Goal: Task Accomplishment & Management: Use online tool/utility

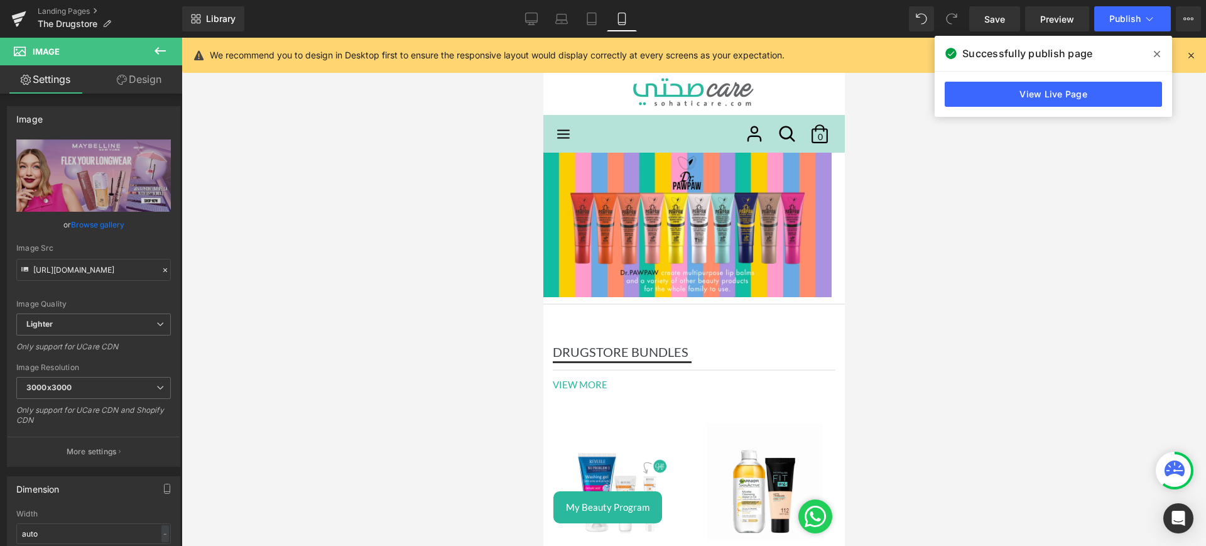
scroll to position [349, 0]
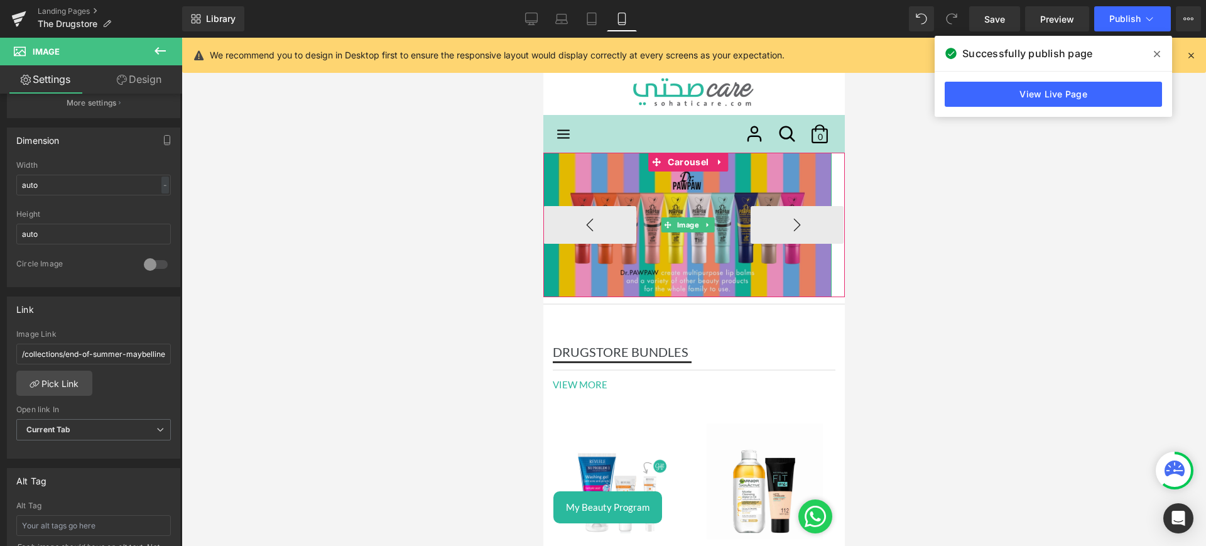
drag, startPoint x: 625, startPoint y: 184, endPoint x: 640, endPoint y: 175, distance: 17.5
click at [625, 184] on img at bounding box center [687, 225] width 288 height 145
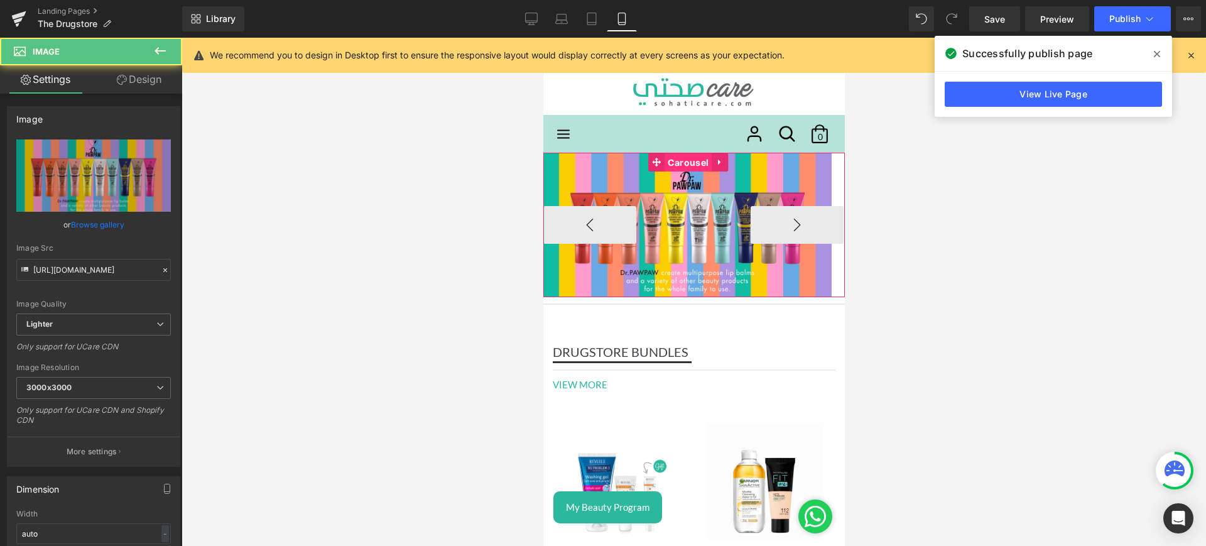
click at [690, 157] on span "Carousel" at bounding box center [687, 162] width 47 height 19
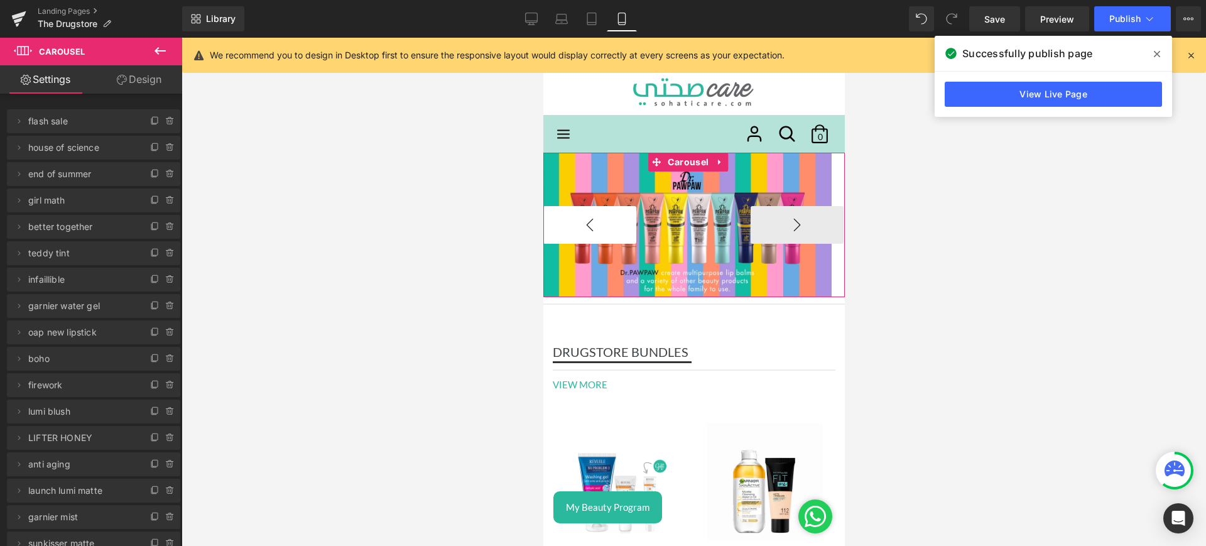
click at [596, 226] on button "‹" at bounding box center [589, 225] width 93 height 38
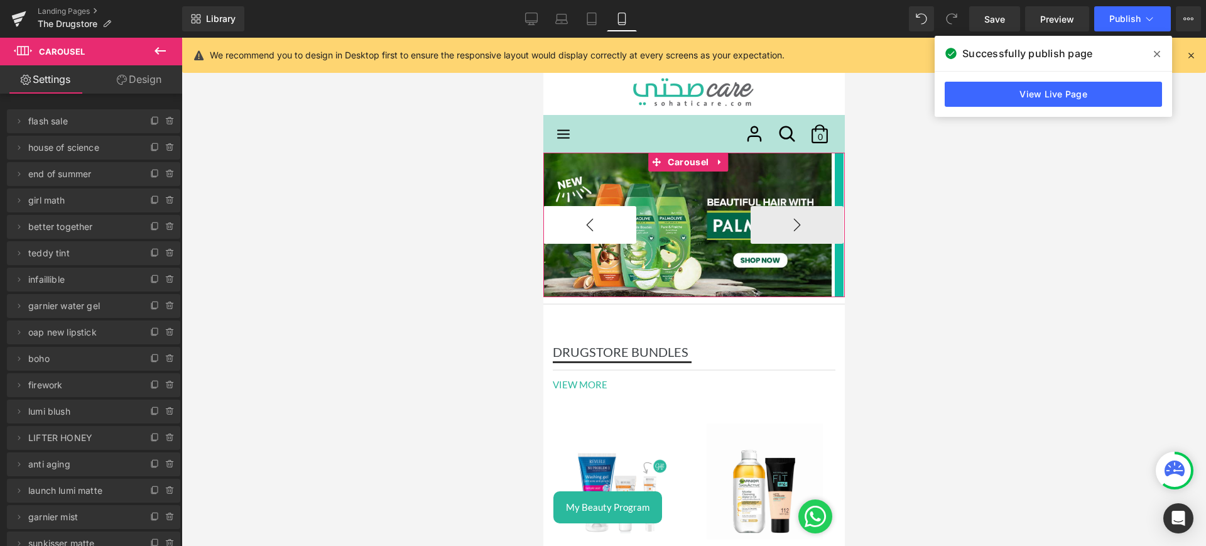
click at [596, 226] on button "‹" at bounding box center [589, 225] width 93 height 38
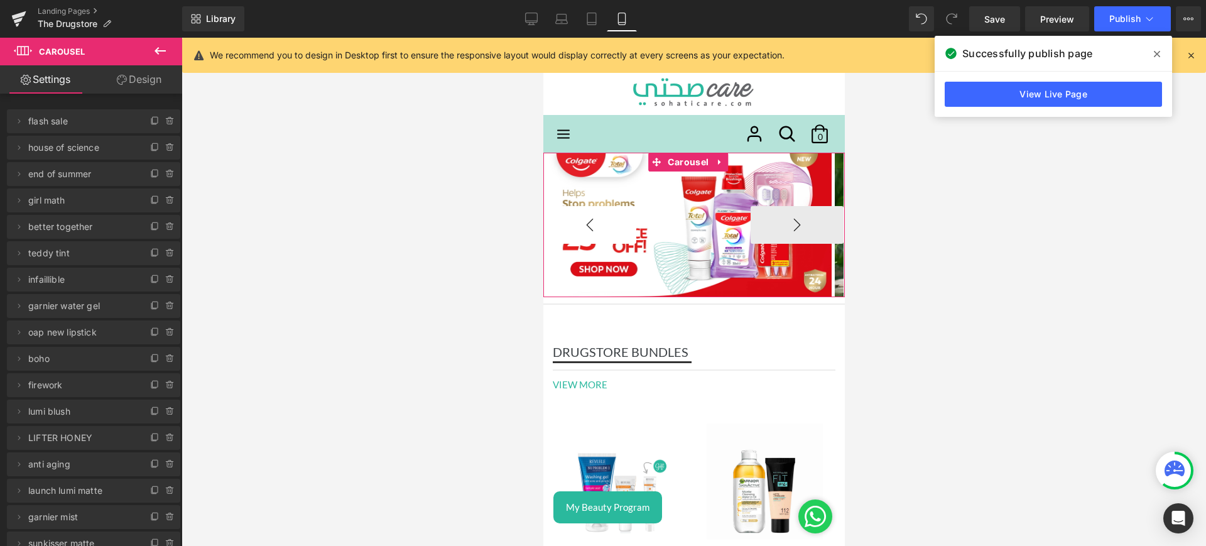
click at [596, 226] on button "‹" at bounding box center [589, 225] width 93 height 38
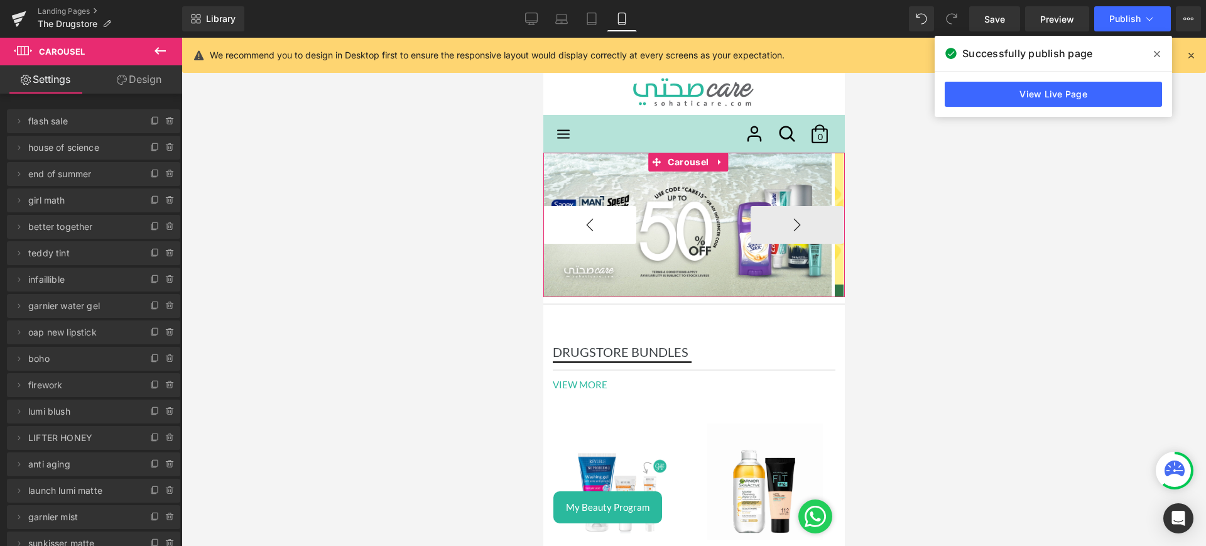
click at [596, 226] on button "‹" at bounding box center [589, 225] width 93 height 38
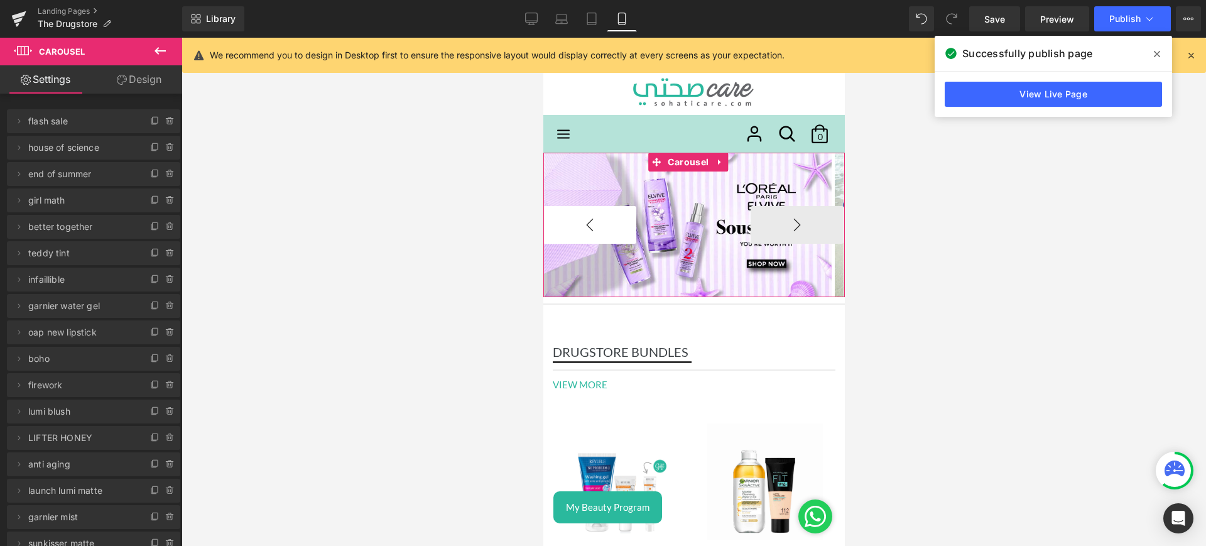
click at [596, 226] on button "‹" at bounding box center [589, 225] width 93 height 38
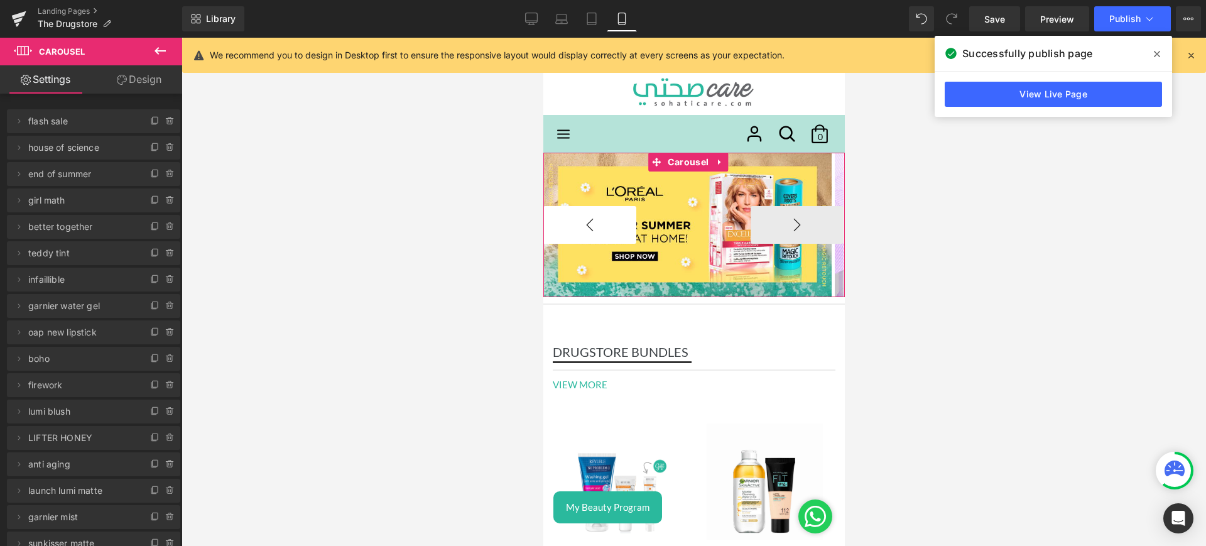
click at [596, 226] on button "‹" at bounding box center [589, 225] width 93 height 38
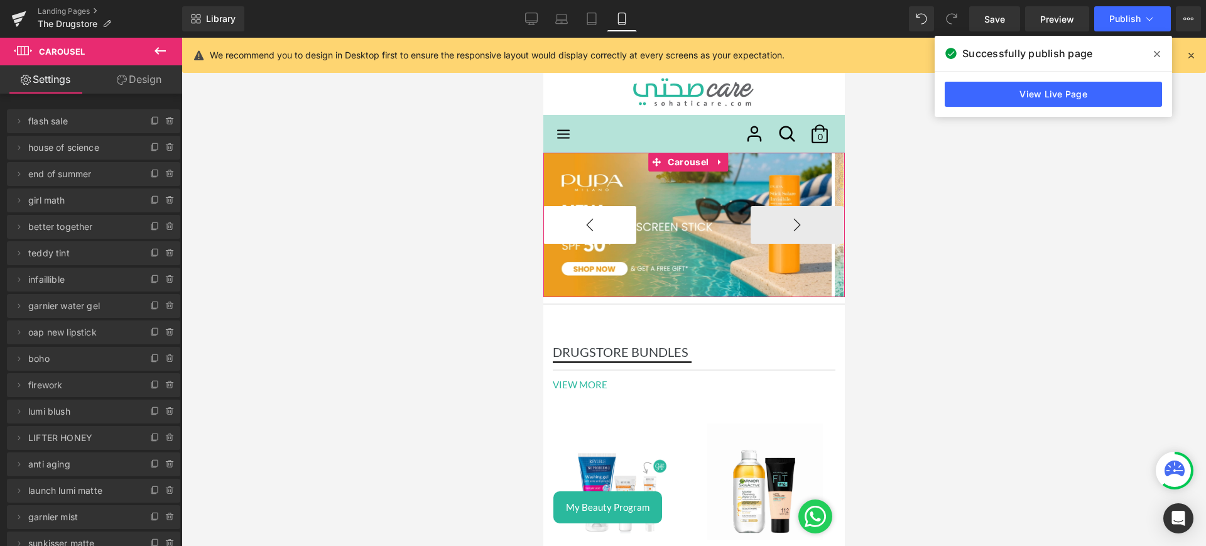
click at [596, 226] on button "‹" at bounding box center [589, 225] width 93 height 38
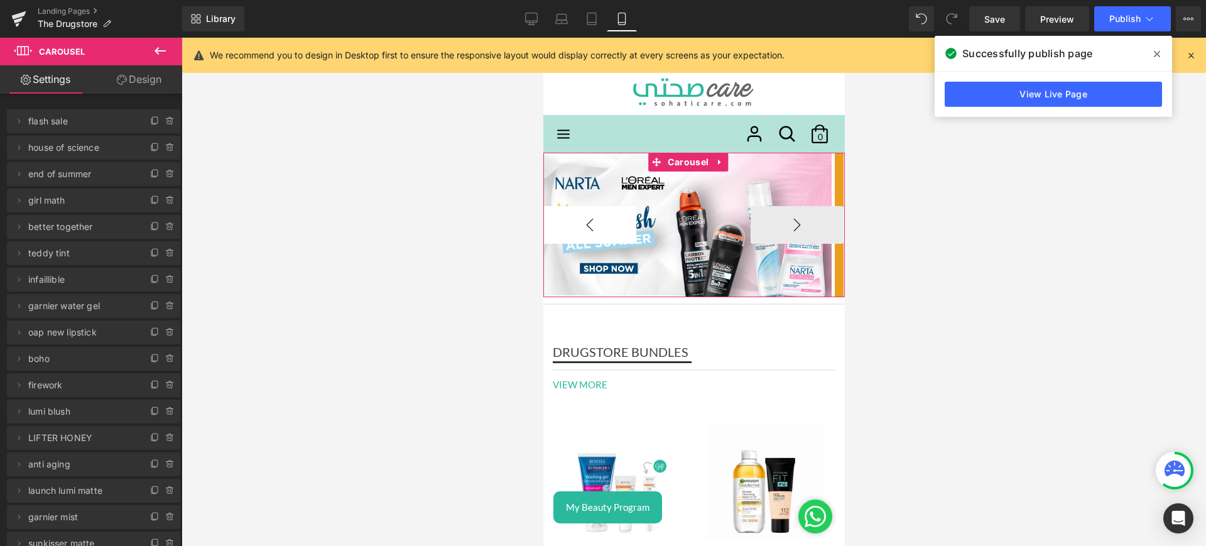
click at [596, 226] on button "‹" at bounding box center [589, 225] width 93 height 38
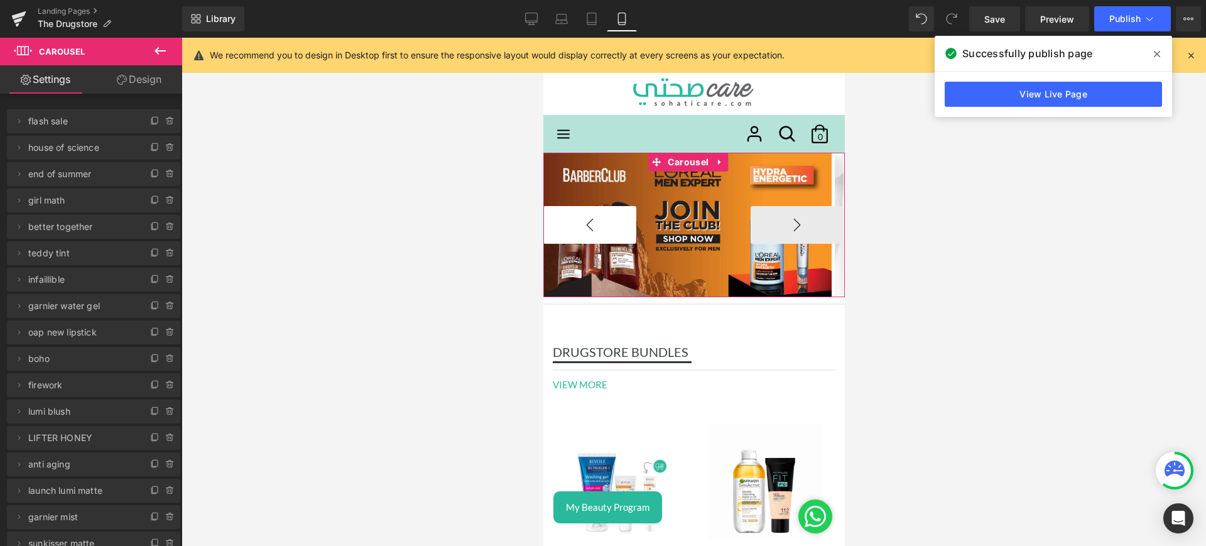
click at [596, 226] on button "‹" at bounding box center [589, 225] width 93 height 38
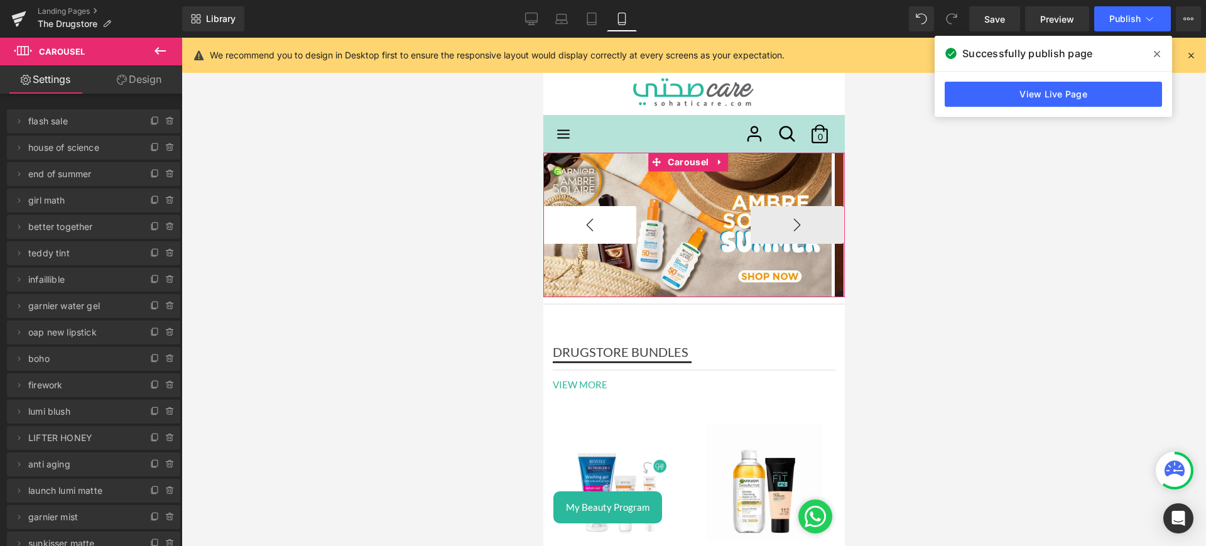
click at [596, 226] on button "‹" at bounding box center [589, 225] width 93 height 38
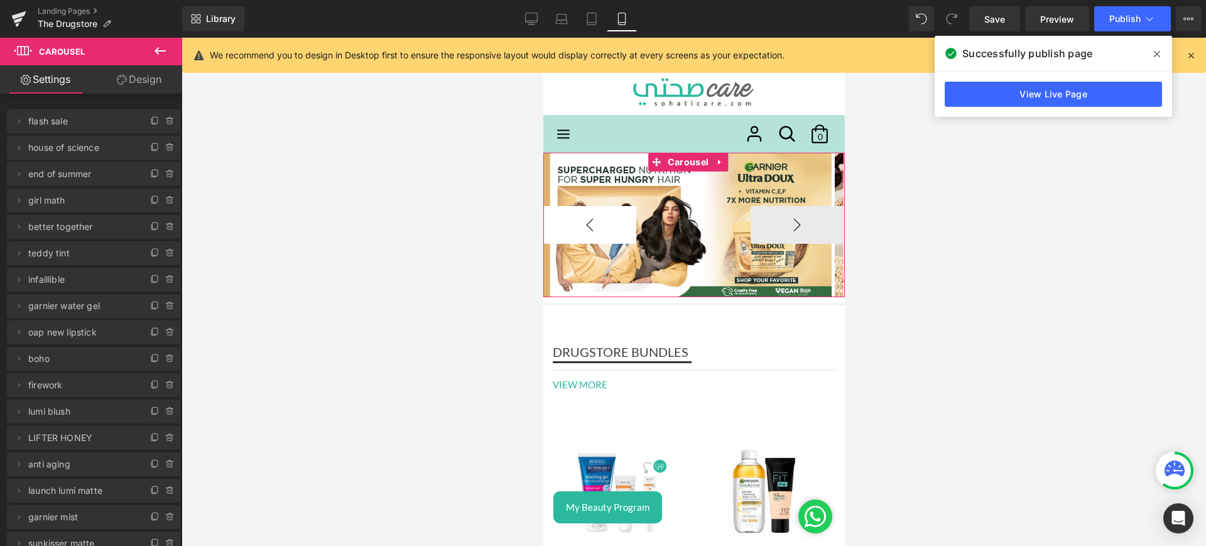
click at [596, 226] on button "‹" at bounding box center [589, 225] width 93 height 38
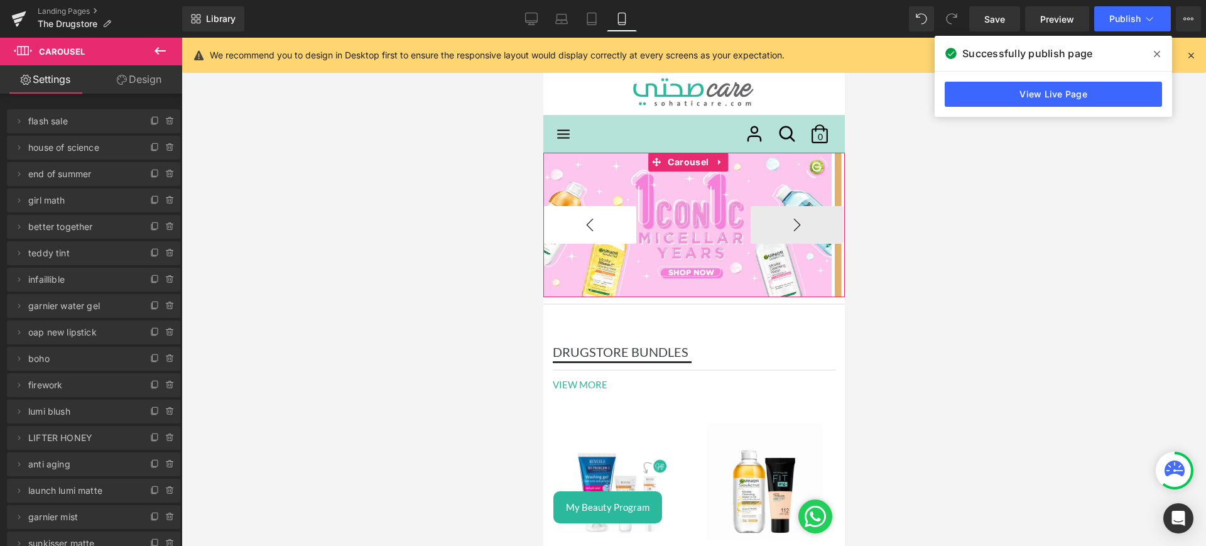
click at [596, 226] on button "‹" at bounding box center [589, 225] width 93 height 38
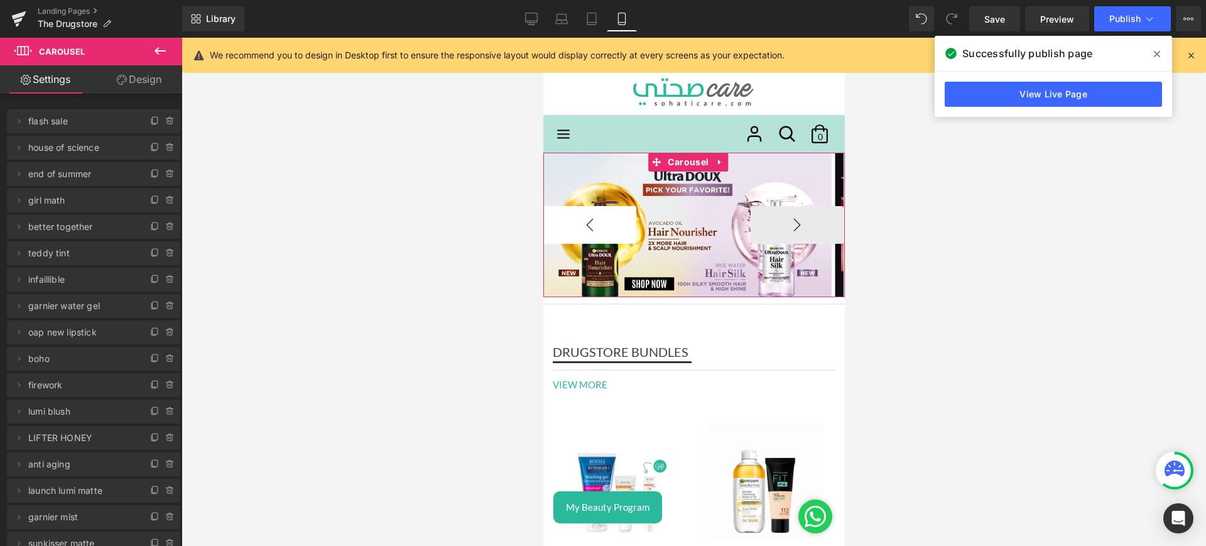
click at [596, 226] on button "‹" at bounding box center [589, 225] width 93 height 38
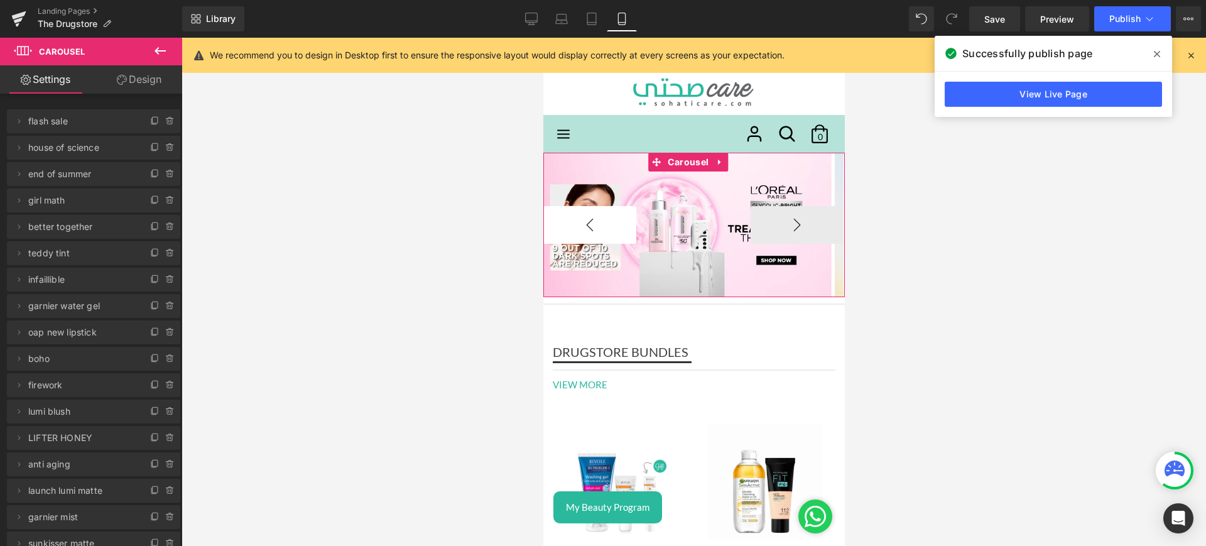
click at [596, 226] on button "‹" at bounding box center [589, 225] width 93 height 38
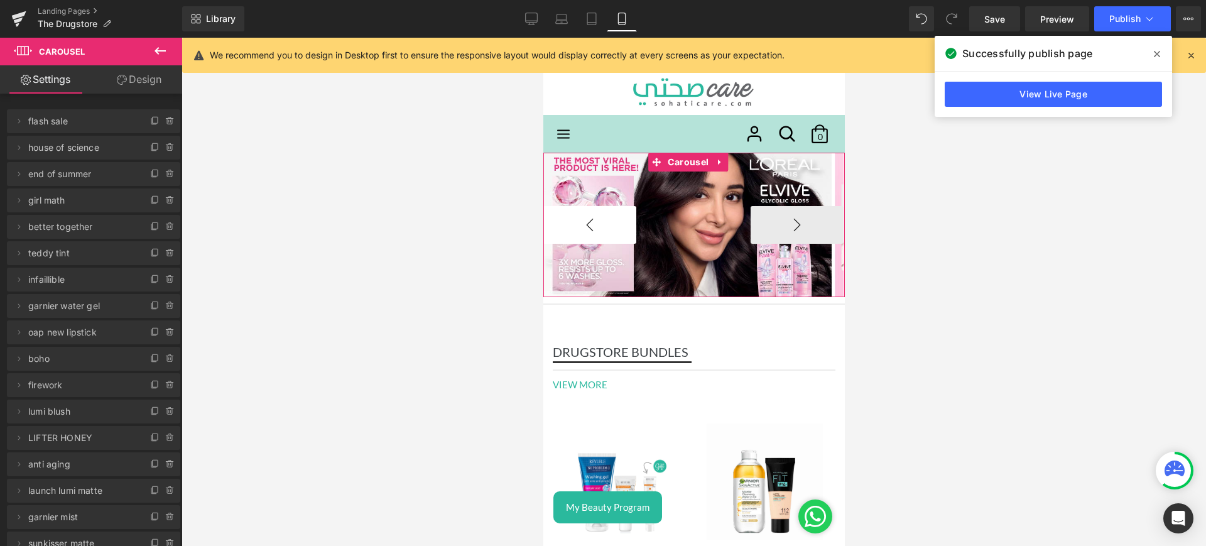
click at [596, 226] on button "‹" at bounding box center [589, 225] width 93 height 38
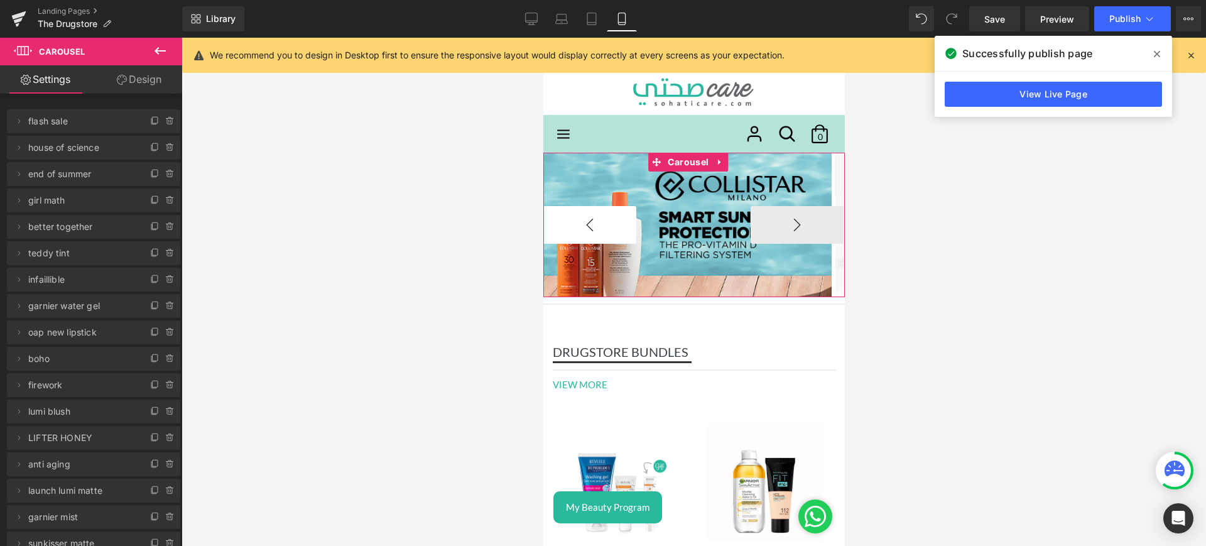
click at [596, 226] on button "‹" at bounding box center [589, 225] width 93 height 38
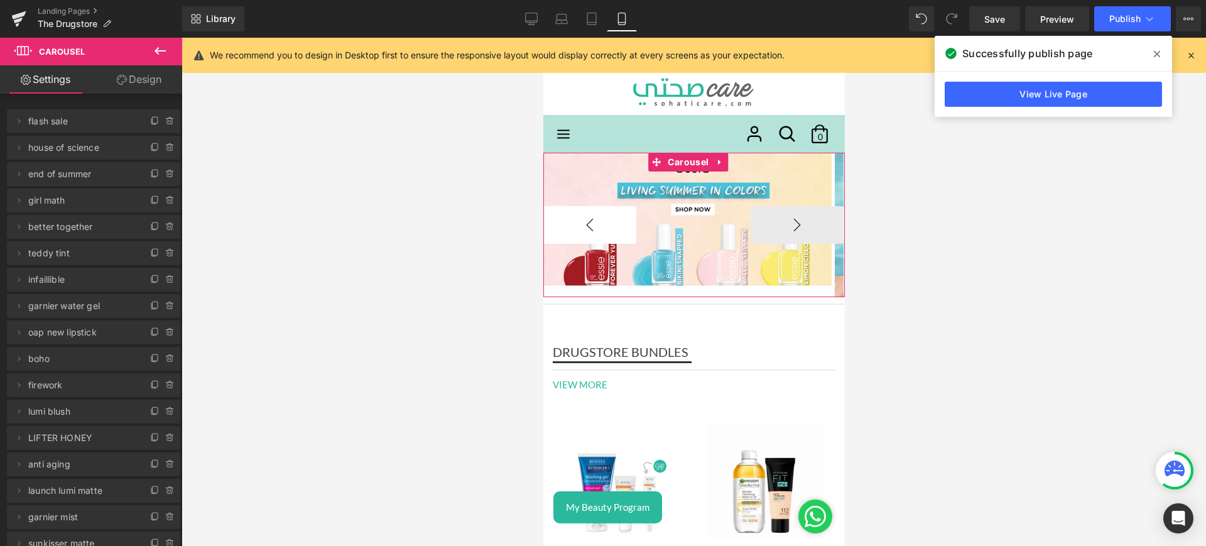
click at [596, 226] on button "‹" at bounding box center [589, 225] width 93 height 38
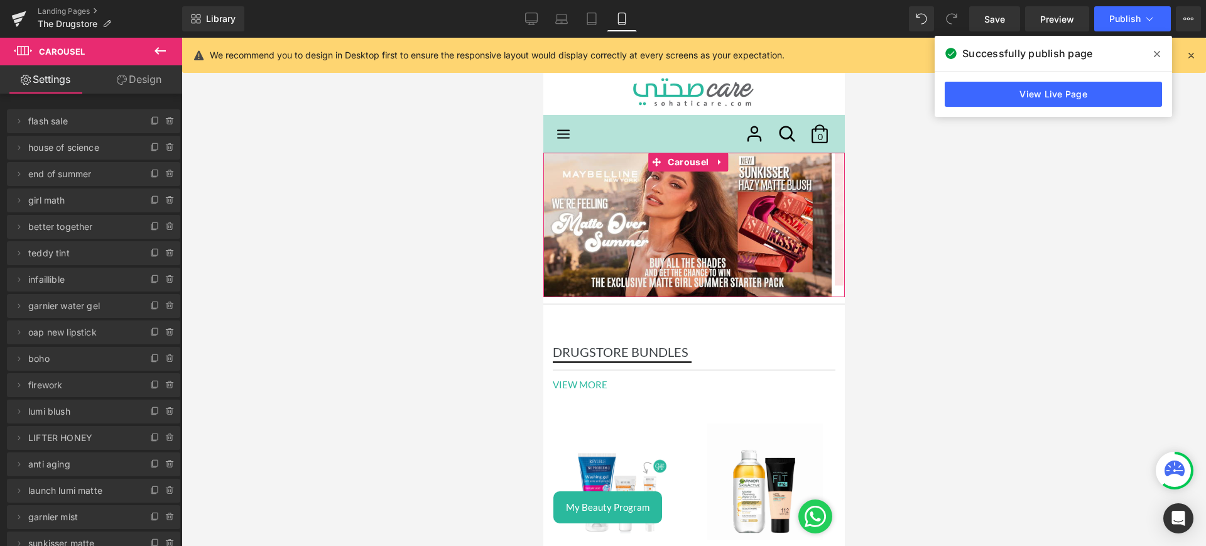
drag, startPoint x: 596, startPoint y: 226, endPoint x: 118, endPoint y: 295, distance: 483.1
click at [154, 117] on icon at bounding box center [155, 121] width 10 height 10
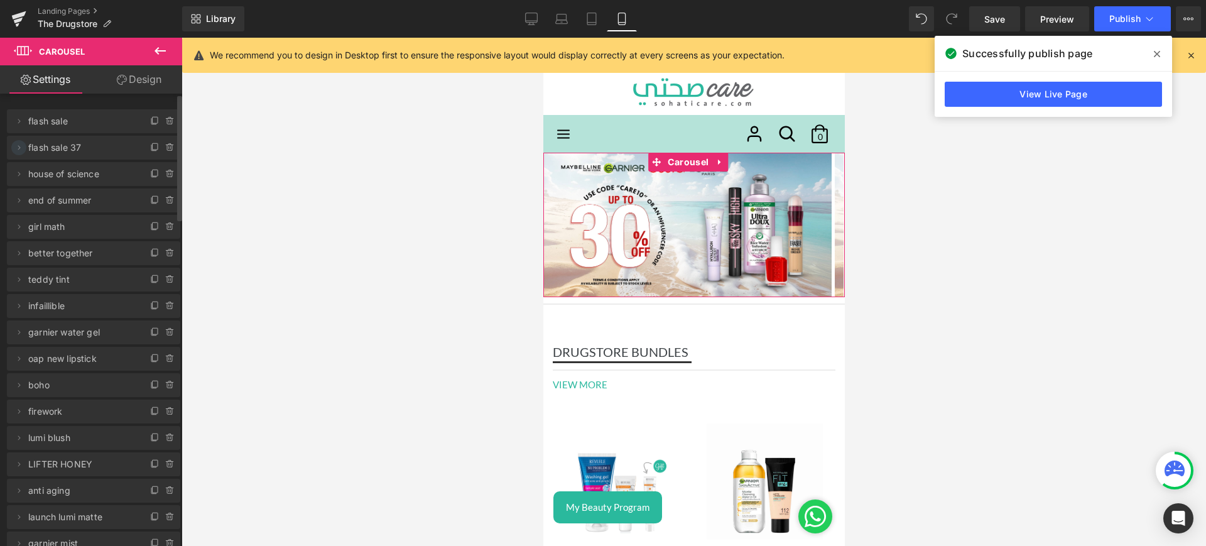
click at [25, 144] on span at bounding box center [18, 147] width 15 height 15
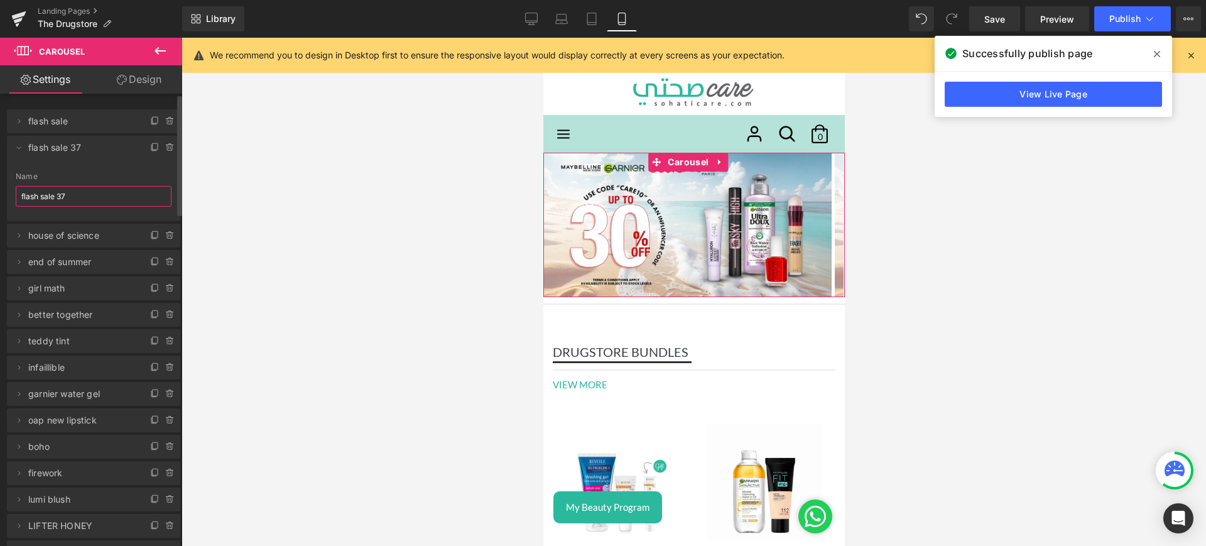
click at [87, 199] on input "flash sale 37" at bounding box center [94, 196] width 156 height 21
type input "garnier pimple patch"
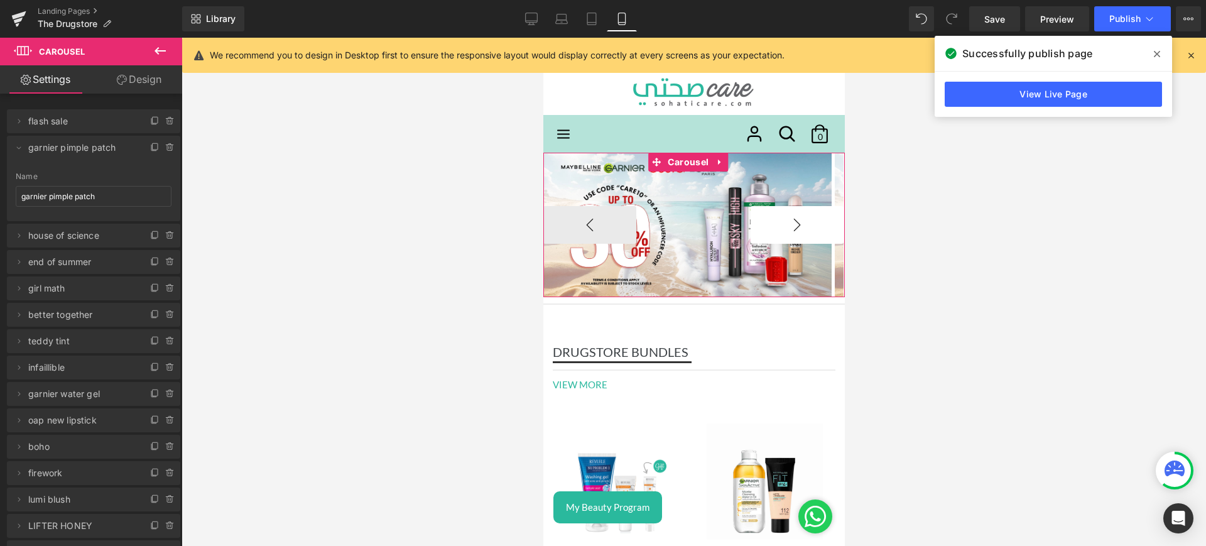
click at [765, 236] on button "›" at bounding box center [796, 225] width 93 height 38
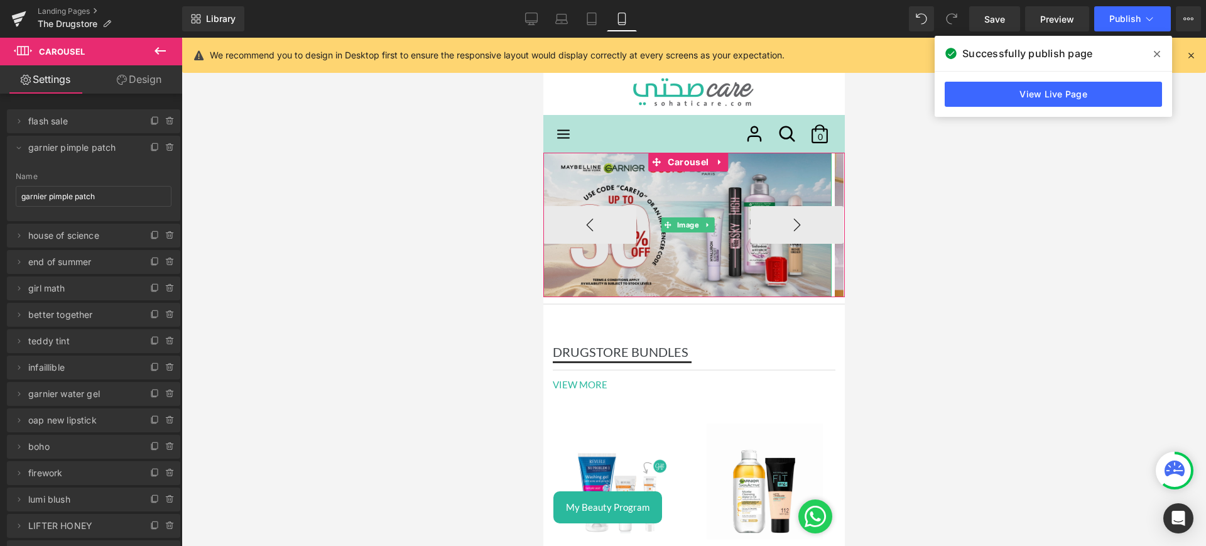
click at [699, 195] on img at bounding box center [687, 225] width 288 height 145
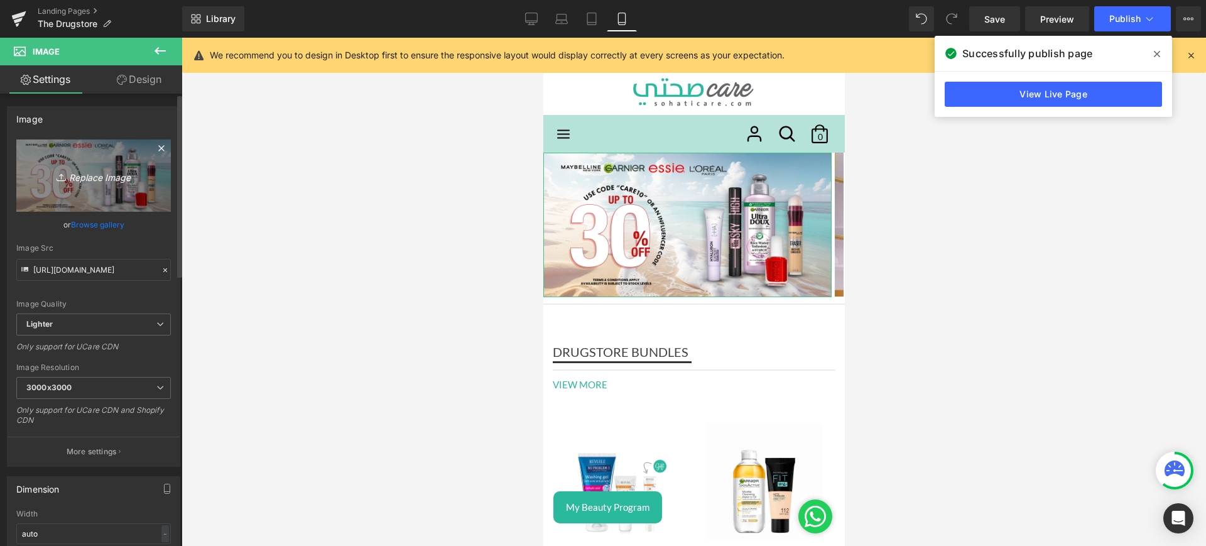
click at [93, 172] on icon "Replace Image" at bounding box center [93, 176] width 101 height 16
click at [89, 166] on link "Replace Image" at bounding box center [93, 175] width 155 height 72
type input "C:\fakepath\fast mob.jpg"
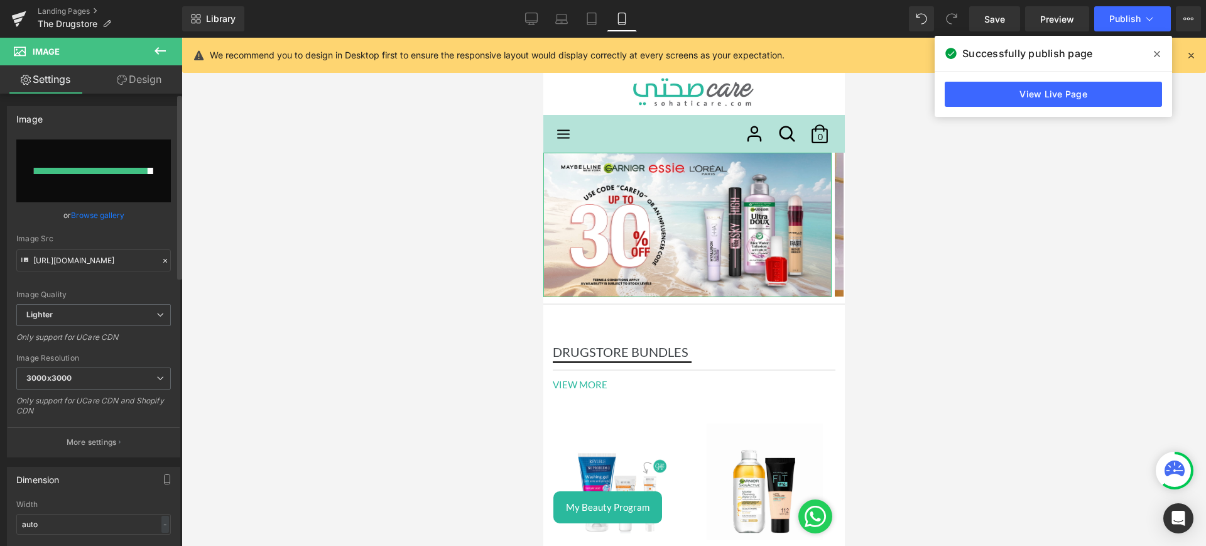
type input "[URL][DOMAIN_NAME]"
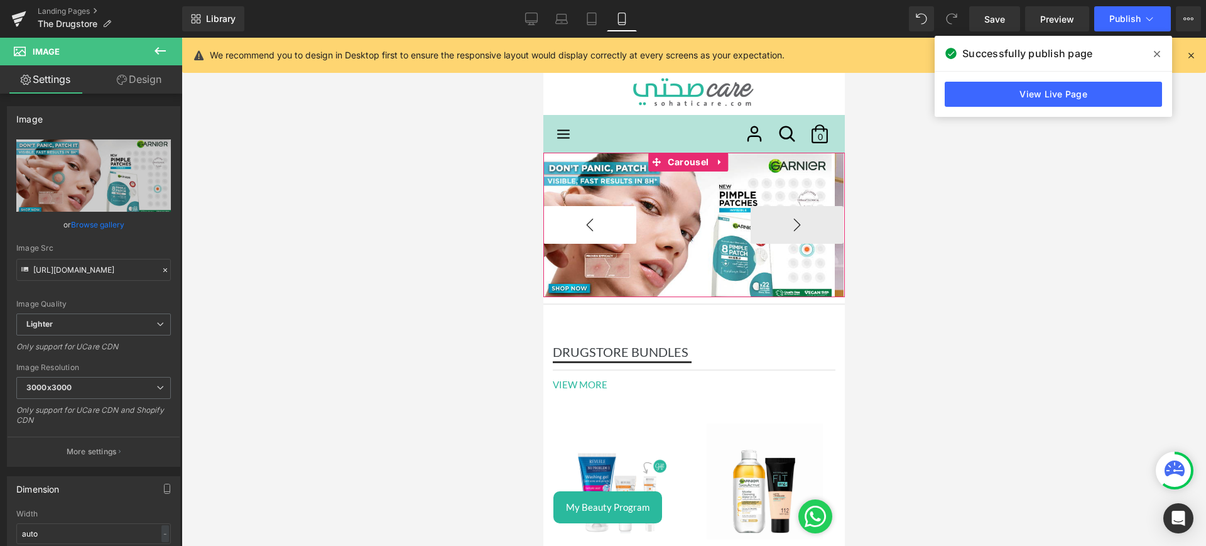
click at [581, 226] on button "‹" at bounding box center [589, 225] width 93 height 38
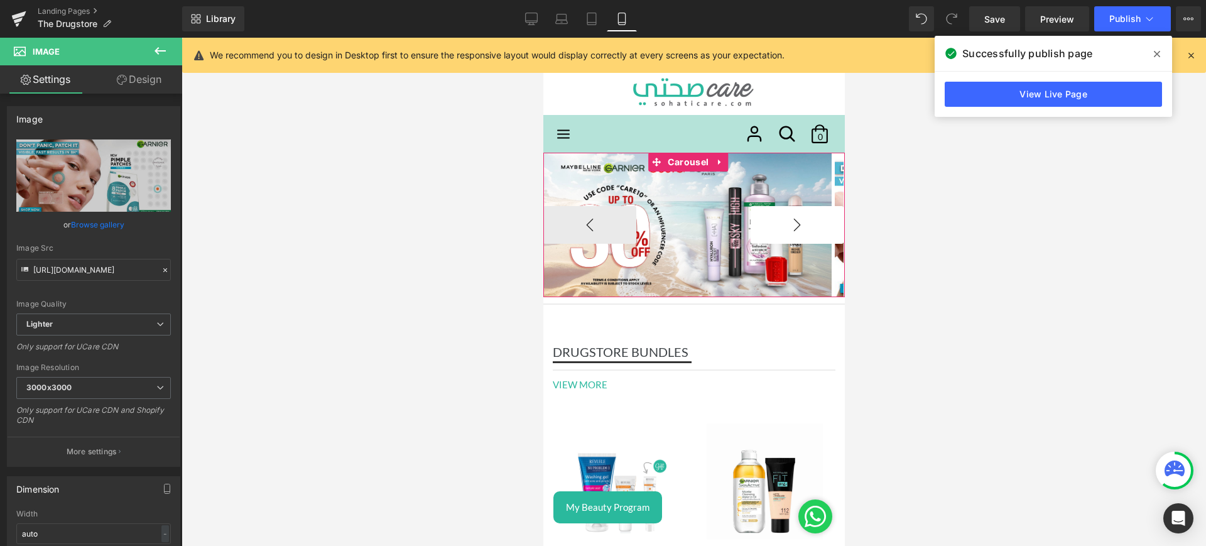
click at [782, 226] on button "›" at bounding box center [796, 225] width 93 height 38
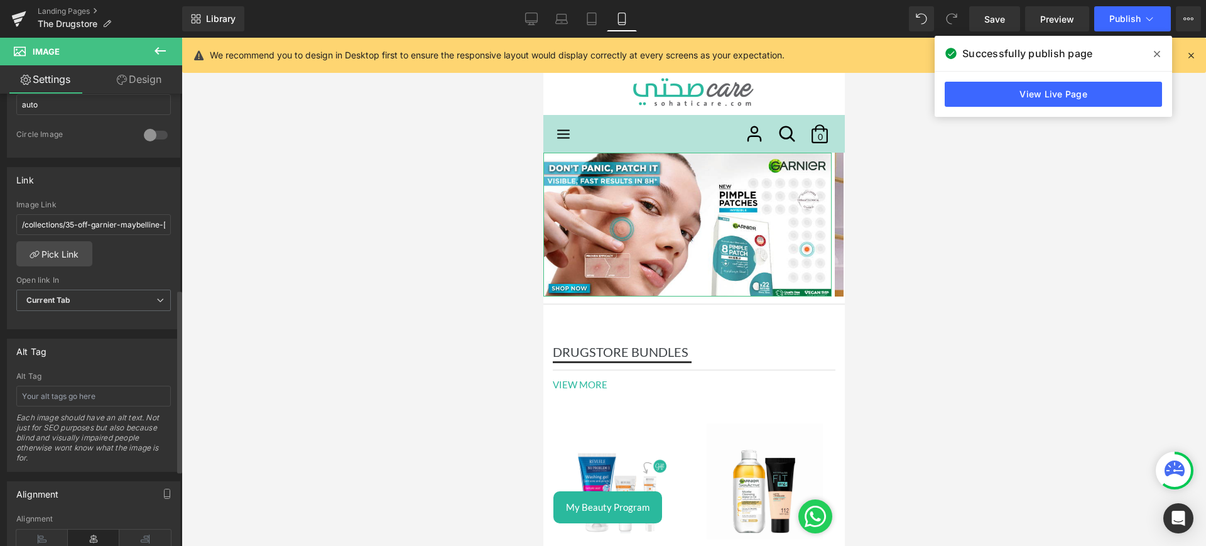
scroll to position [481, 0]
click at [70, 246] on link "Pick Link" at bounding box center [54, 250] width 76 height 25
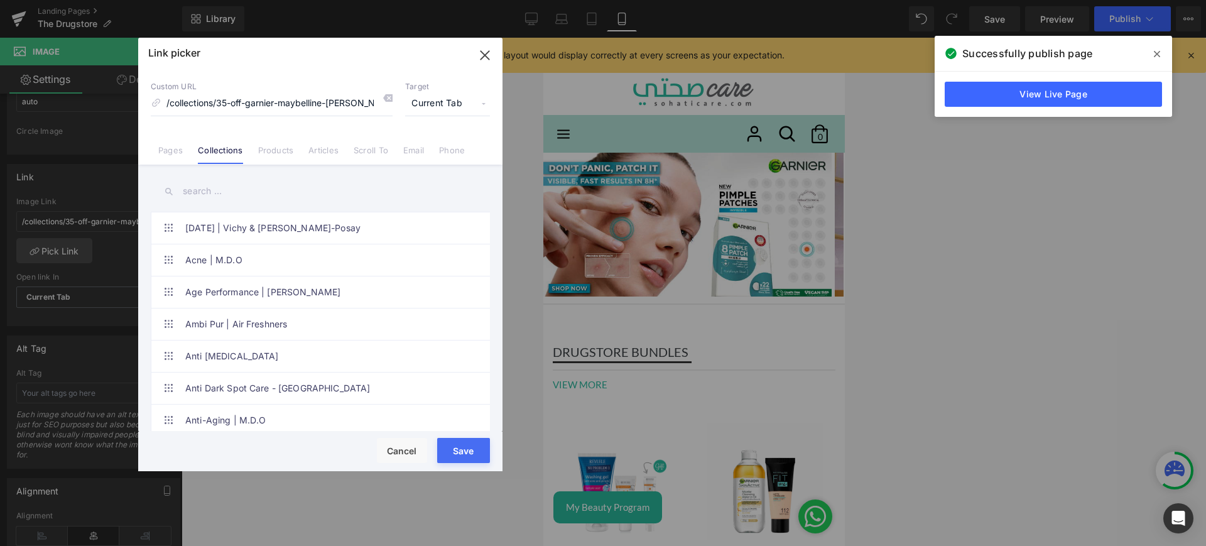
click at [192, 189] on input "text" at bounding box center [320, 191] width 339 height 28
paste input "Garnier Fast Clear Range"
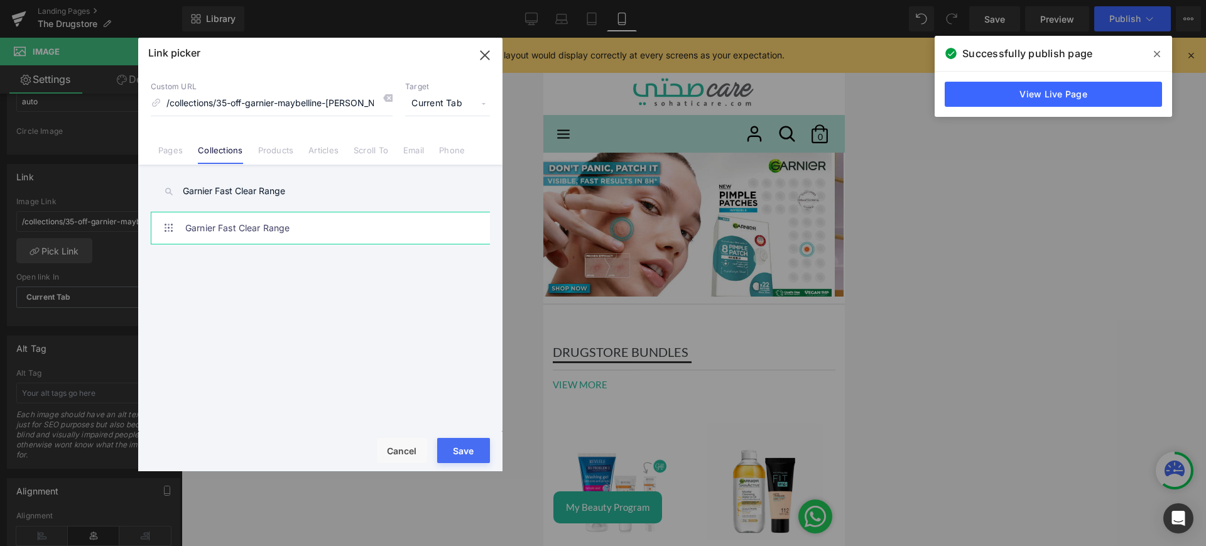
type input "Garnier Fast Clear Range"
click at [322, 231] on link "Garnier Fast Clear Range" at bounding box center [323, 227] width 276 height 31
type input "/collections/garnier-fast-clear-range"
click at [456, 449] on button "Save" at bounding box center [463, 450] width 53 height 25
type input "/collections/garnier-fast-clear-range"
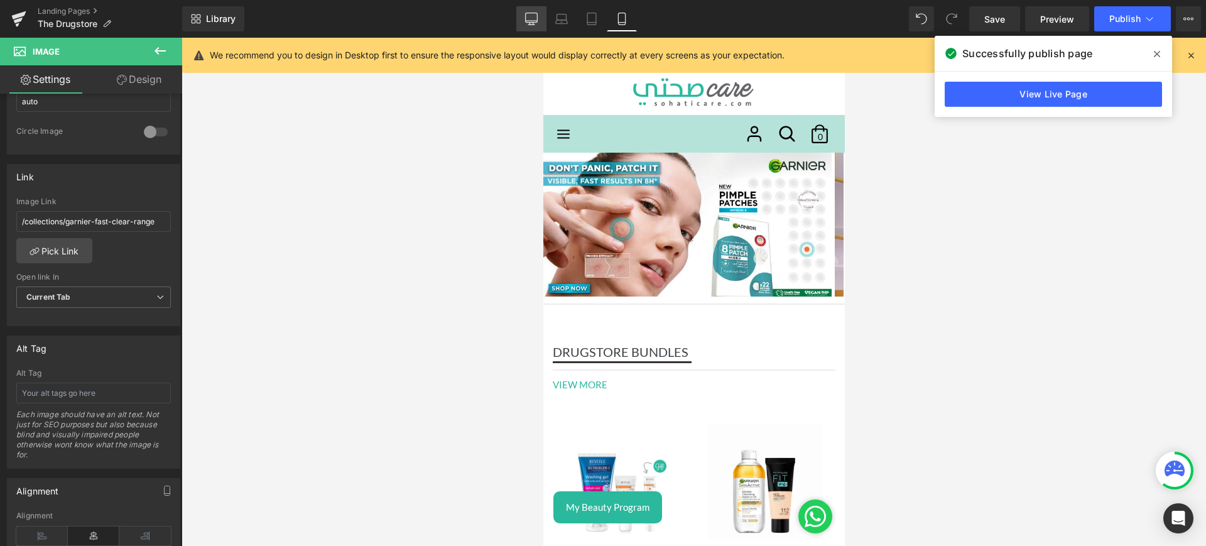
click at [537, 16] on icon at bounding box center [531, 19] width 13 height 13
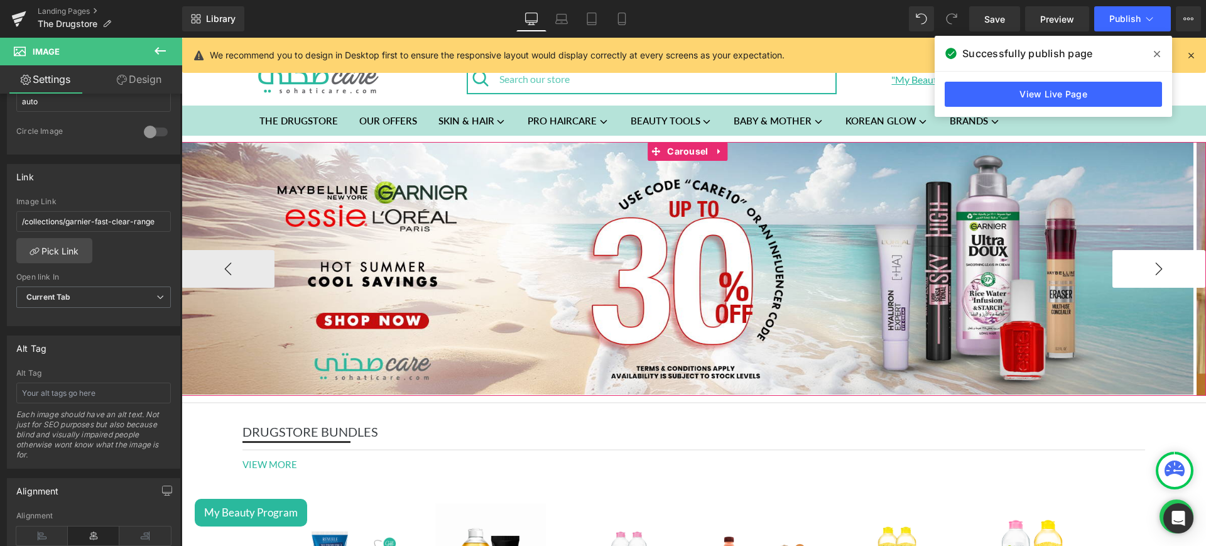
click at [1113, 253] on button "›" at bounding box center [1159, 269] width 93 height 38
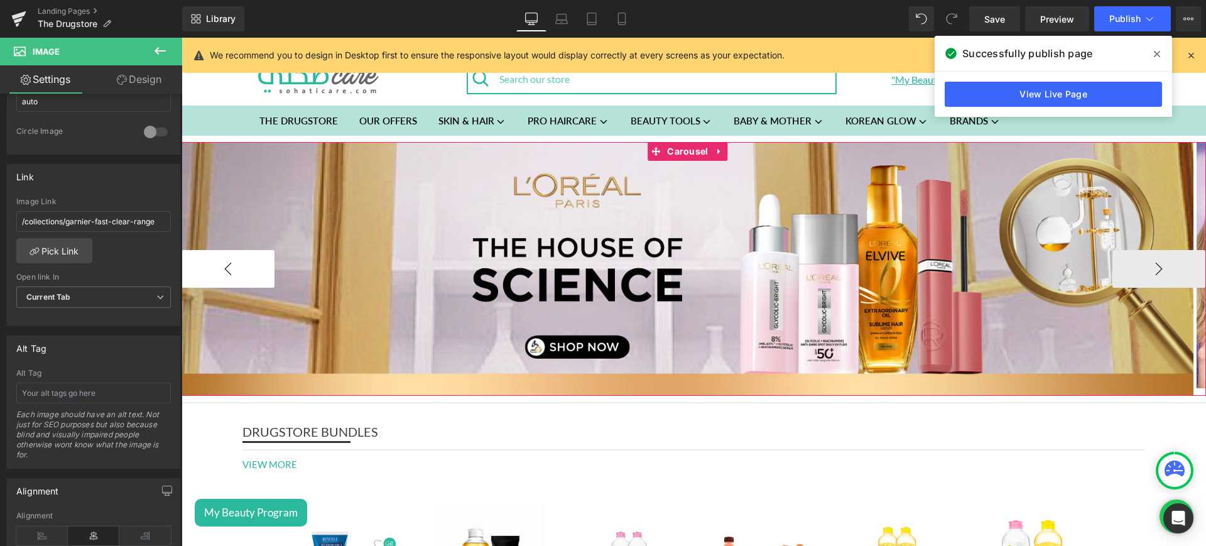
click at [238, 275] on button "‹" at bounding box center [228, 269] width 93 height 38
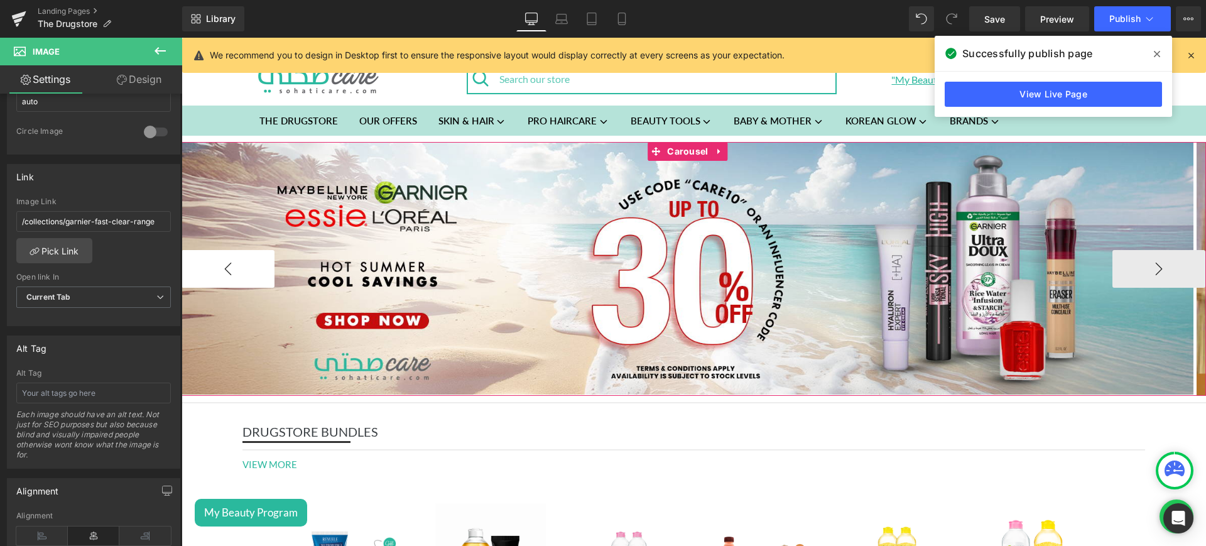
click at [238, 275] on button "‹" at bounding box center [228, 269] width 93 height 38
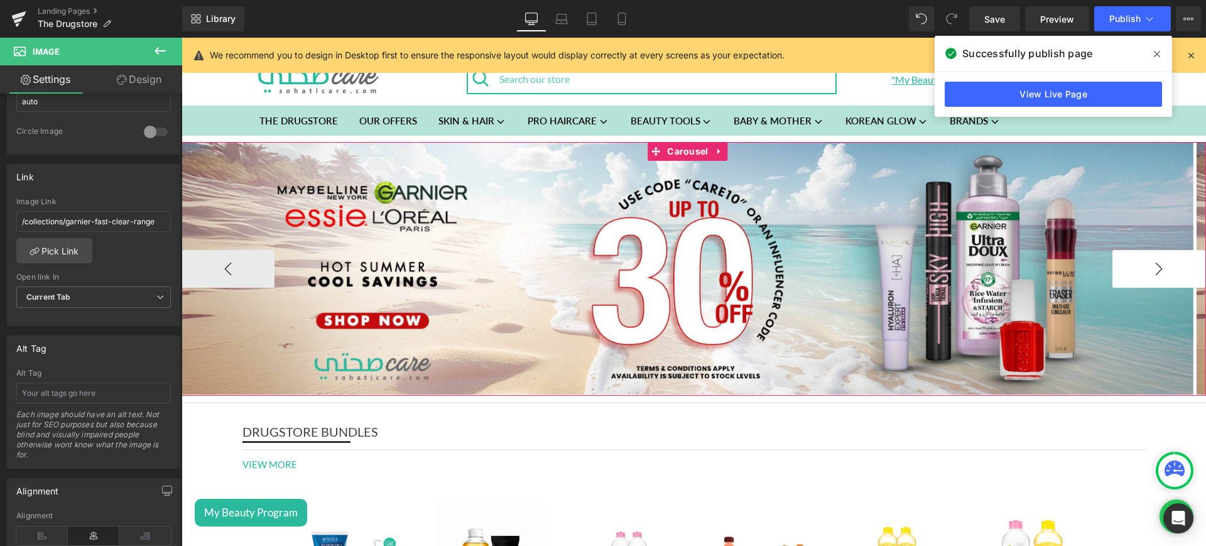
click at [1161, 251] on button "›" at bounding box center [1159, 269] width 93 height 38
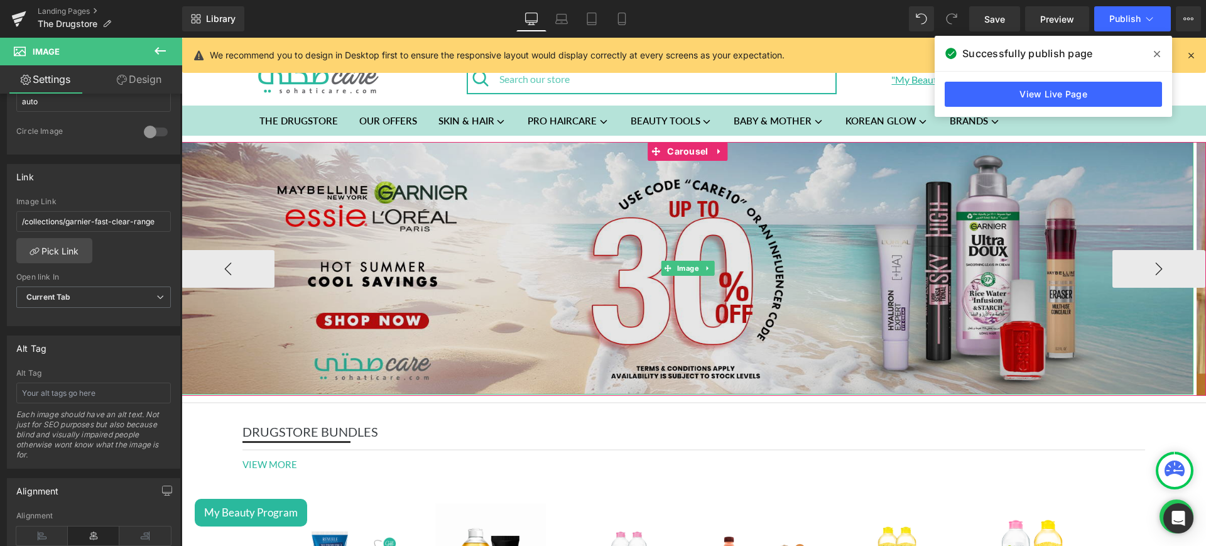
click at [569, 297] on img at bounding box center [688, 268] width 1012 height 253
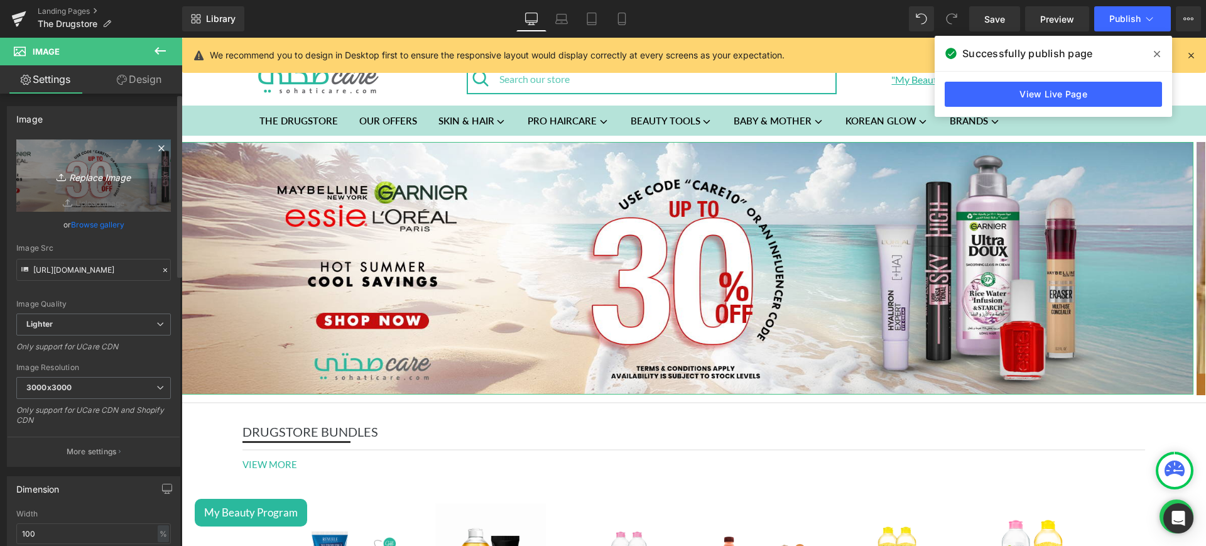
click at [121, 177] on icon "Replace Image" at bounding box center [93, 176] width 101 height 16
type input "C:\fakepath\fast web.jpg"
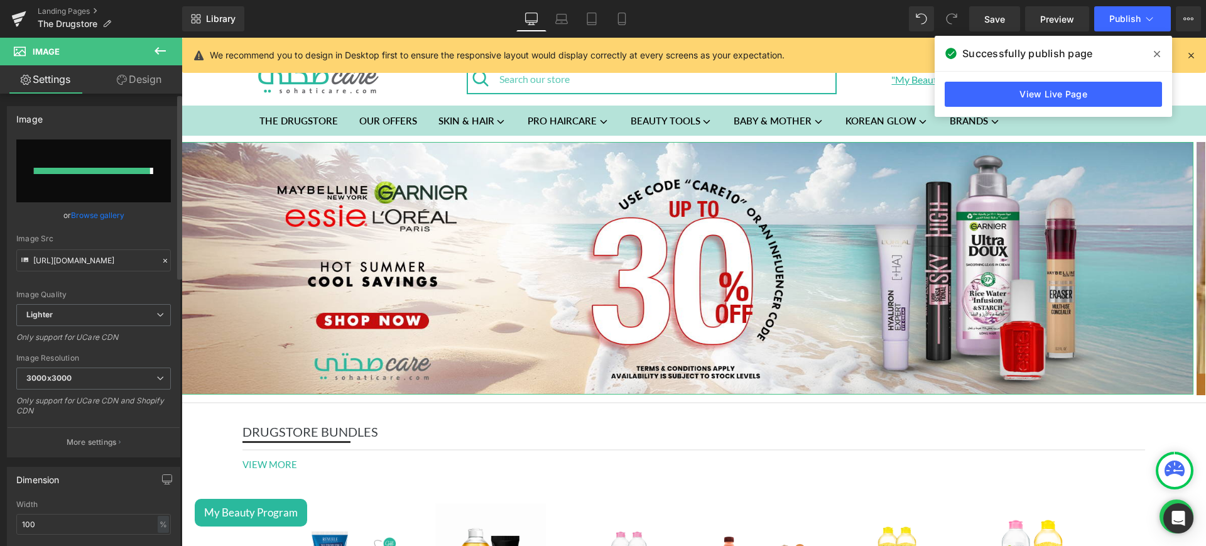
type input "https://ucarecdn.com/0833988b-a062-4481-b018-fef69561dd3a/-/format/auto/-/previ…"
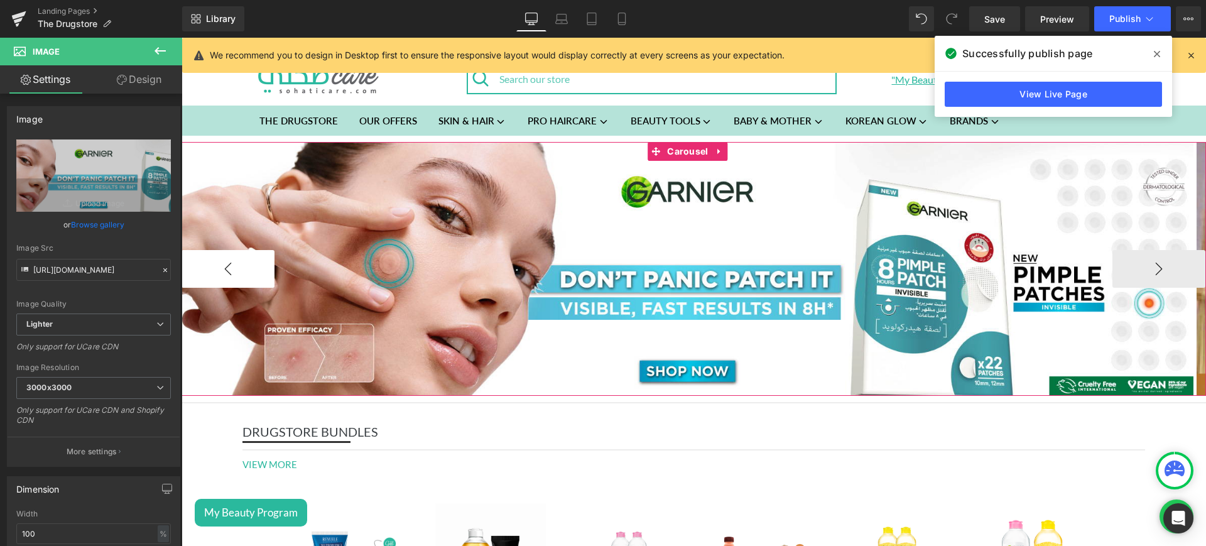
click at [230, 257] on button "‹" at bounding box center [228, 269] width 93 height 38
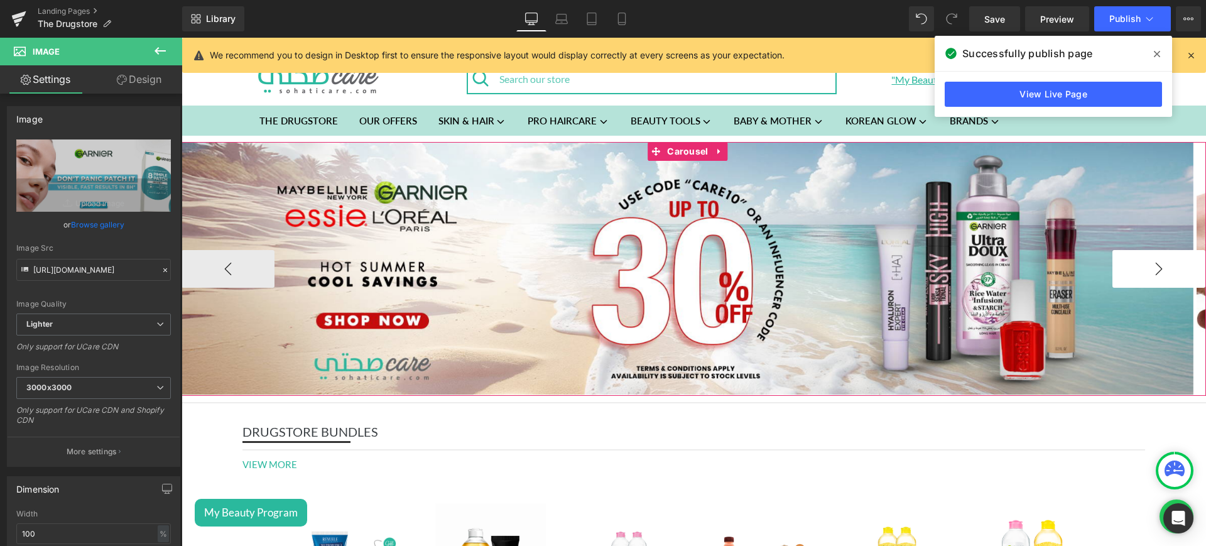
click at [1143, 254] on button "›" at bounding box center [1159, 269] width 93 height 38
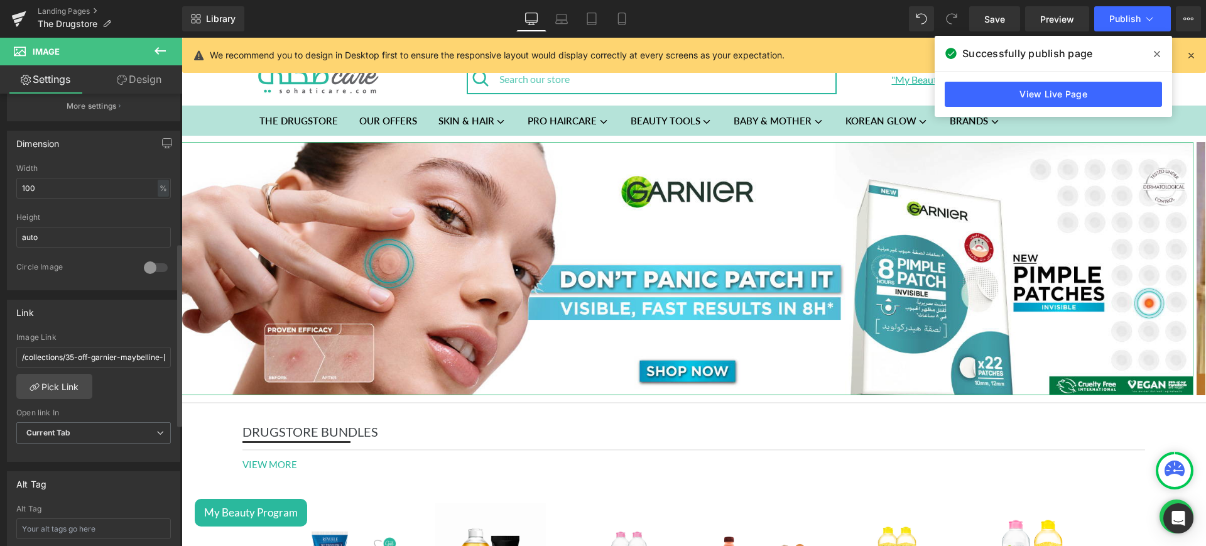
scroll to position [366, 0]
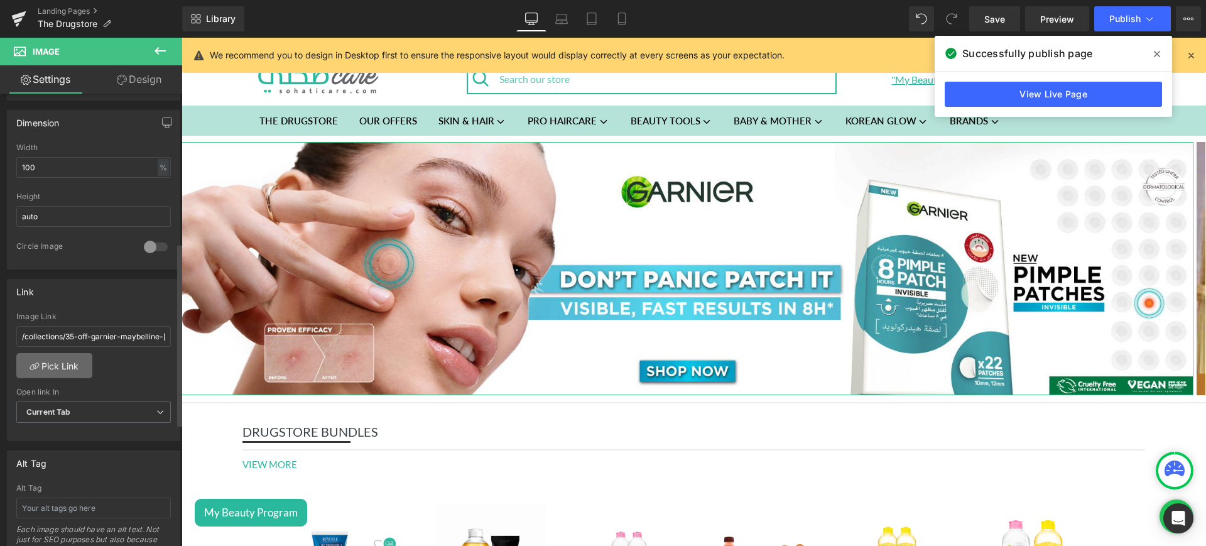
click at [74, 363] on link "Pick Link" at bounding box center [54, 365] width 76 height 25
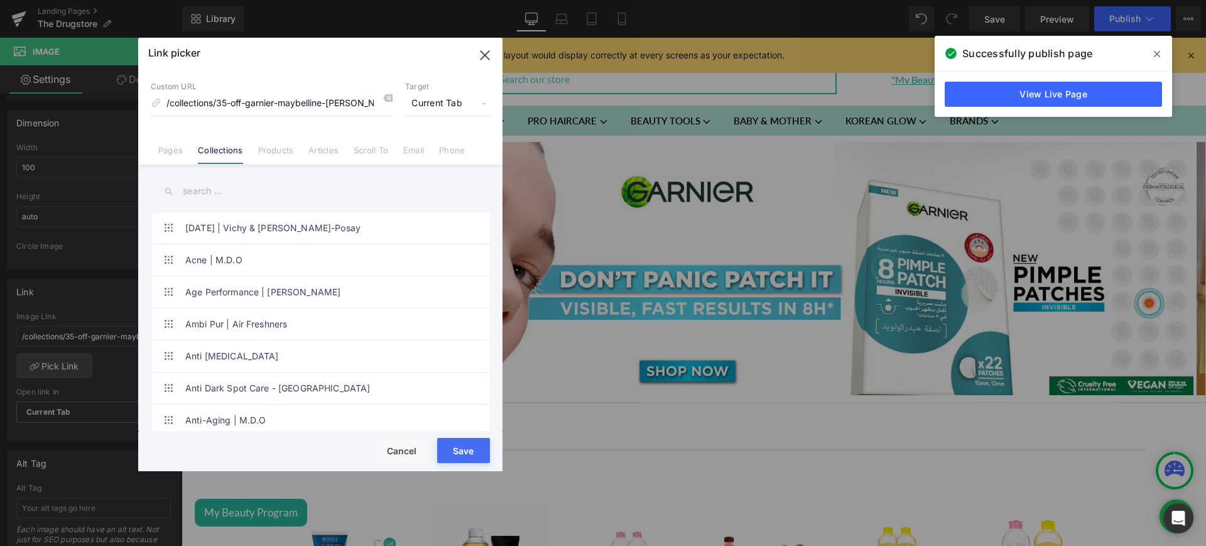
click at [205, 195] on input "text" at bounding box center [320, 191] width 339 height 28
paste input "Garnier Fast Clear Range"
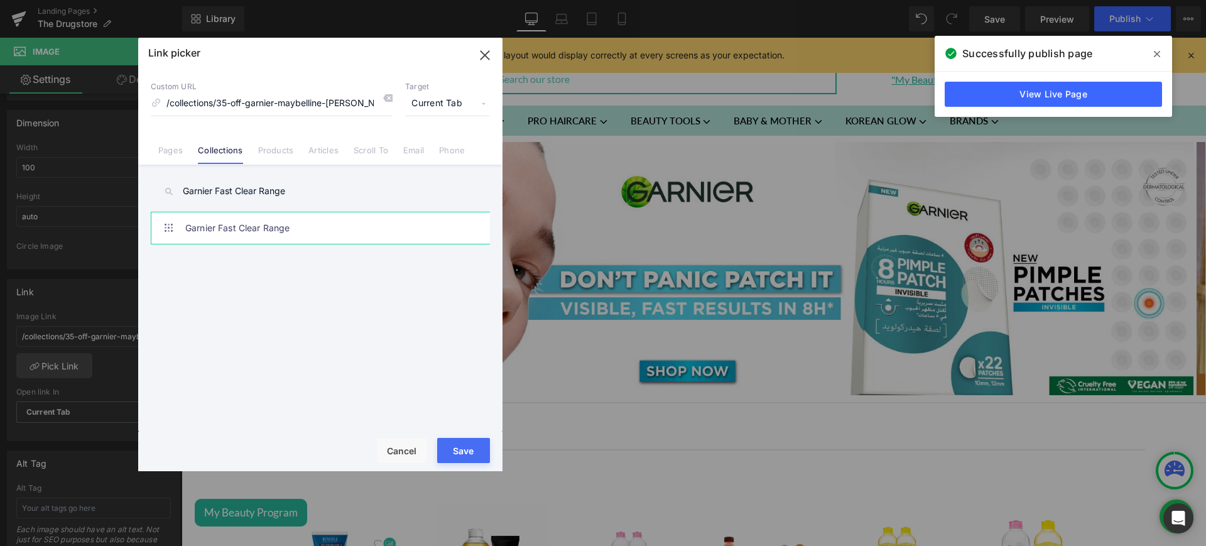
type input "Garnier Fast Clear Range"
click at [249, 227] on link "Garnier Fast Clear Range" at bounding box center [323, 227] width 276 height 31
type input "/collections/garnier-fast-clear-range"
click at [466, 446] on button "Save" at bounding box center [463, 450] width 53 height 25
type input "/collections/garnier-fast-clear-range"
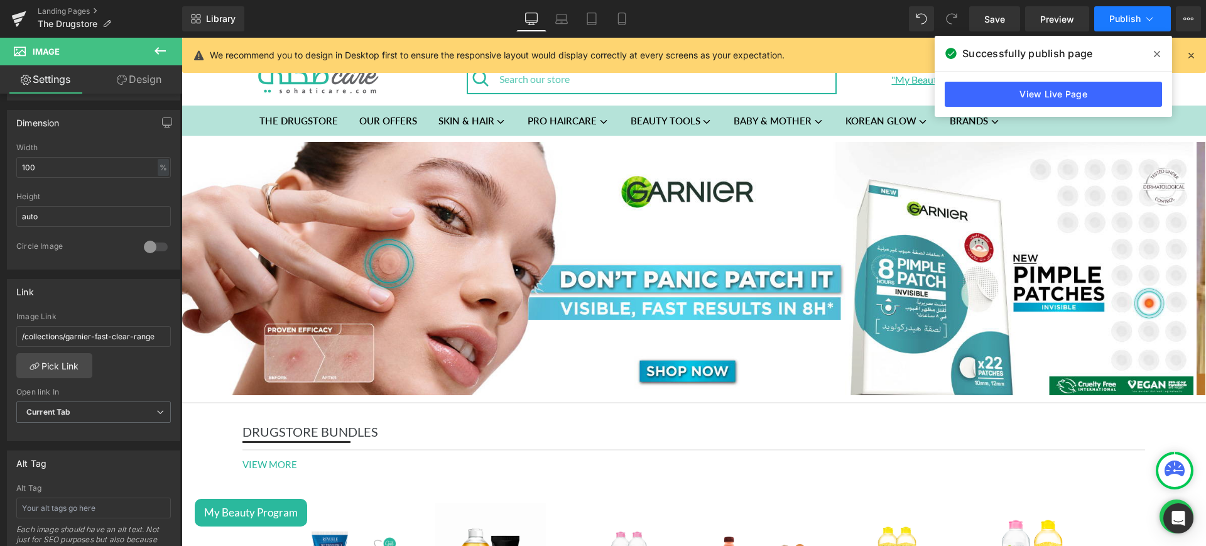
click at [1134, 18] on span "Publish" at bounding box center [1125, 19] width 31 height 10
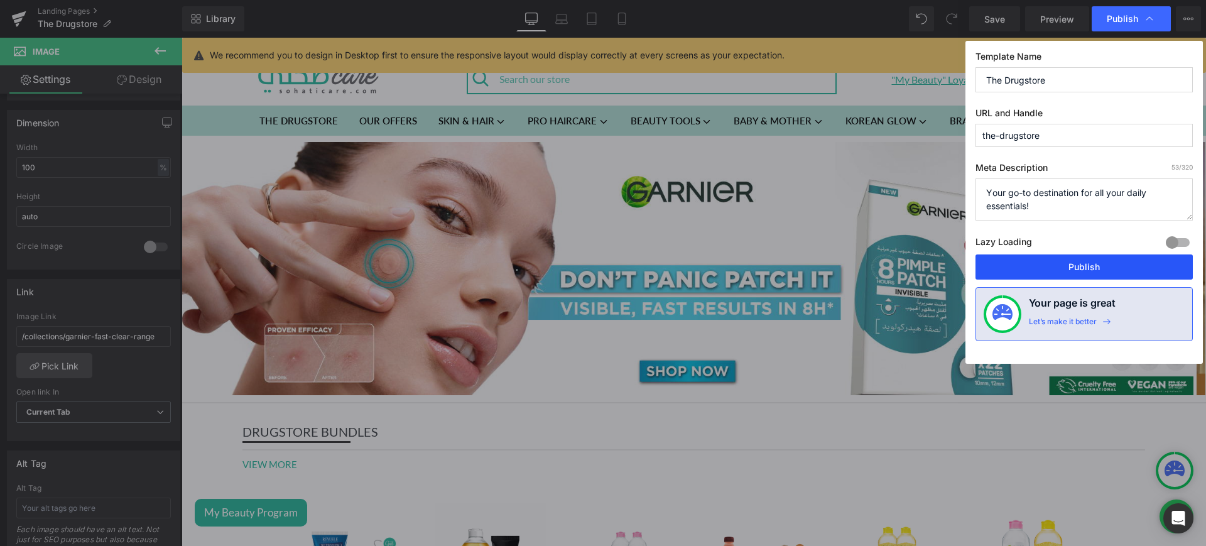
click at [1093, 263] on button "Publish" at bounding box center [1084, 266] width 217 height 25
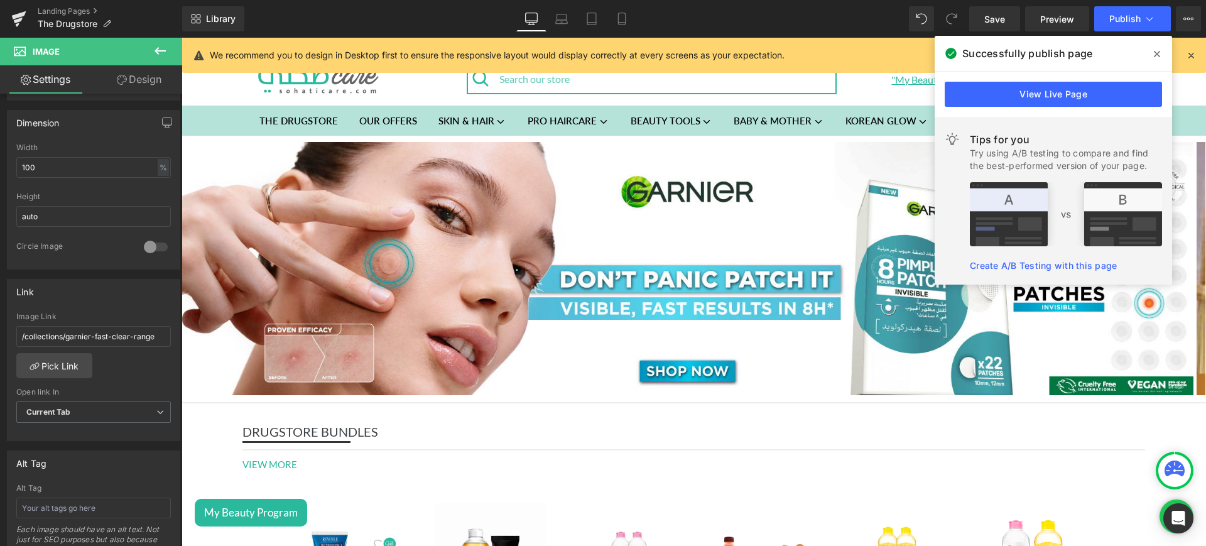
click at [1164, 56] on span at bounding box center [1157, 54] width 20 height 20
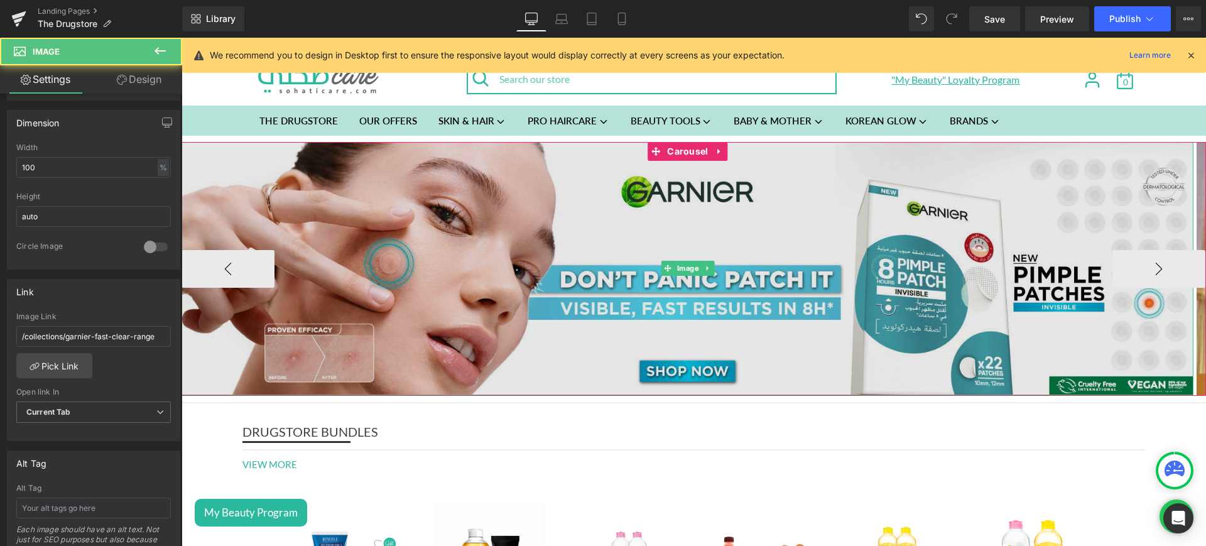
click at [555, 263] on img at bounding box center [688, 268] width 1012 height 253
drag, startPoint x: 680, startPoint y: 151, endPoint x: 1030, endPoint y: 294, distance: 377.9
click at [680, 151] on span "Carousel" at bounding box center [687, 151] width 47 height 19
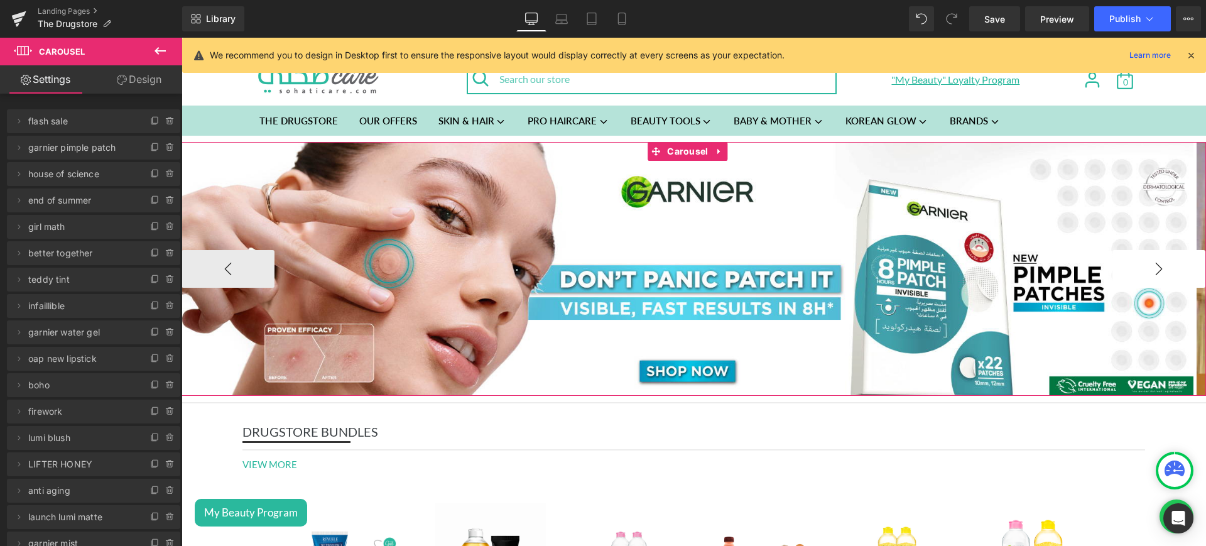
click at [1162, 270] on button "›" at bounding box center [1159, 269] width 93 height 38
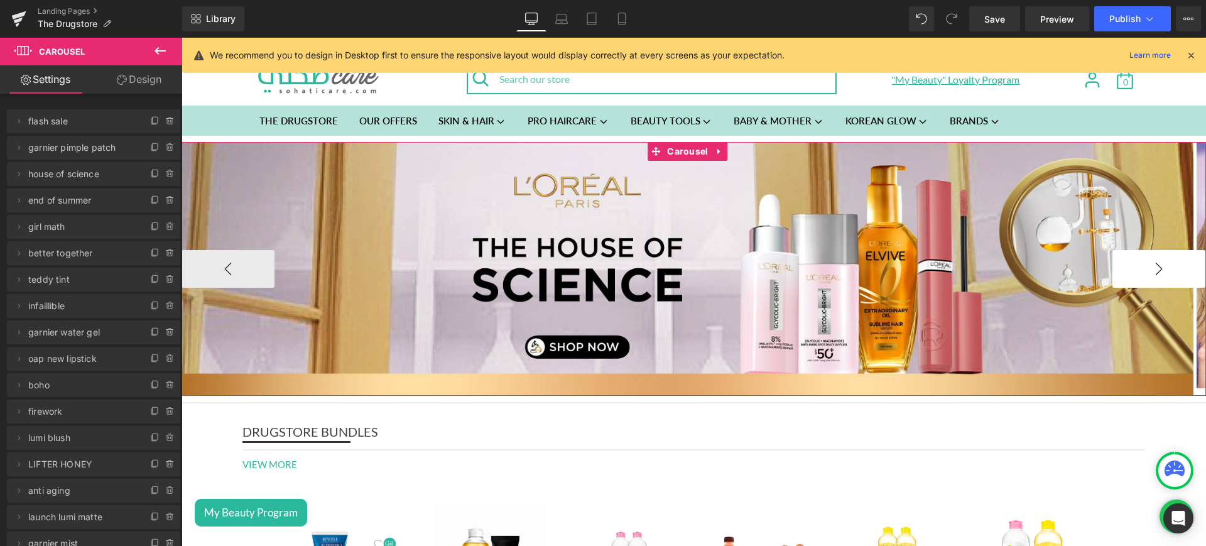
click at [1162, 270] on button "›" at bounding box center [1159, 269] width 93 height 38
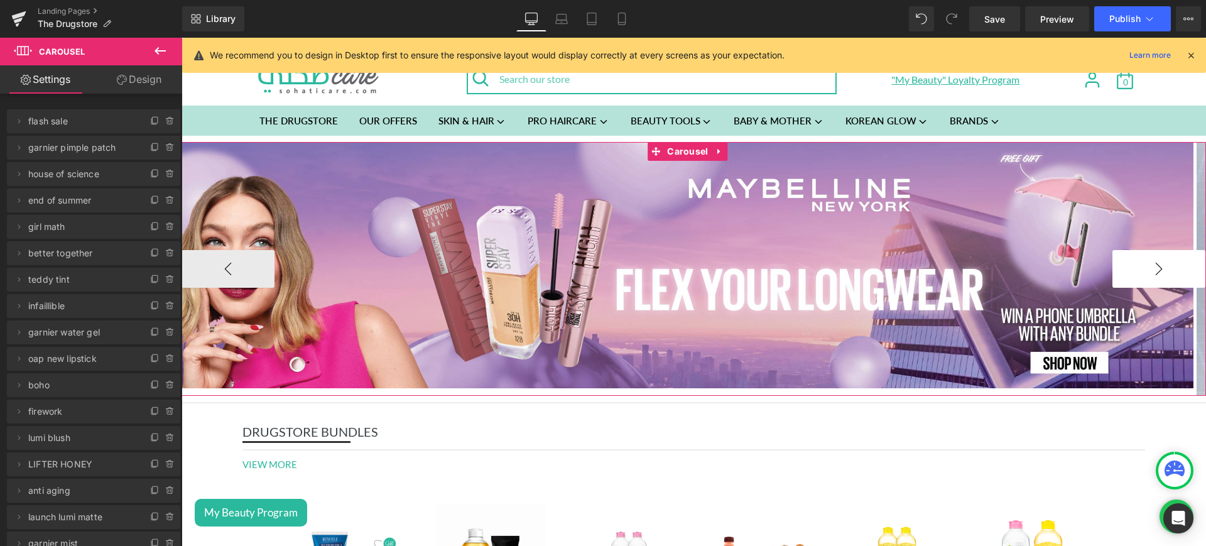
click at [1162, 270] on button "›" at bounding box center [1159, 269] width 93 height 38
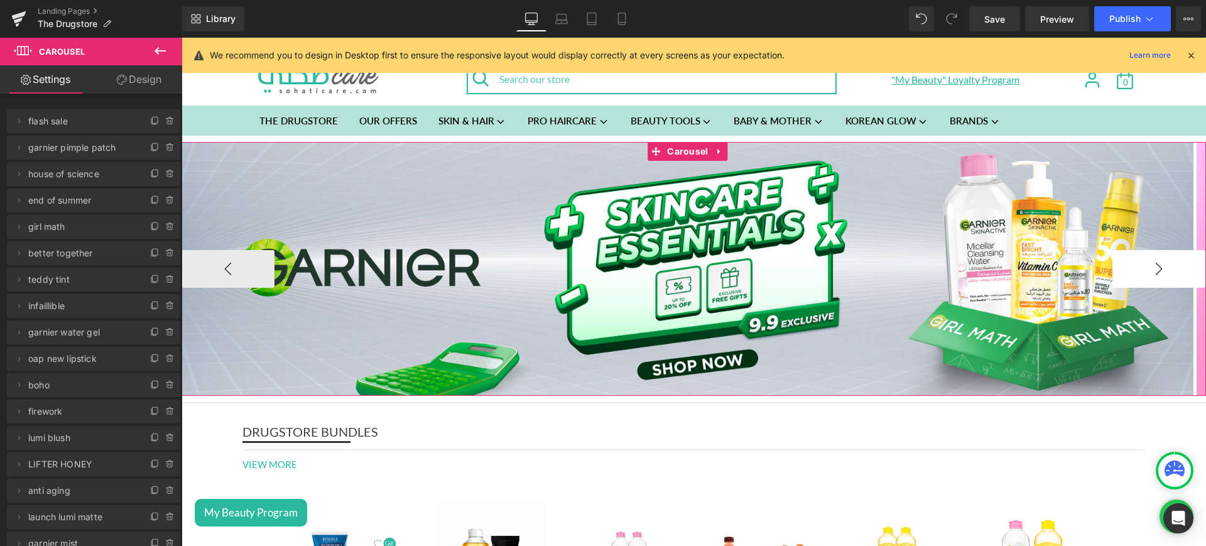
click at [1162, 270] on button "›" at bounding box center [1159, 269] width 93 height 38
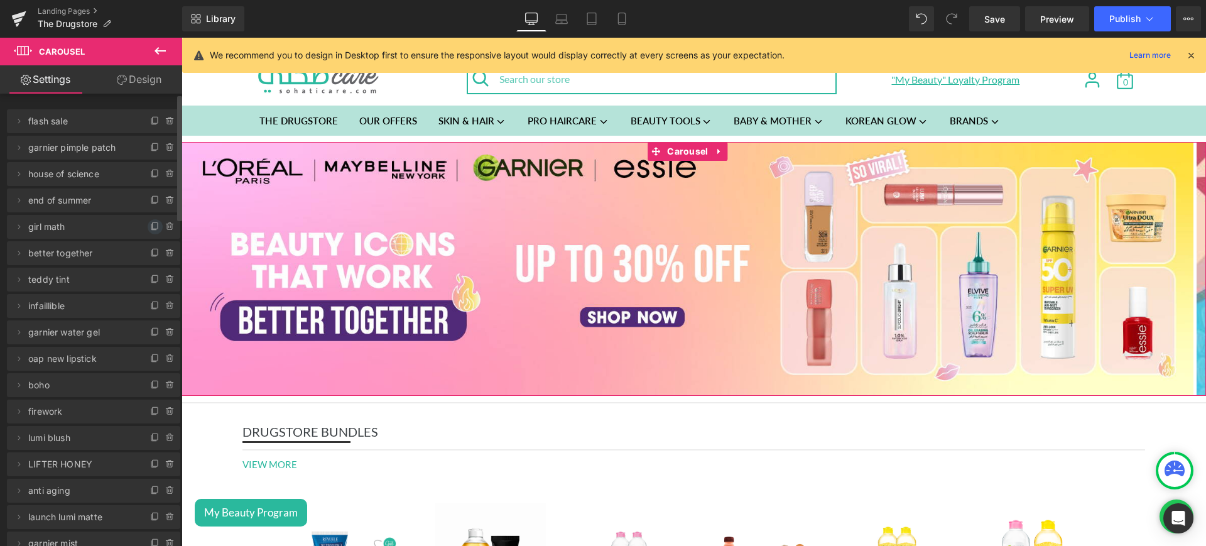
click at [150, 229] on icon at bounding box center [155, 227] width 10 height 10
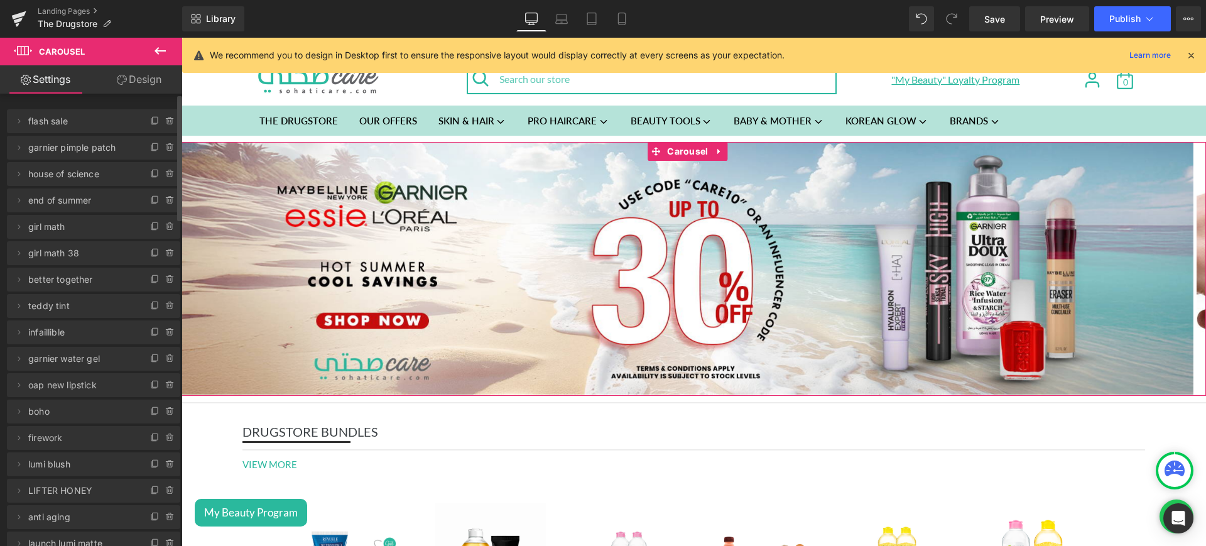
click at [15, 252] on icon at bounding box center [19, 253] width 10 height 10
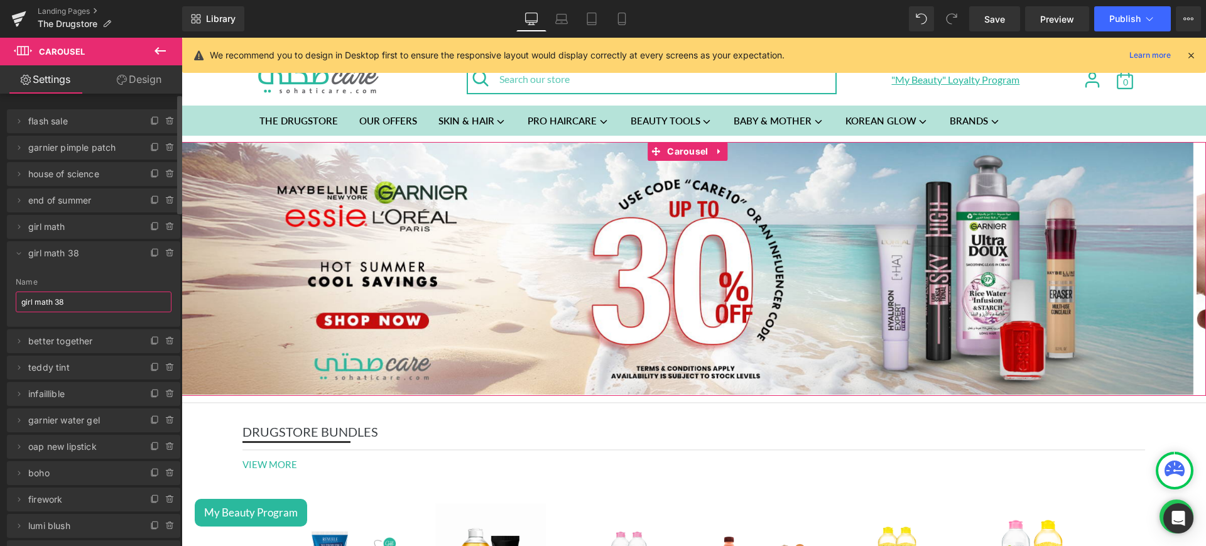
drag, startPoint x: 86, startPoint y: 305, endPoint x: 15, endPoint y: 310, distance: 71.2
click at [15, 310] on div "girl math 38 Name girl math 38" at bounding box center [93, 302] width 173 height 49
type input "uv defender"
click at [18, 253] on icon at bounding box center [19, 254] width 4 height 3
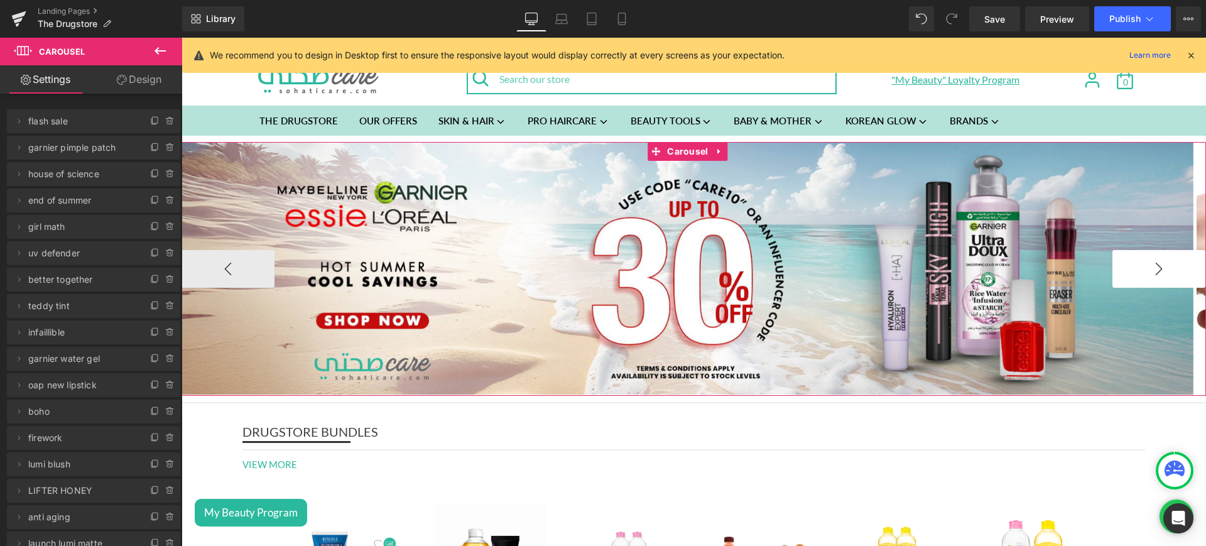
click at [1113, 254] on button "›" at bounding box center [1159, 269] width 93 height 38
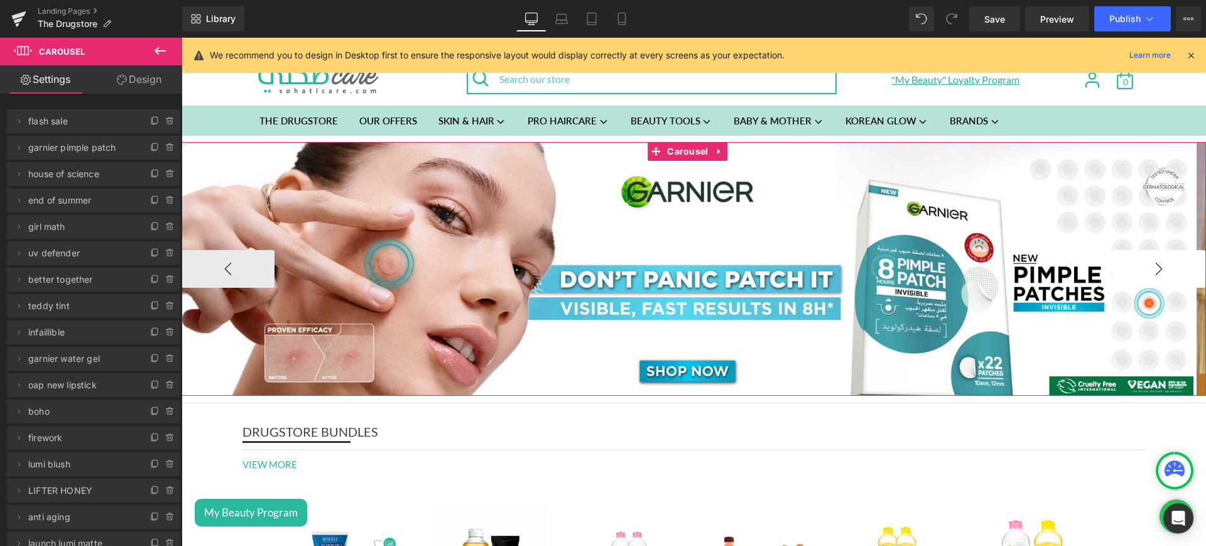
click at [1113, 254] on button "›" at bounding box center [1159, 269] width 93 height 38
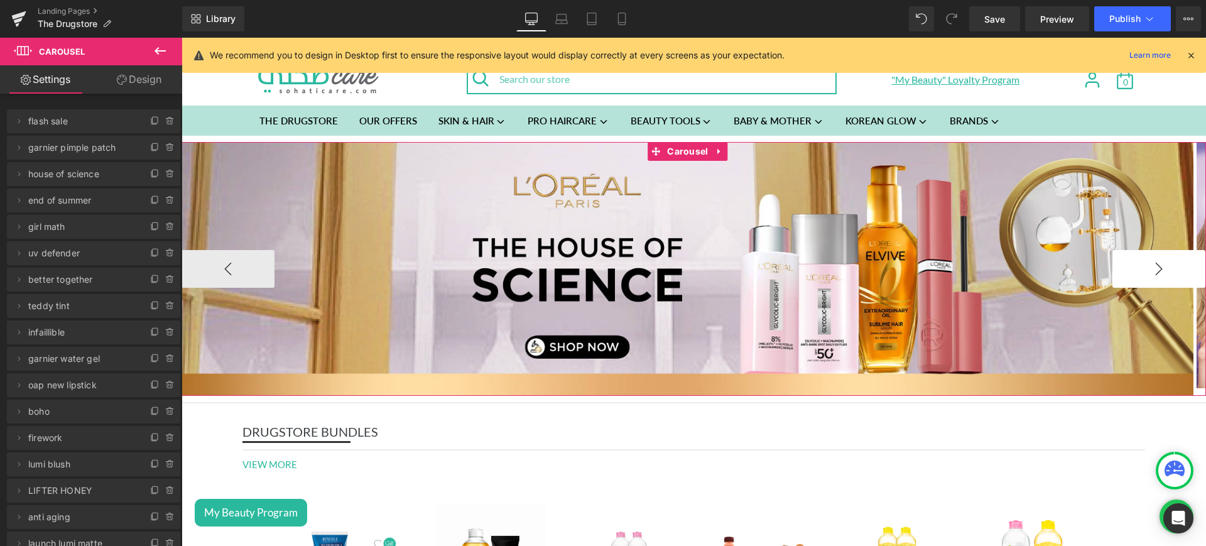
click at [1113, 254] on button "›" at bounding box center [1159, 269] width 93 height 38
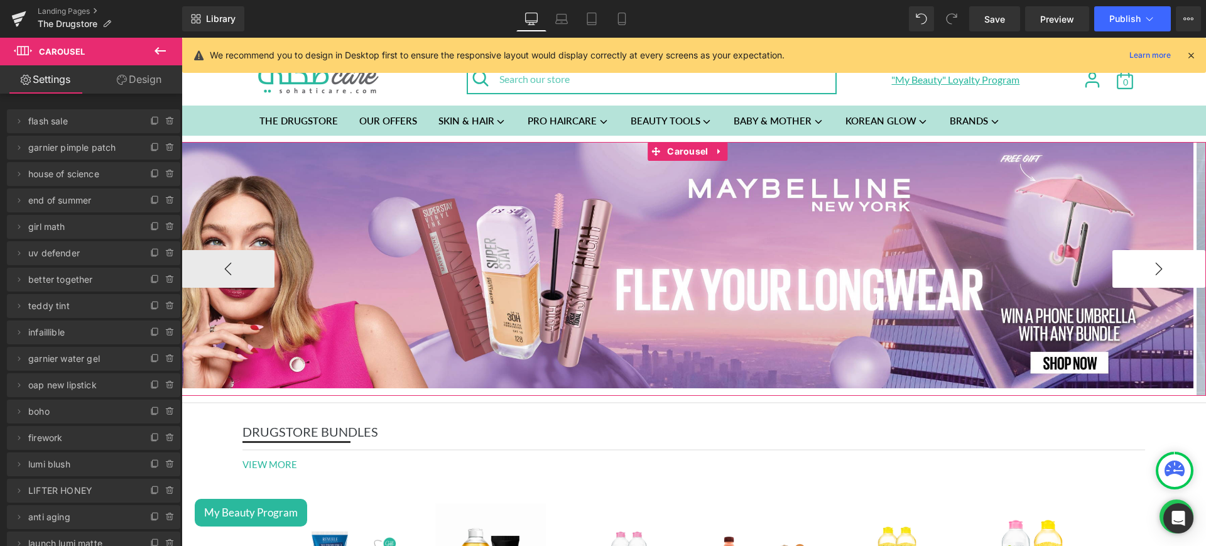
click at [1113, 254] on button "›" at bounding box center [1159, 269] width 93 height 38
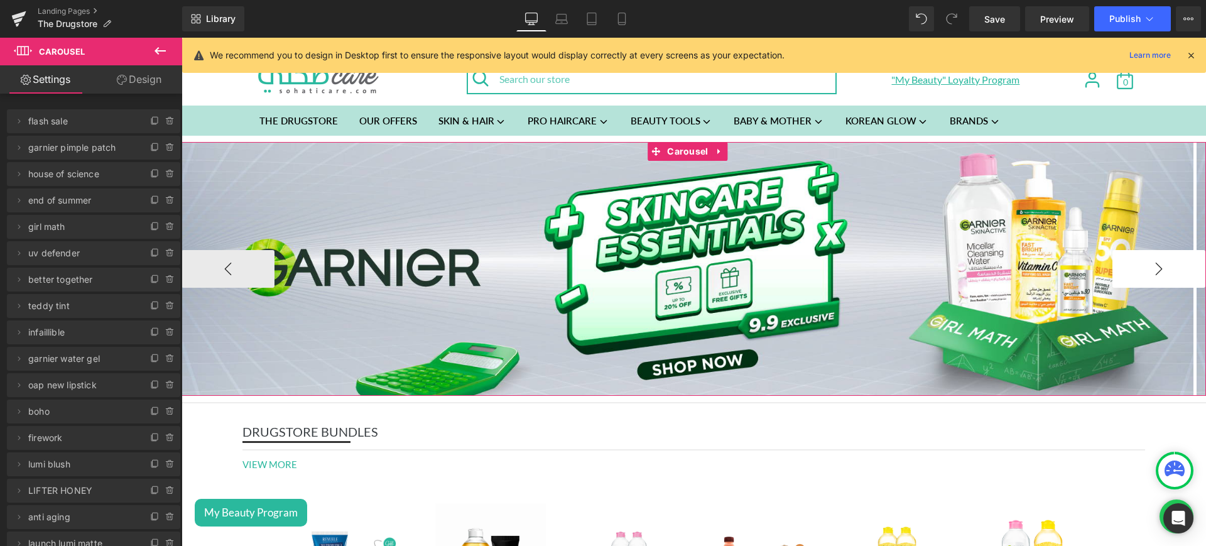
click at [1113, 254] on button "›" at bounding box center [1159, 269] width 93 height 38
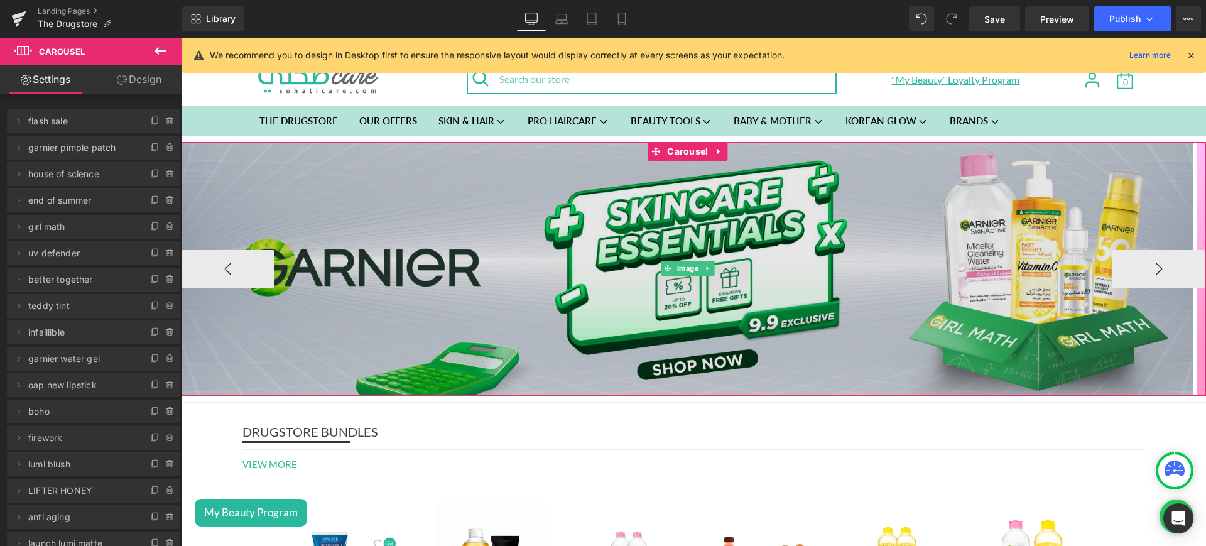
click at [771, 228] on img at bounding box center [688, 268] width 1012 height 253
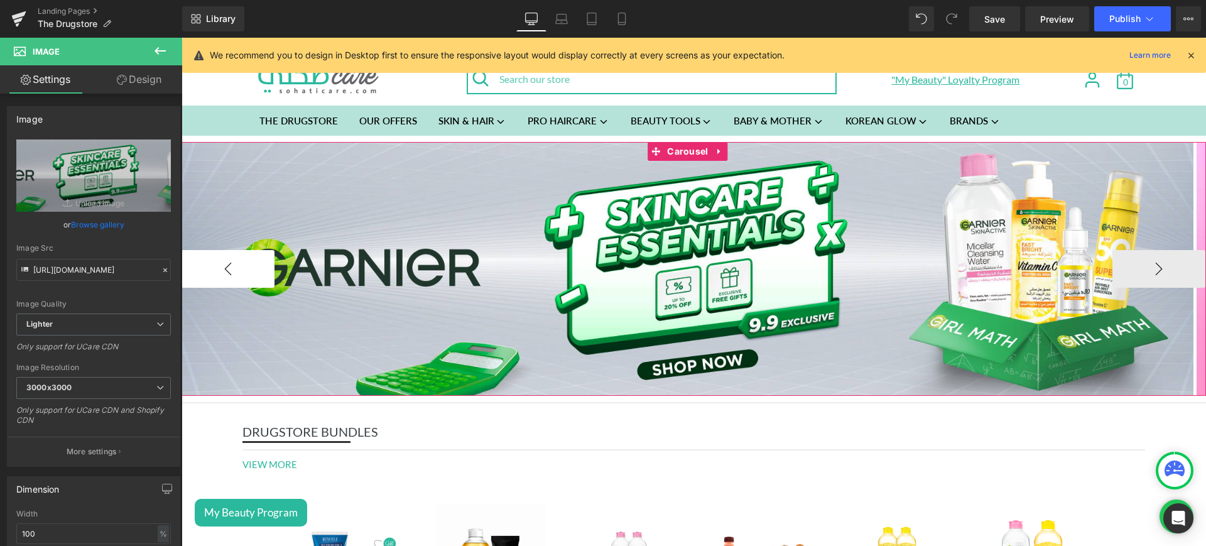
click at [226, 263] on button "‹" at bounding box center [228, 269] width 93 height 38
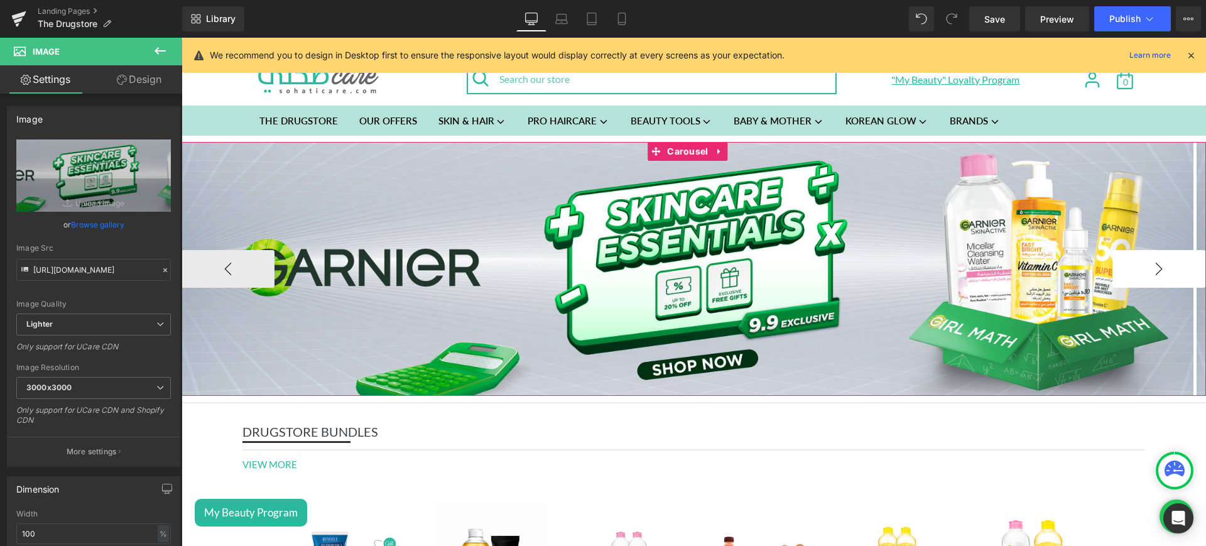
click at [1147, 257] on button "›" at bounding box center [1159, 269] width 93 height 38
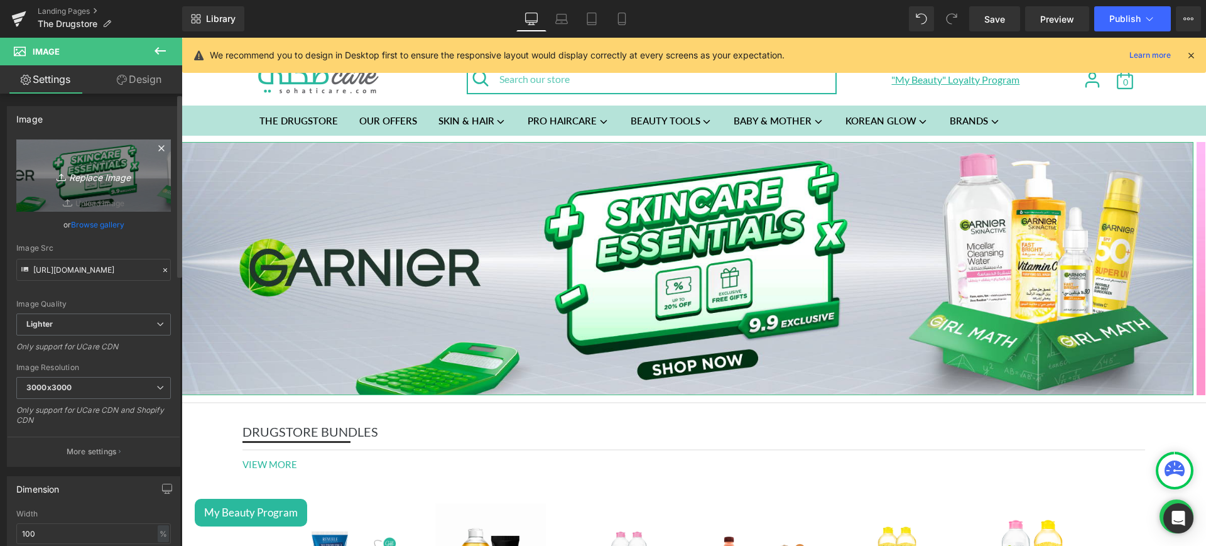
click at [94, 173] on icon "Replace Image" at bounding box center [93, 176] width 101 height 16
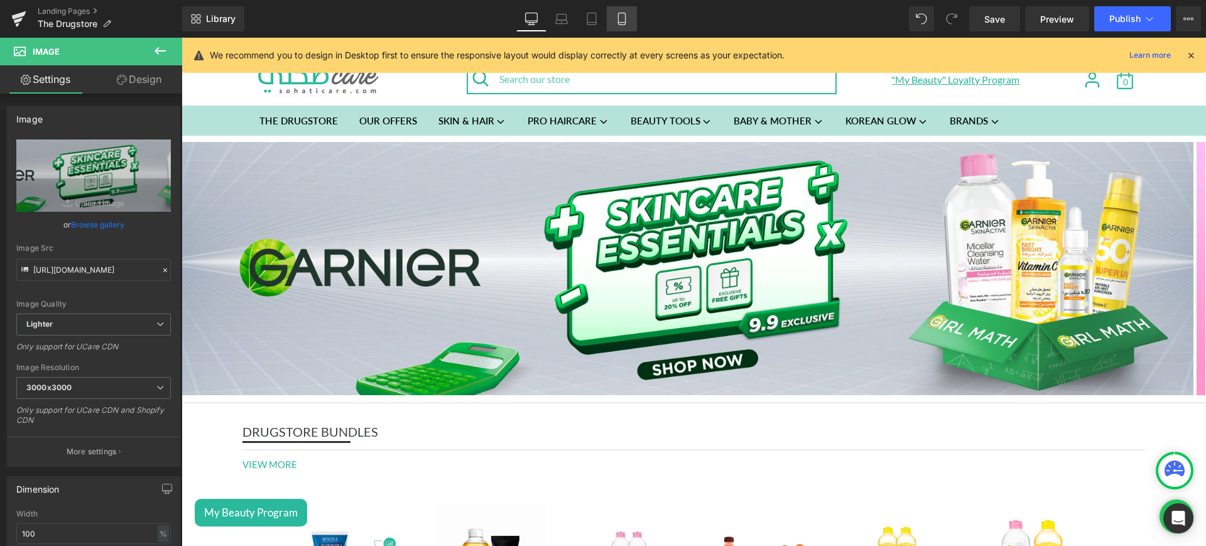
click at [618, 20] on icon at bounding box center [622, 19] width 13 height 13
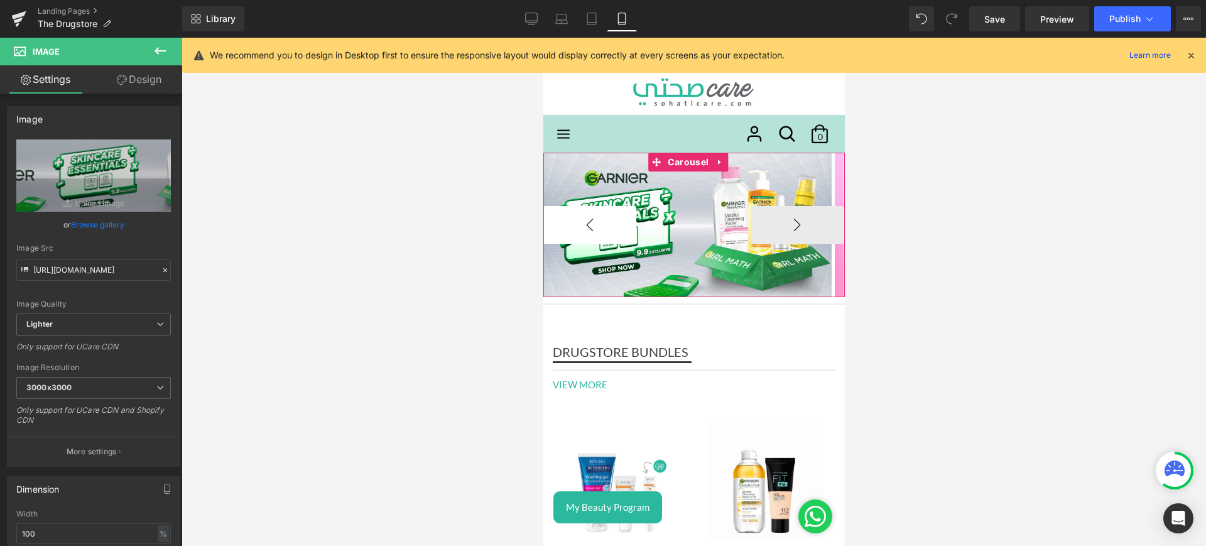
click at [582, 236] on button "‹" at bounding box center [589, 225] width 93 height 38
click at [767, 214] on button "›" at bounding box center [796, 225] width 93 height 38
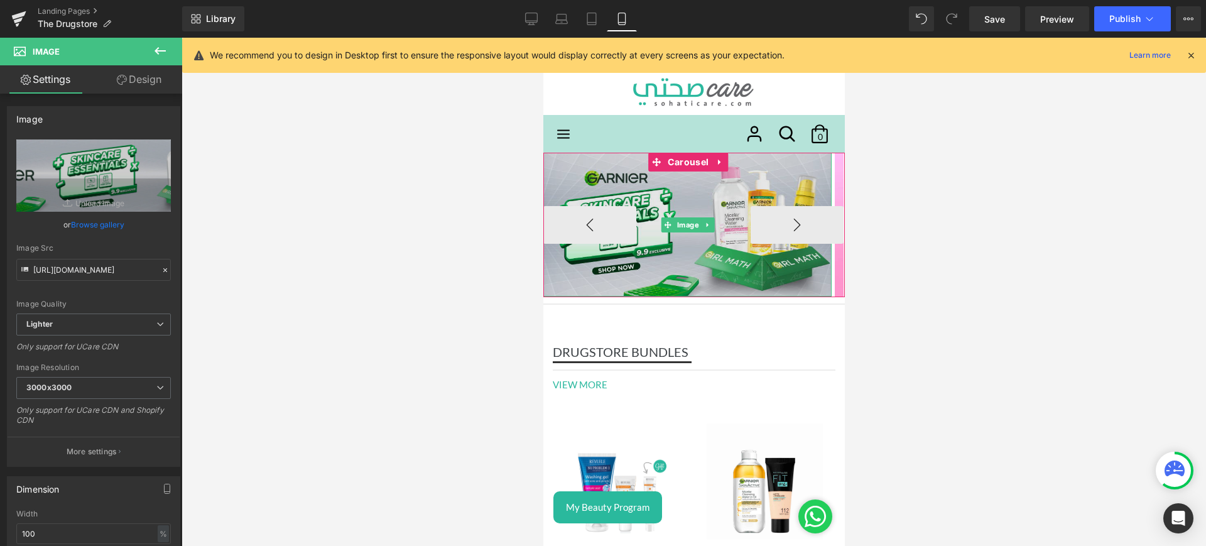
click at [690, 200] on img at bounding box center [687, 225] width 288 height 144
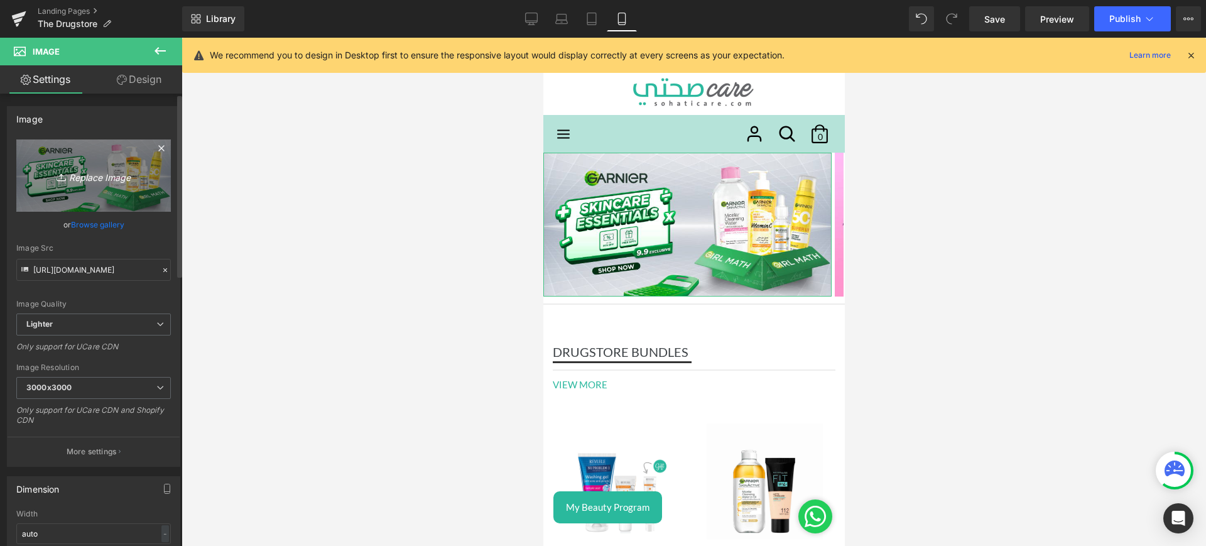
click at [89, 180] on icon "Replace Image" at bounding box center [93, 176] width 101 height 16
type input "C:\fakepath\uv mob.jpg"
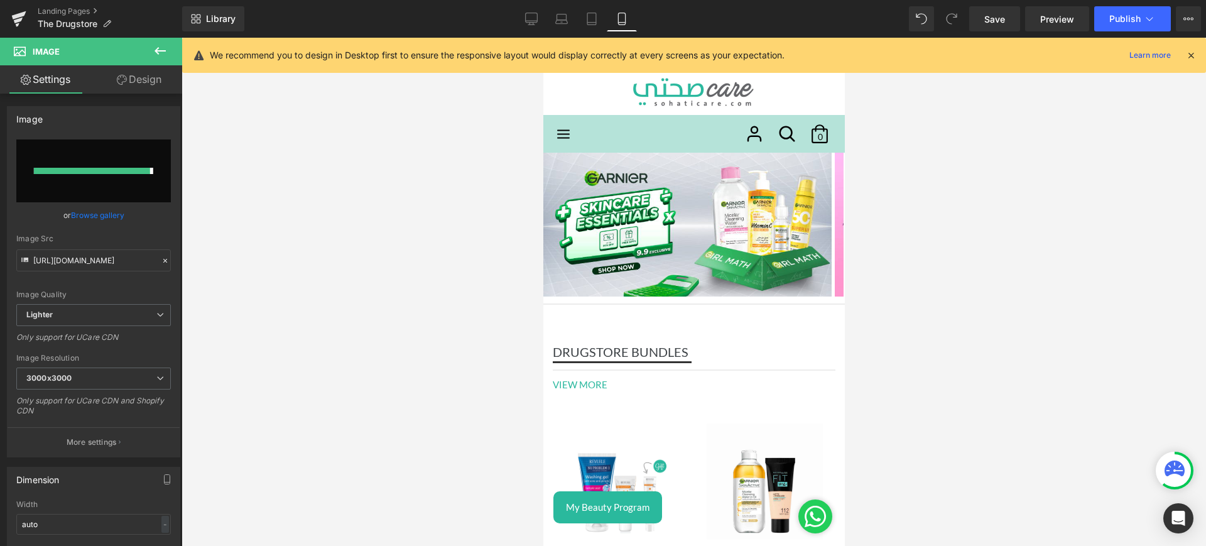
type input "https://ucarecdn.com/fe2b6e27-031b-4554-9e18-755d4dbaebb8/-/format/auto/-/previ…"
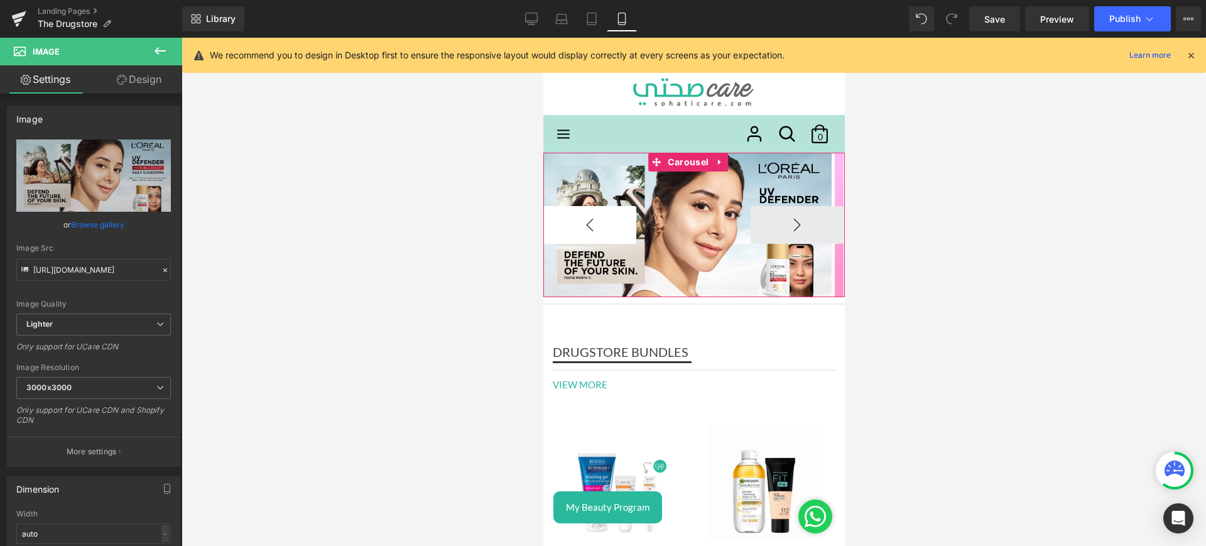
click at [584, 209] on button "‹" at bounding box center [589, 225] width 93 height 38
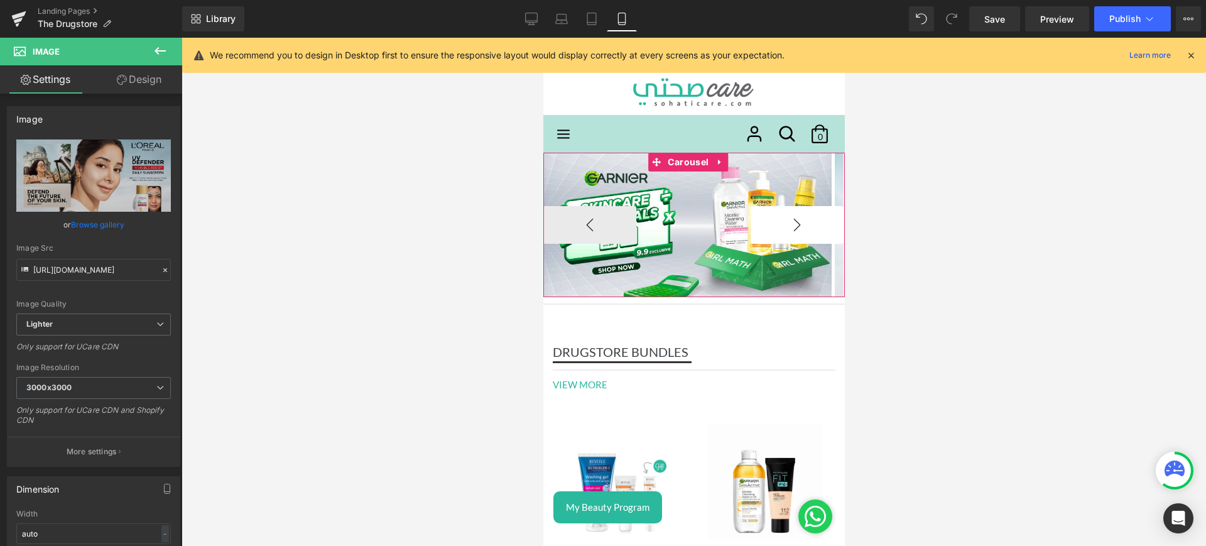
click at [767, 229] on button "›" at bounding box center [796, 225] width 93 height 38
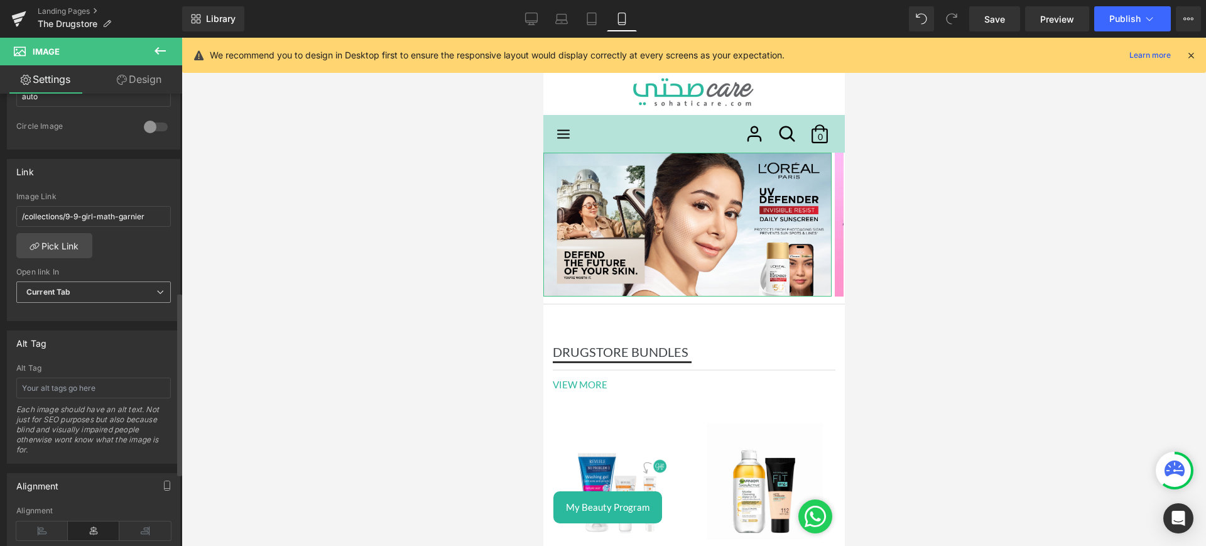
scroll to position [487, 0]
click at [48, 253] on link "Pick Link" at bounding box center [54, 244] width 76 height 25
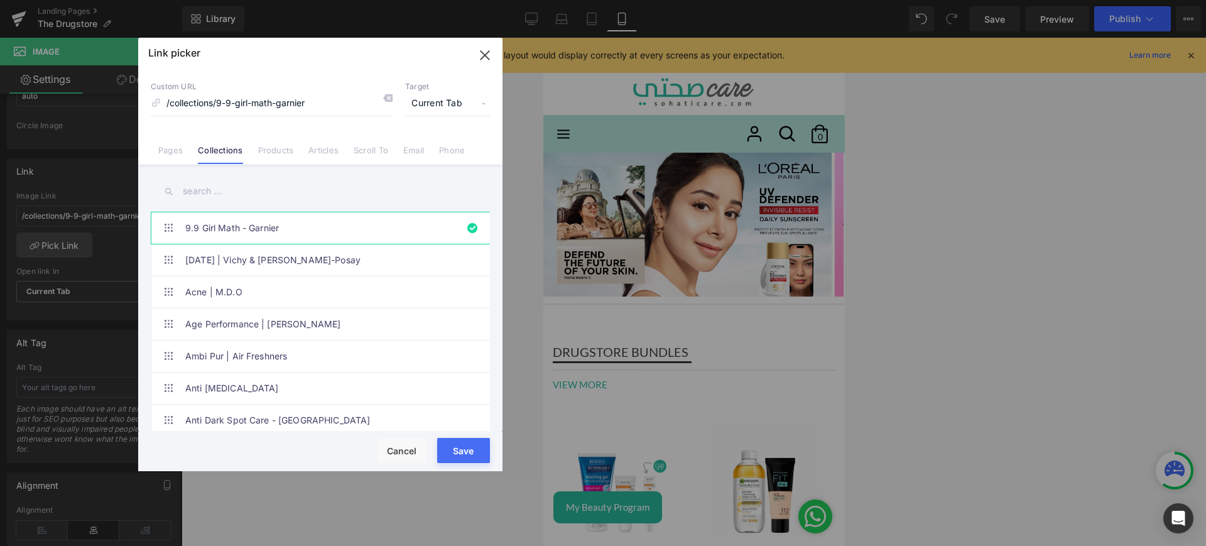
click at [182, 153] on div "Link picker Back to Library Insert Custom URL /collections/9-9-girl-math-garnie…" at bounding box center [320, 255] width 364 height 434
click at [182, 153] on link "Pages" at bounding box center [170, 154] width 25 height 19
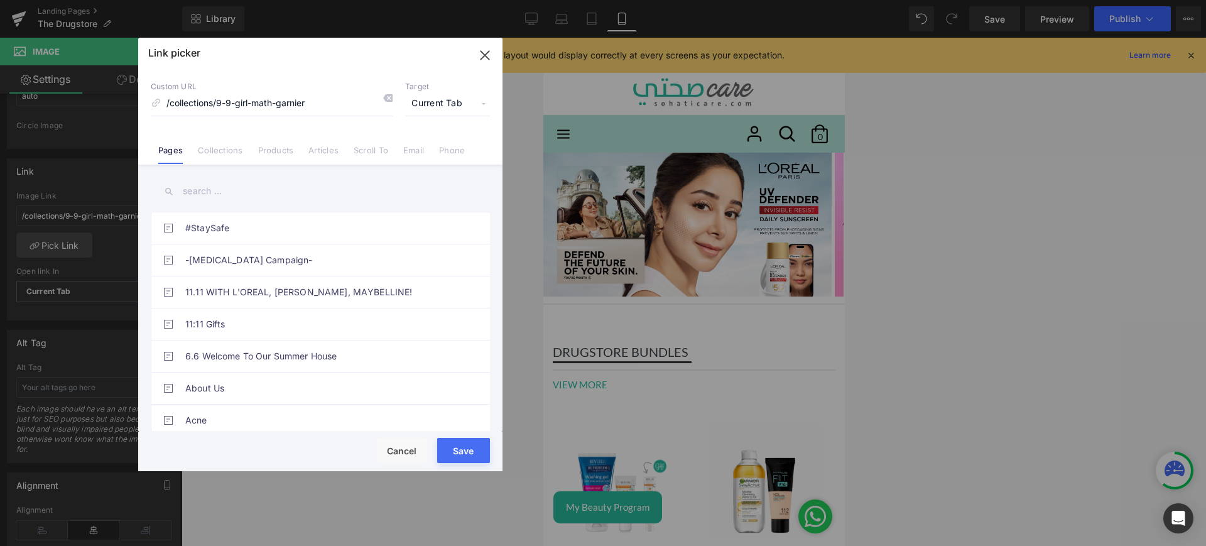
click at [237, 199] on input "text" at bounding box center [320, 191] width 339 height 28
paste input "https://sohaticare.com/products/uv-invisible-fluid"
type input "https://sohaticare.com/products/uv-invisible-fluid"
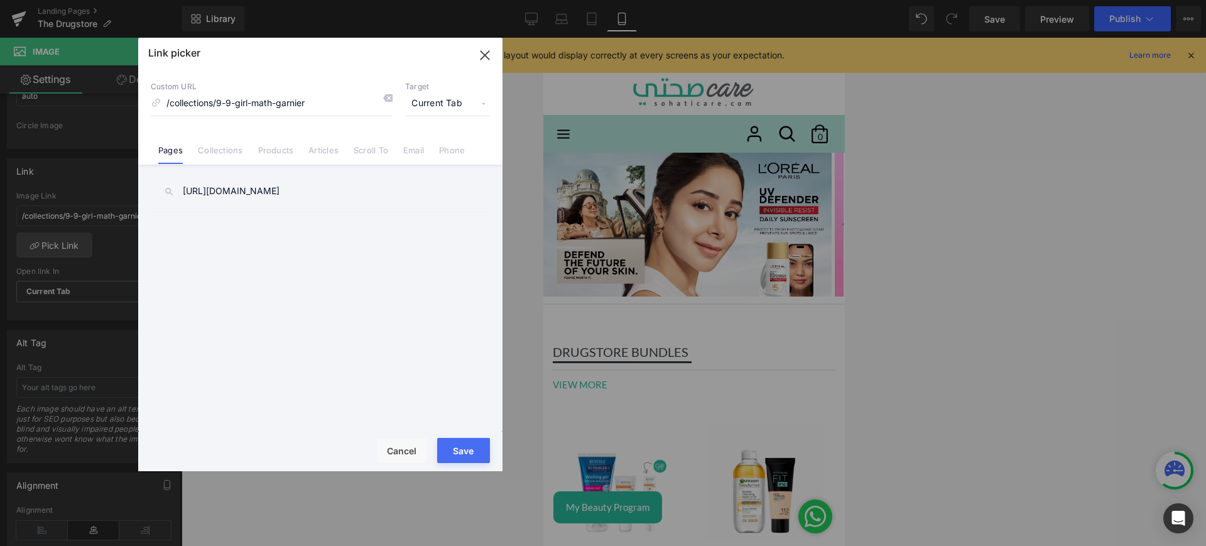
click at [272, 200] on input "https://sohaticare.com/products/uv-invisible-fluid" at bounding box center [320, 191] width 339 height 28
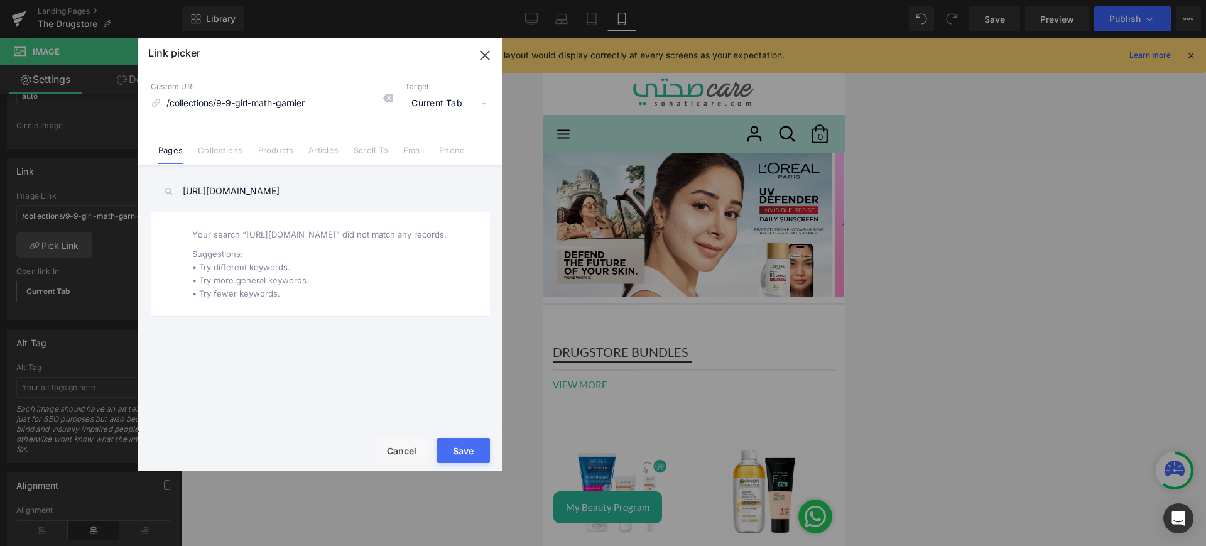
click at [272, 200] on input "https://sohaticare.com/products/uv-invisible-fluid" at bounding box center [320, 191] width 339 height 28
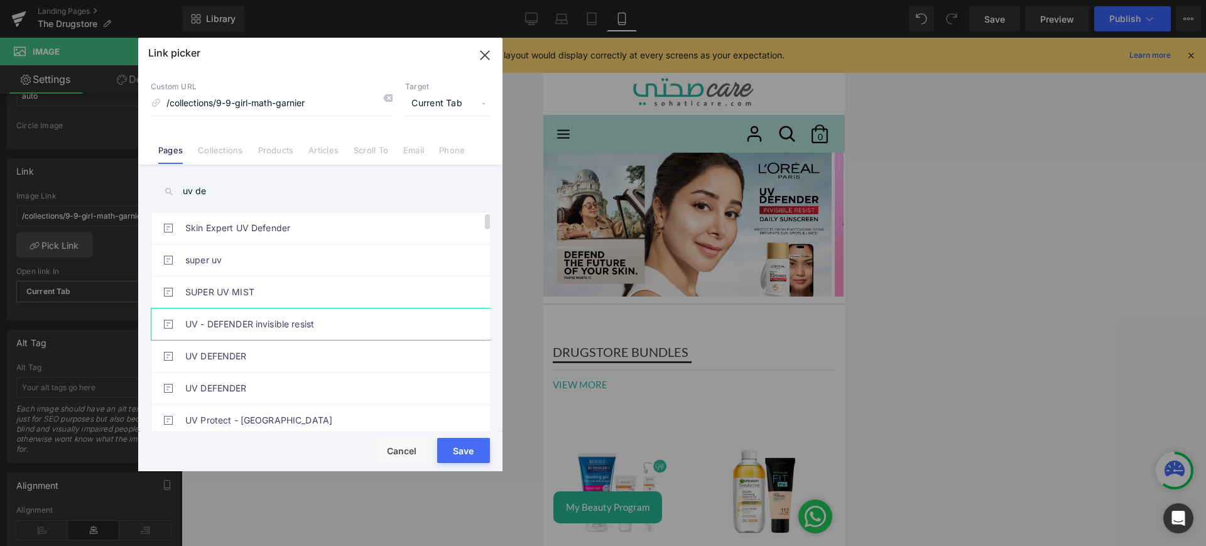
type input "uv de"
click at [314, 325] on link "UV - DEFENDER invisible resist" at bounding box center [323, 324] width 276 height 31
type input "/pages/uv-defender-invisible-resist"
click at [471, 453] on button "Save" at bounding box center [463, 450] width 53 height 25
type input "/pages/uv-defender-invisible-resist"
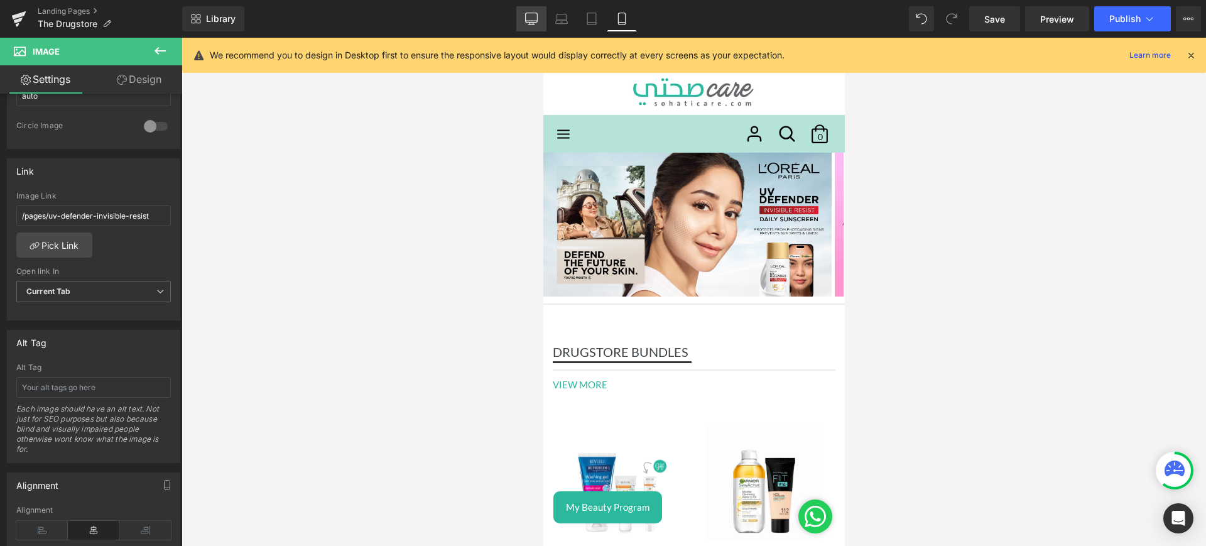
click at [540, 19] on link "Desktop" at bounding box center [531, 18] width 30 height 25
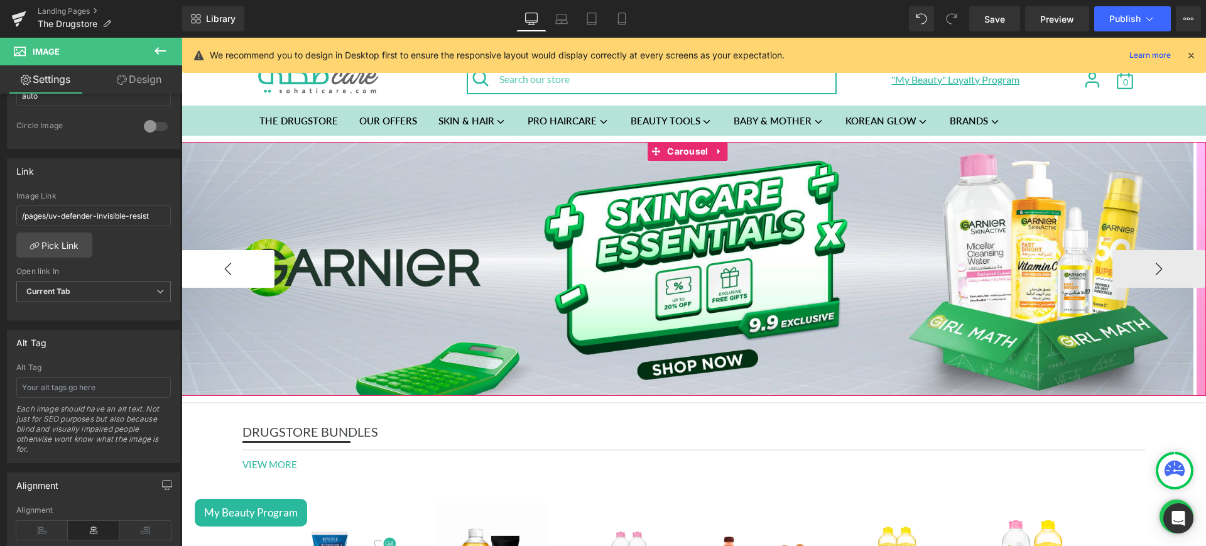
click at [231, 275] on button "‹" at bounding box center [228, 269] width 93 height 38
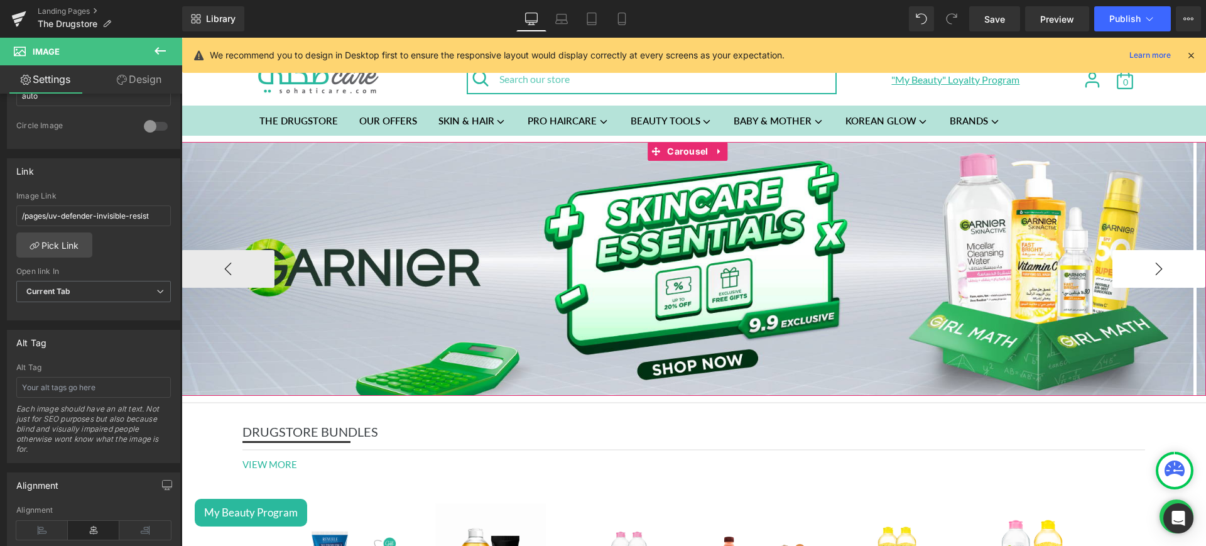
click at [1135, 270] on button "›" at bounding box center [1159, 269] width 93 height 38
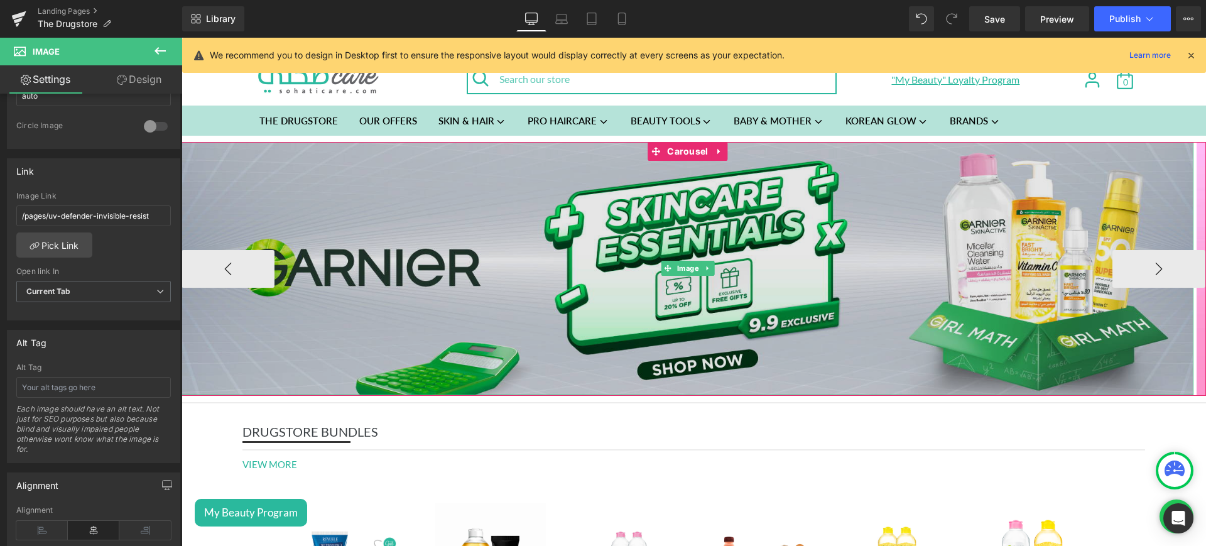
click at [455, 256] on img at bounding box center [688, 268] width 1012 height 253
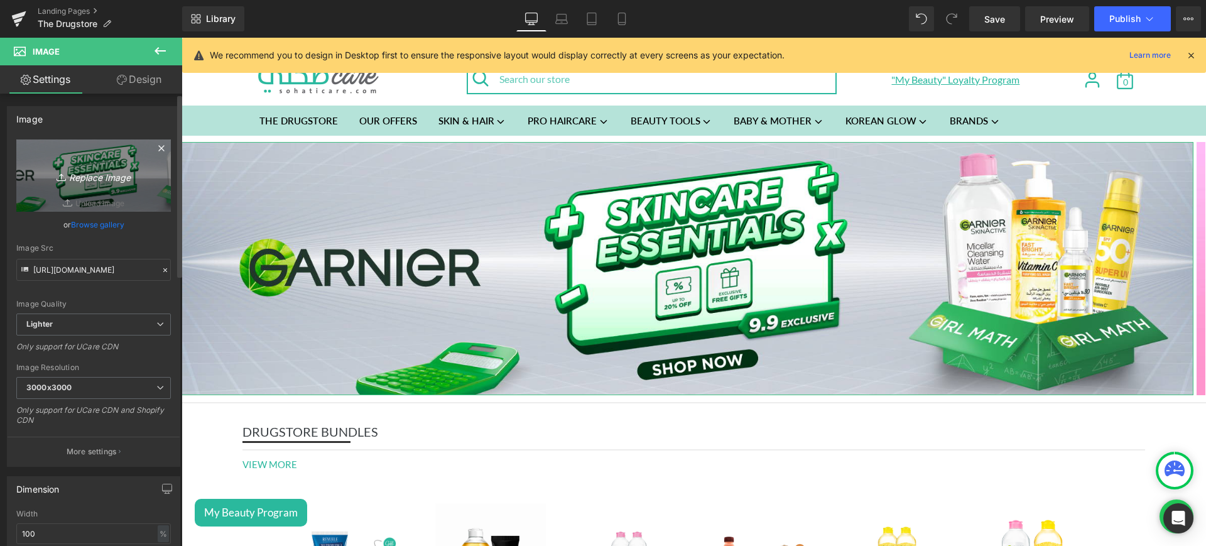
click at [82, 186] on link "Replace Image" at bounding box center [93, 175] width 155 height 72
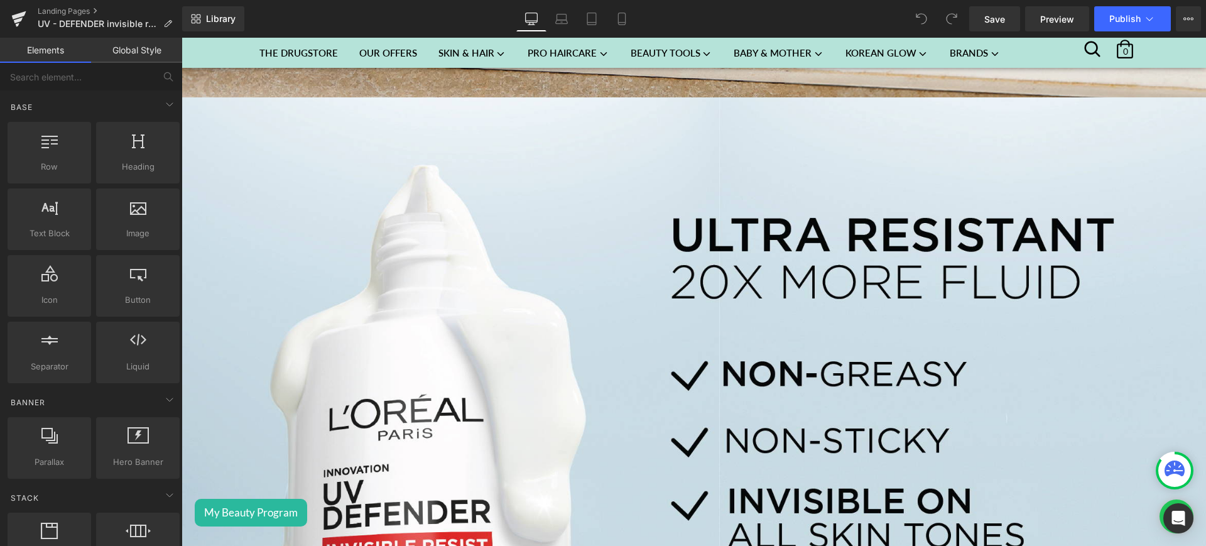
scroll to position [1756, 0]
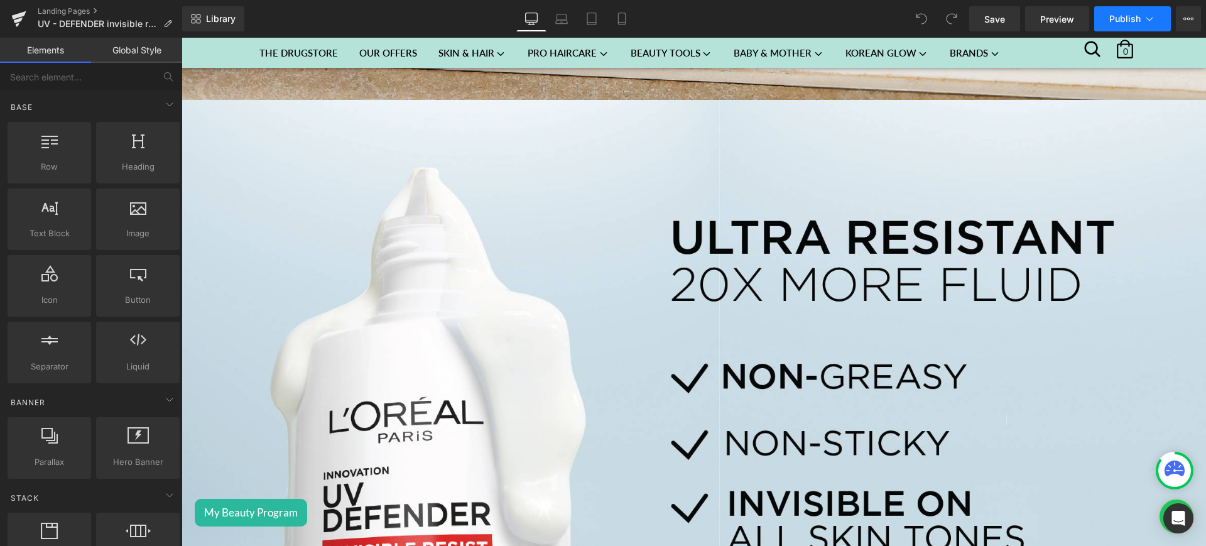
click at [1165, 17] on button "Publish" at bounding box center [1133, 18] width 77 height 25
click at [1195, 14] on button "View Live Page View with current Template Save Template to Library Schedule Pub…" at bounding box center [1188, 18] width 25 height 25
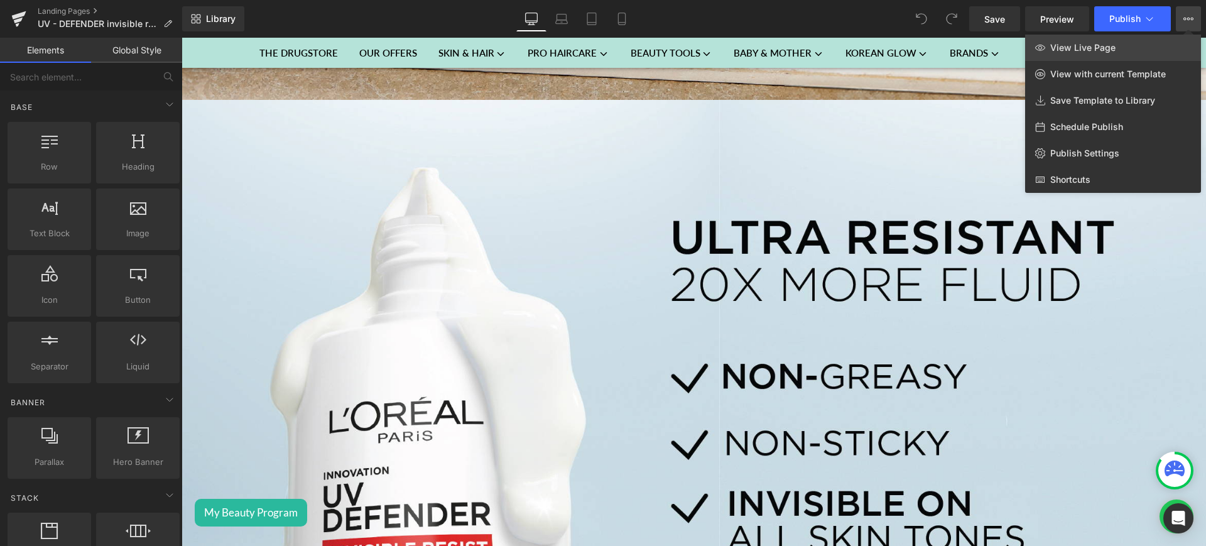
click at [1141, 48] on link "View Live Page" at bounding box center [1113, 48] width 176 height 26
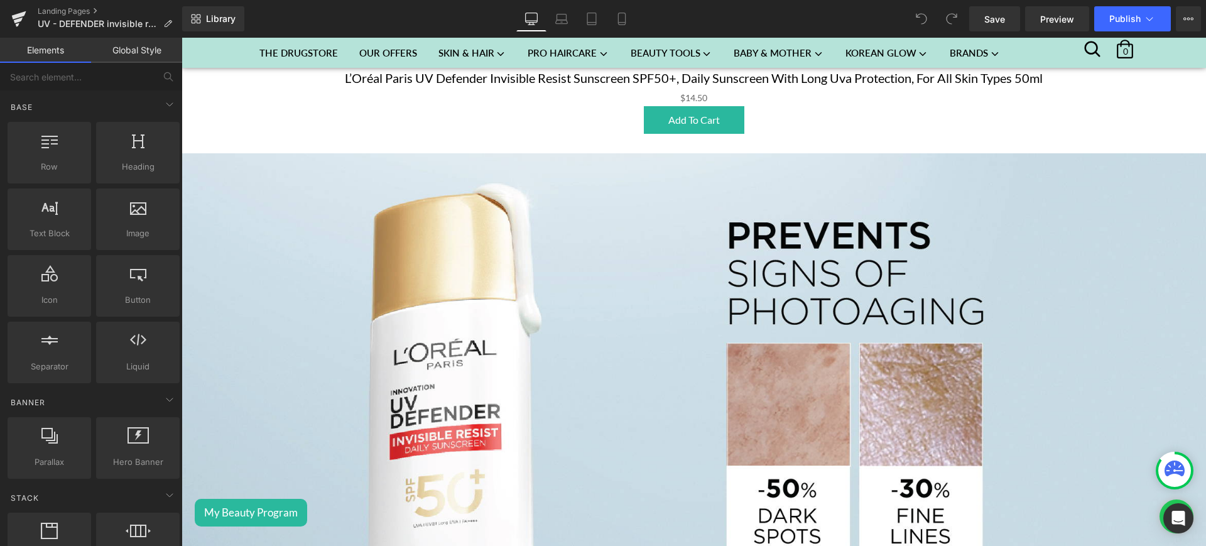
scroll to position [1172, 0]
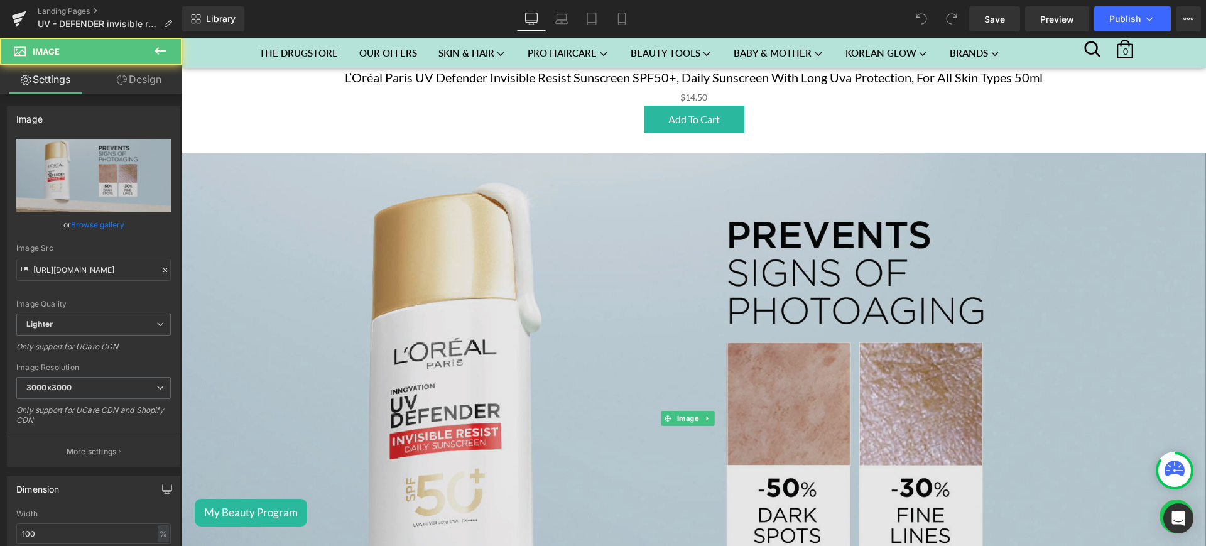
click at [351, 361] on img at bounding box center [694, 419] width 1025 height 532
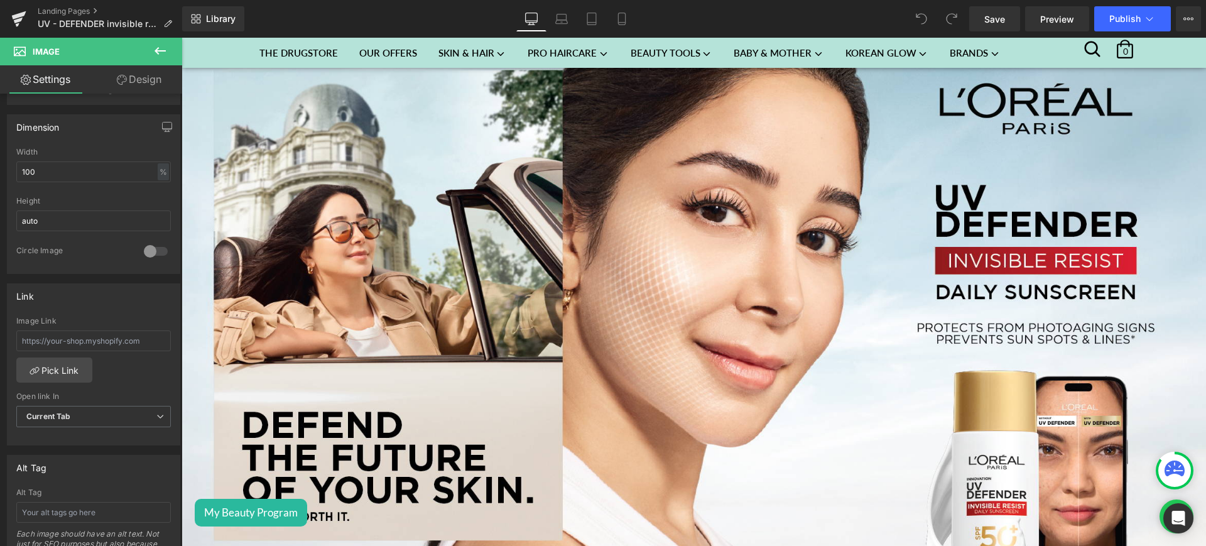
scroll to position [90, 0]
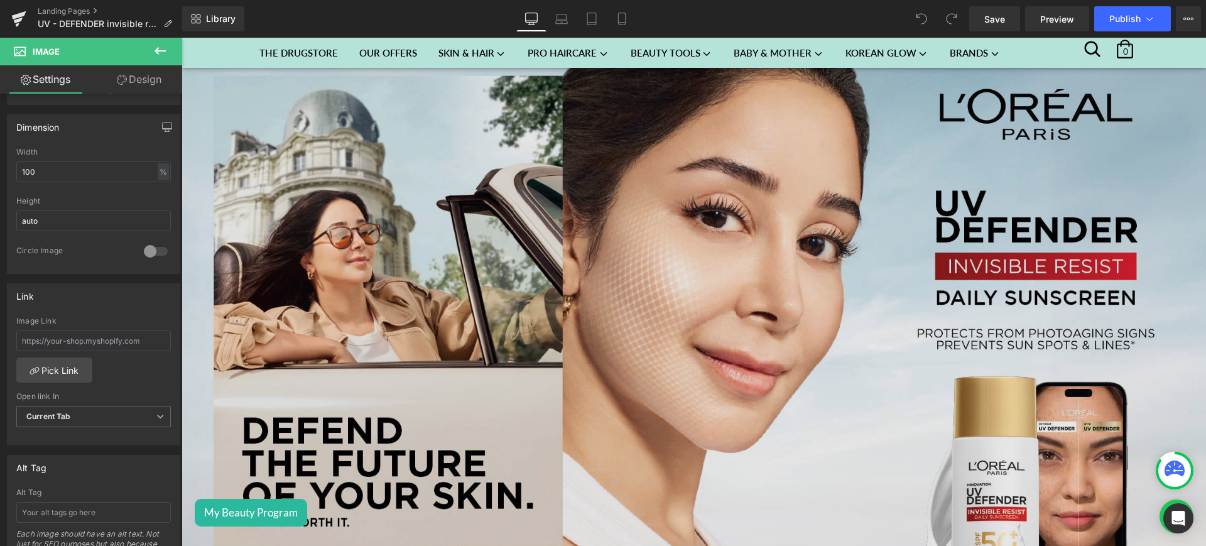
click at [343, 255] on img at bounding box center [694, 311] width 1025 height 532
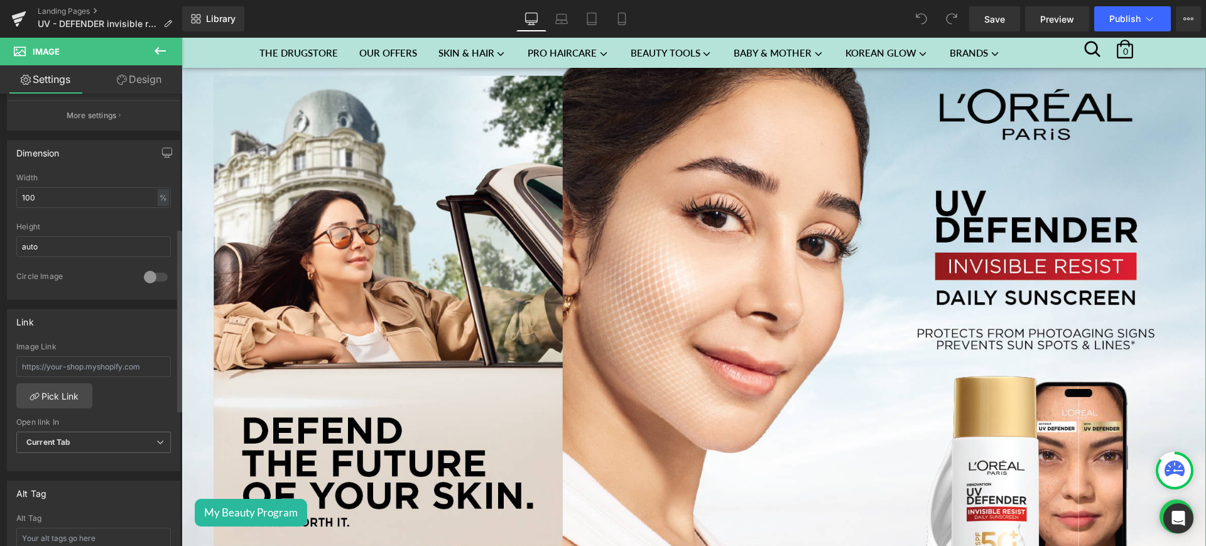
scroll to position [339, 0]
click at [60, 388] on link "Pick Link" at bounding box center [54, 393] width 76 height 25
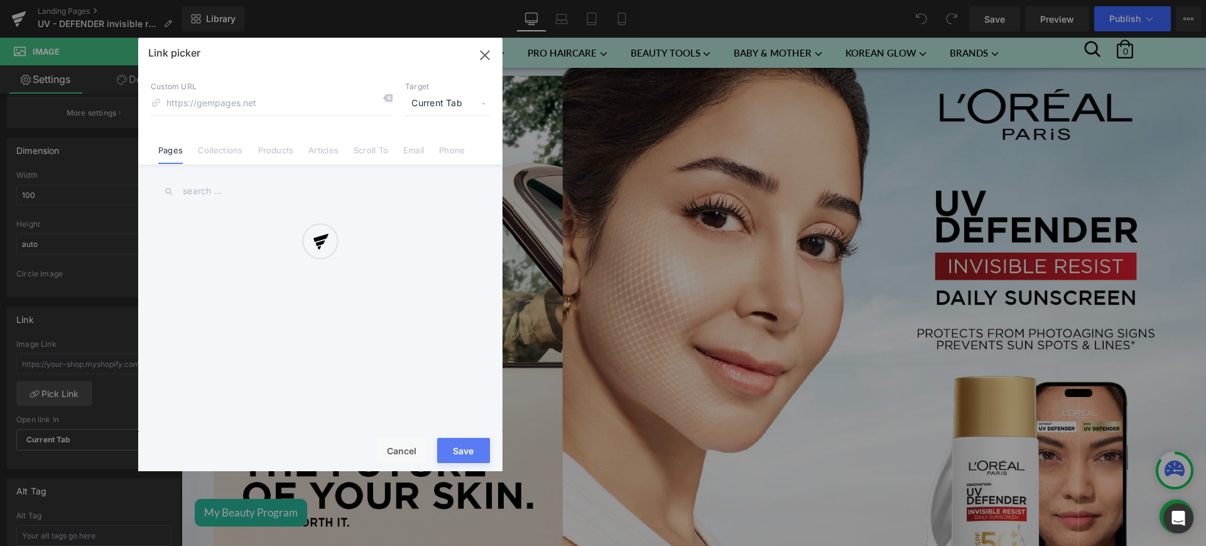
click at [271, 147] on div at bounding box center [320, 255] width 364 height 434
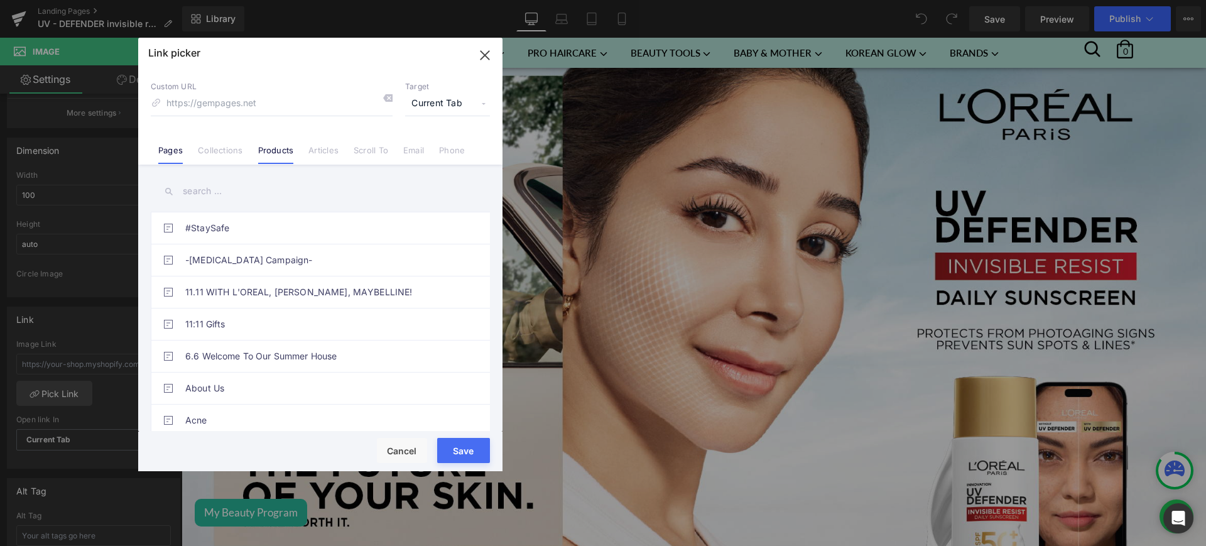
click at [287, 153] on link "Products" at bounding box center [276, 154] width 36 height 19
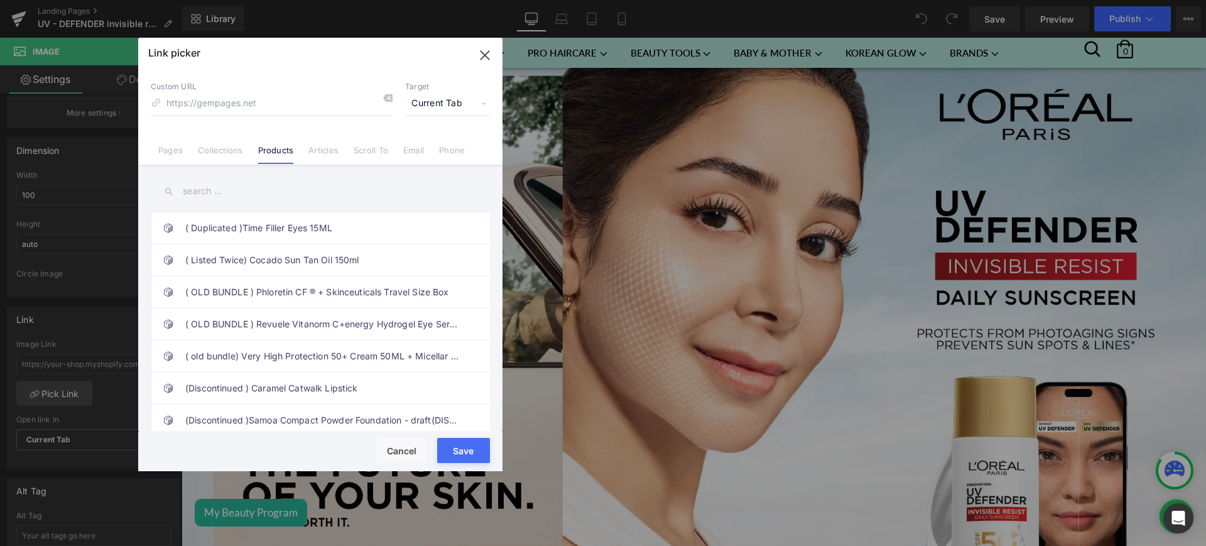
click at [225, 203] on input "text" at bounding box center [320, 191] width 339 height 28
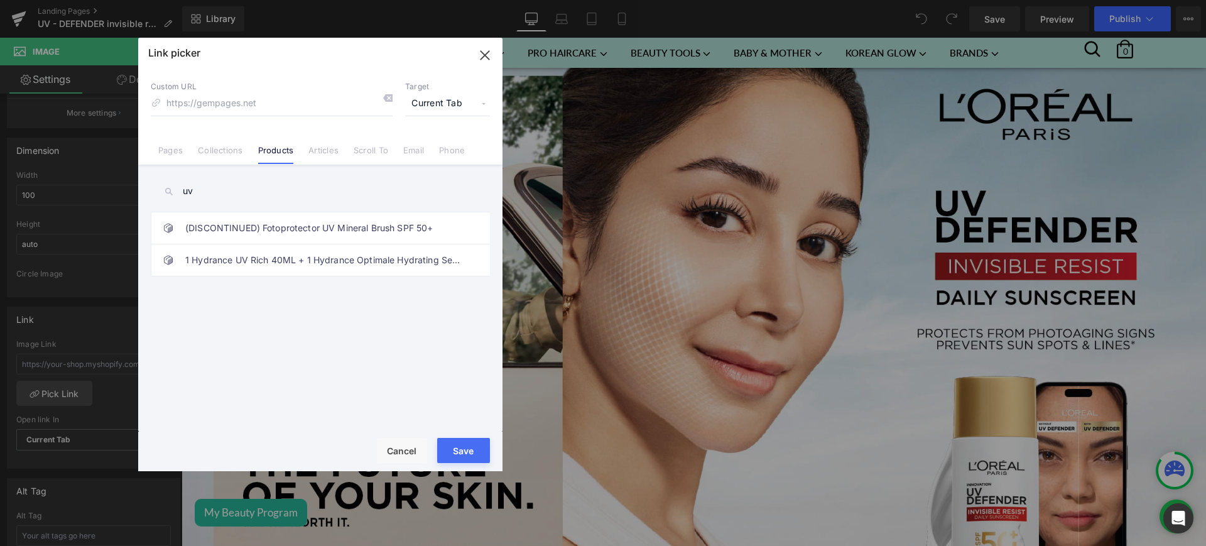
click at [225, 194] on input "uv" at bounding box center [320, 191] width 339 height 28
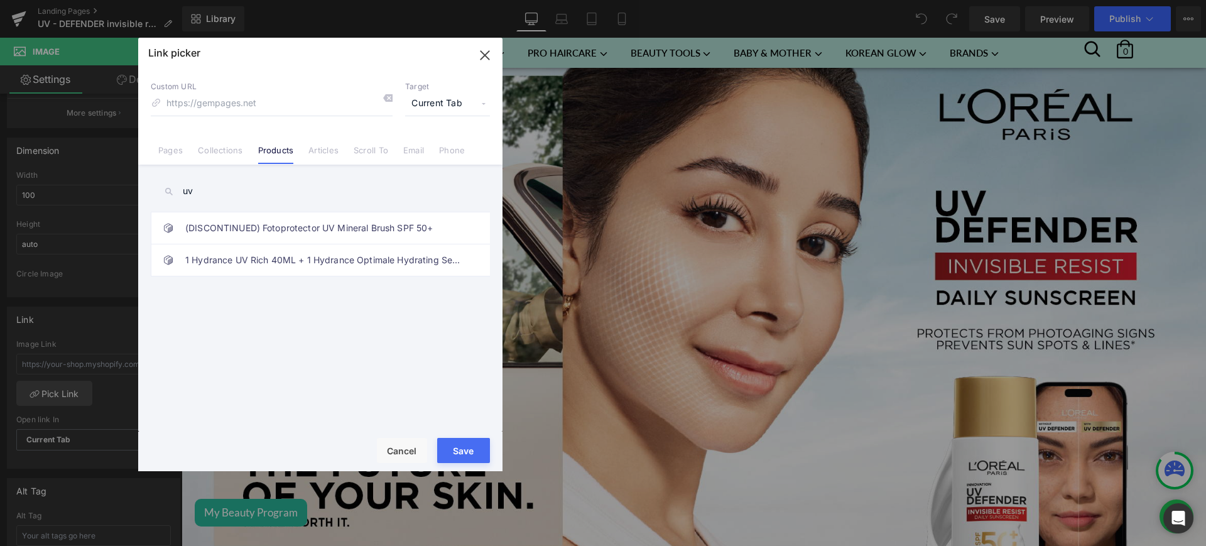
paste input "L’Oréal Paris UV Defender Invisible Resist Sunscreen SPF50+, Daily Sunscreen Wi…"
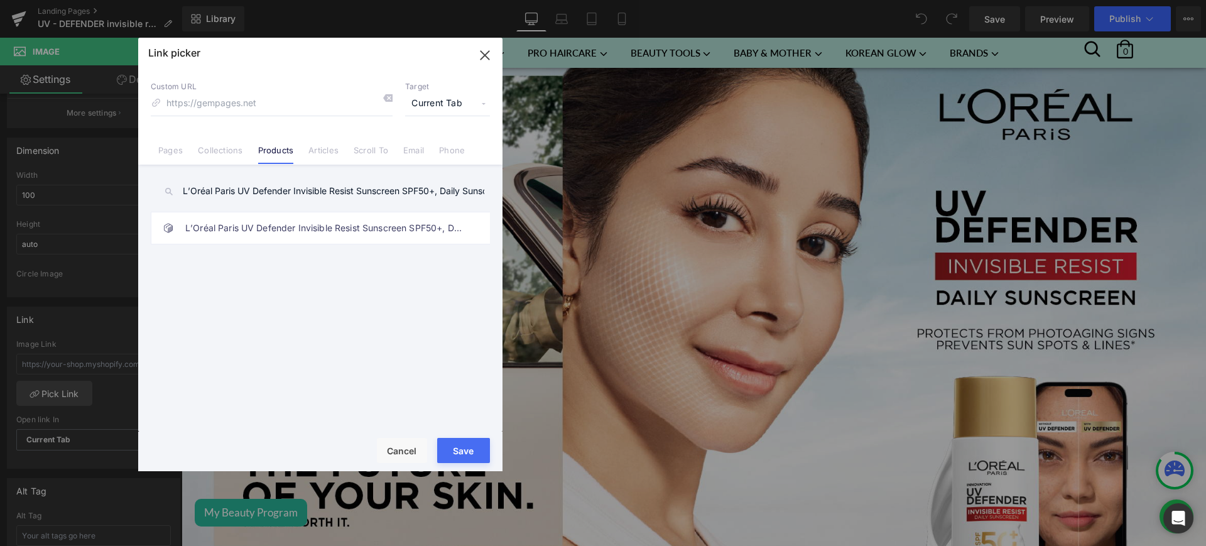
type input "L’Oréal Paris UV Defender Invisible Resist Sunscreen SPF50+, Daily Sunscreen Wi…"
click at [462, 445] on button "Save" at bounding box center [463, 450] width 53 height 25
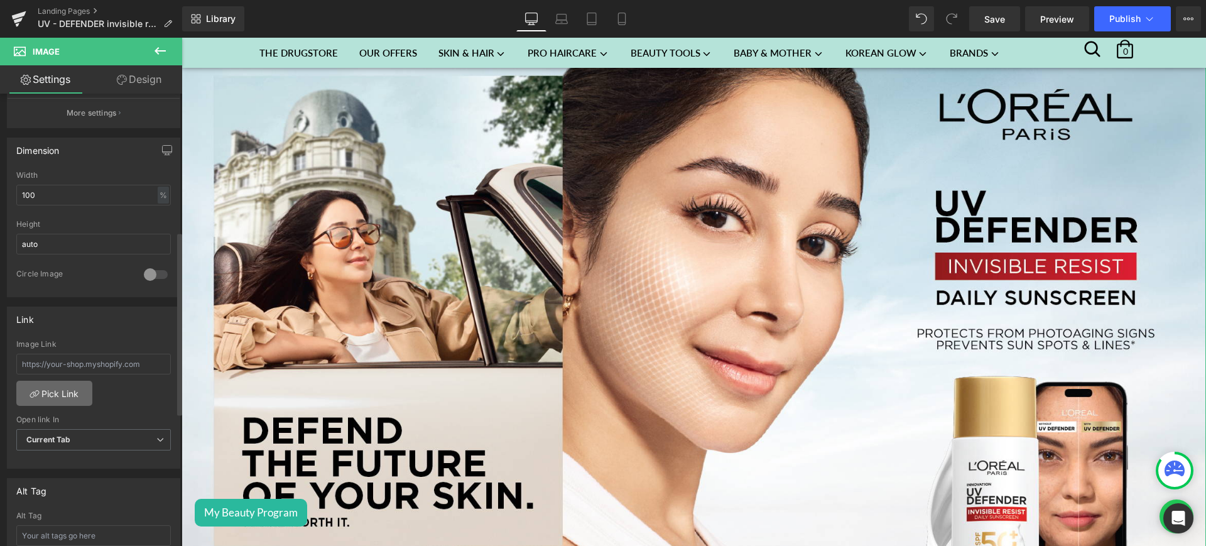
click at [85, 399] on link "Pick Link" at bounding box center [54, 393] width 76 height 25
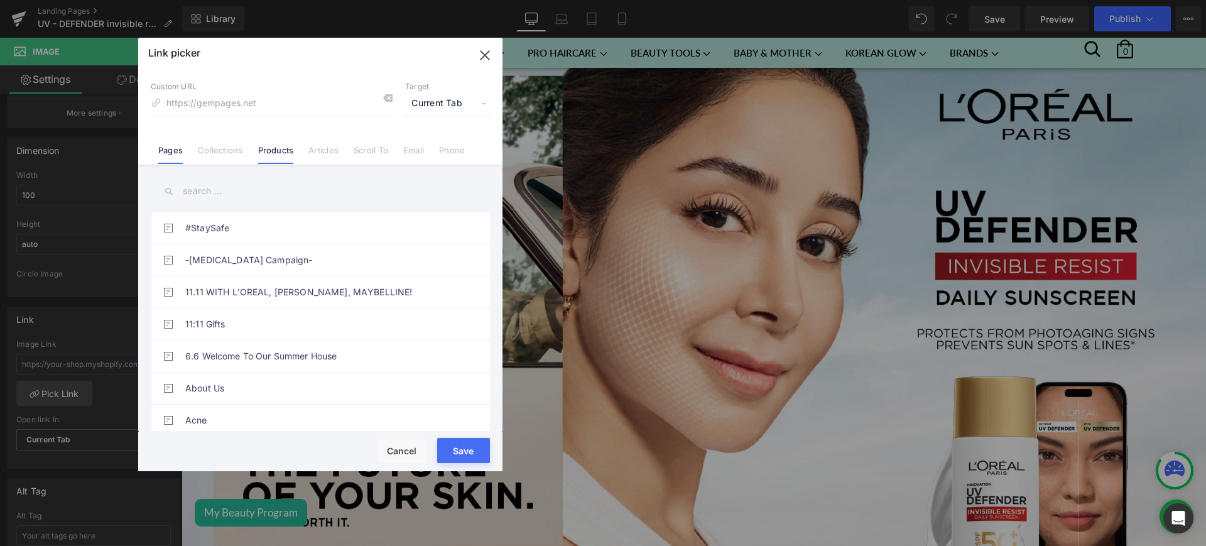
click at [275, 149] on link "Products" at bounding box center [276, 154] width 36 height 19
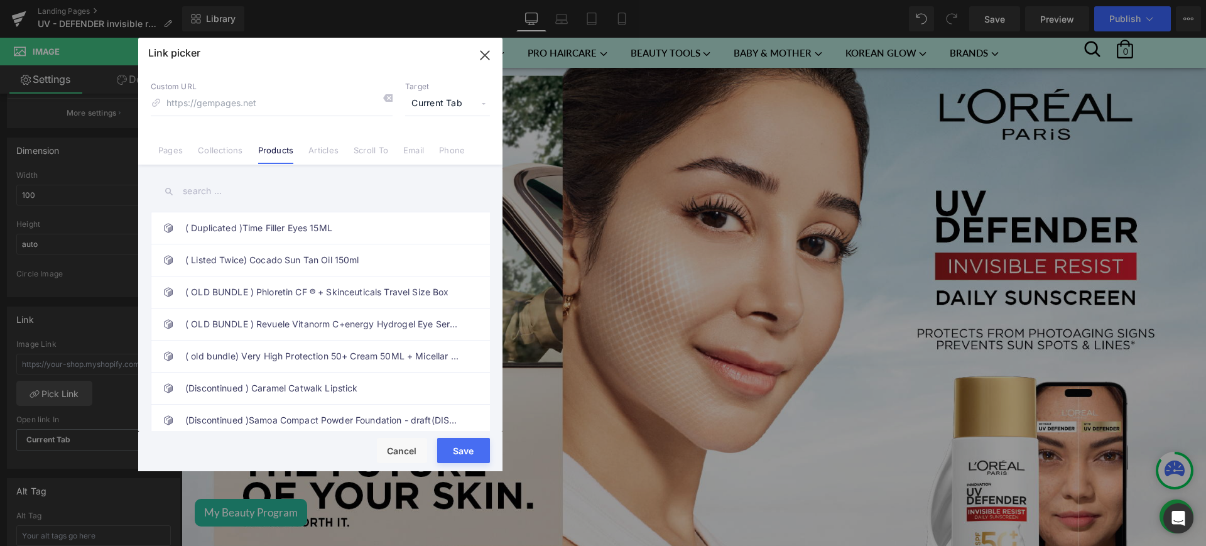
click at [214, 201] on input "text" at bounding box center [320, 191] width 339 height 28
paste input "L’Oréal Paris UV Defender Invisible Resist Sunscreen SPF50+, Daily Sunscreen Wi…"
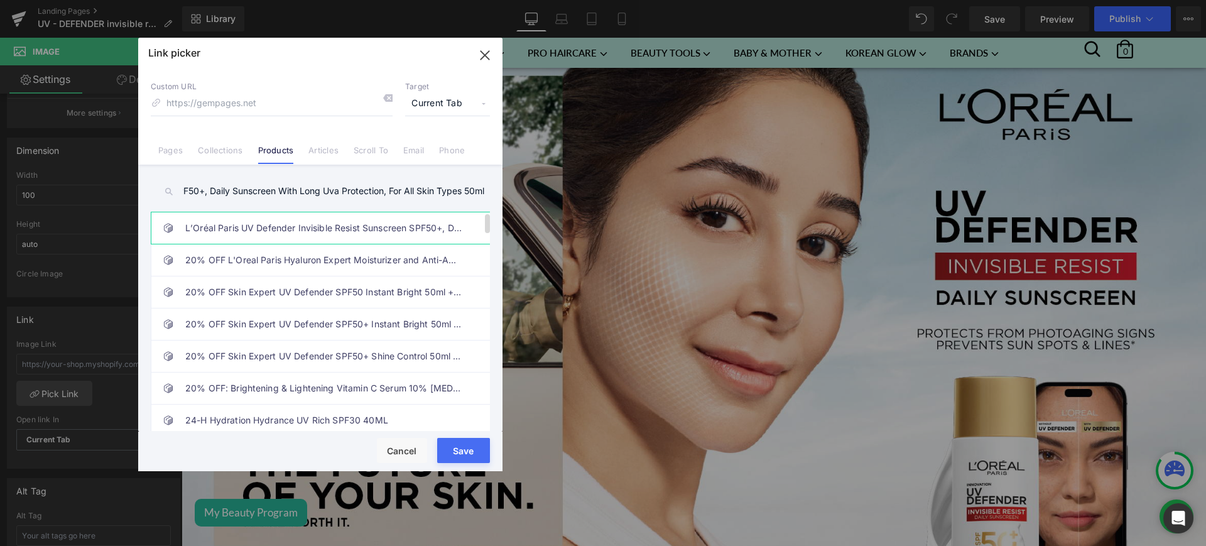
type input "L’Oréal Paris UV Defender Invisible Resist Sunscreen SPF50+, Daily Sunscreen Wi…"
click at [266, 224] on link "L’Oréal Paris UV Defender Invisible Resist Sunscreen SPF50+, Daily Sunscreen Wi…" at bounding box center [323, 227] width 276 height 31
type input "/products/uv-invisible-fluid"
click at [456, 447] on button "Save" at bounding box center [463, 450] width 53 height 25
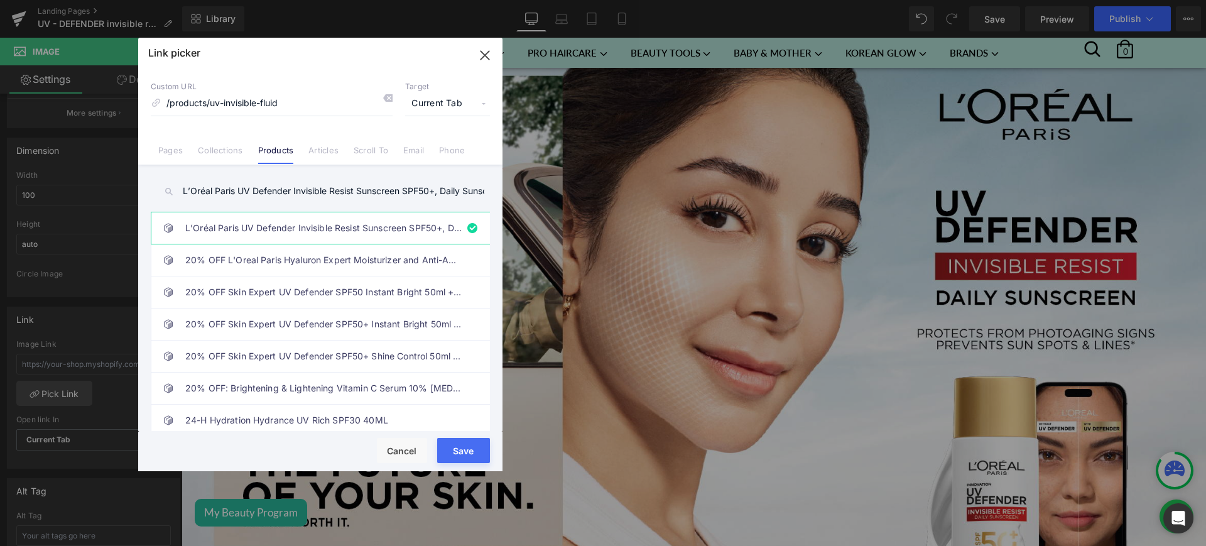
type input "/products/uv-invisible-fluid"
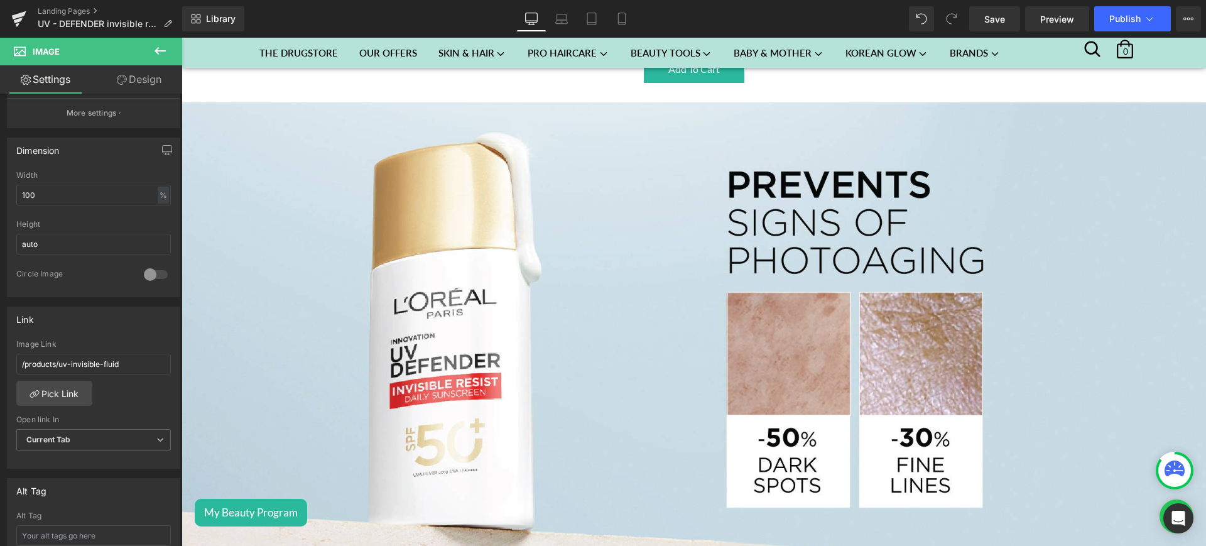
scroll to position [1221, 0]
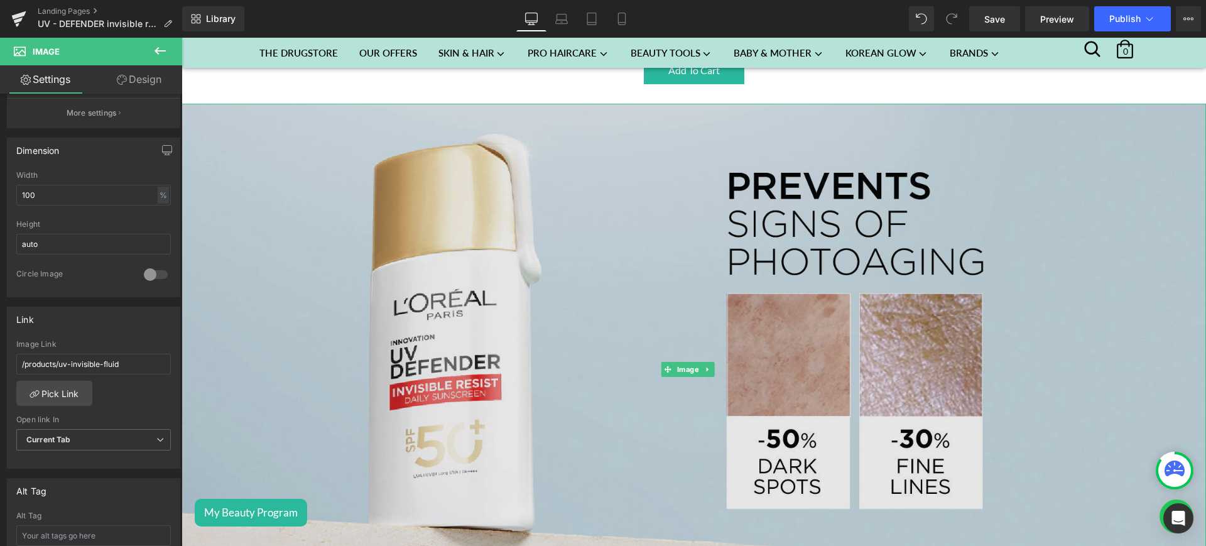
click at [521, 245] on img at bounding box center [694, 370] width 1025 height 532
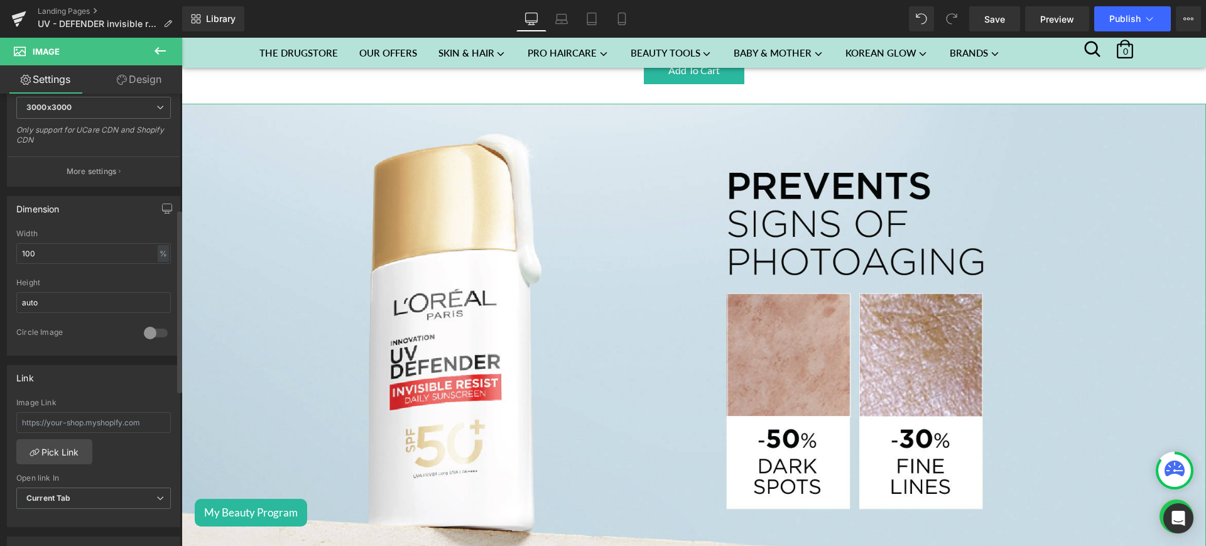
scroll to position [285, 0]
click at [77, 440] on link "Pick Link" at bounding box center [54, 447] width 76 height 25
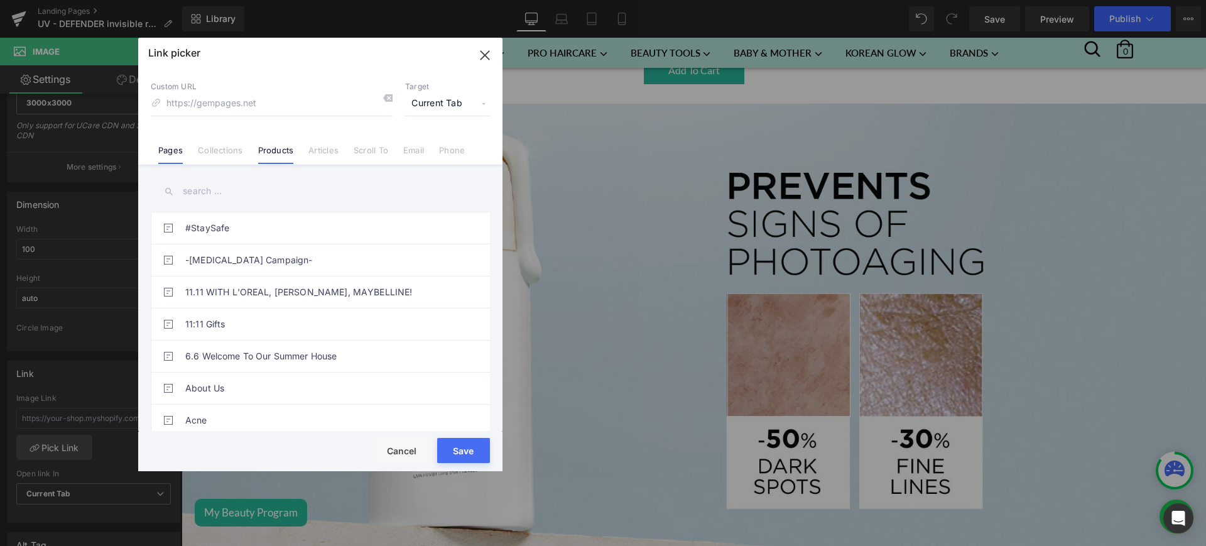
click at [264, 154] on link "Products" at bounding box center [276, 154] width 36 height 19
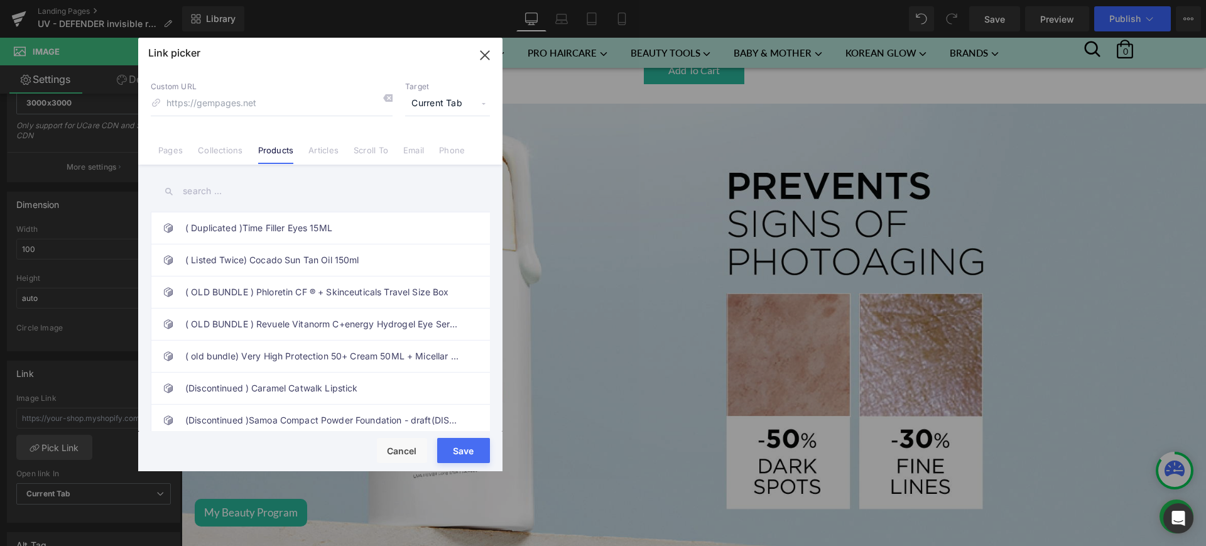
click at [222, 196] on input "text" at bounding box center [320, 191] width 339 height 28
paste input "L’Oréal Paris UV Defender Invisible Resist Sunscreen SPF50+, Daily Sunscreen Wi…"
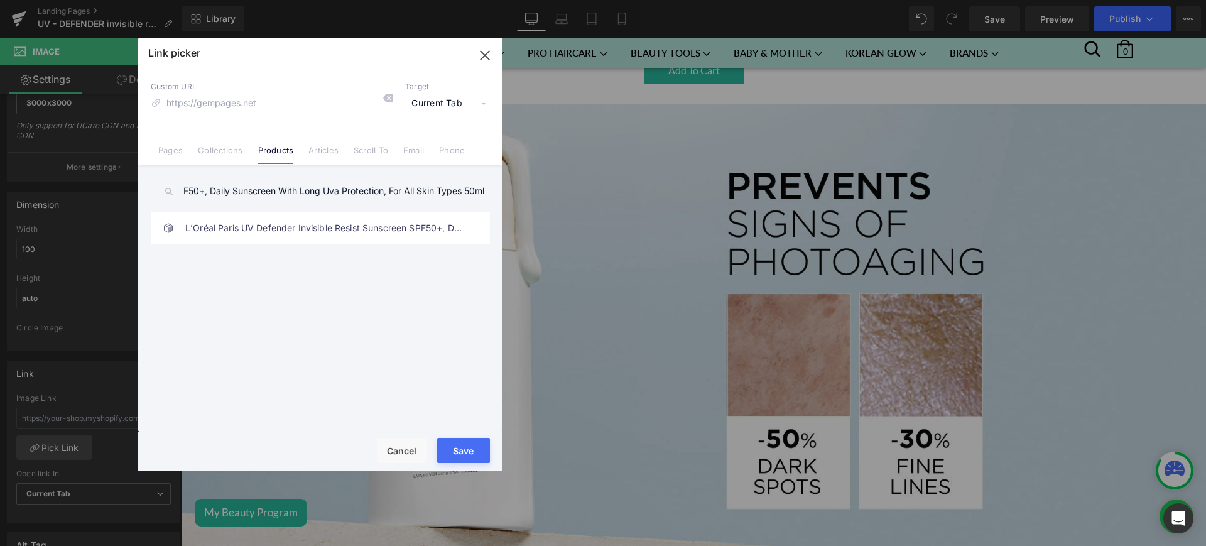
type input "L’Oréal Paris UV Defender Invisible Resist Sunscreen SPF50+, Daily Sunscreen Wi…"
click at [335, 222] on link "L’Oréal Paris UV Defender Invisible Resist Sunscreen SPF50+, Daily Sunscreen Wi…" at bounding box center [323, 227] width 276 height 31
type input "/products/uv-invisible-fluid"
click at [471, 443] on button "Save" at bounding box center [463, 450] width 53 height 25
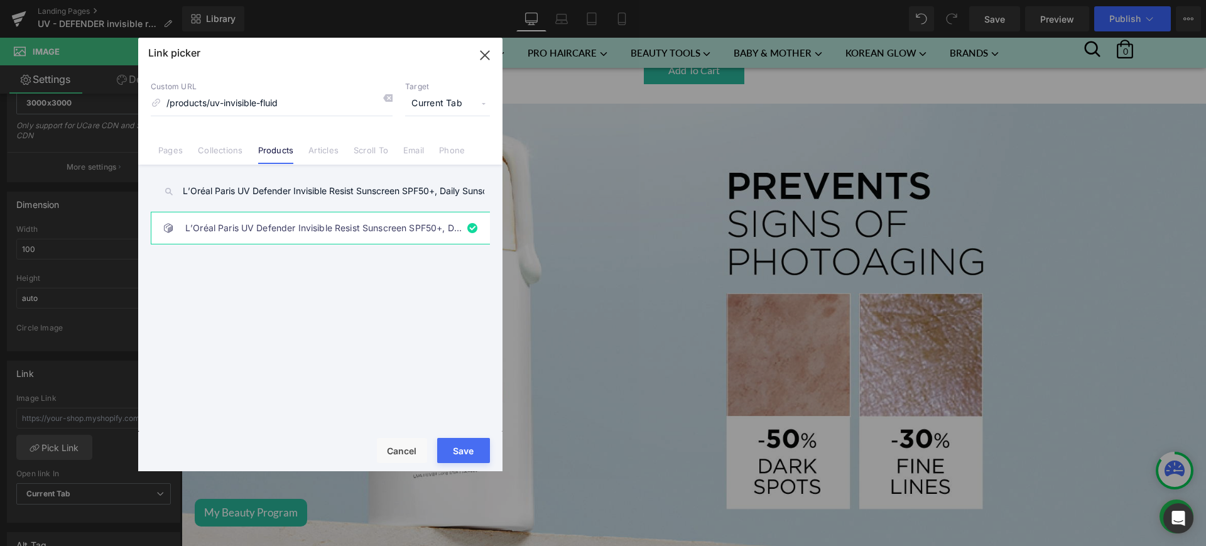
type input "/products/uv-invisible-fluid"
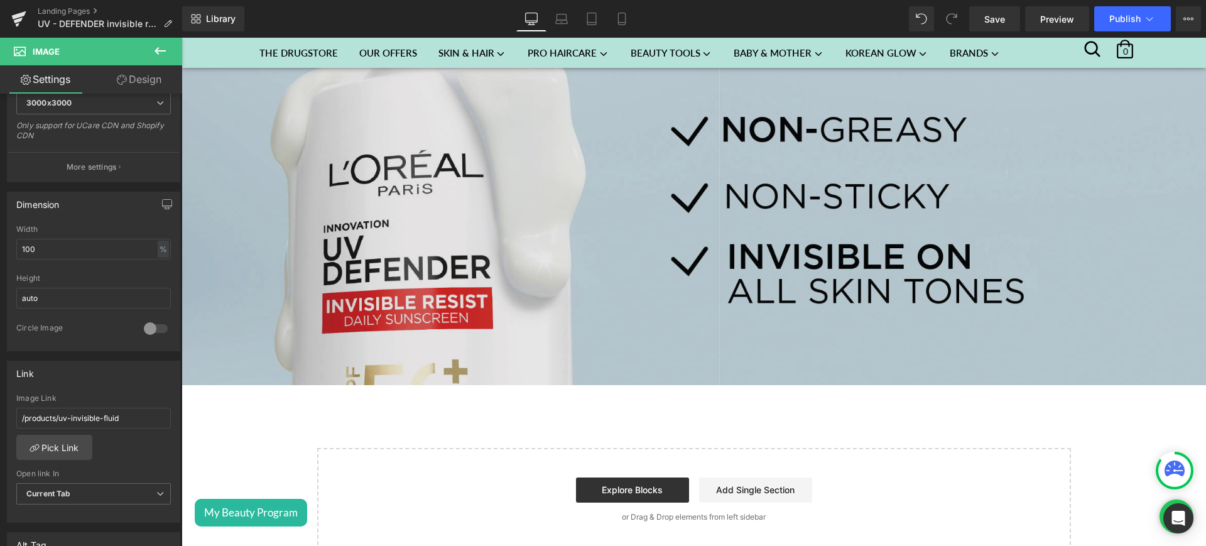
scroll to position [2004, 0]
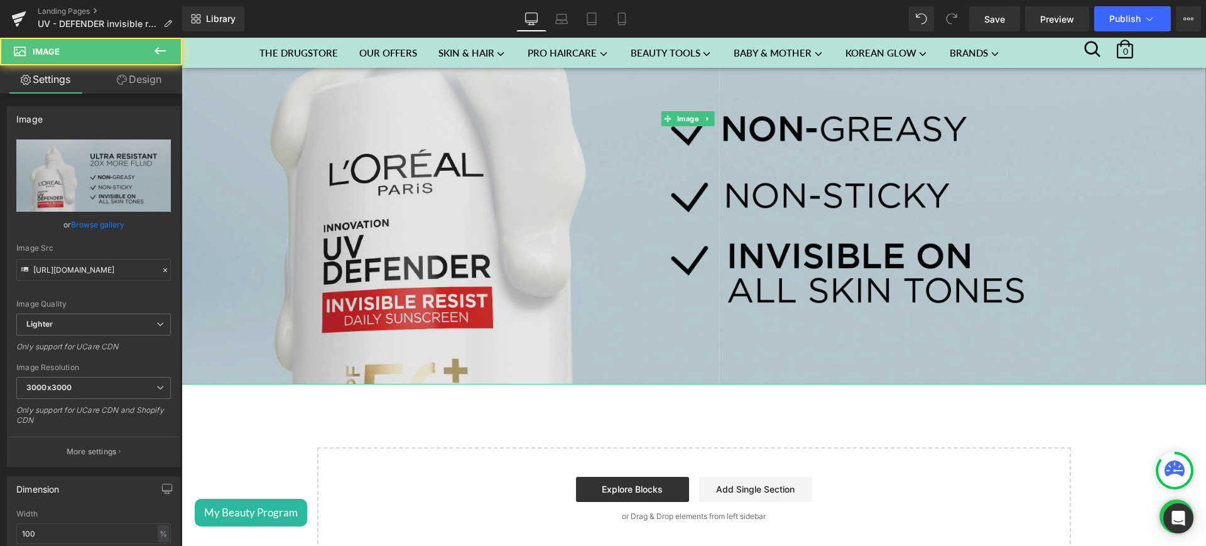
click at [347, 217] on img at bounding box center [694, 118] width 1025 height 532
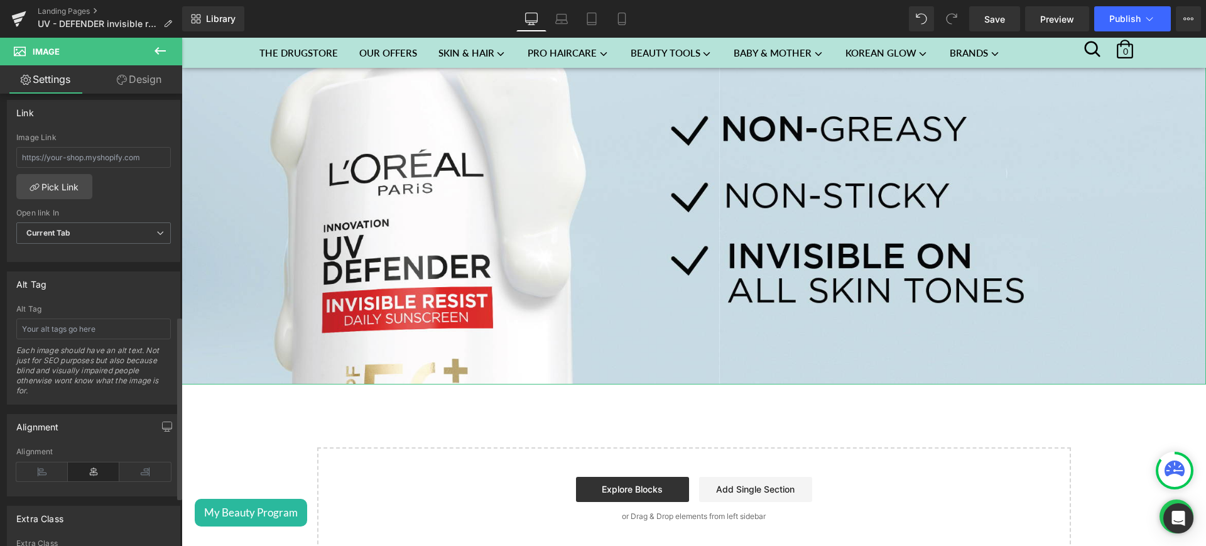
scroll to position [547, 0]
click at [53, 180] on link "Pick Link" at bounding box center [54, 184] width 76 height 25
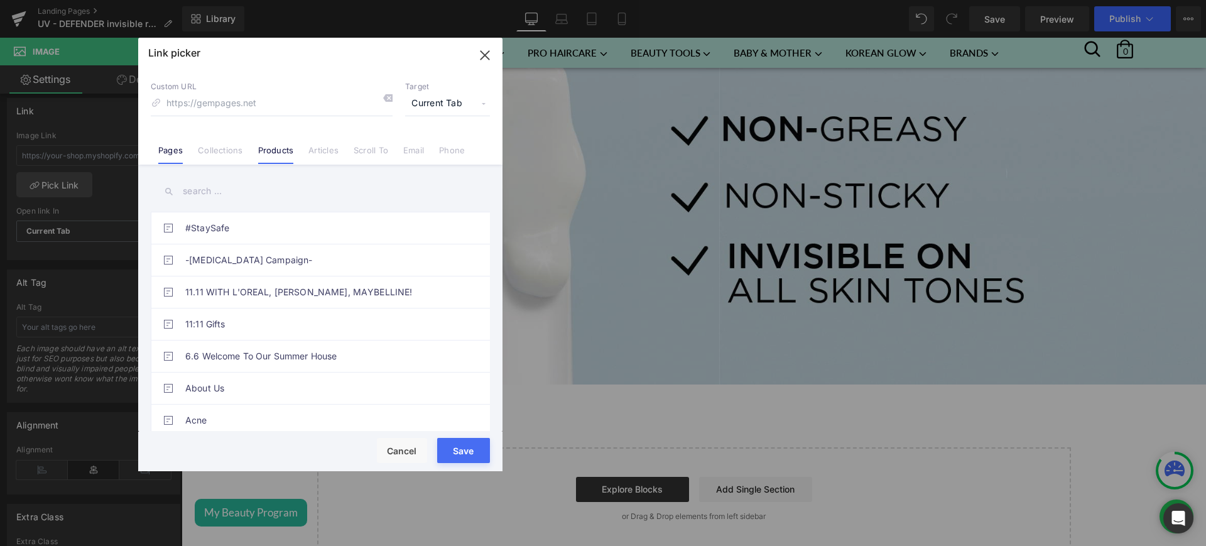
click at [288, 158] on link "Products" at bounding box center [276, 154] width 36 height 19
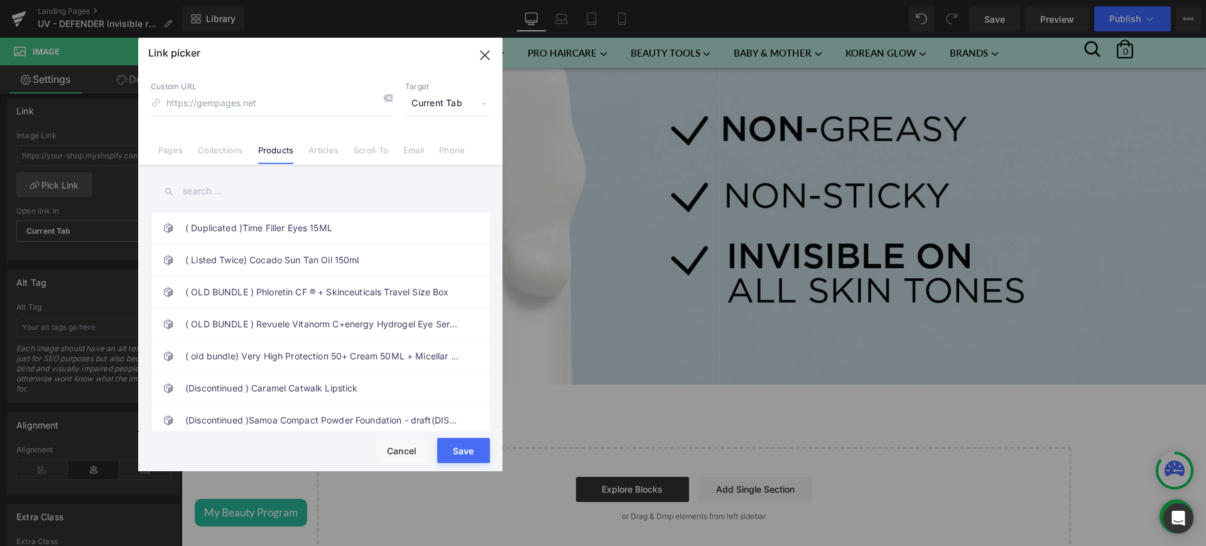
click at [234, 192] on input "text" at bounding box center [320, 191] width 339 height 28
type input "v"
paste input "L’Oréal Paris UV Defender Invisible Resist Sunscreen SPF50+, Daily Sunscreen Wi…"
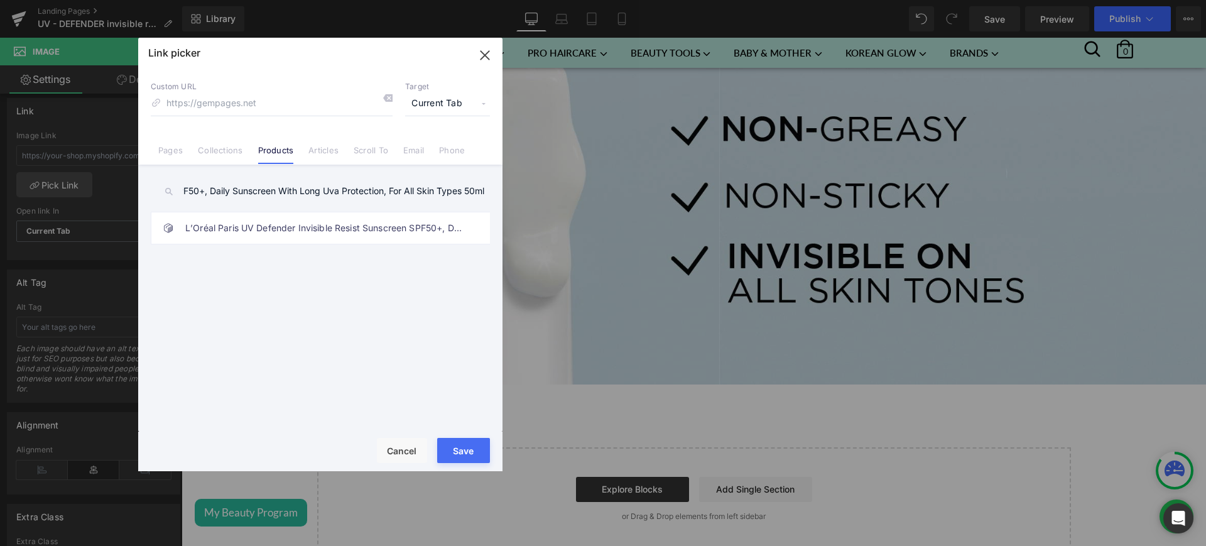
click at [252, 195] on input "L’Oréal Paris UV Defender Invisible Resist Sunscreen SPF50+, Daily Sunscreen Wi…" at bounding box center [320, 191] width 339 height 28
paste input "text"
type input "L’Oréal Paris UV Defender Invisible Resist Sunscreen SPF50+, Daily Sunscreen Wi…"
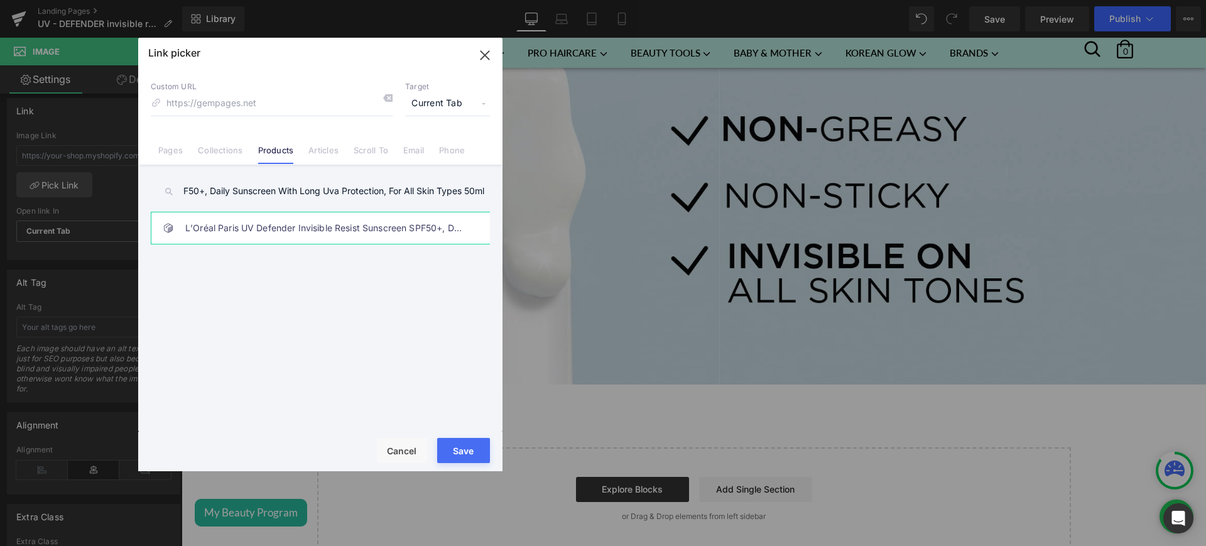
scroll to position [0, 0]
click at [287, 224] on link "L’Oréal Paris UV Defender Invisible Resist Sunscreen SPF50+, Daily Sunscreen Wi…" at bounding box center [323, 227] width 276 height 31
type input "/products/uv-invisible-fluid"
click at [478, 452] on button "Save" at bounding box center [463, 450] width 53 height 25
type input "/products/uv-invisible-fluid"
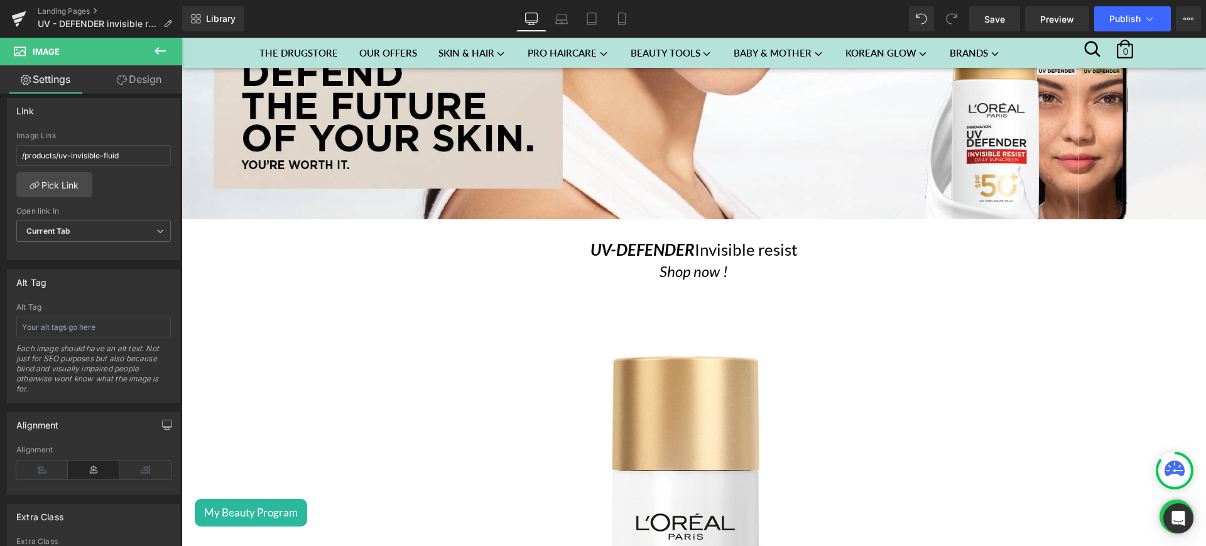
scroll to position [449, 0]
click at [682, 273] on div "Shop now ! Heading" at bounding box center [694, 270] width 1012 height 21
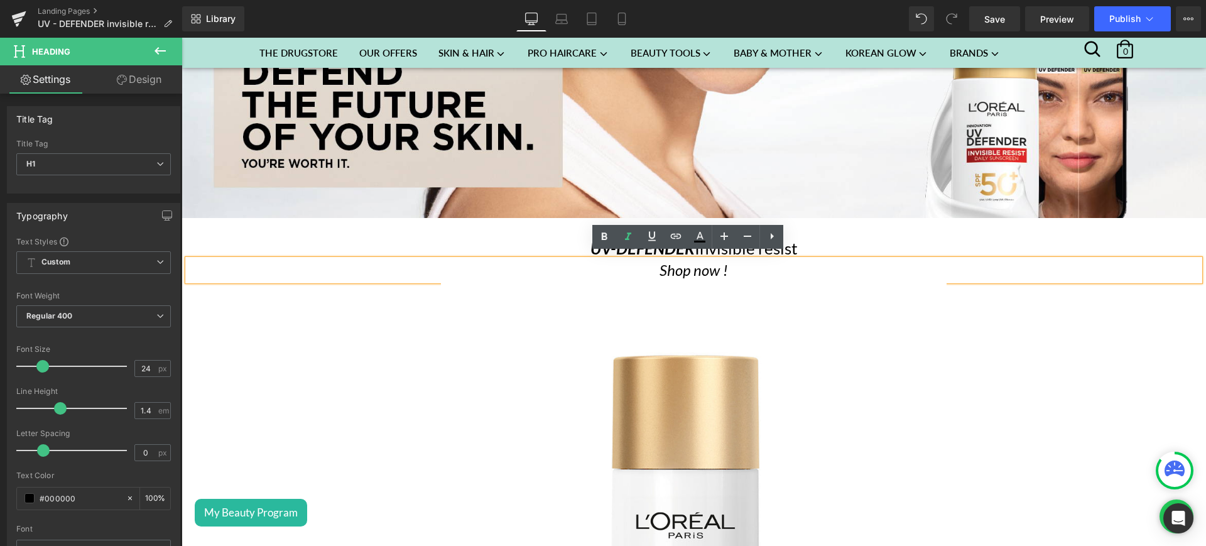
click at [706, 267] on icon "Shop now !" at bounding box center [694, 270] width 68 height 18
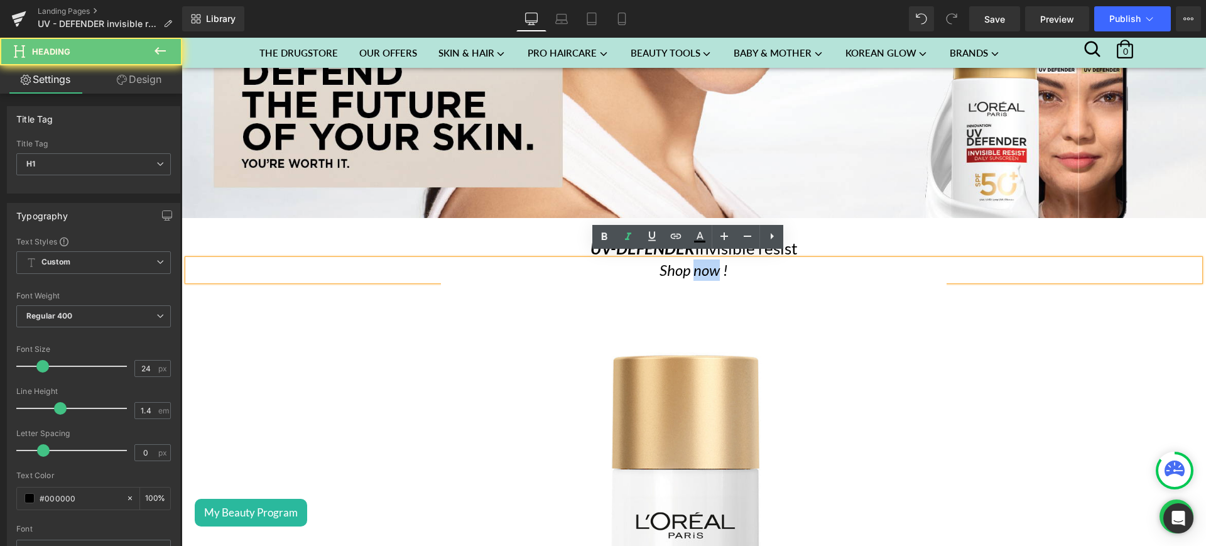
click at [706, 267] on icon "Shop now !" at bounding box center [694, 270] width 68 height 18
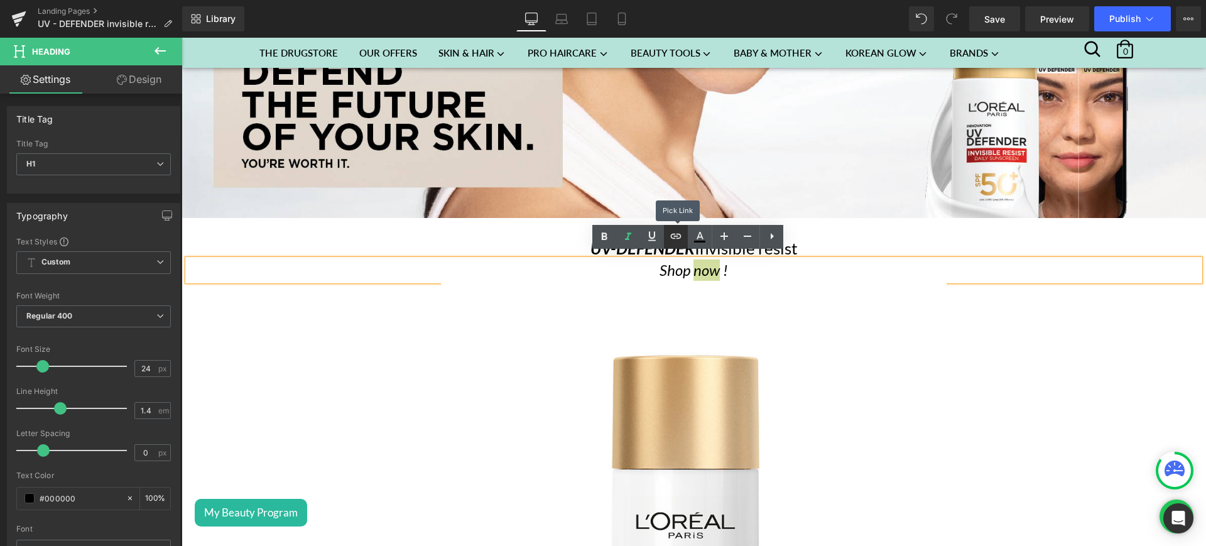
click at [680, 232] on icon at bounding box center [676, 236] width 15 height 15
click at [671, 299] on input "text" at bounding box center [722, 293] width 194 height 31
paste input "[URL][DOMAIN_NAME]"
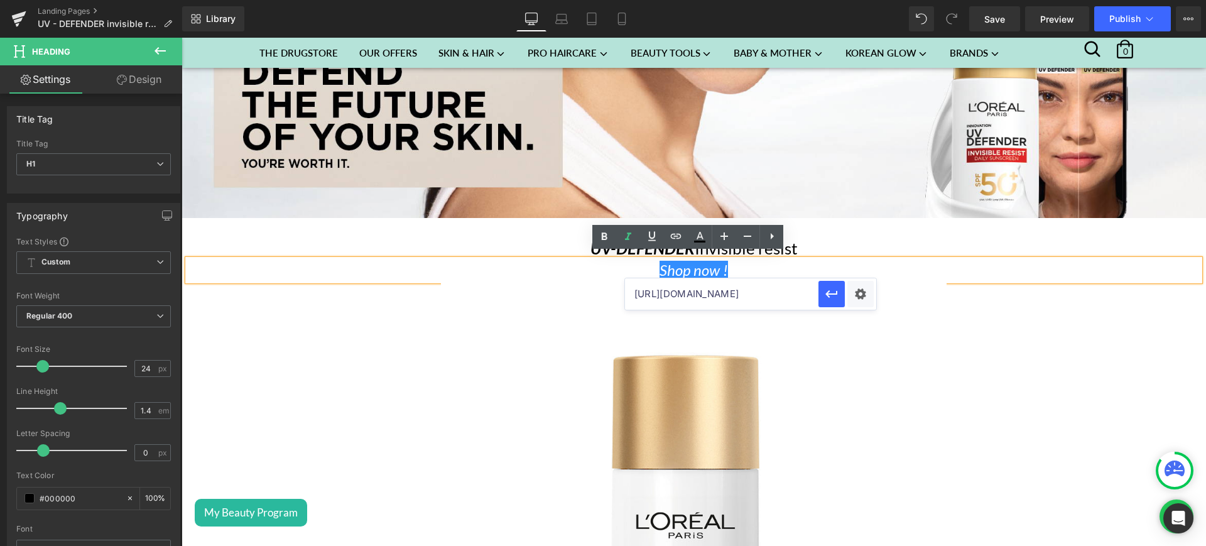
scroll to position [0, 57]
type input "[URL][DOMAIN_NAME]"
click at [824, 290] on icon "button" at bounding box center [831, 294] width 15 height 15
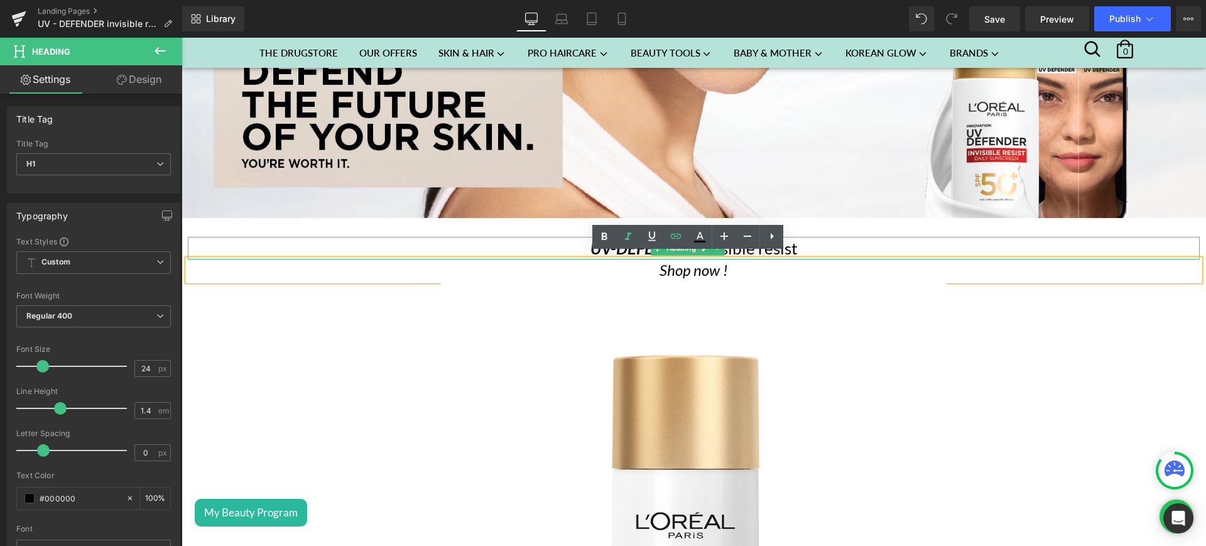
click at [826, 246] on h1 "UV-DEFENDER Invisible resist" at bounding box center [694, 248] width 1012 height 23
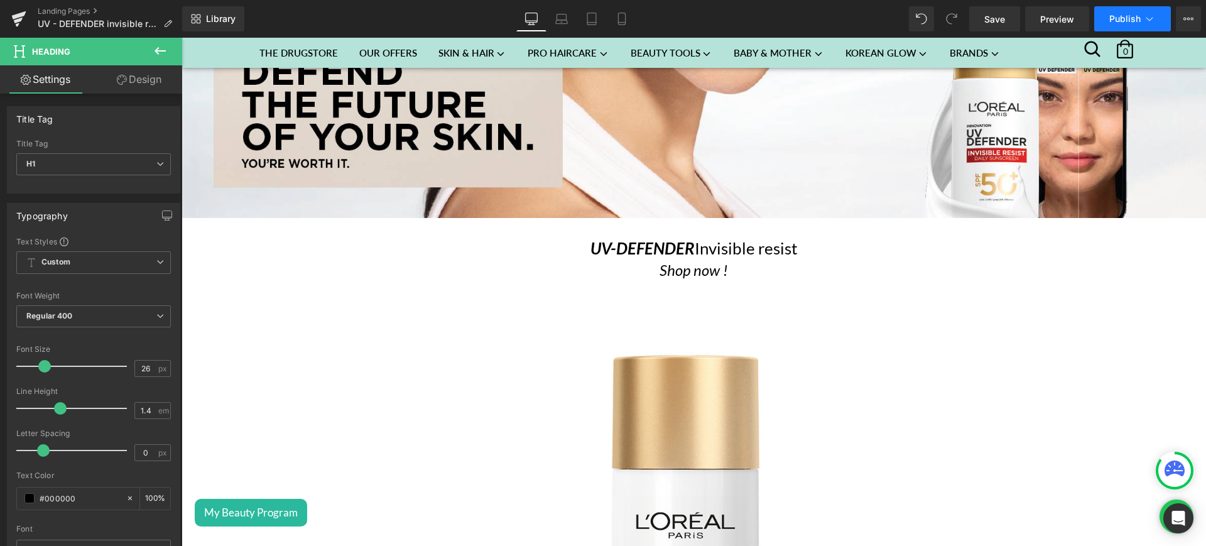
click at [1123, 15] on span "Publish" at bounding box center [1125, 19] width 31 height 10
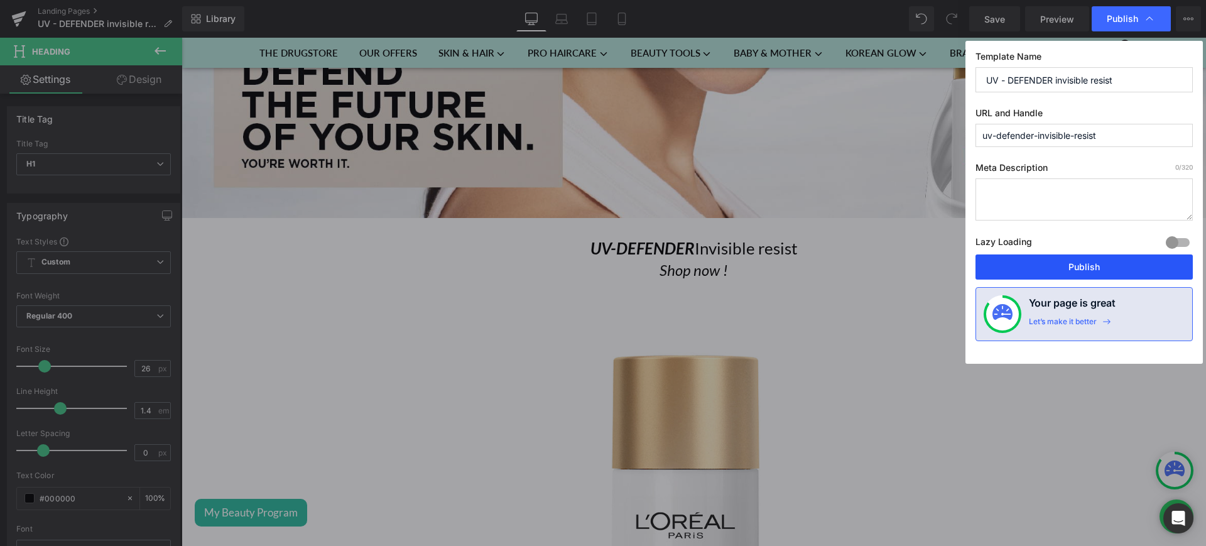
click at [1061, 268] on button "Publish" at bounding box center [1084, 266] width 217 height 25
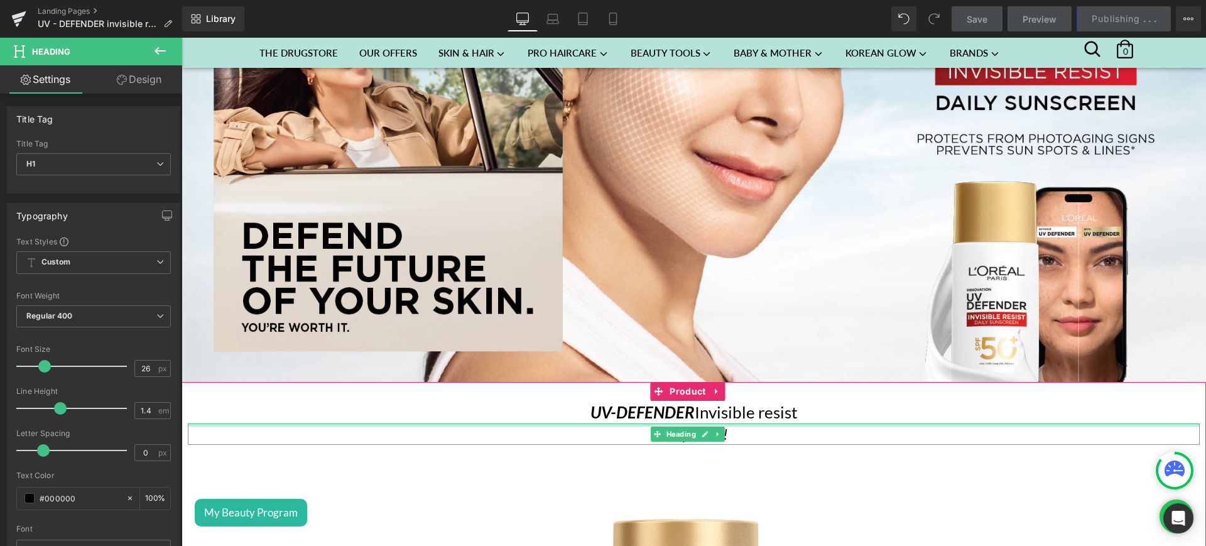
scroll to position [276, 0]
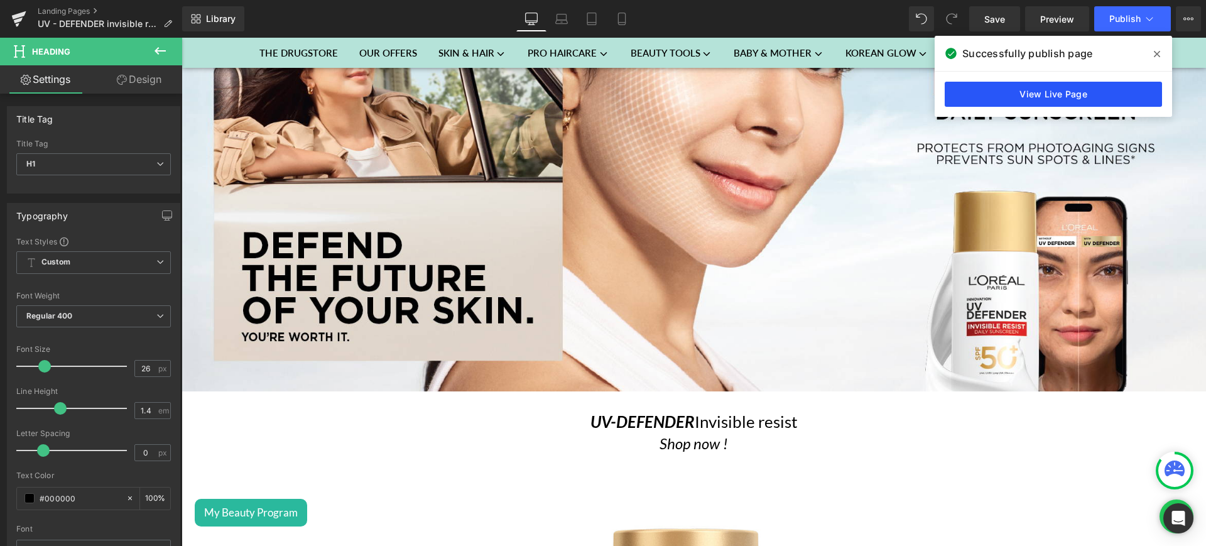
click at [1045, 99] on link "View Live Page" at bounding box center [1053, 94] width 217 height 25
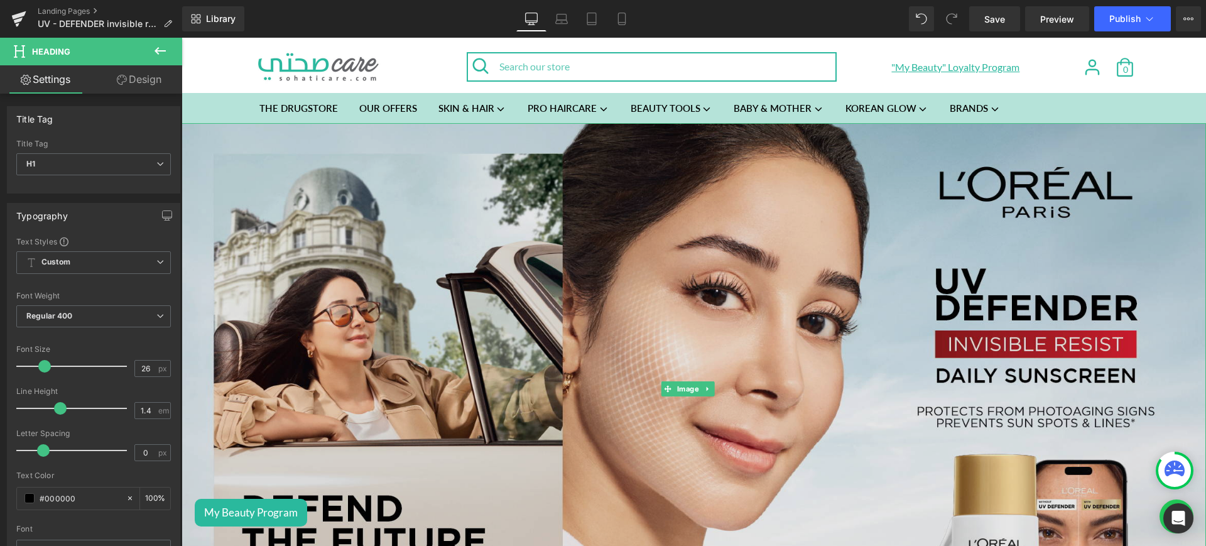
scroll to position [0, 0]
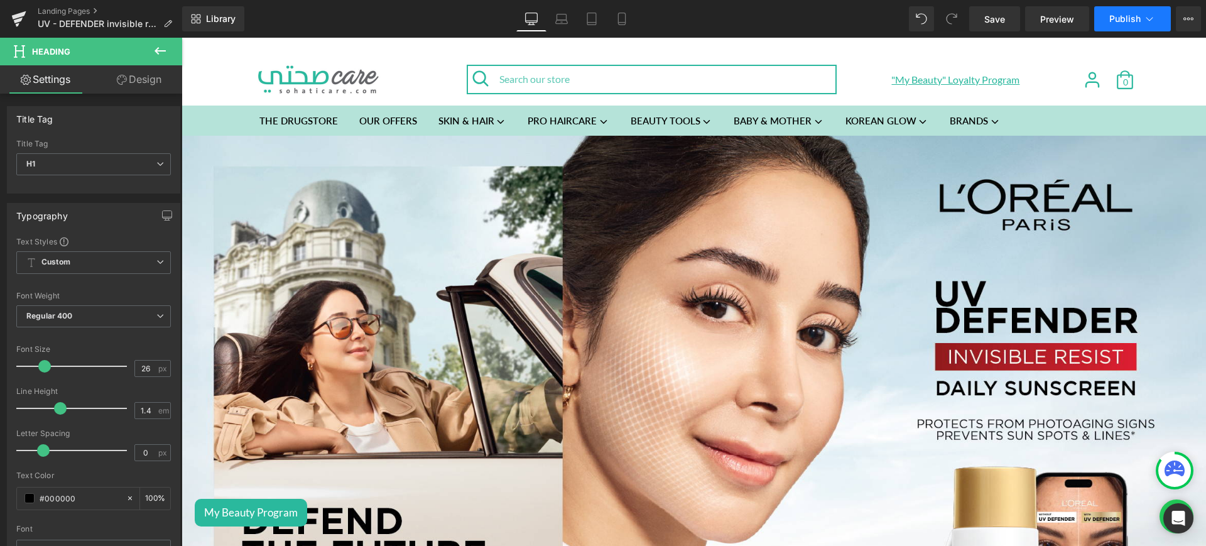
click at [1160, 28] on button "Publish" at bounding box center [1133, 18] width 77 height 25
click at [1177, 13] on button "View Live Page View with current Template Save Template to Library Schedule Pub…" at bounding box center [1188, 18] width 25 height 25
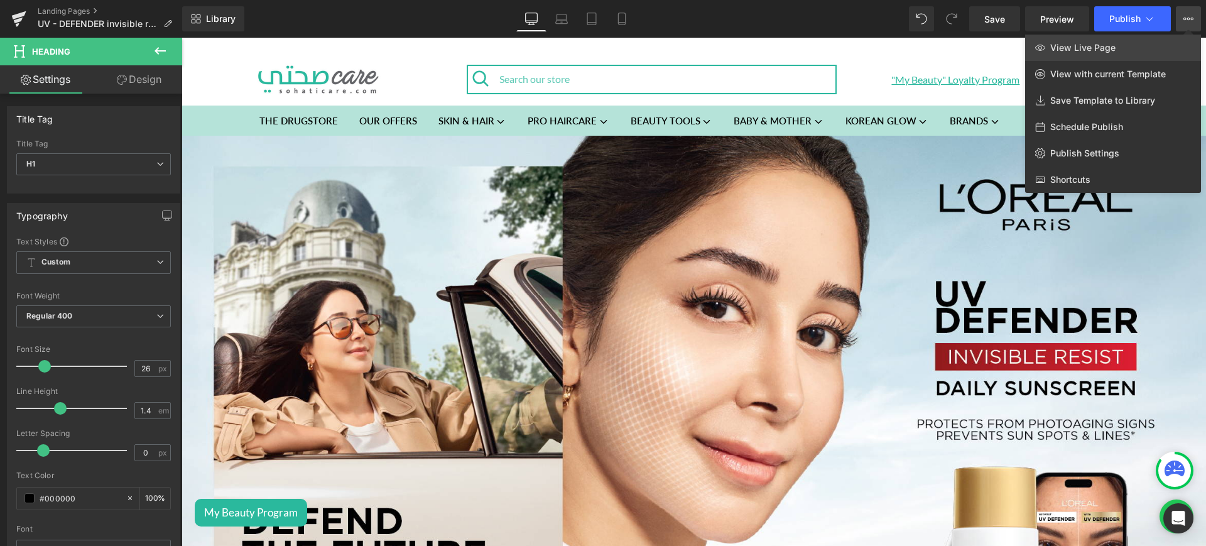
click at [1139, 52] on link "View Live Page" at bounding box center [1113, 48] width 176 height 26
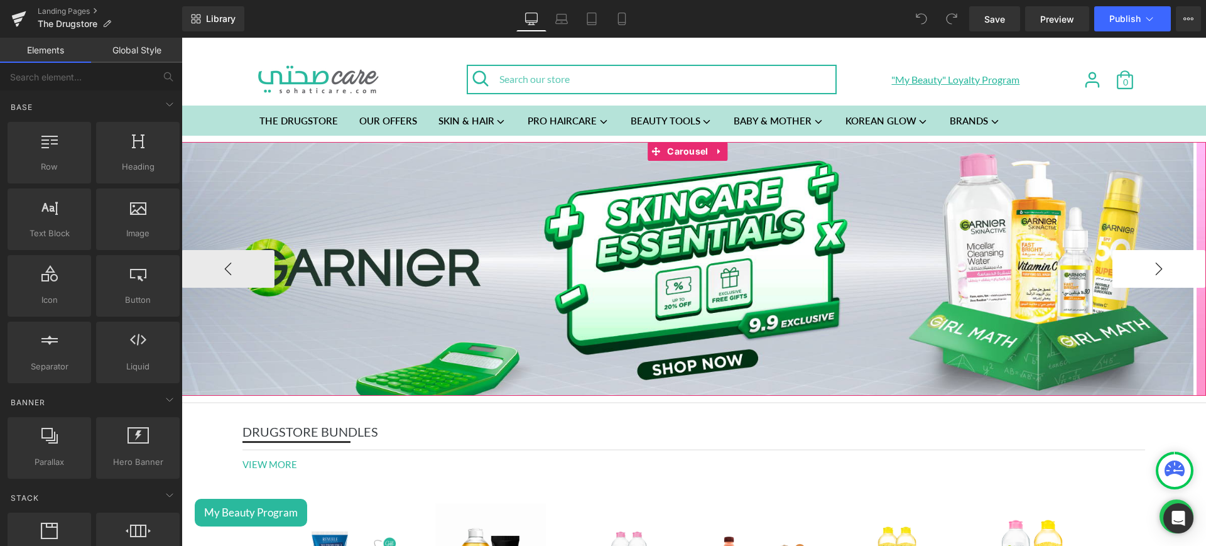
click at [1144, 272] on button "›" at bounding box center [1159, 269] width 93 height 38
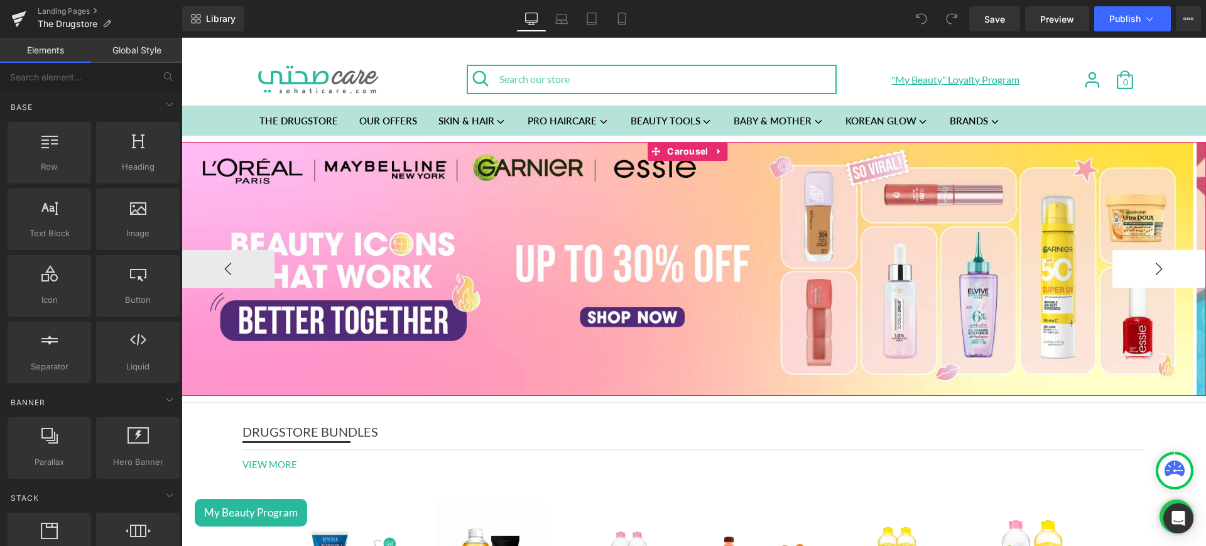
click at [1144, 272] on button "›" at bounding box center [1159, 269] width 93 height 38
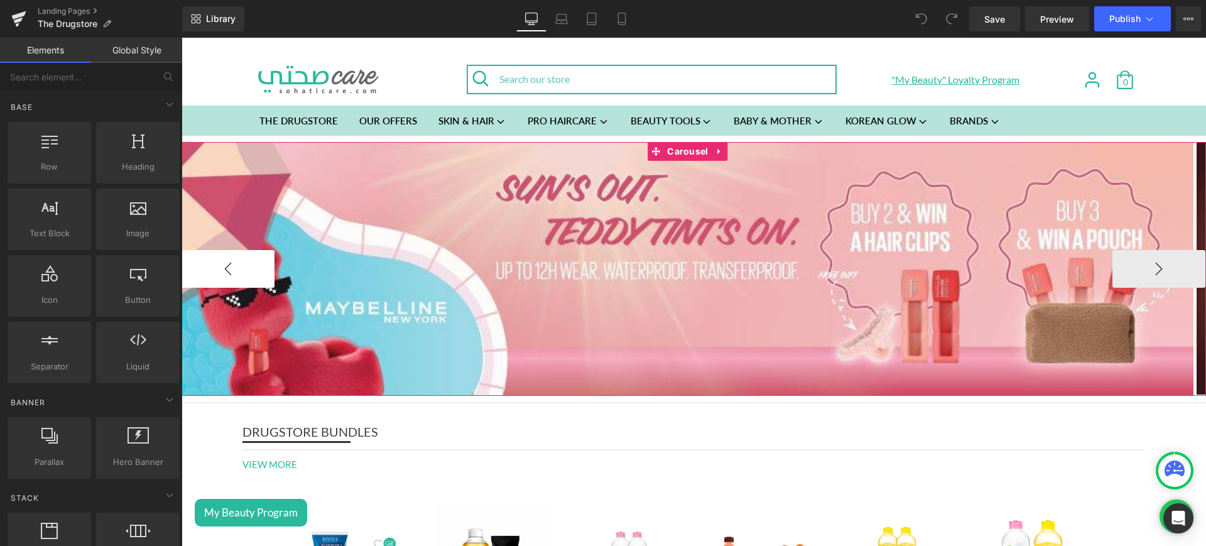
click at [228, 276] on button "‹" at bounding box center [228, 269] width 93 height 38
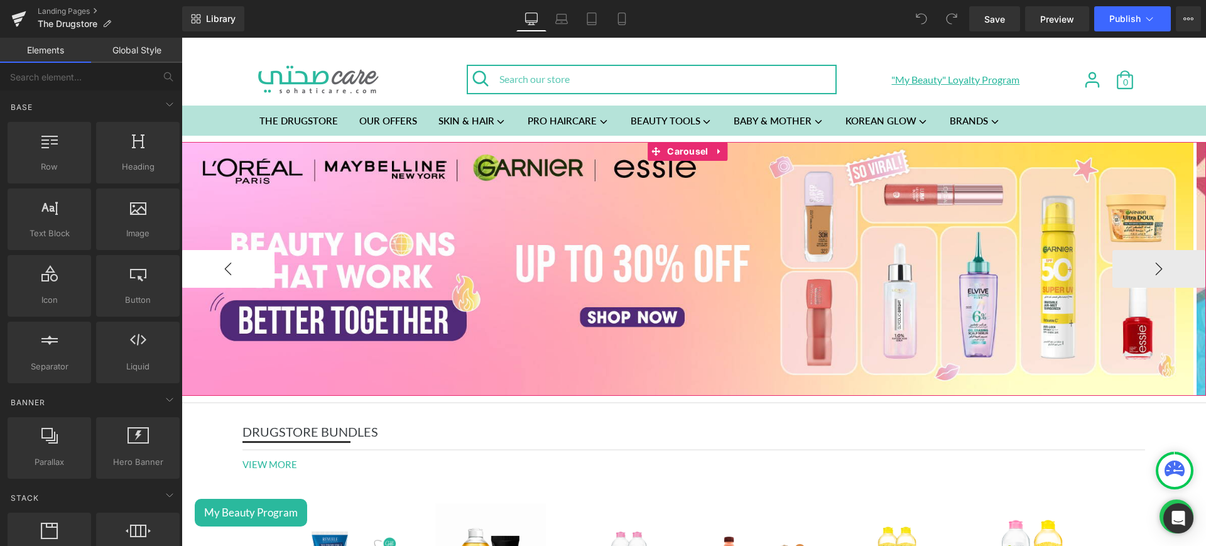
click at [228, 276] on button "‹" at bounding box center [228, 269] width 93 height 38
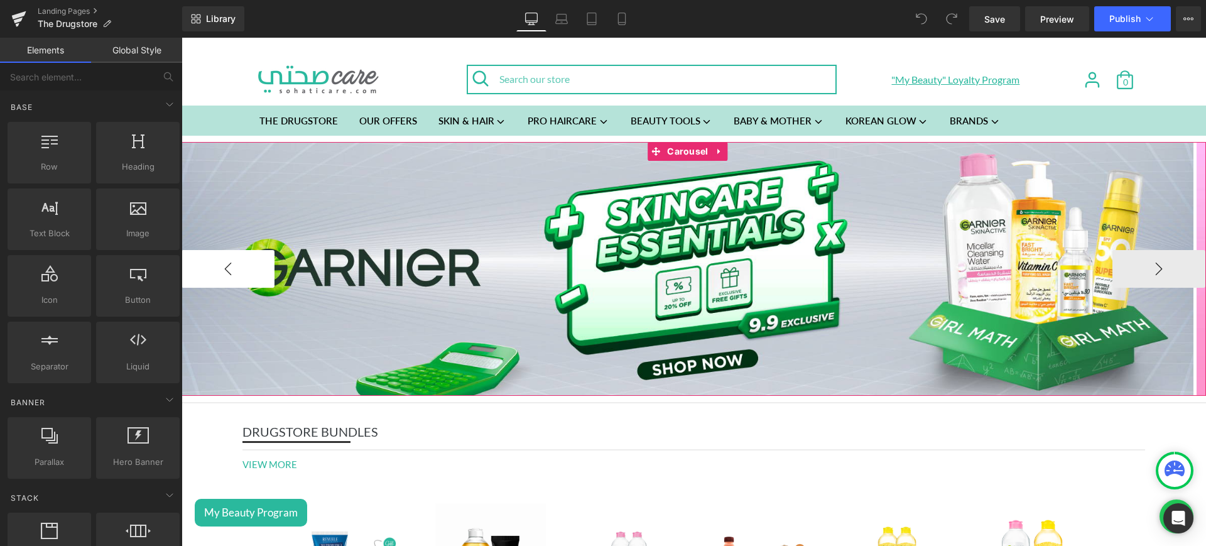
click at [228, 276] on button "‹" at bounding box center [228, 269] width 93 height 38
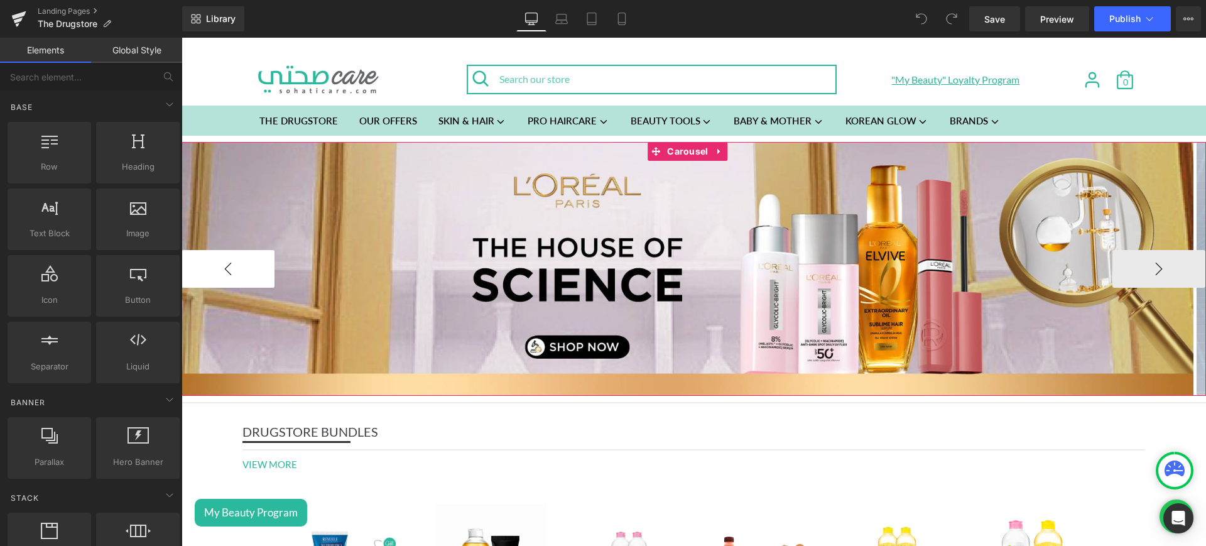
click at [228, 276] on button "‹" at bounding box center [228, 269] width 93 height 38
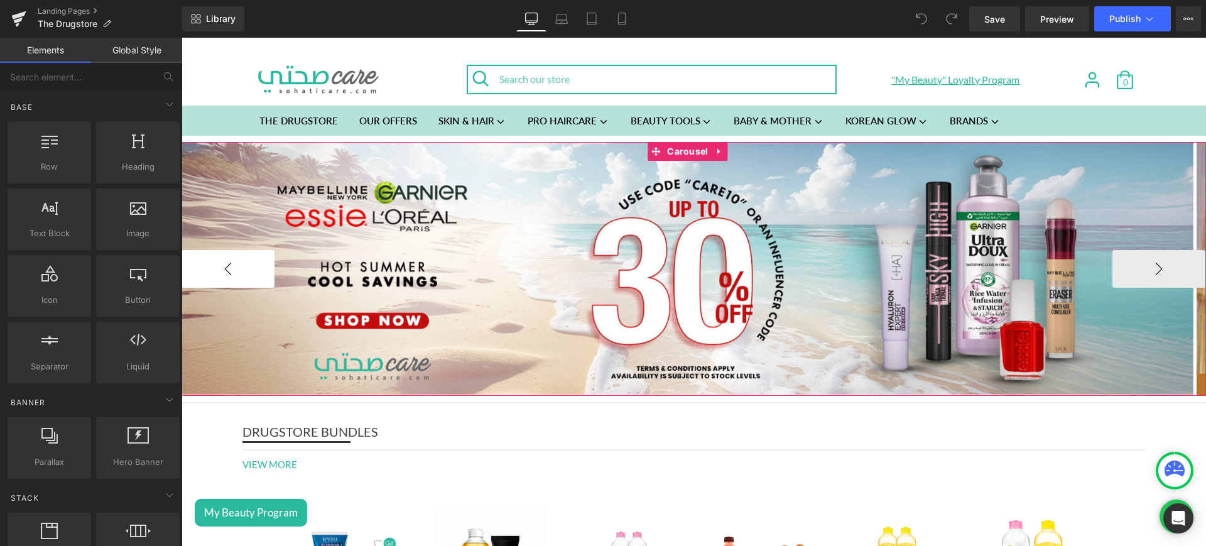
click at [228, 276] on button "‹" at bounding box center [228, 269] width 93 height 38
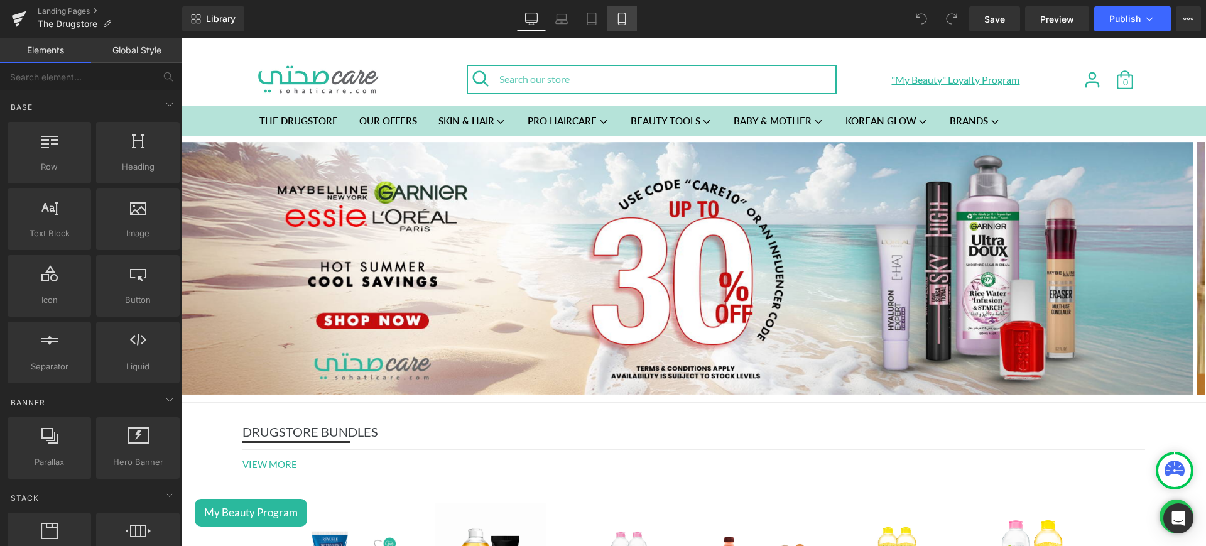
click at [619, 16] on icon at bounding box center [621, 19] width 7 height 12
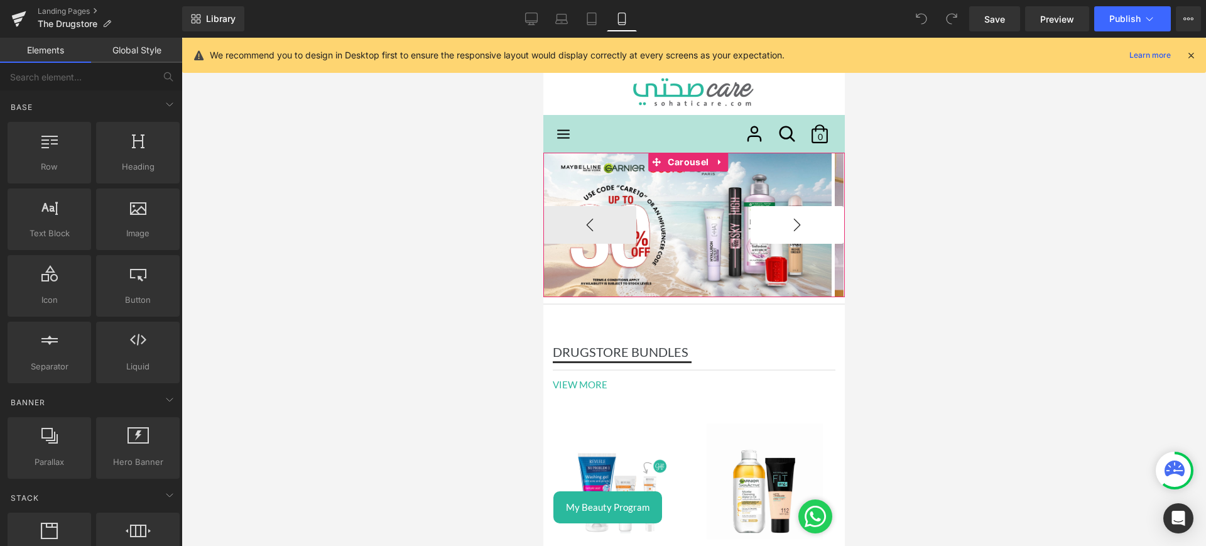
click at [789, 220] on button "›" at bounding box center [796, 225] width 93 height 38
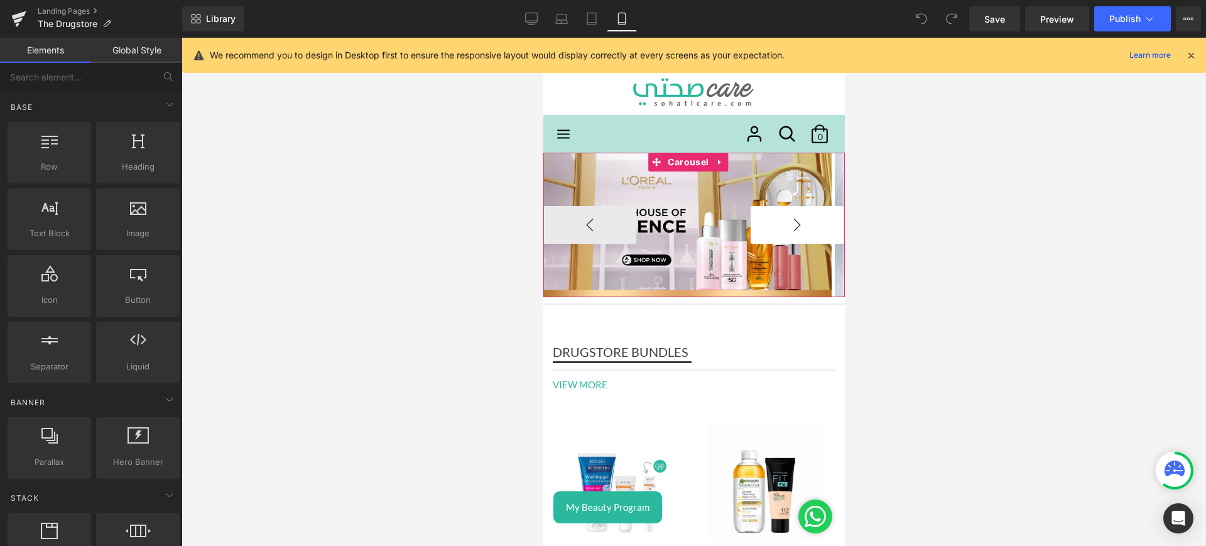
click at [789, 220] on button "›" at bounding box center [796, 225] width 93 height 38
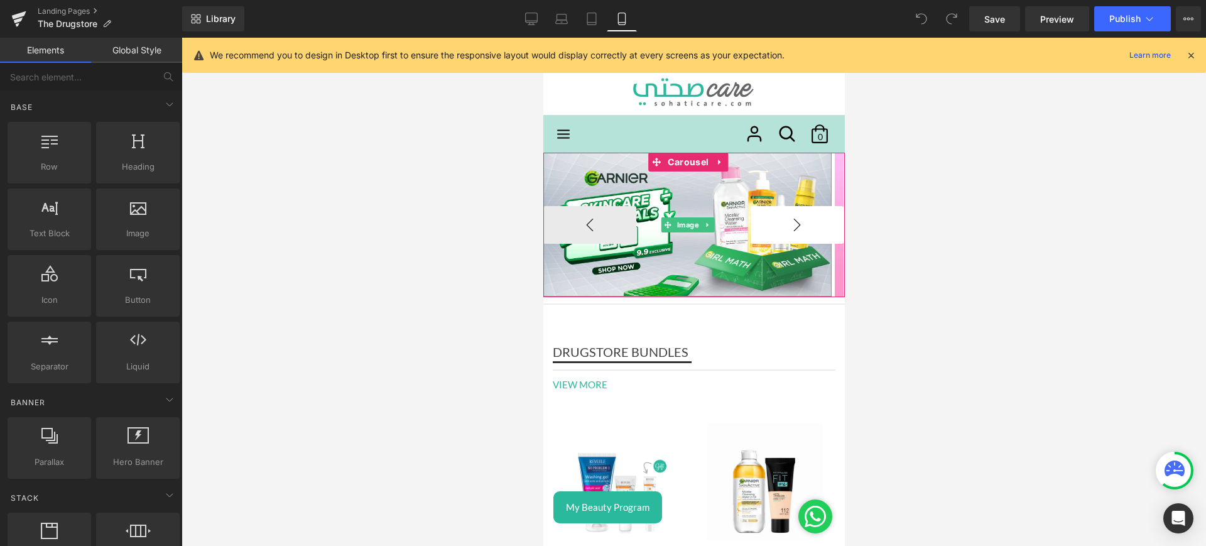
click at [789, 220] on button "›" at bounding box center [796, 225] width 93 height 38
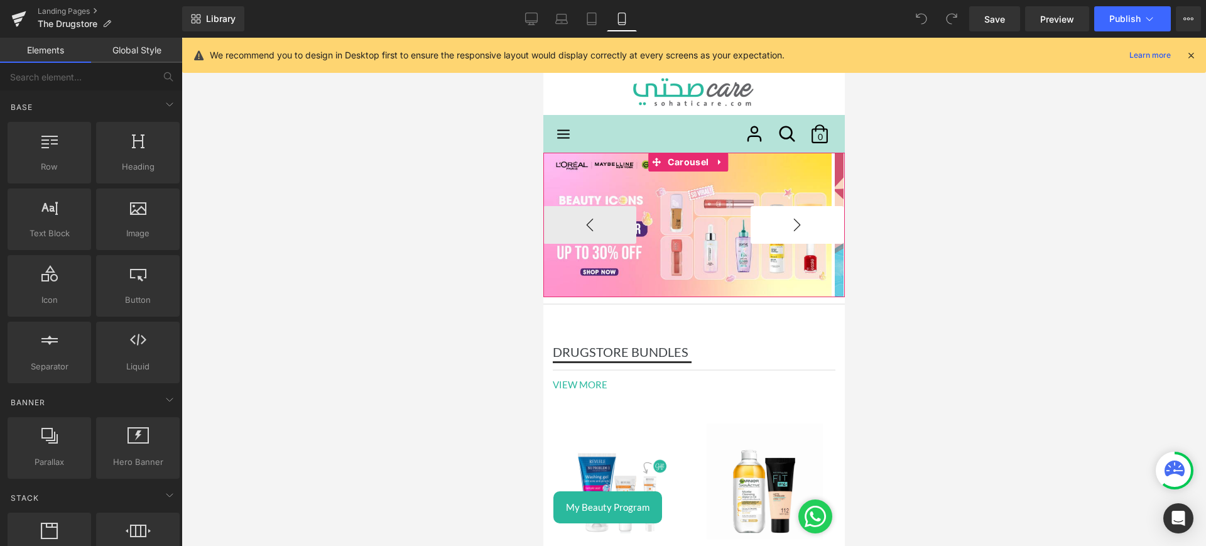
click at [789, 220] on button "›" at bounding box center [796, 225] width 93 height 38
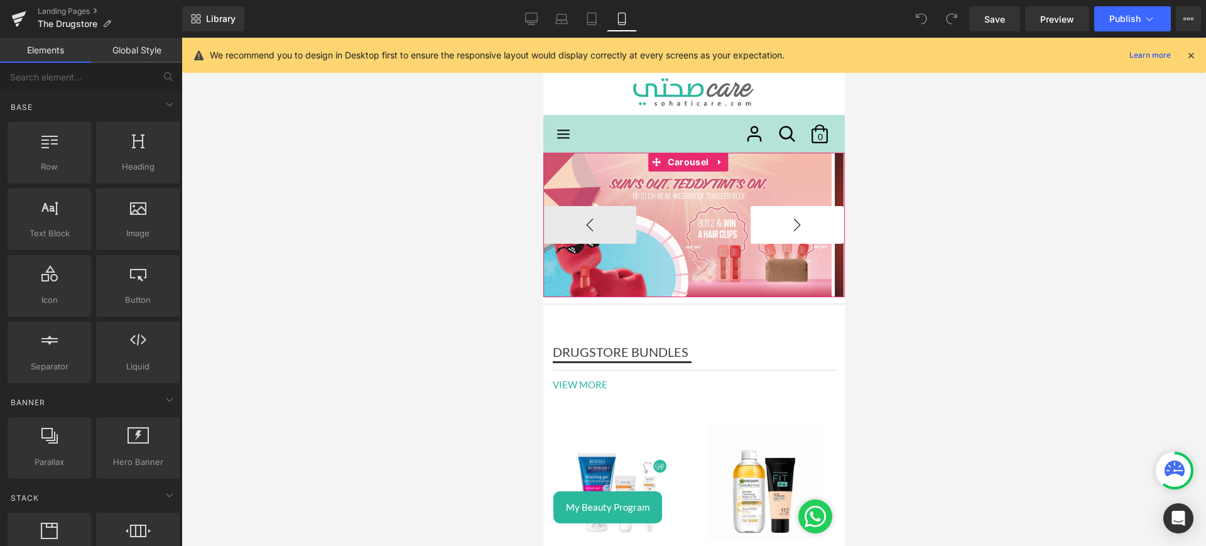
click at [789, 220] on button "›" at bounding box center [796, 225] width 93 height 38
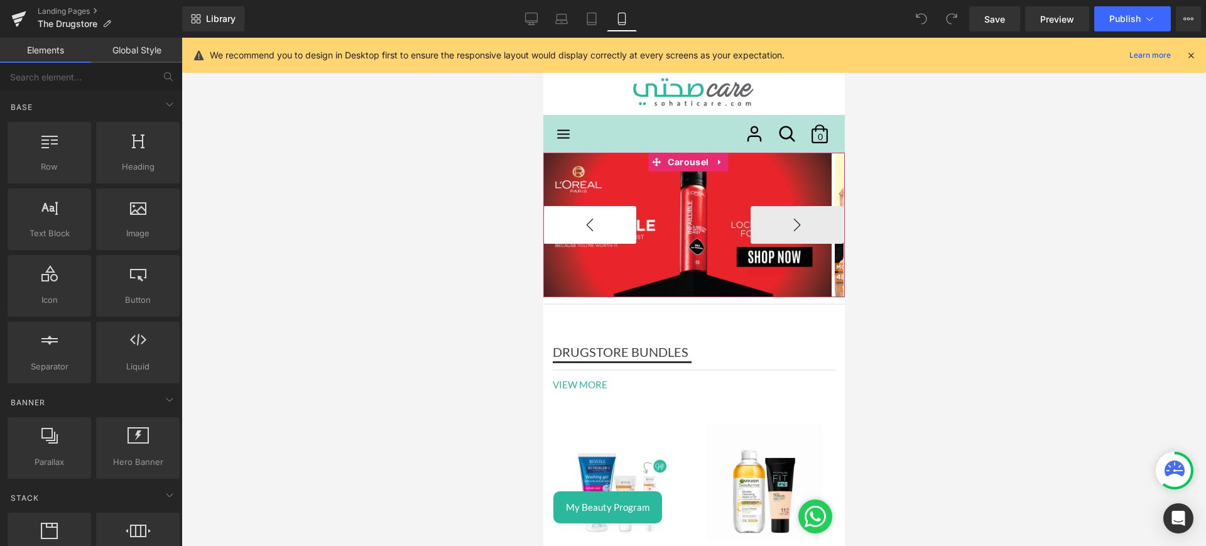
click at [611, 226] on button "‹" at bounding box center [589, 225] width 93 height 38
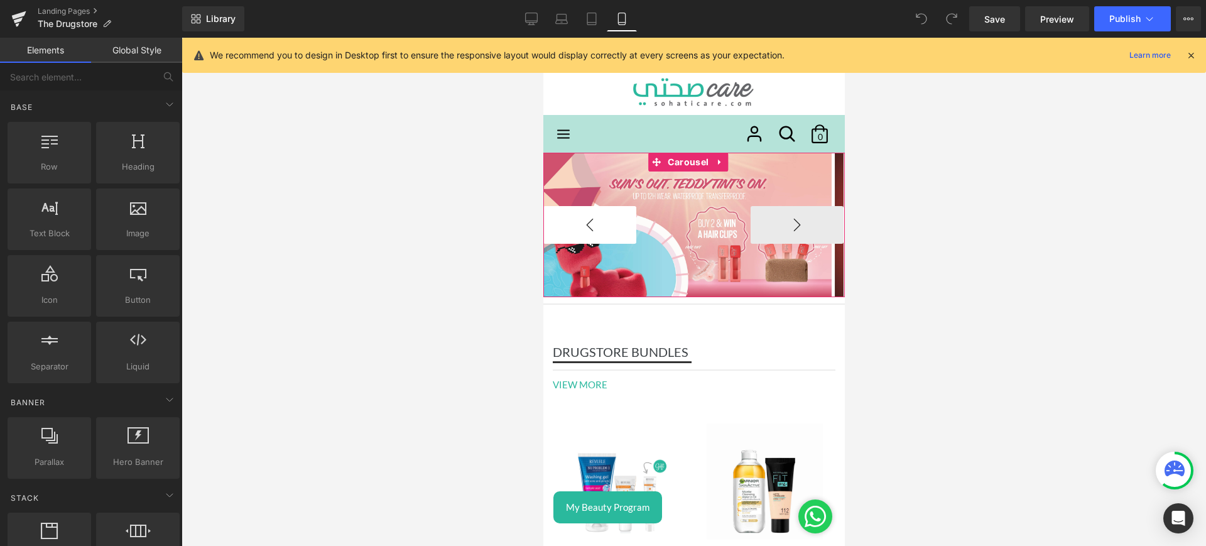
click at [611, 226] on button "‹" at bounding box center [589, 225] width 93 height 38
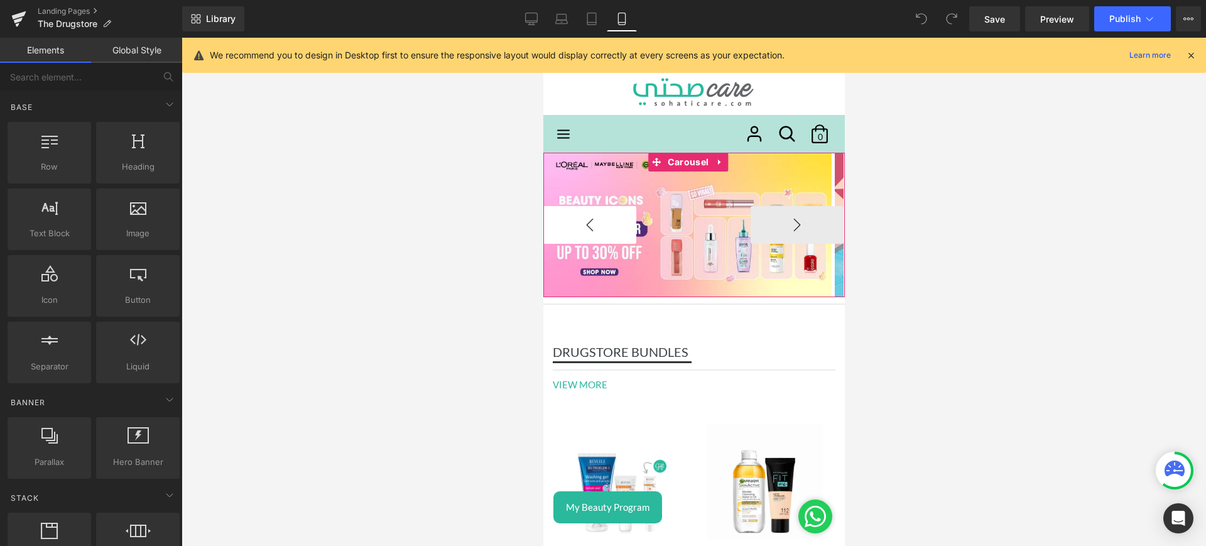
click at [611, 226] on button "‹" at bounding box center [589, 225] width 93 height 38
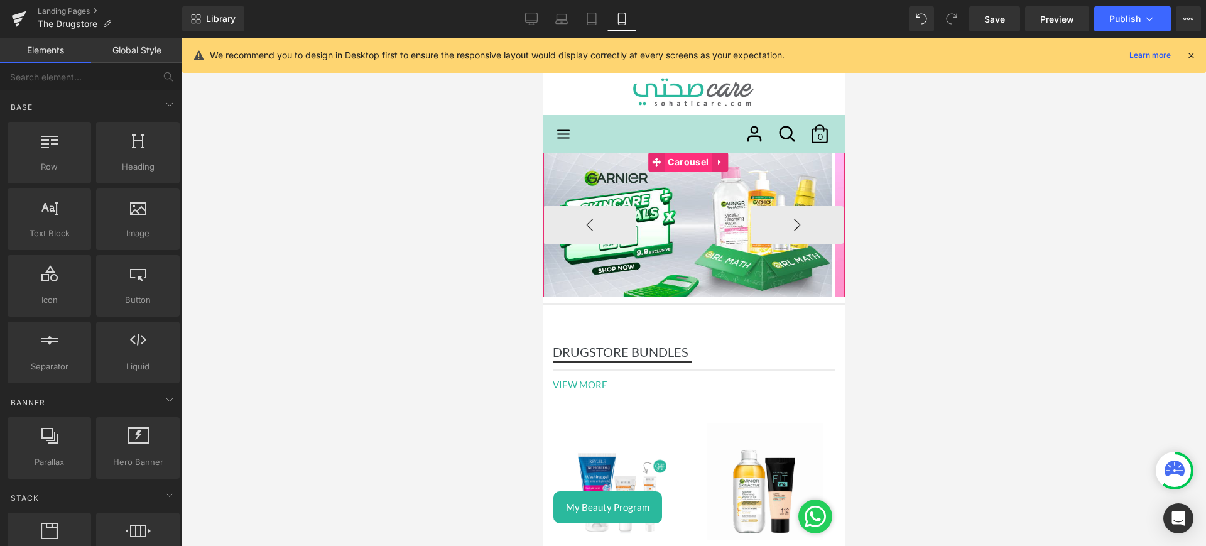
click at [680, 158] on span "Carousel" at bounding box center [687, 162] width 47 height 19
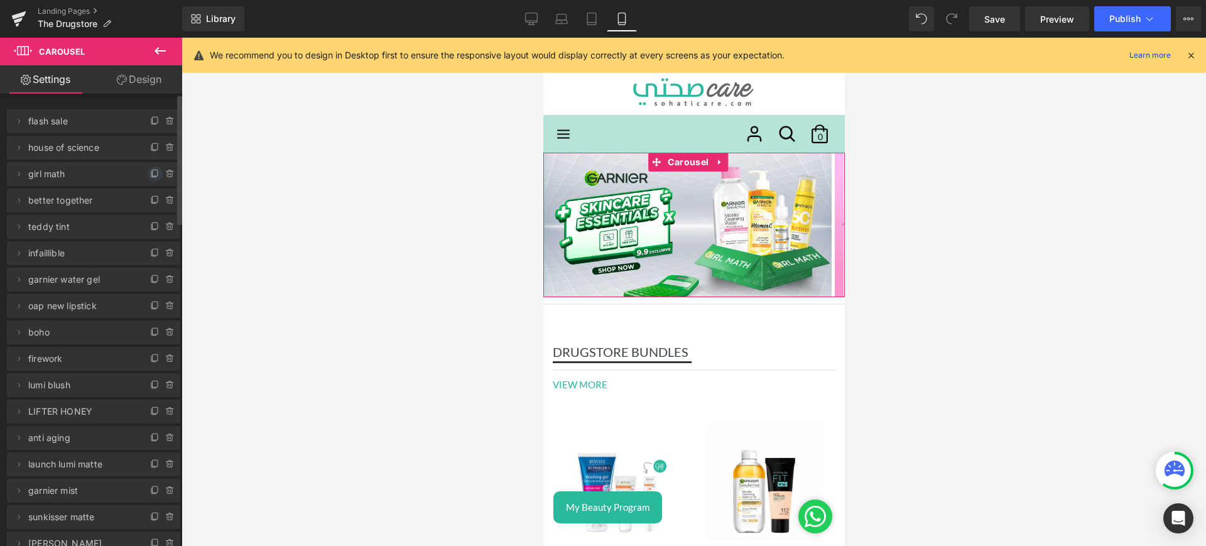
click at [150, 177] on icon at bounding box center [155, 174] width 10 height 10
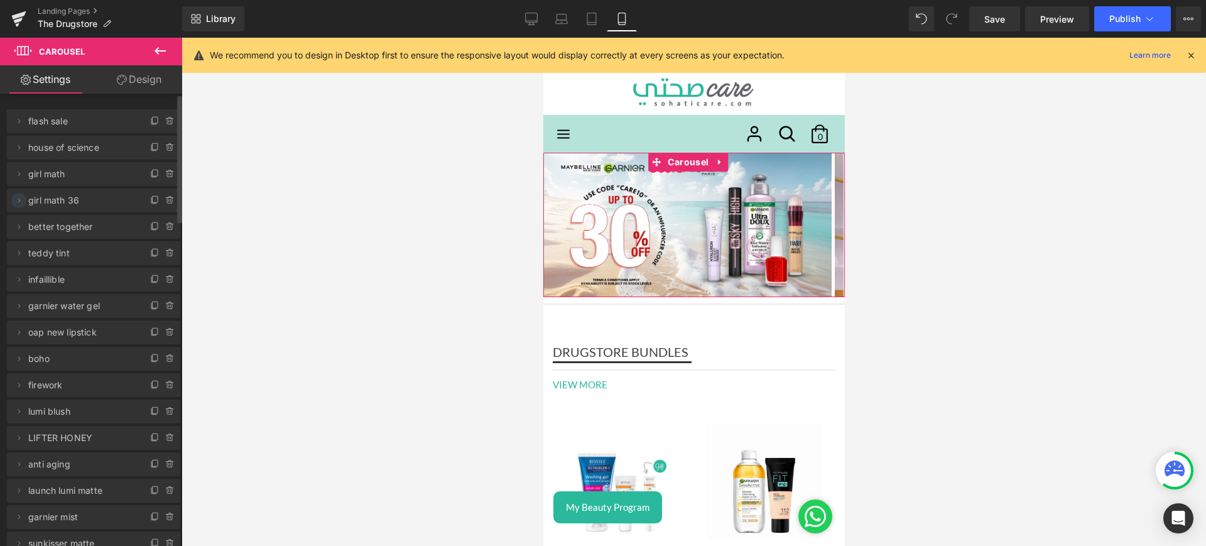
click at [21, 204] on icon at bounding box center [19, 200] width 10 height 10
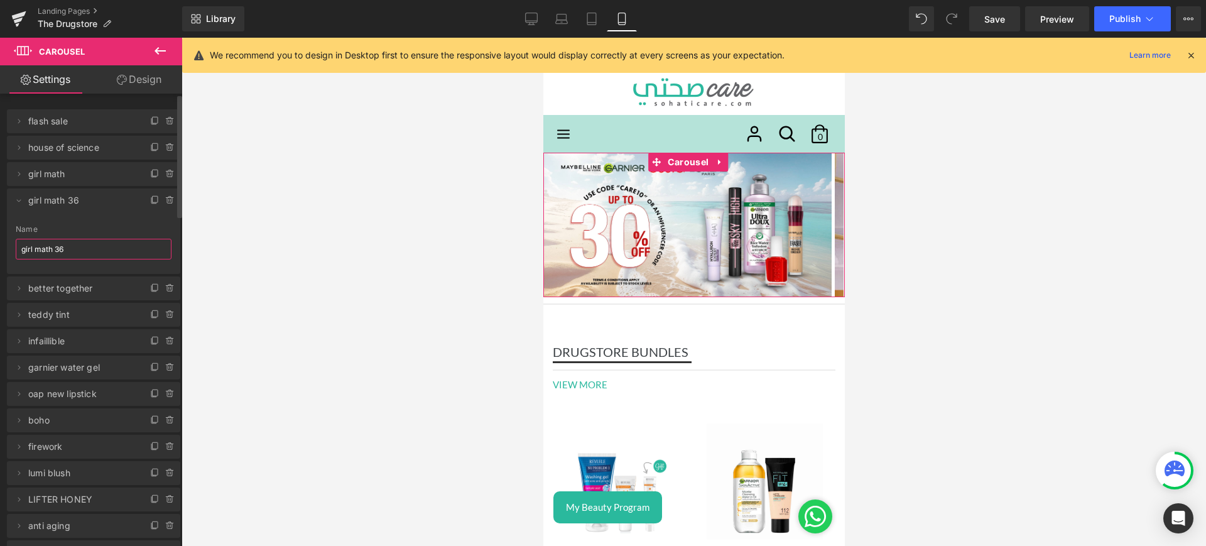
click at [87, 256] on input "girl math 36" at bounding box center [94, 249] width 156 height 21
type input "uv defender"
click at [19, 202] on icon at bounding box center [19, 200] width 10 height 10
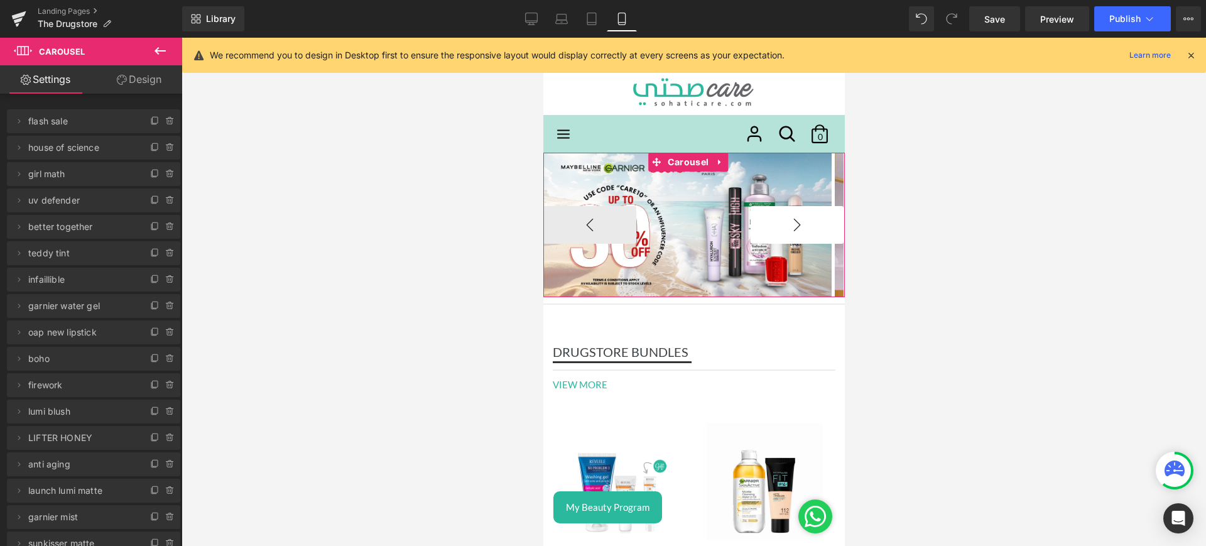
click at [797, 221] on button "›" at bounding box center [796, 225] width 93 height 38
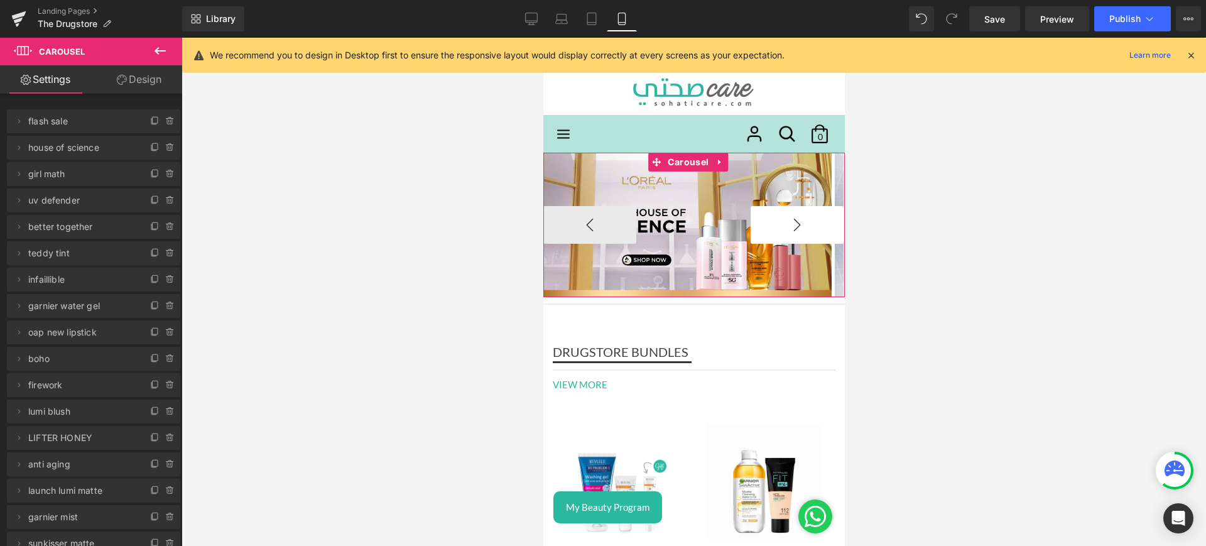
click at [797, 221] on button "›" at bounding box center [796, 225] width 93 height 38
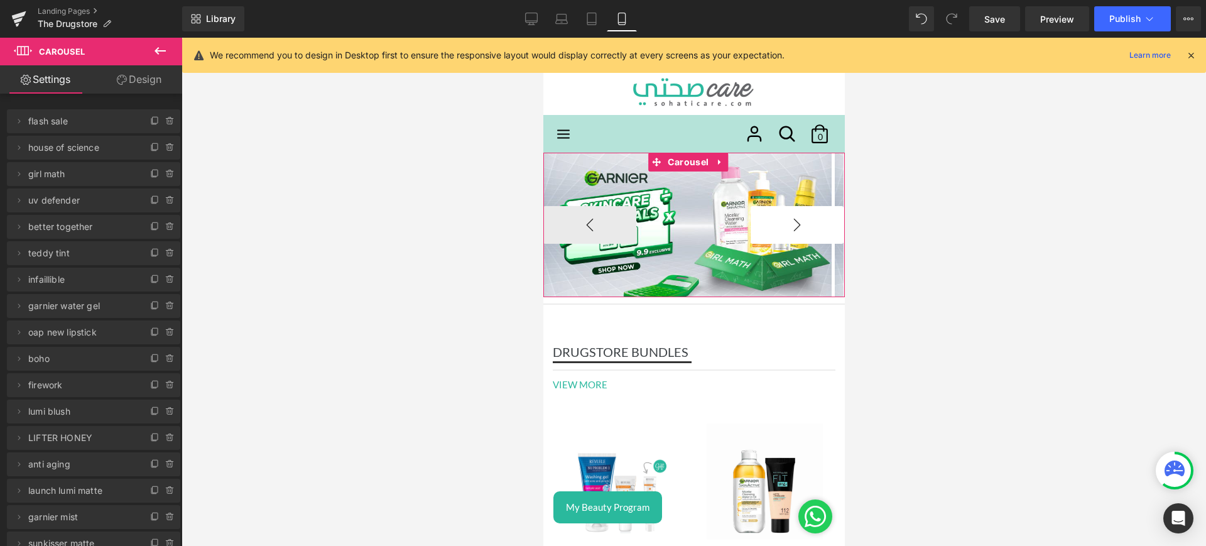
click at [797, 221] on button "›" at bounding box center [796, 225] width 93 height 38
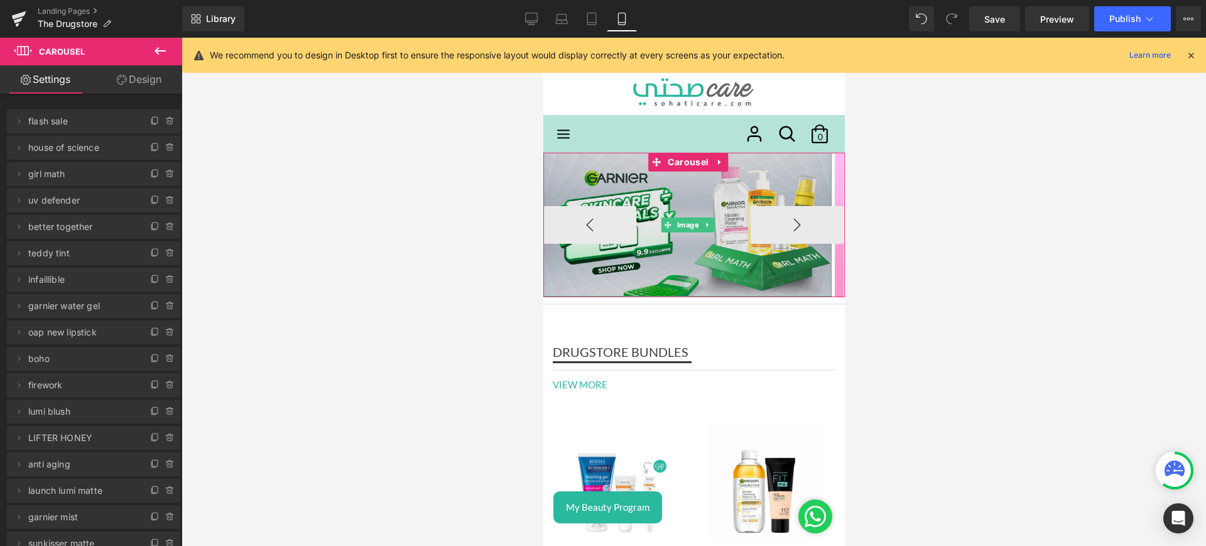
click at [700, 182] on img at bounding box center [687, 225] width 288 height 144
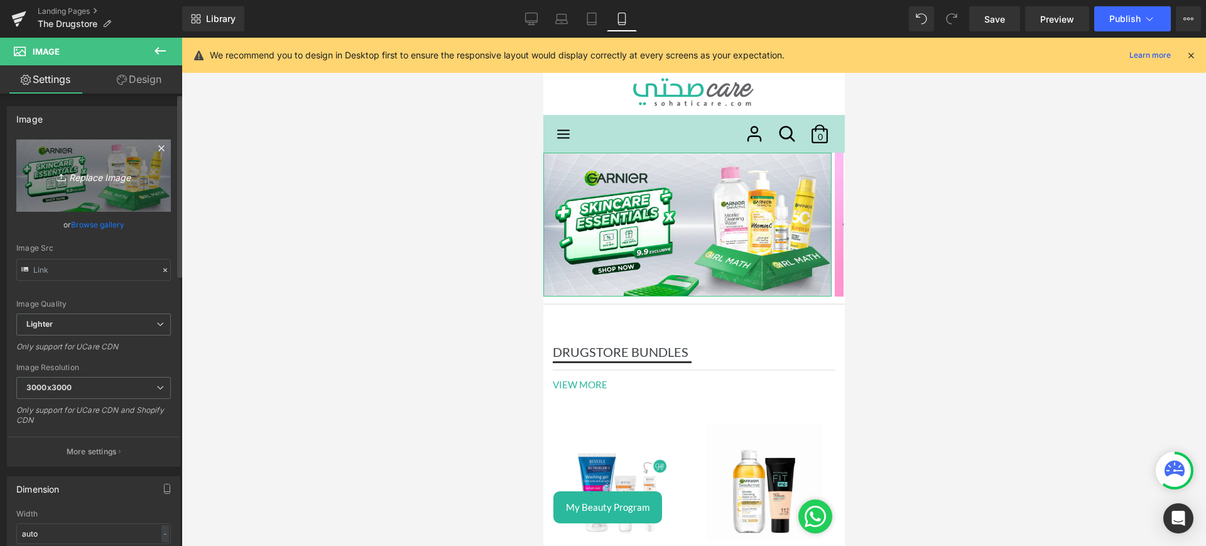
click at [109, 173] on icon "Replace Image" at bounding box center [93, 176] width 101 height 16
type input "C:\fakepath\uv mob.jpg"
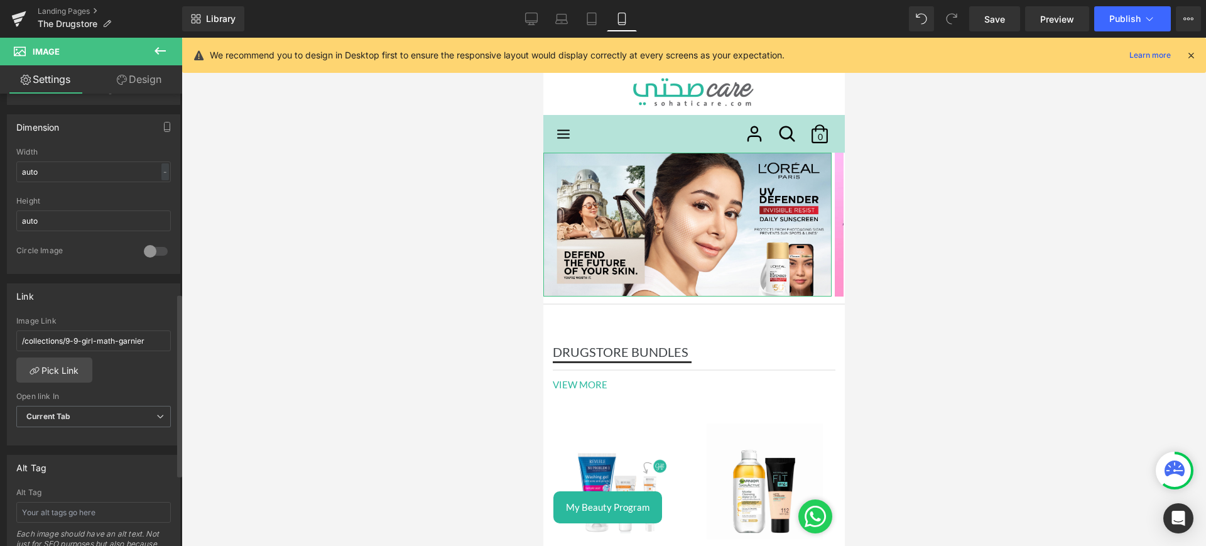
scroll to position [499, 0]
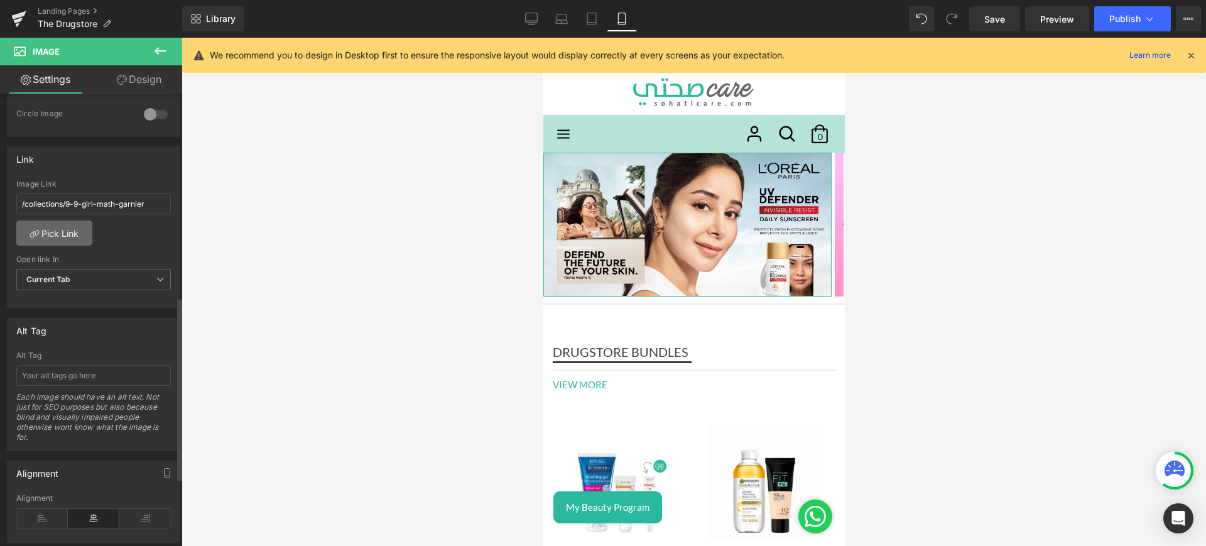
click at [69, 229] on link "Pick Link" at bounding box center [54, 233] width 76 height 25
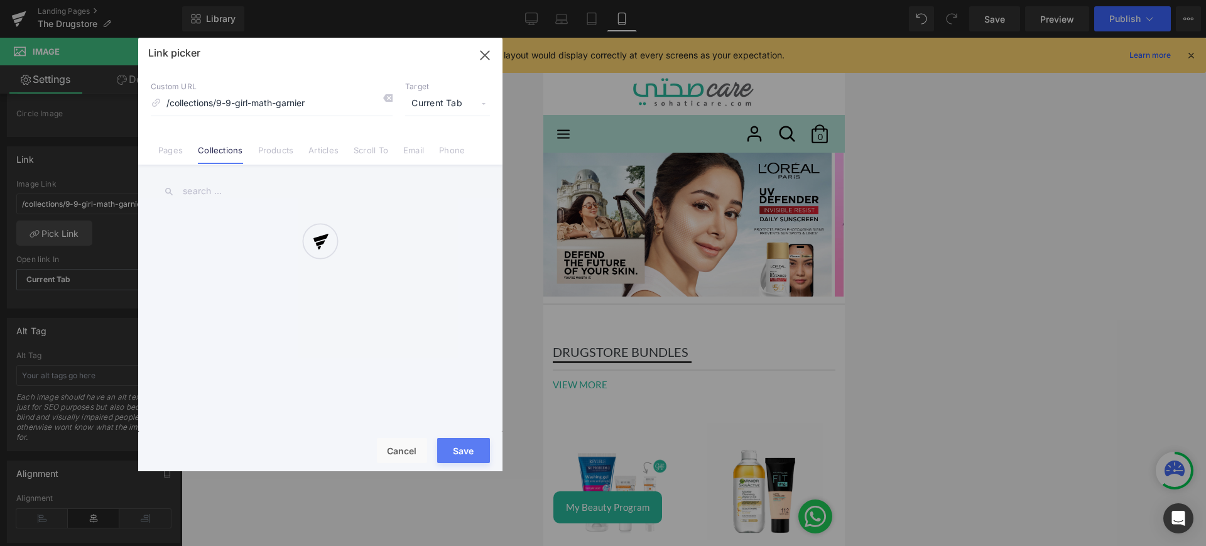
click at [180, 145] on div at bounding box center [320, 255] width 364 height 434
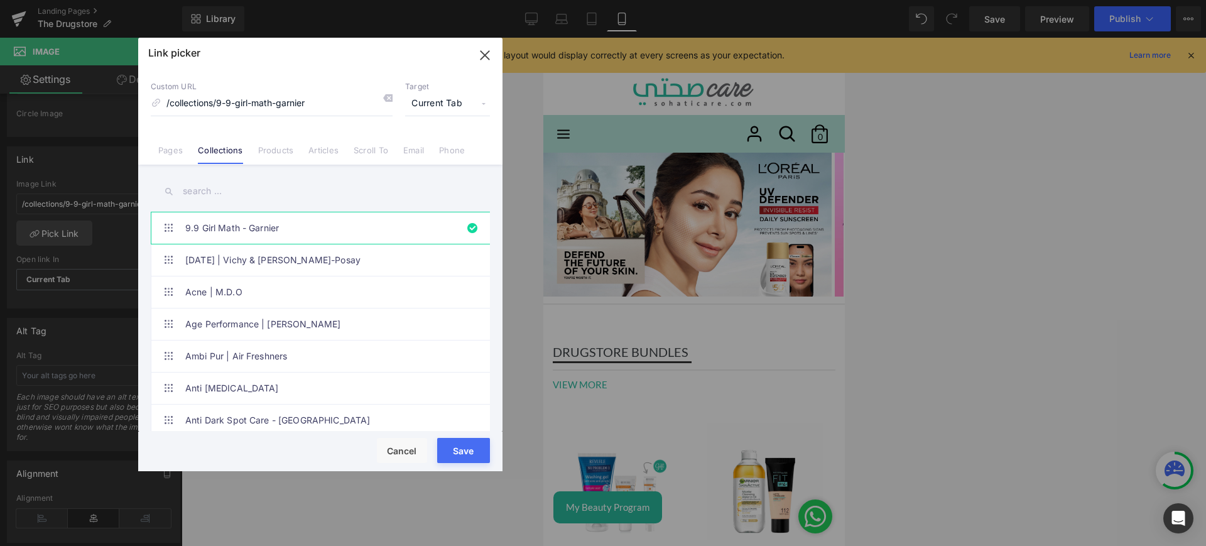
click at [180, 145] on link "Pages" at bounding box center [170, 154] width 25 height 19
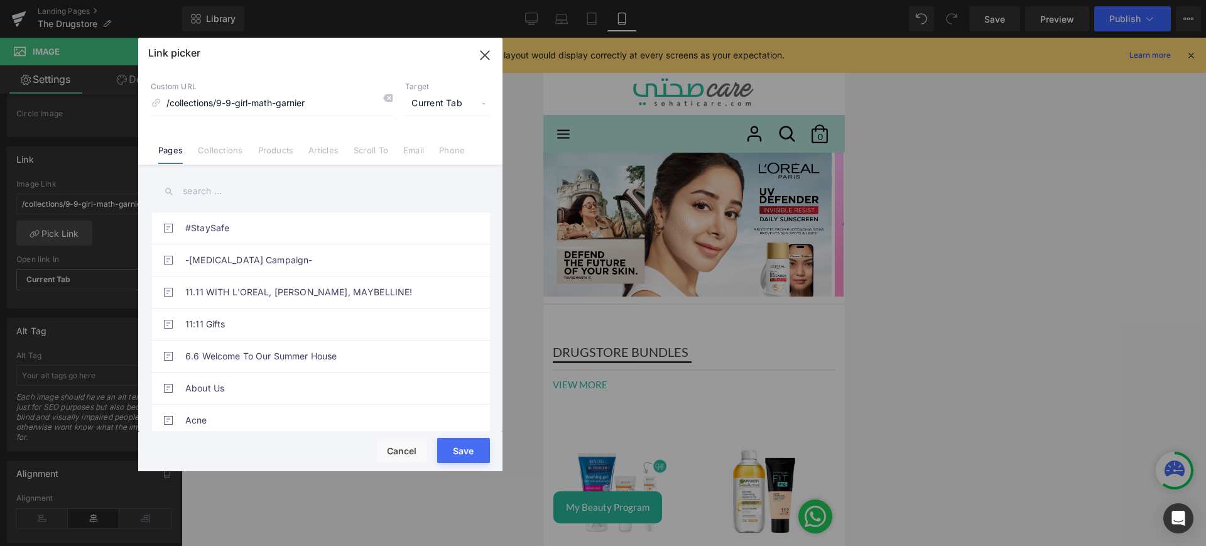
click at [202, 185] on input "text" at bounding box center [320, 191] width 339 height 28
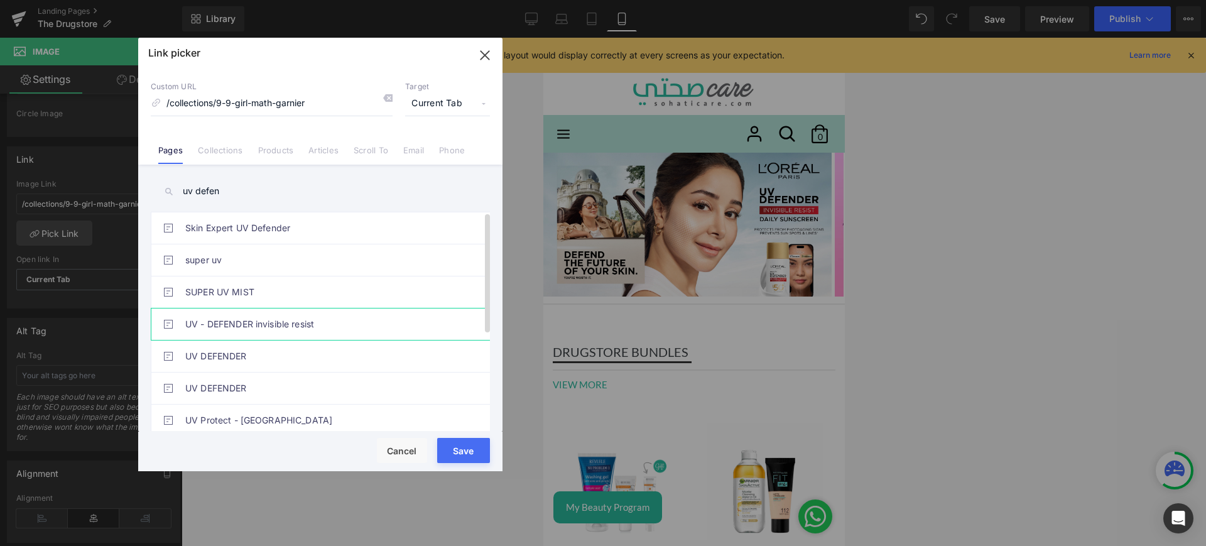
type input "uv defen"
click at [229, 325] on link "UV - DEFENDER invisible resist" at bounding box center [323, 324] width 276 height 31
click at [470, 451] on button "Save" at bounding box center [463, 450] width 53 height 25
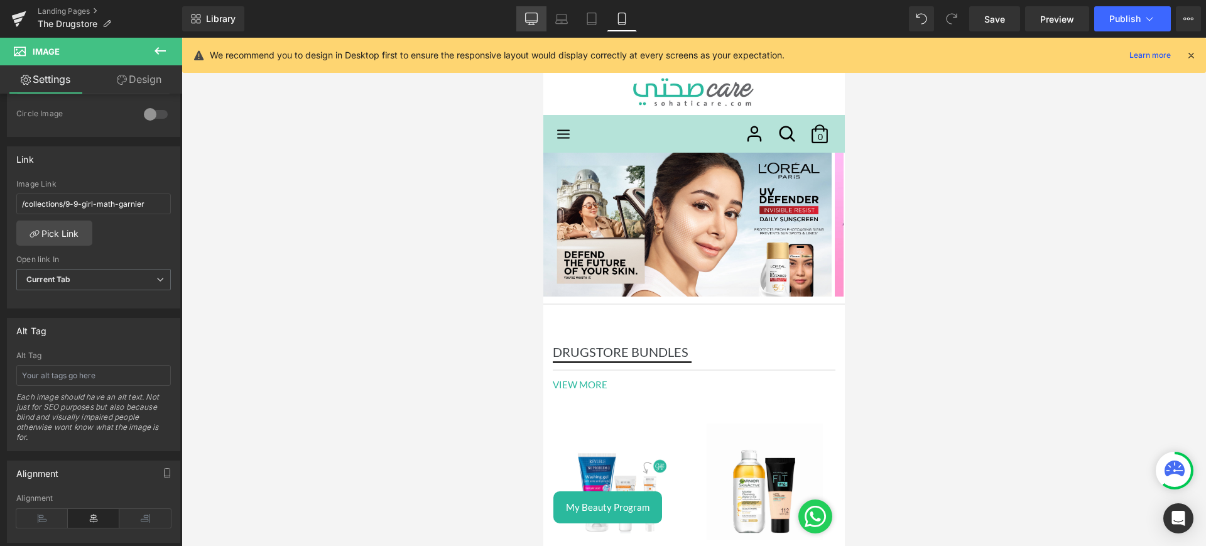
click at [532, 10] on link "Desktop" at bounding box center [531, 18] width 30 height 25
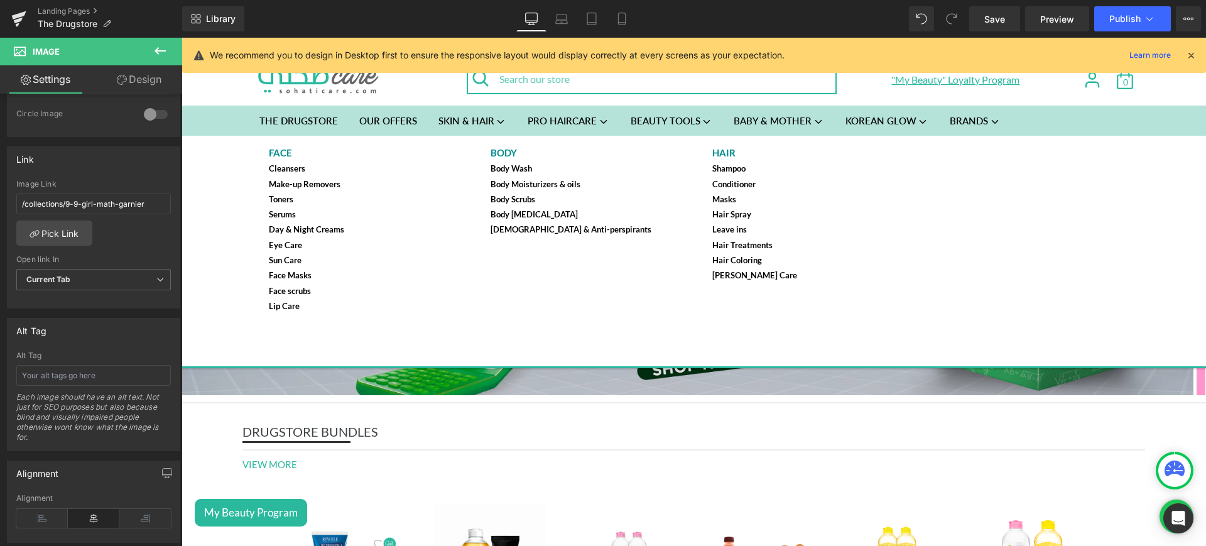
click at [579, 371] on img at bounding box center [688, 268] width 1012 height 253
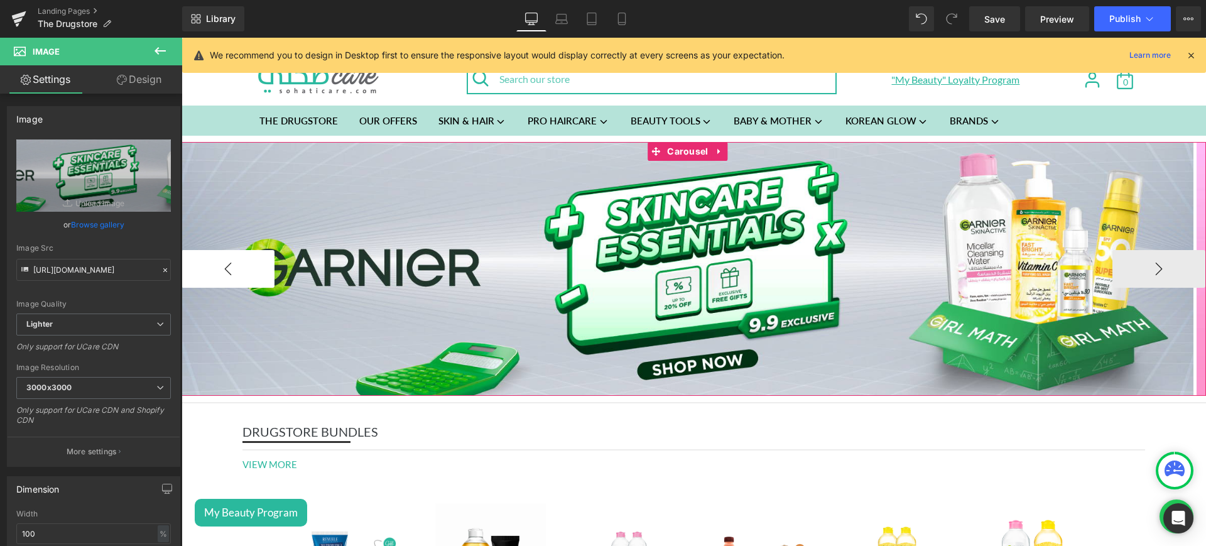
click at [249, 257] on button "‹" at bounding box center [228, 269] width 93 height 38
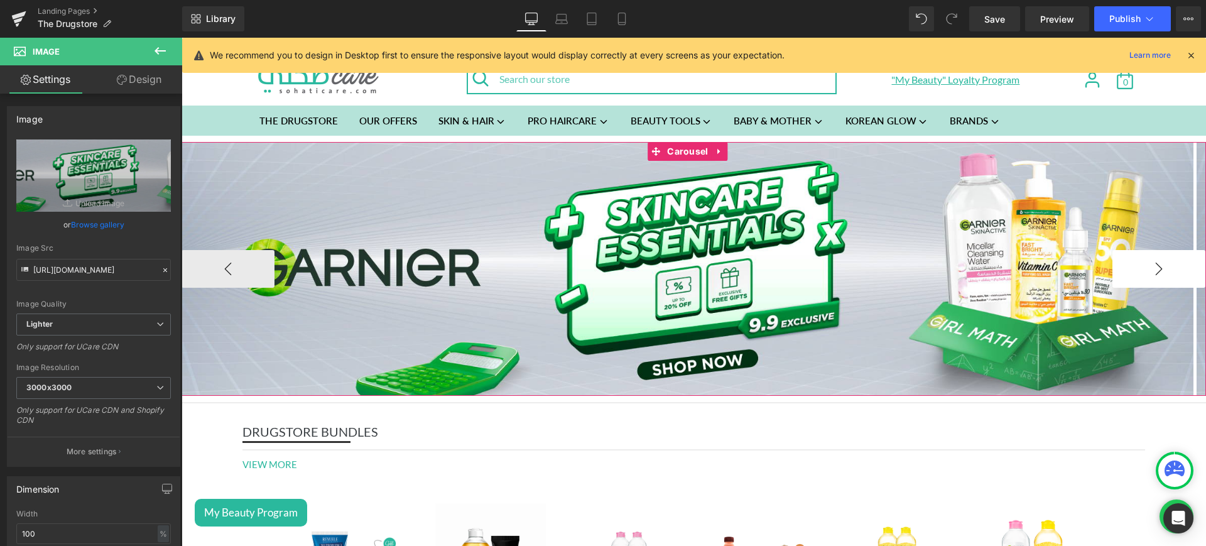
click at [1139, 262] on button "›" at bounding box center [1159, 269] width 93 height 38
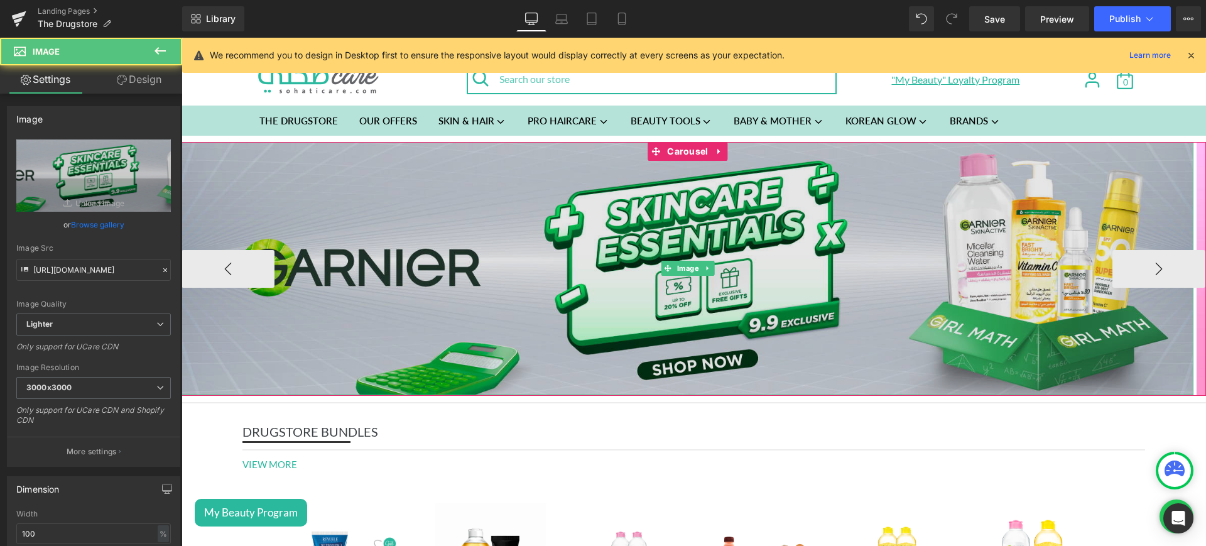
click at [411, 265] on img at bounding box center [688, 268] width 1012 height 253
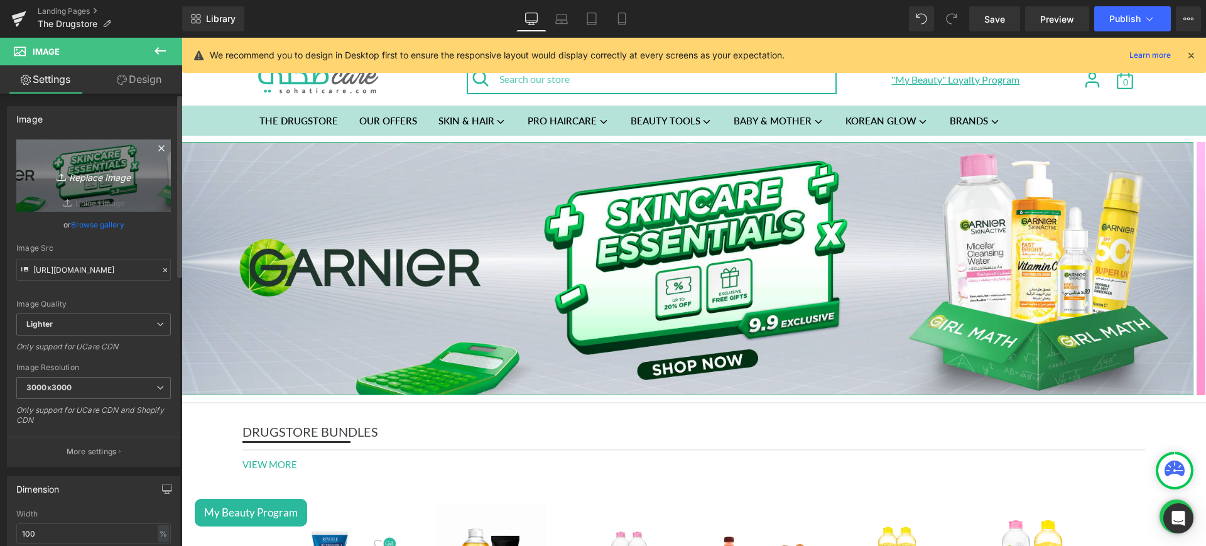
click at [87, 175] on icon "Replace Image" at bounding box center [93, 176] width 101 height 16
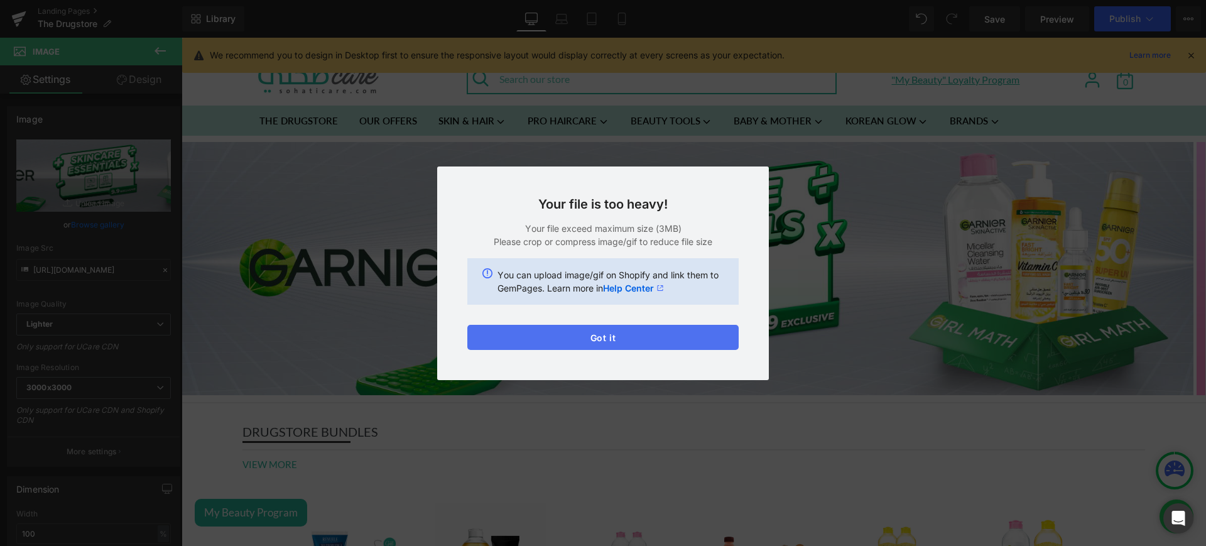
click at [630, 338] on button "Got it" at bounding box center [602, 337] width 271 height 25
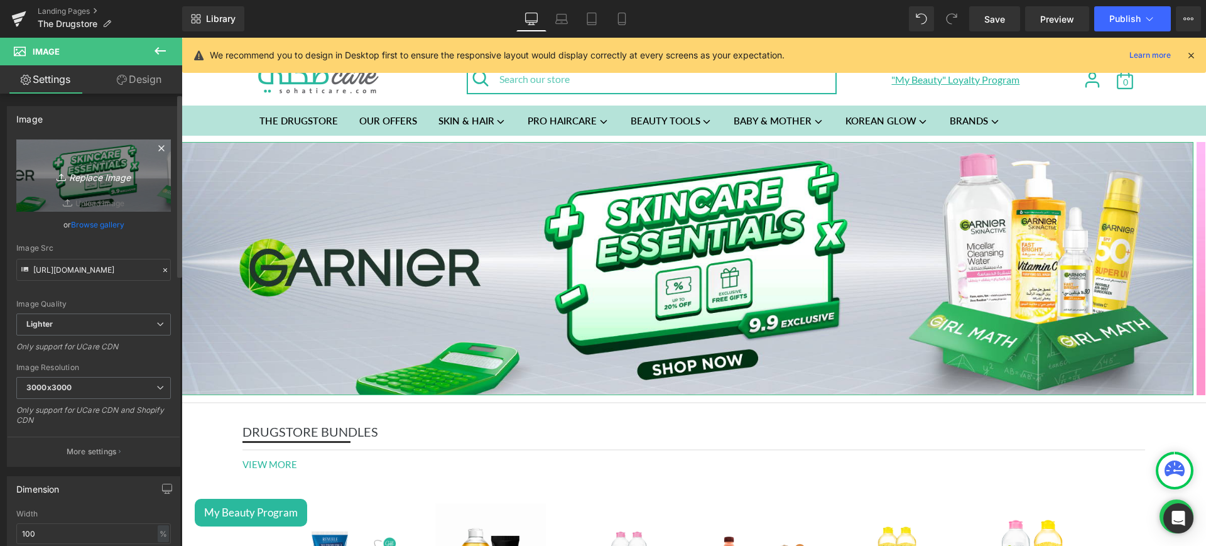
click at [118, 177] on icon "Replace Image" at bounding box center [93, 176] width 101 height 16
click at [116, 185] on link "Replace Image" at bounding box center [93, 175] width 155 height 72
type input "C:\fakepath\uv mob.jpg"
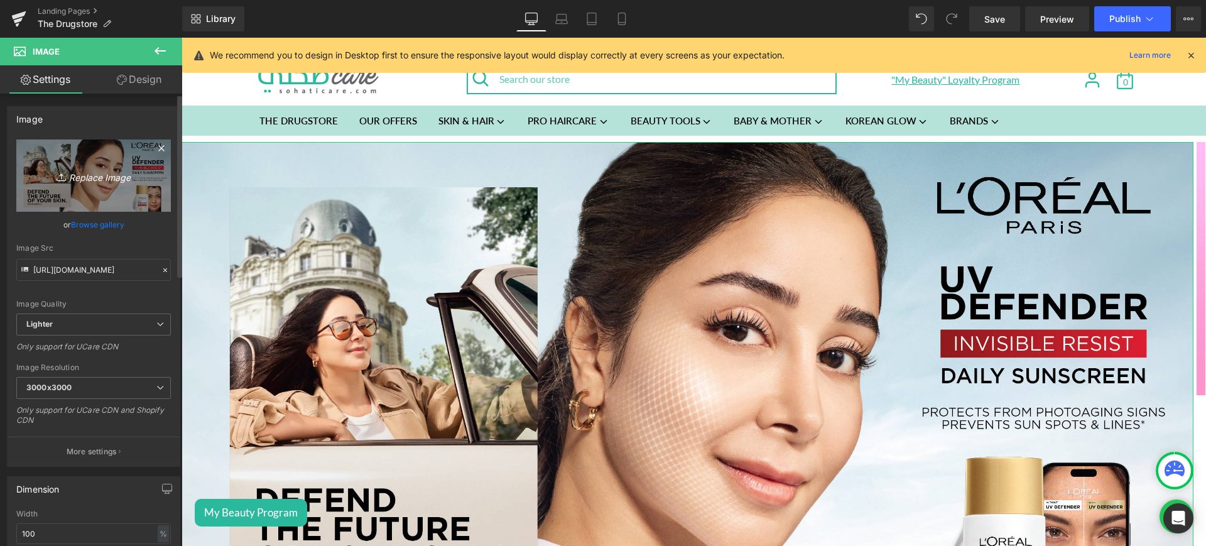
click at [102, 178] on icon "Replace Image" at bounding box center [93, 176] width 101 height 16
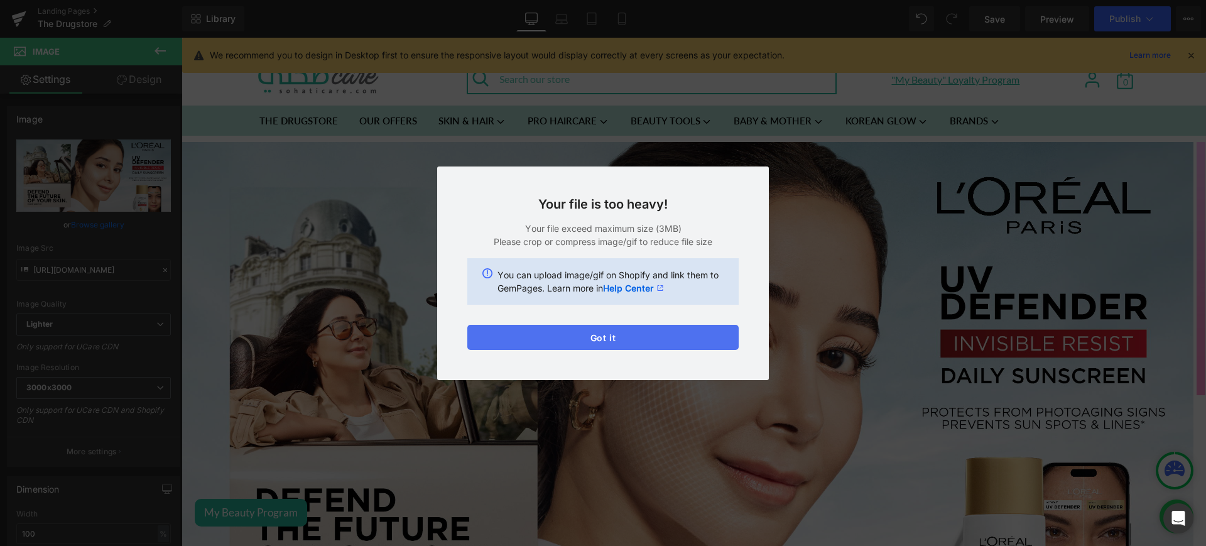
click at [625, 346] on button "Got it" at bounding box center [602, 337] width 271 height 25
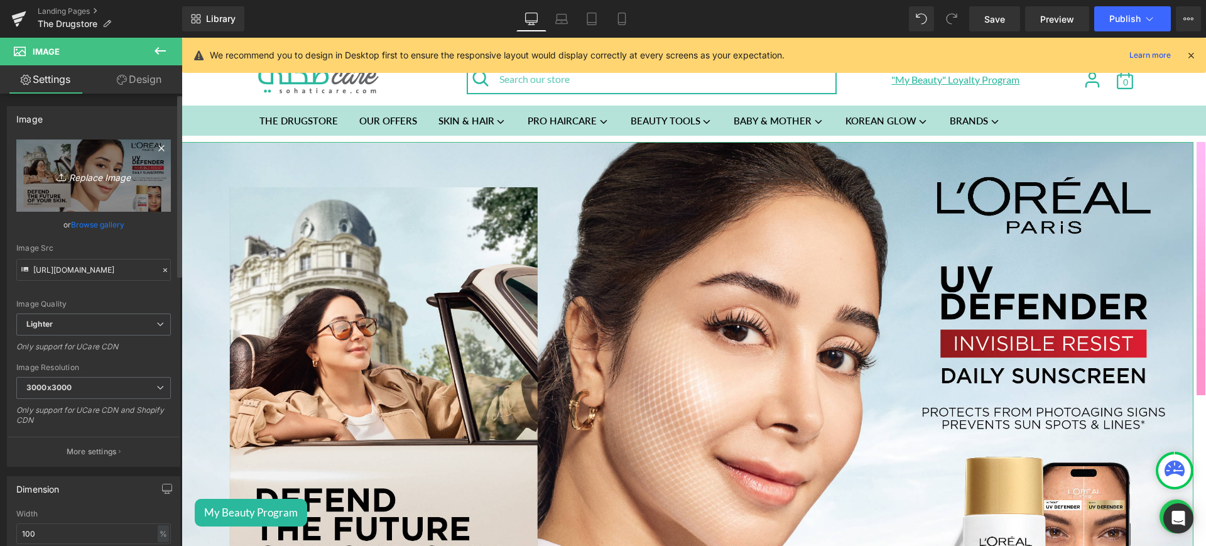
click at [104, 180] on icon "Replace Image" at bounding box center [93, 176] width 101 height 16
click at [79, 166] on link "Replace Image" at bounding box center [93, 175] width 155 height 72
type input "C:\fakepath\uv mob.jpg"
click at [89, 178] on icon "Replace Image" at bounding box center [93, 176] width 101 height 16
type input "C:\fakepath\uv web.jpg"
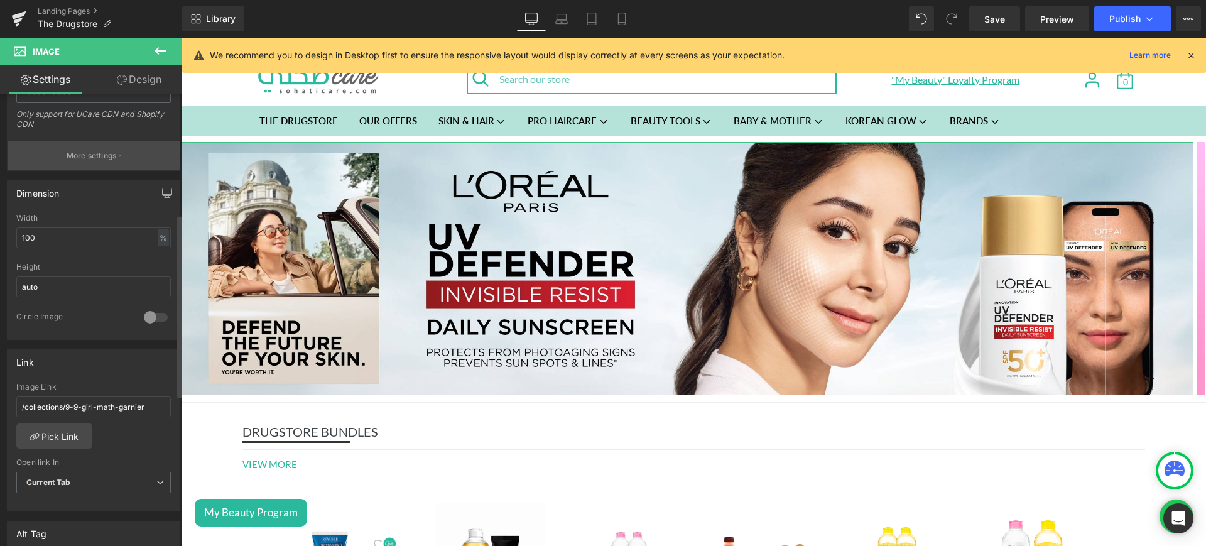
scroll to position [317, 0]
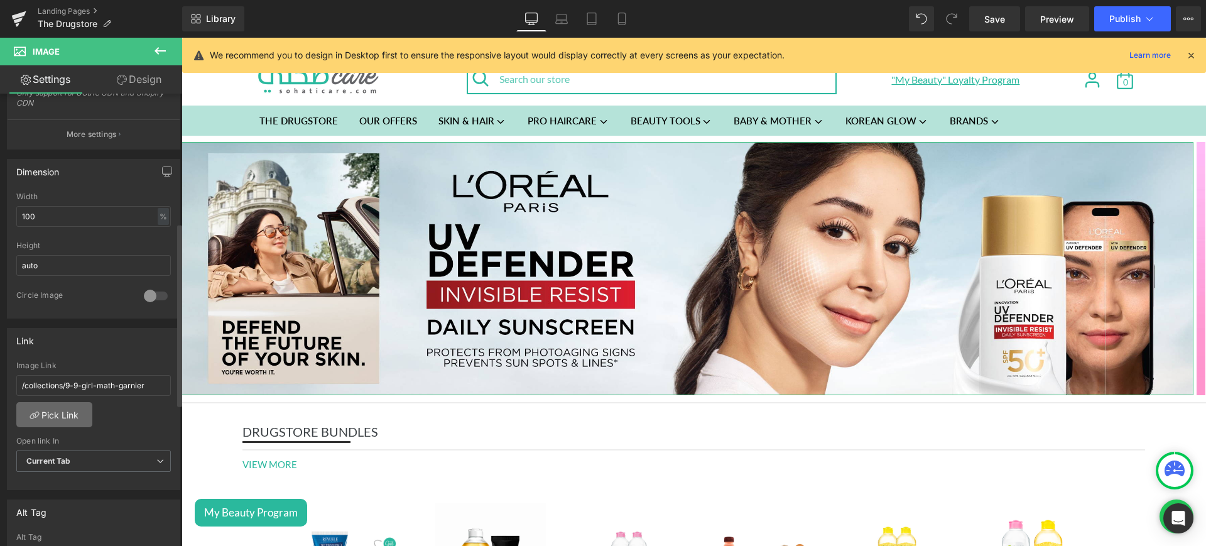
click at [52, 410] on link "Pick Link" at bounding box center [54, 414] width 76 height 25
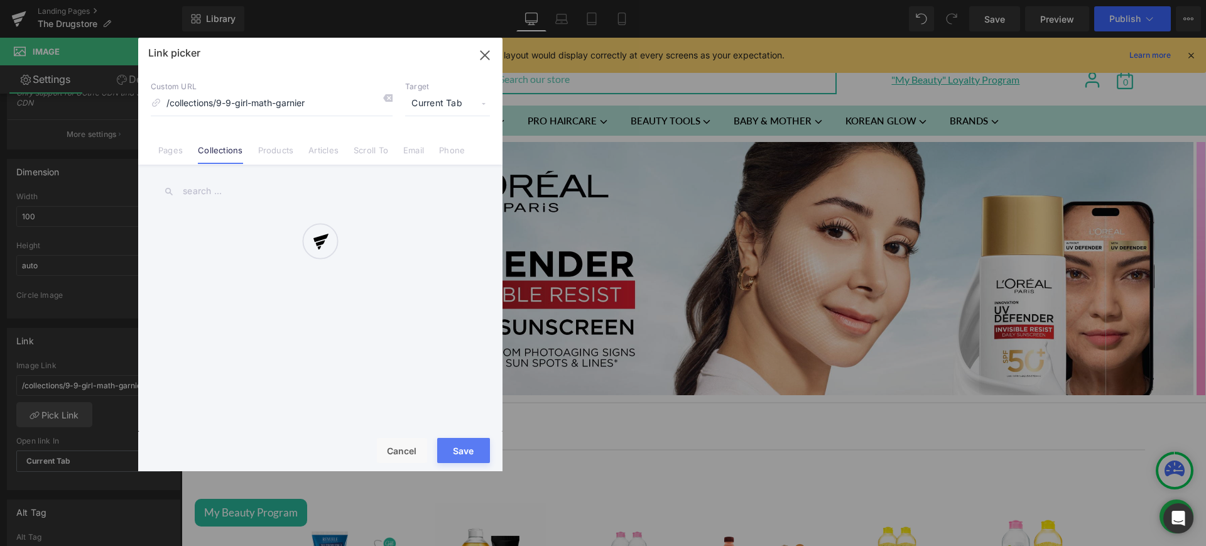
click at [174, 151] on div at bounding box center [320, 255] width 364 height 434
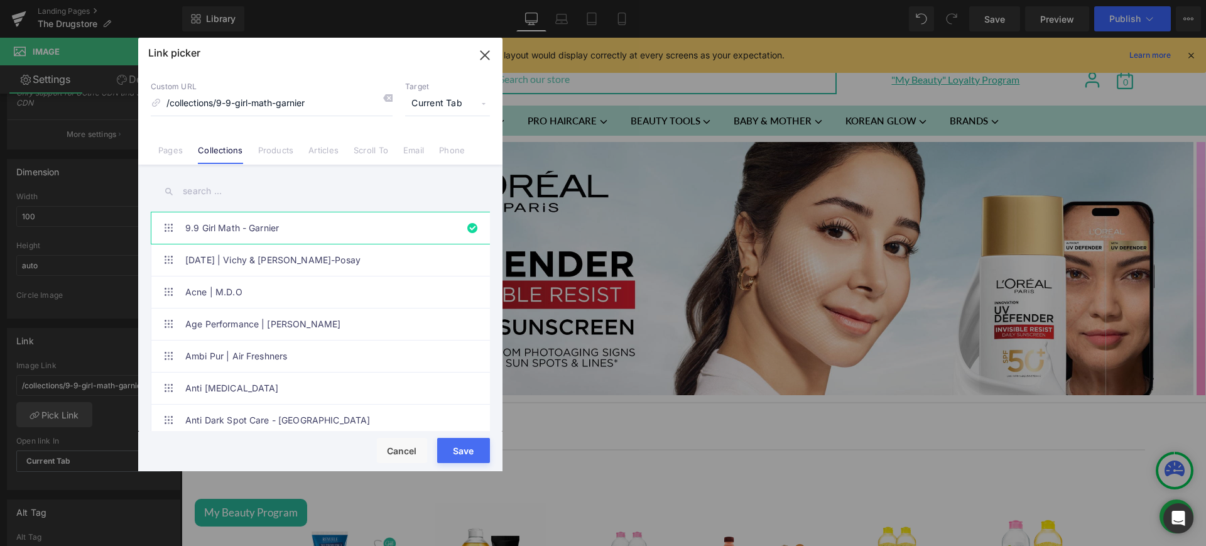
click at [174, 151] on link "Pages" at bounding box center [170, 154] width 25 height 19
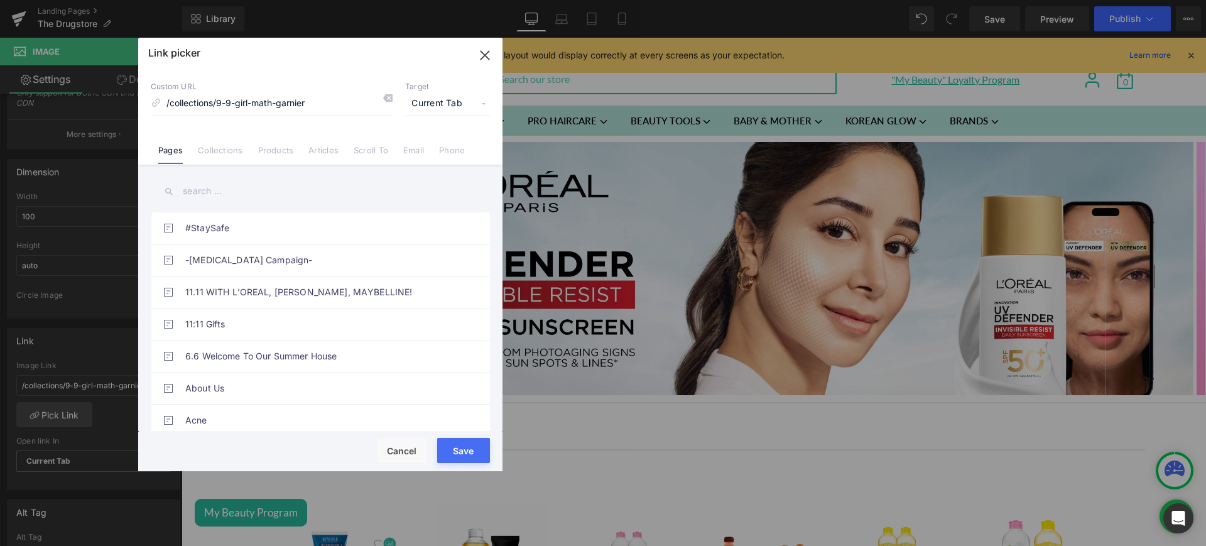
click at [239, 188] on input "text" at bounding box center [320, 191] width 339 height 28
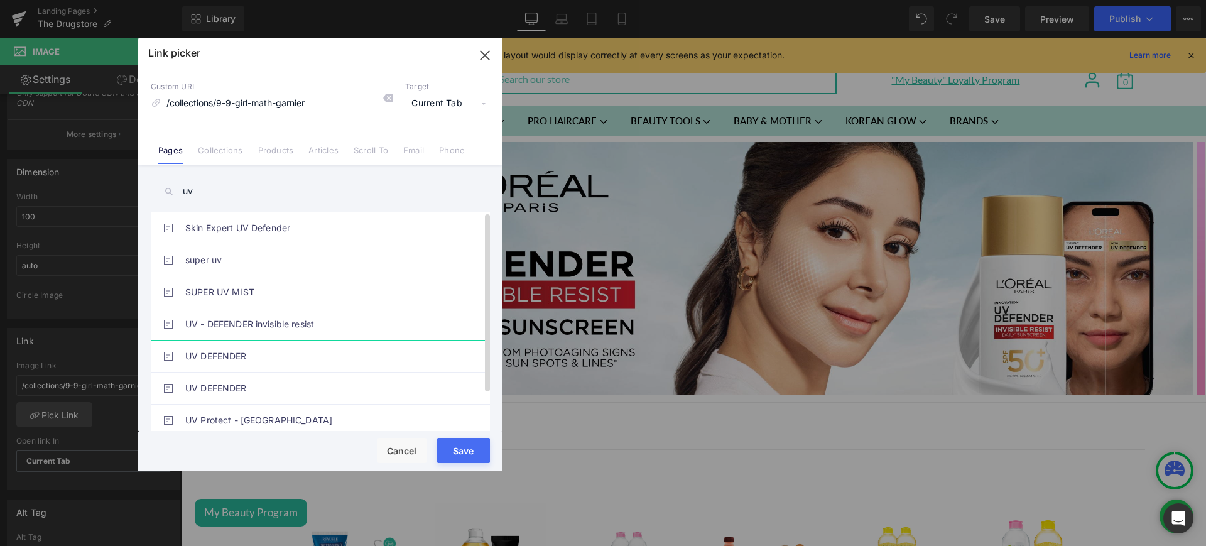
type input "uv"
click at [288, 328] on link "UV - DEFENDER invisible resist" at bounding box center [323, 324] width 276 height 31
click at [476, 461] on button "Save" at bounding box center [463, 450] width 53 height 25
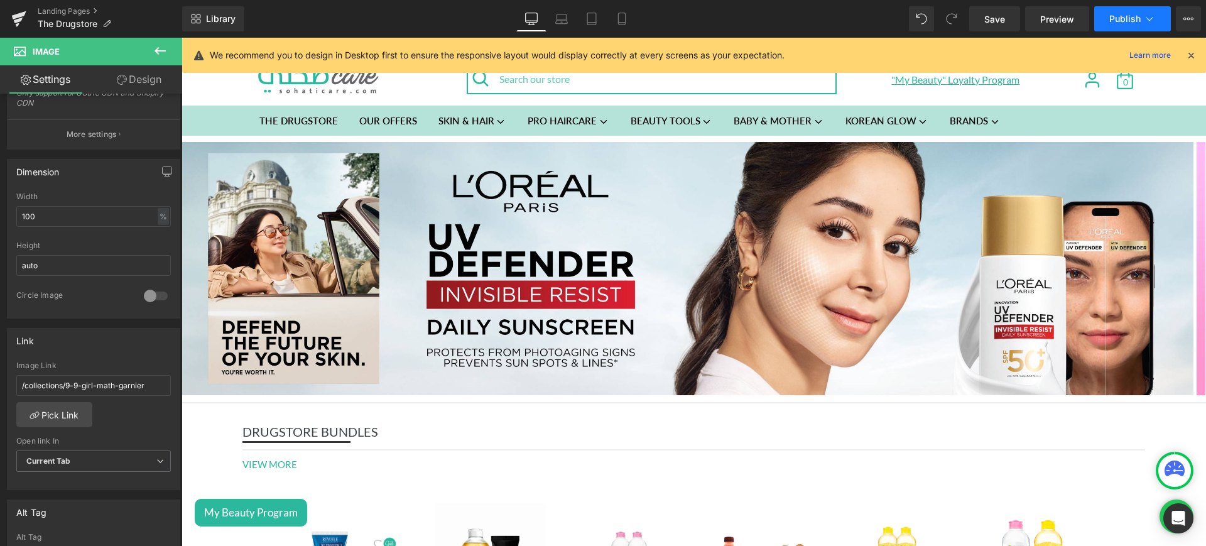
click at [1134, 14] on span "Publish" at bounding box center [1125, 19] width 31 height 10
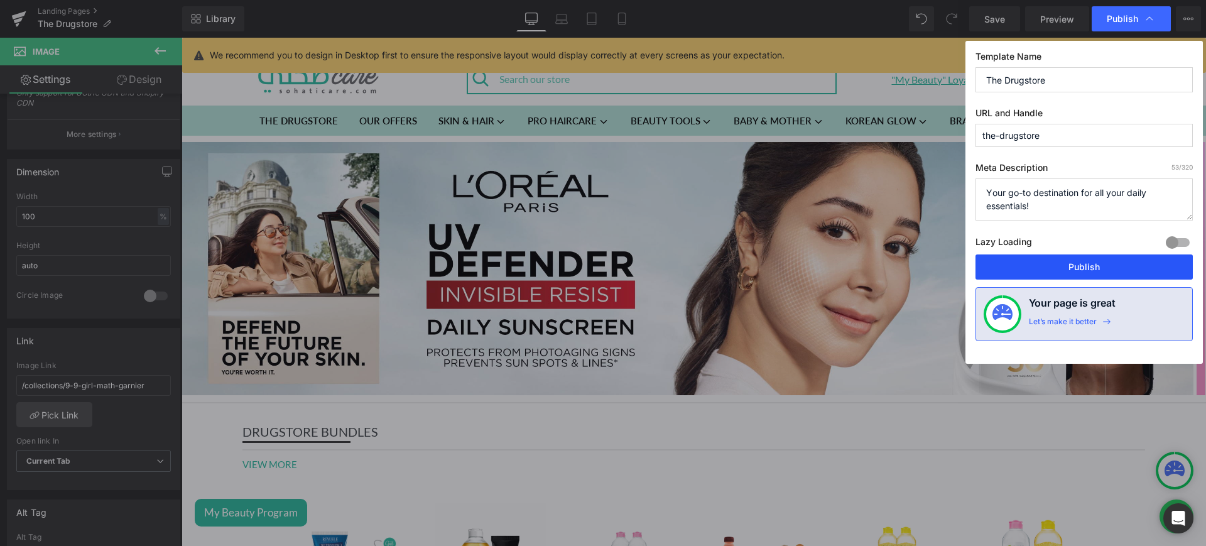
click at [1028, 263] on button "Publish" at bounding box center [1084, 266] width 217 height 25
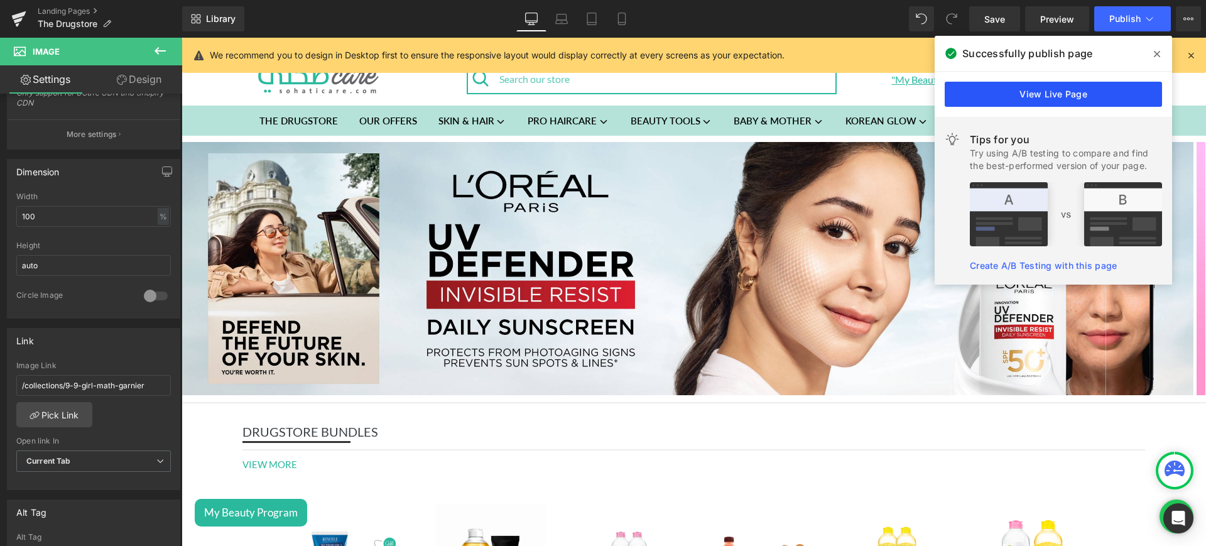
click at [979, 82] on link "View Live Page" at bounding box center [1053, 94] width 217 height 25
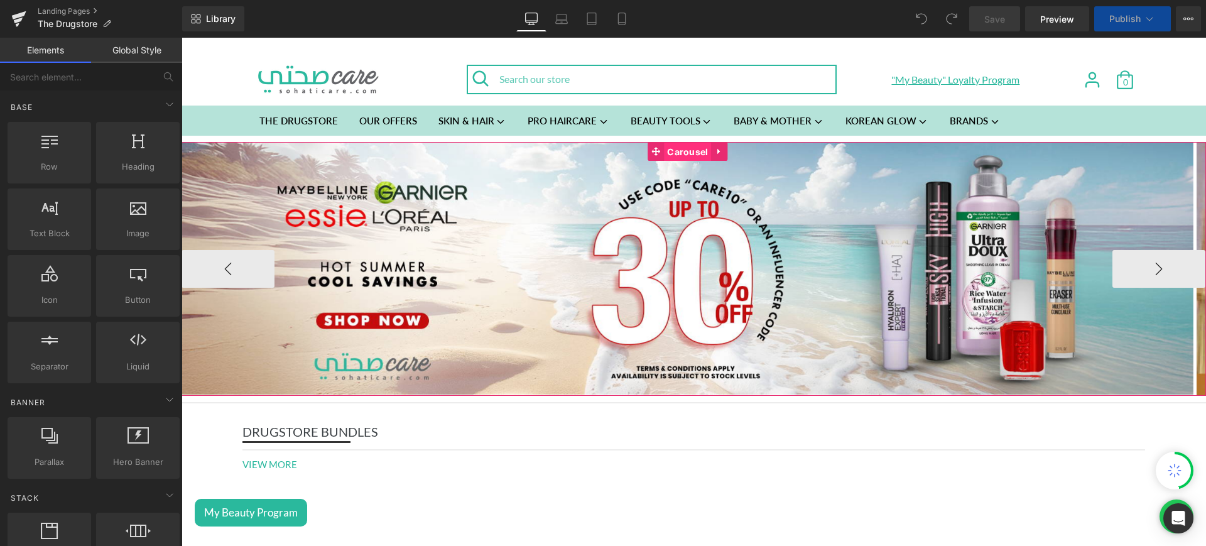
click at [686, 158] on span "Carousel" at bounding box center [687, 152] width 47 height 19
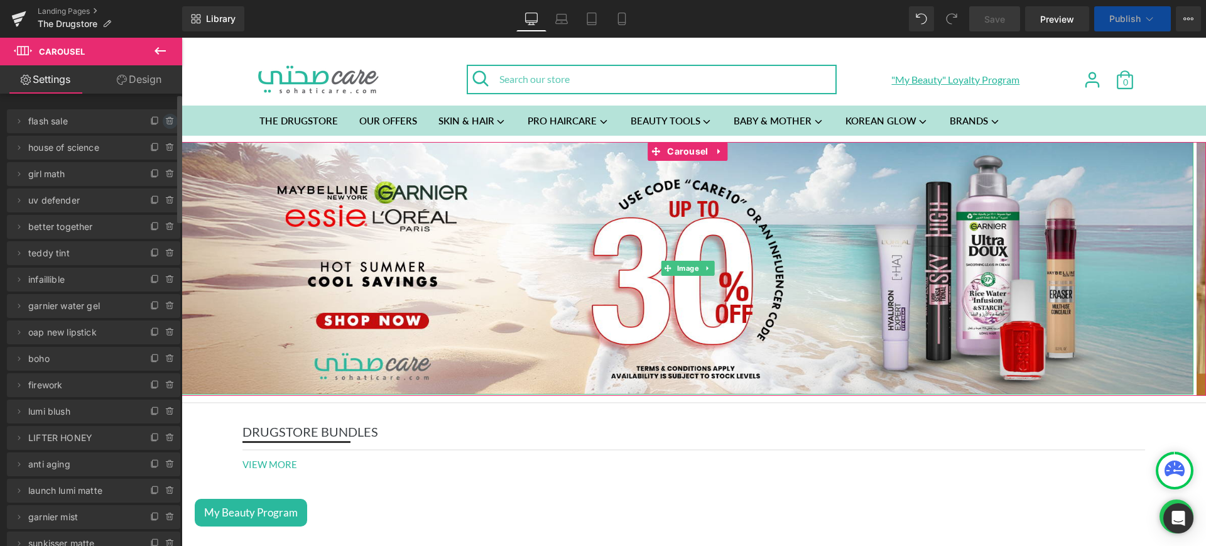
click at [166, 116] on icon at bounding box center [170, 121] width 10 height 10
click at [151, 117] on button "Delete" at bounding box center [157, 122] width 40 height 16
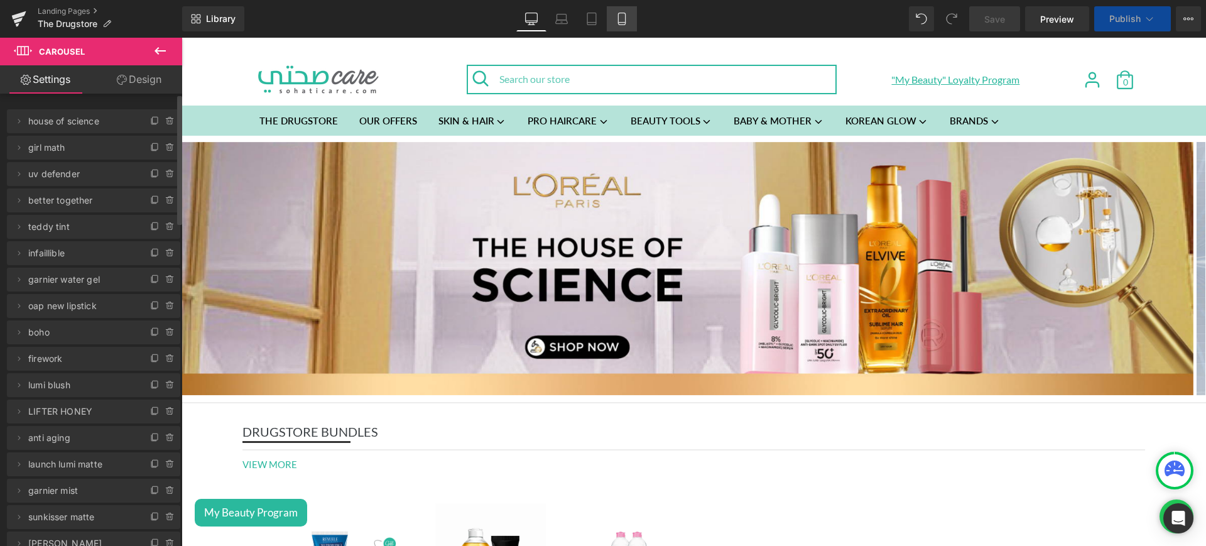
click at [627, 14] on icon at bounding box center [622, 19] width 13 height 13
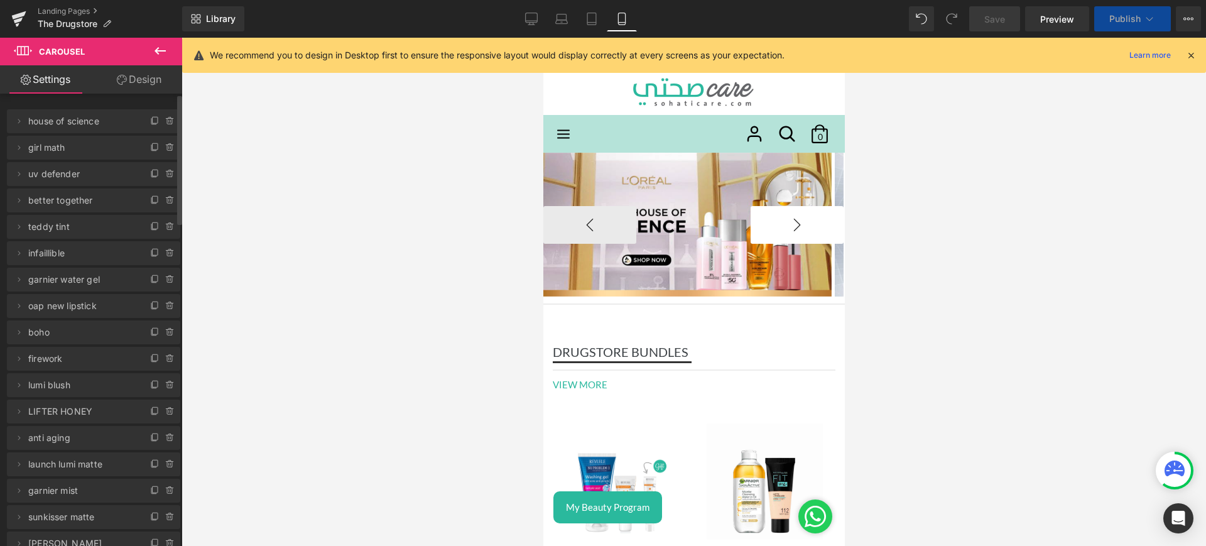
click at [765, 214] on button "›" at bounding box center [796, 225] width 93 height 38
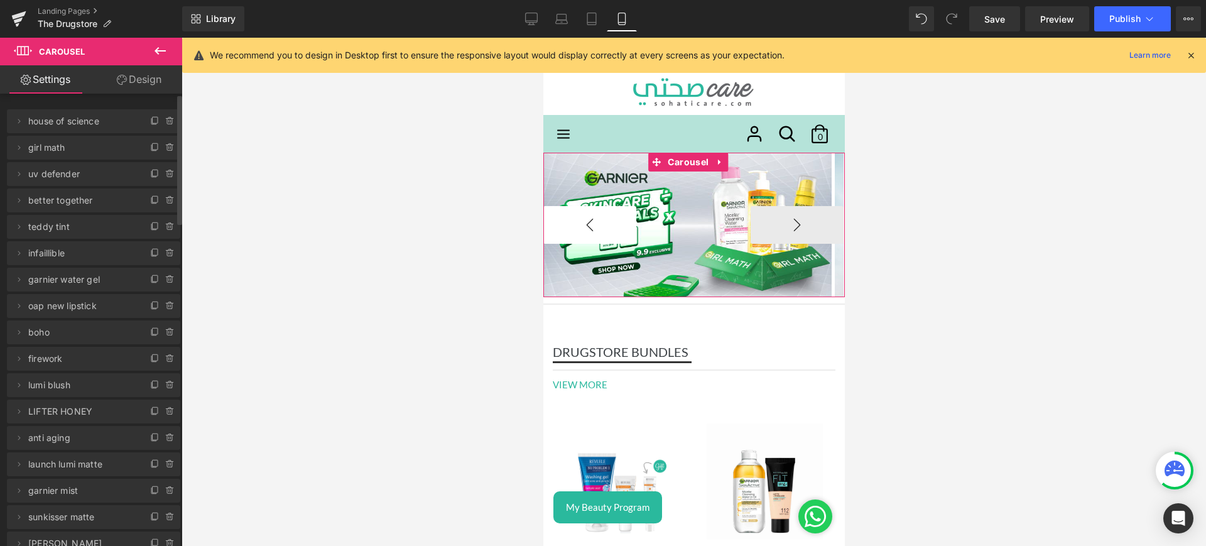
click at [603, 219] on button "‹" at bounding box center [589, 225] width 93 height 38
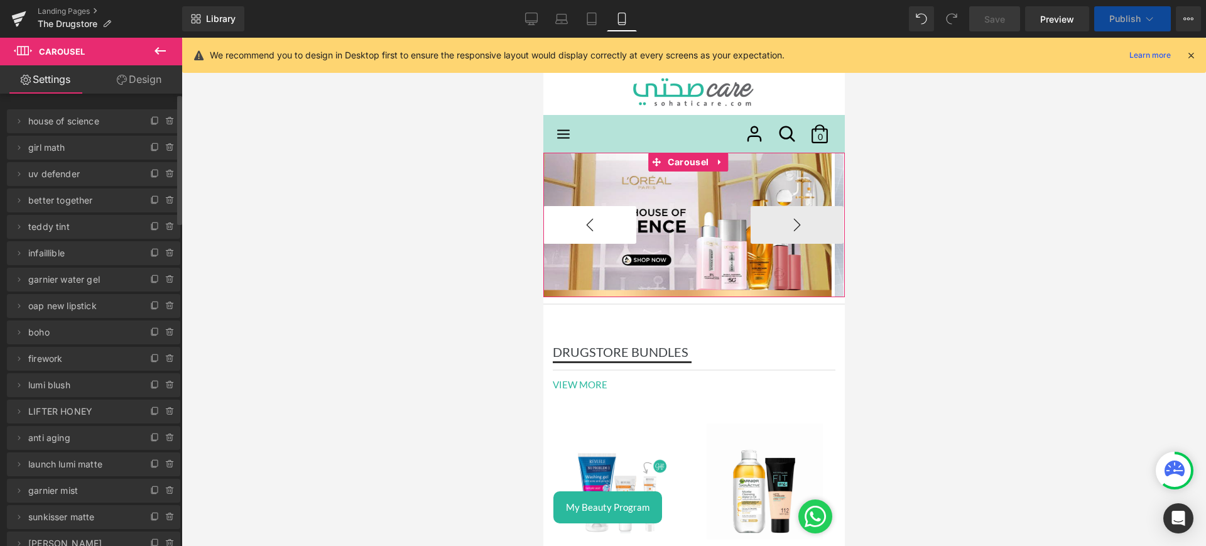
click at [603, 219] on button "‹" at bounding box center [589, 225] width 93 height 38
click at [783, 219] on button "›" at bounding box center [796, 225] width 93 height 38
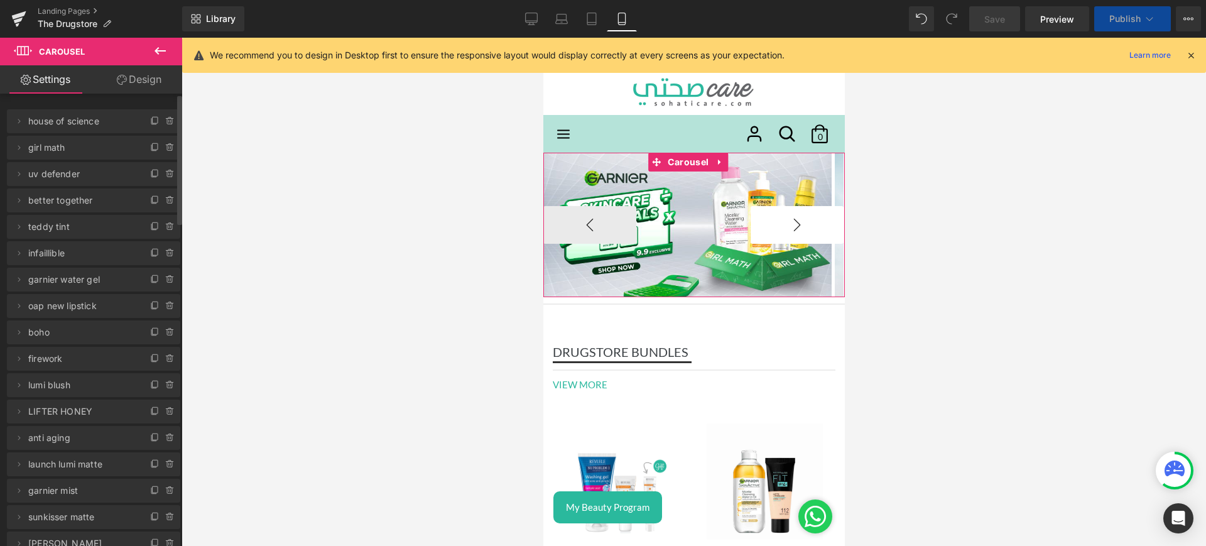
click at [783, 219] on button "›" at bounding box center [796, 225] width 93 height 38
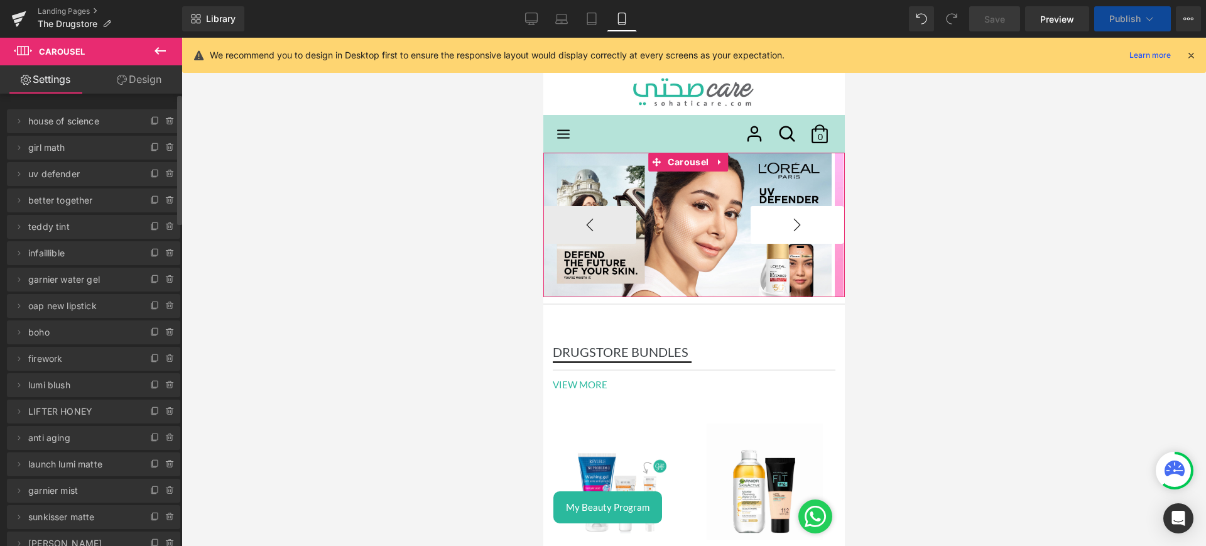
click at [783, 219] on button "›" at bounding box center [796, 225] width 93 height 38
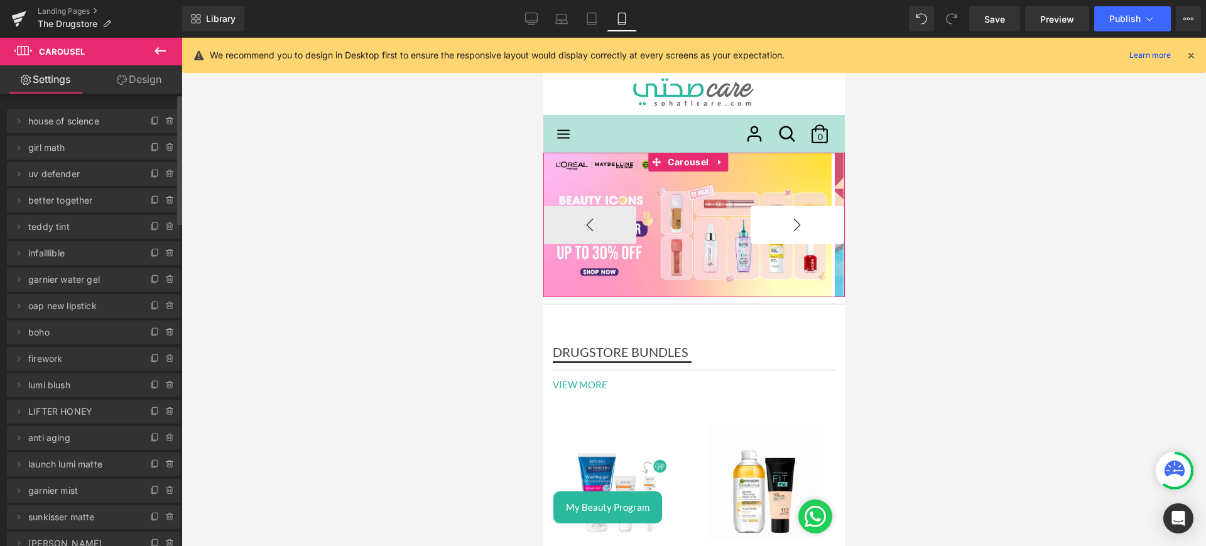
click at [783, 219] on button "›" at bounding box center [796, 225] width 93 height 38
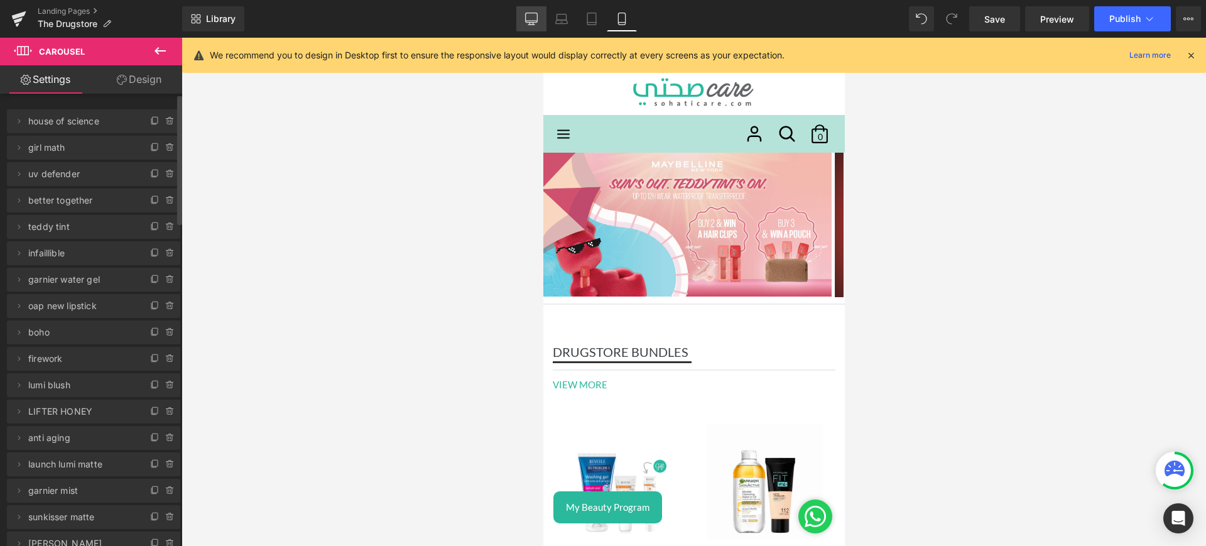
click at [533, 18] on icon at bounding box center [531, 19] width 13 height 13
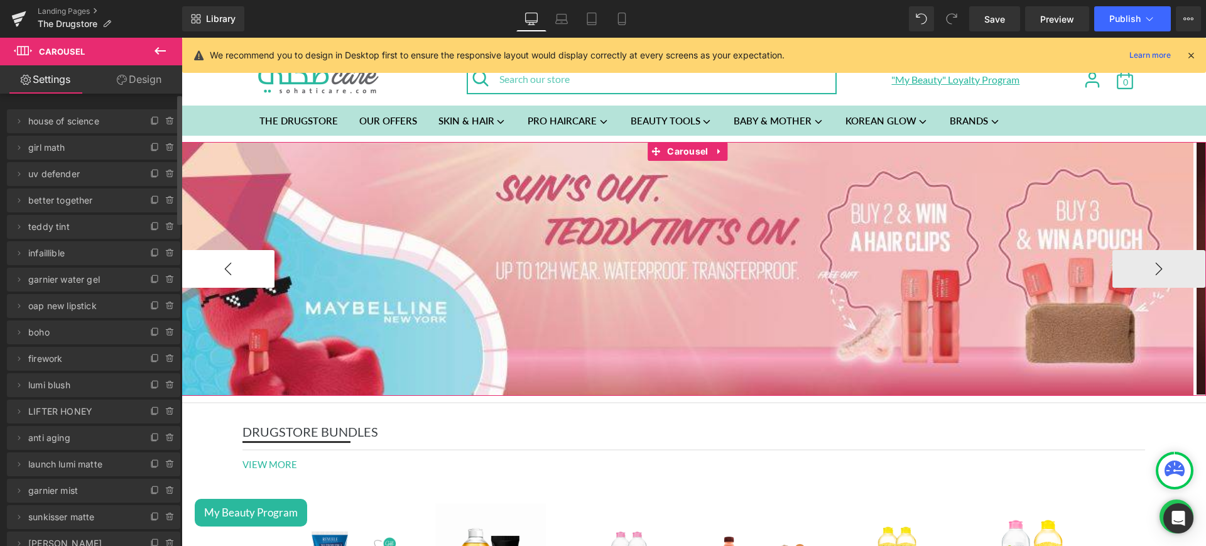
click at [246, 261] on button "‹" at bounding box center [228, 269] width 93 height 38
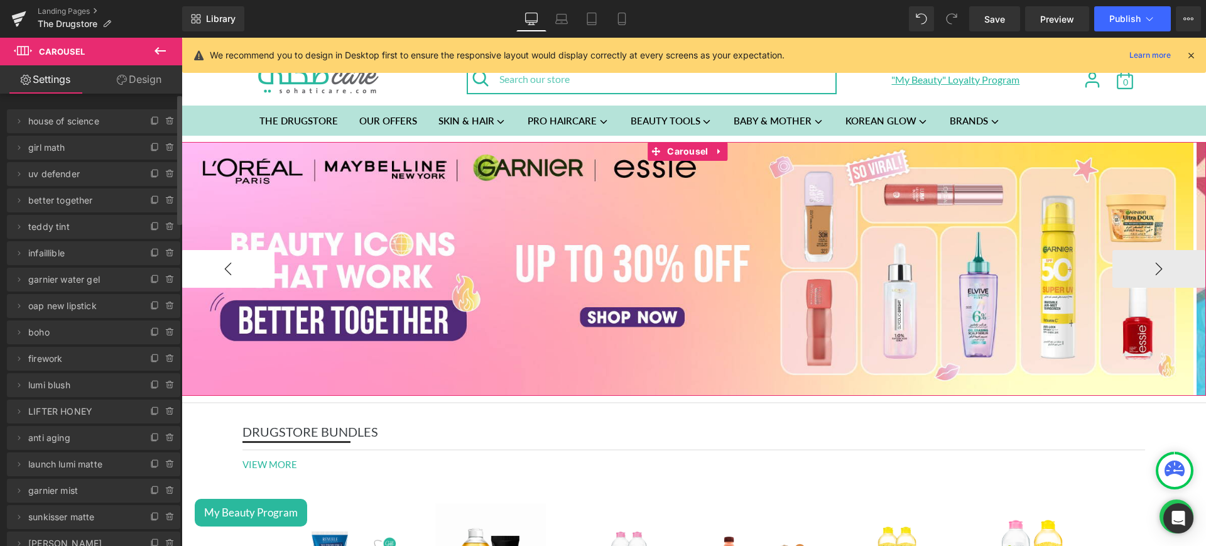
click at [246, 261] on button "‹" at bounding box center [228, 269] width 93 height 38
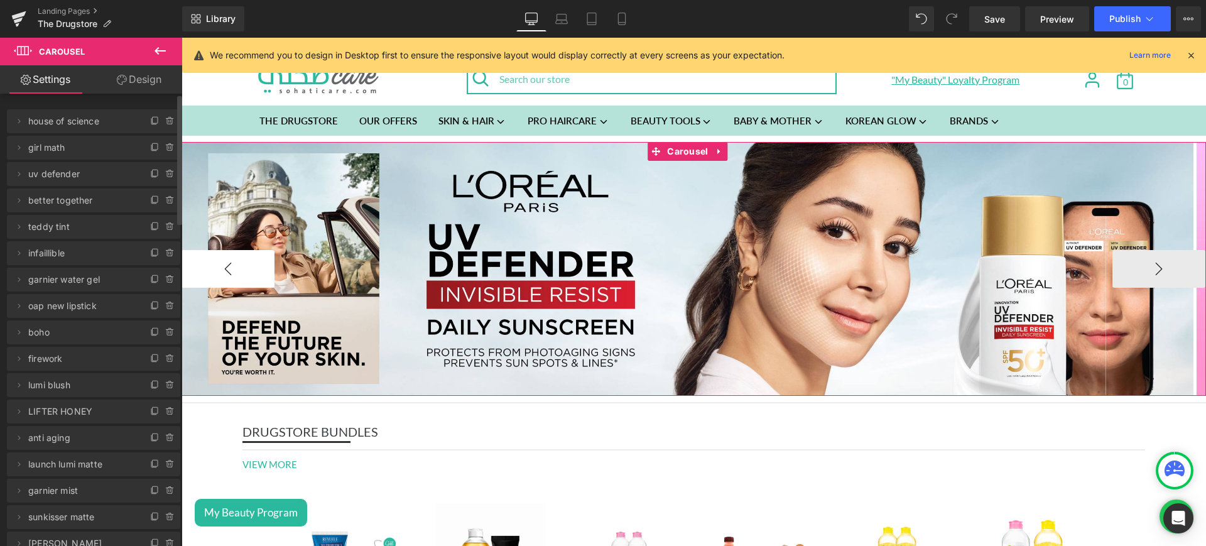
click at [246, 261] on button "‹" at bounding box center [228, 269] width 93 height 38
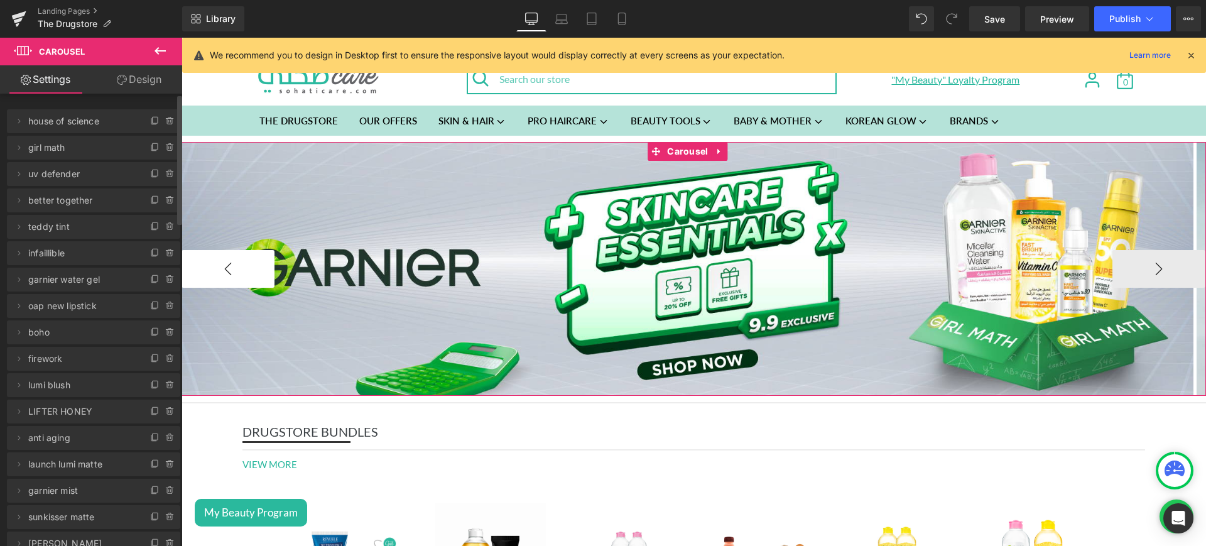
click at [246, 261] on button "‹" at bounding box center [228, 269] width 93 height 38
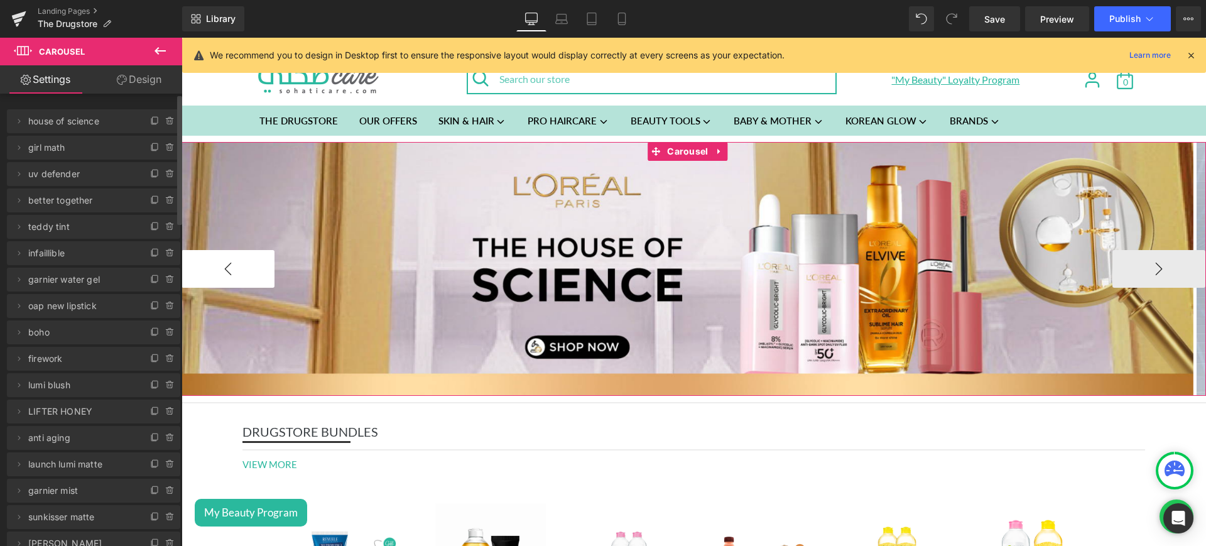
click at [246, 261] on button "‹" at bounding box center [228, 269] width 93 height 38
click at [1130, 266] on button "›" at bounding box center [1159, 269] width 93 height 38
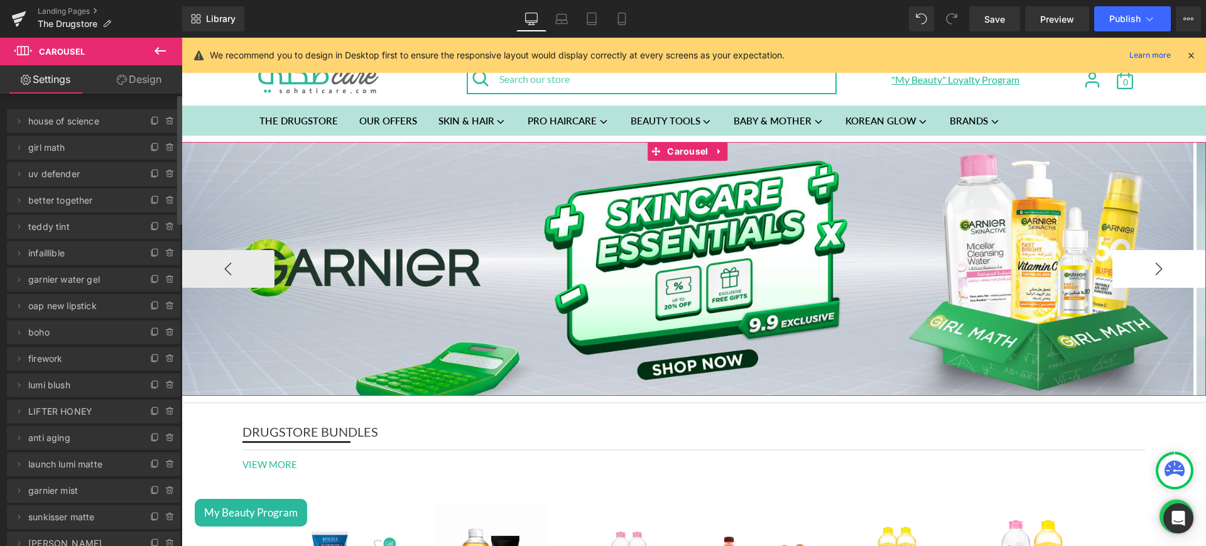
click at [1130, 266] on button "›" at bounding box center [1159, 269] width 93 height 38
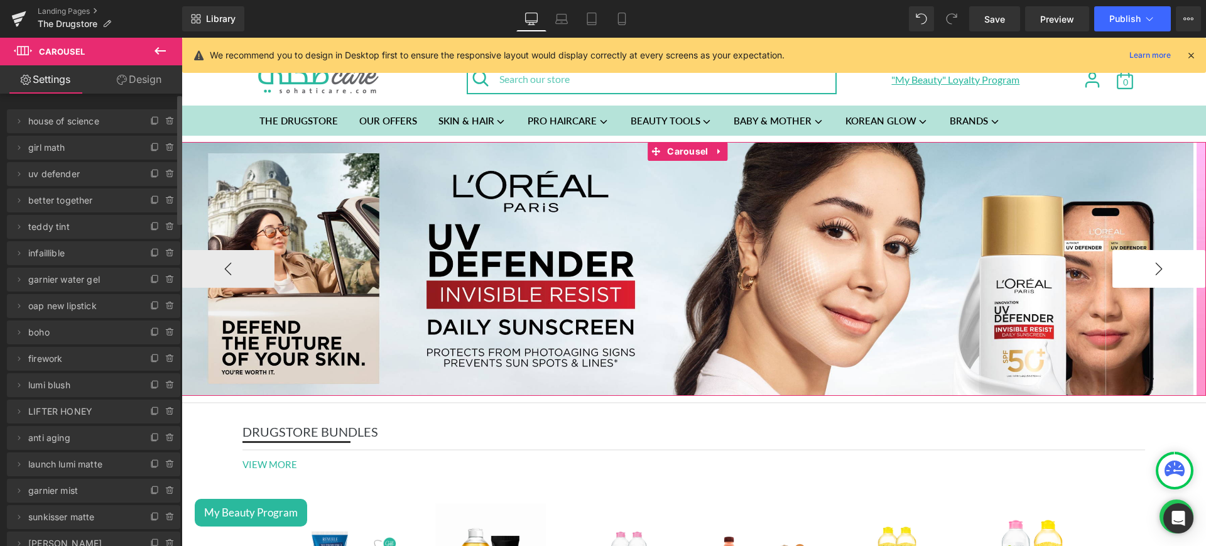
click at [1130, 266] on button "›" at bounding box center [1159, 269] width 93 height 38
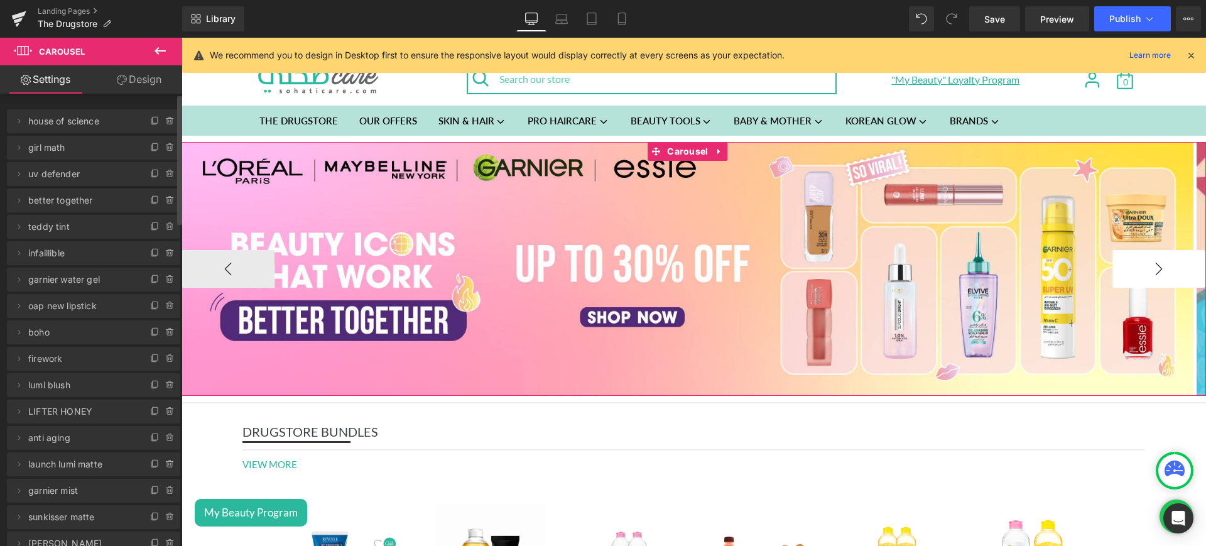
click at [1130, 266] on button "›" at bounding box center [1159, 269] width 93 height 38
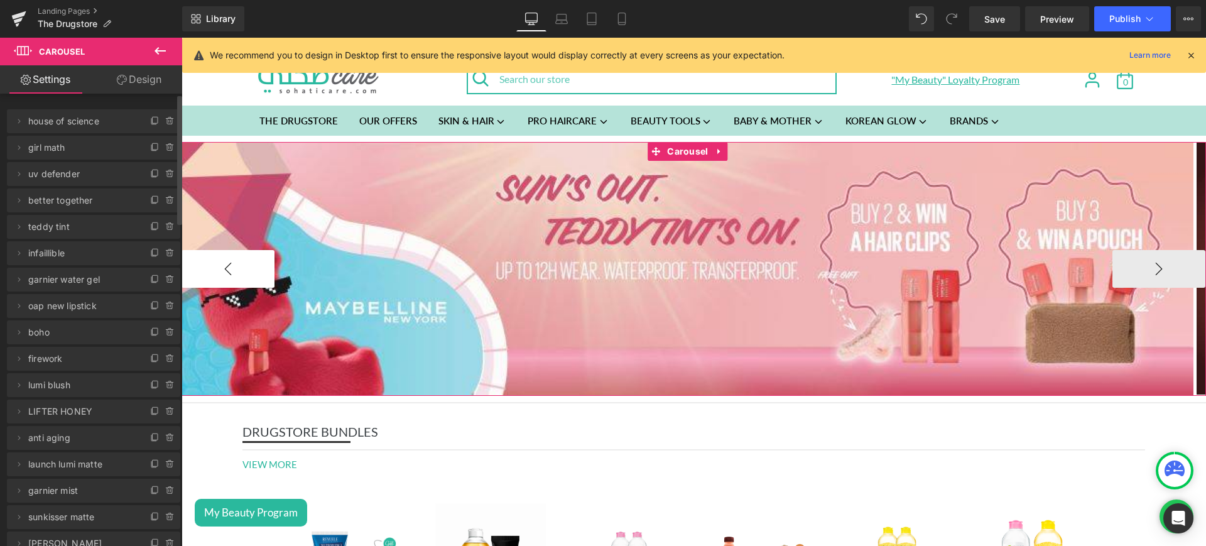
click at [231, 280] on button "‹" at bounding box center [228, 269] width 93 height 38
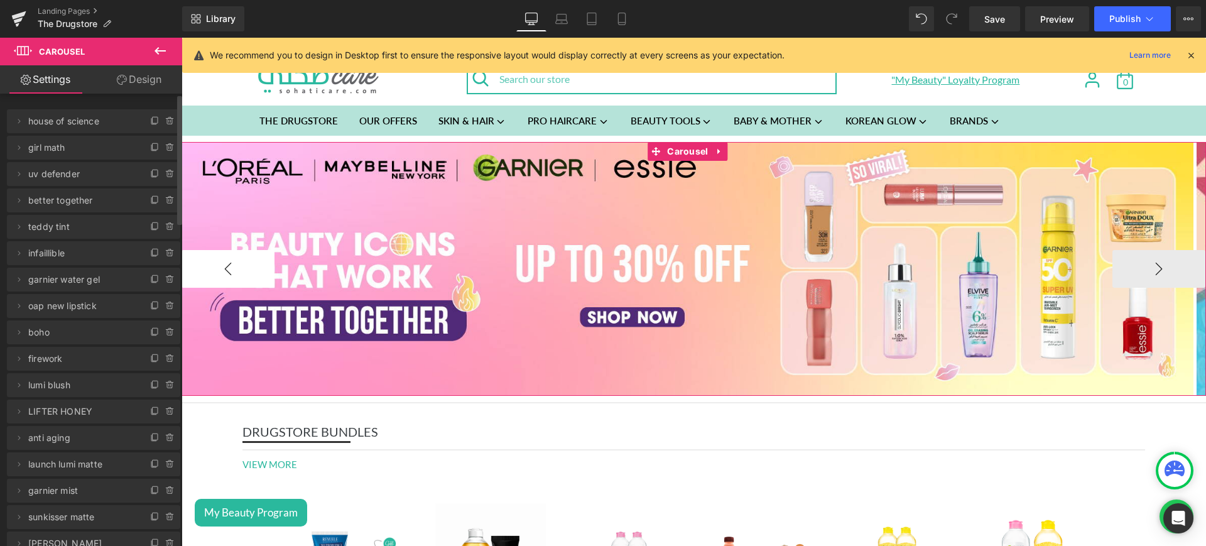
click at [231, 280] on button "‹" at bounding box center [228, 269] width 93 height 38
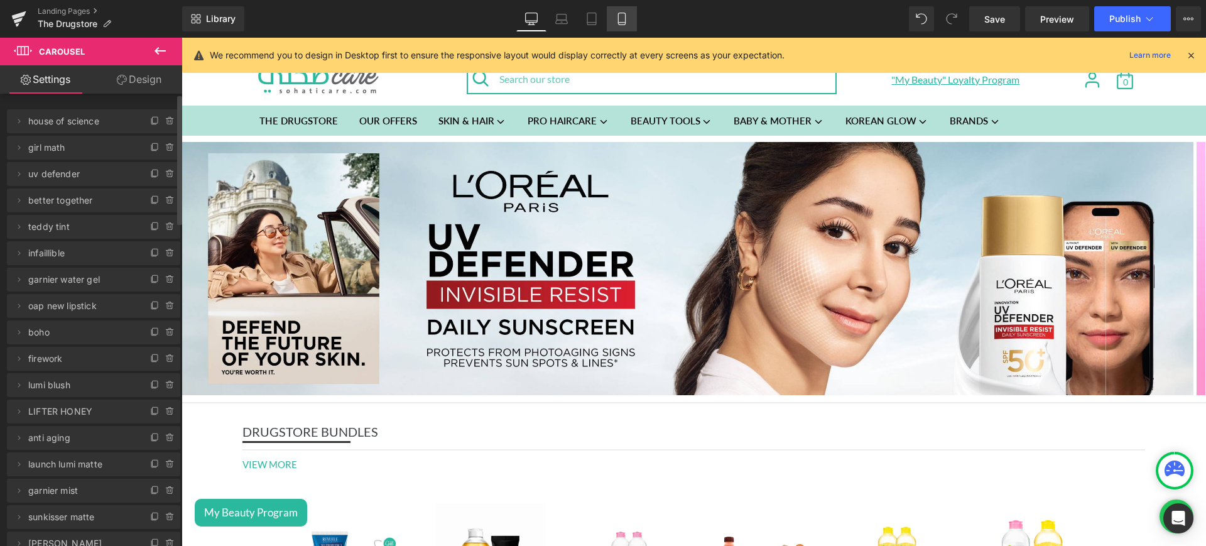
click at [618, 23] on icon at bounding box center [622, 19] width 13 height 13
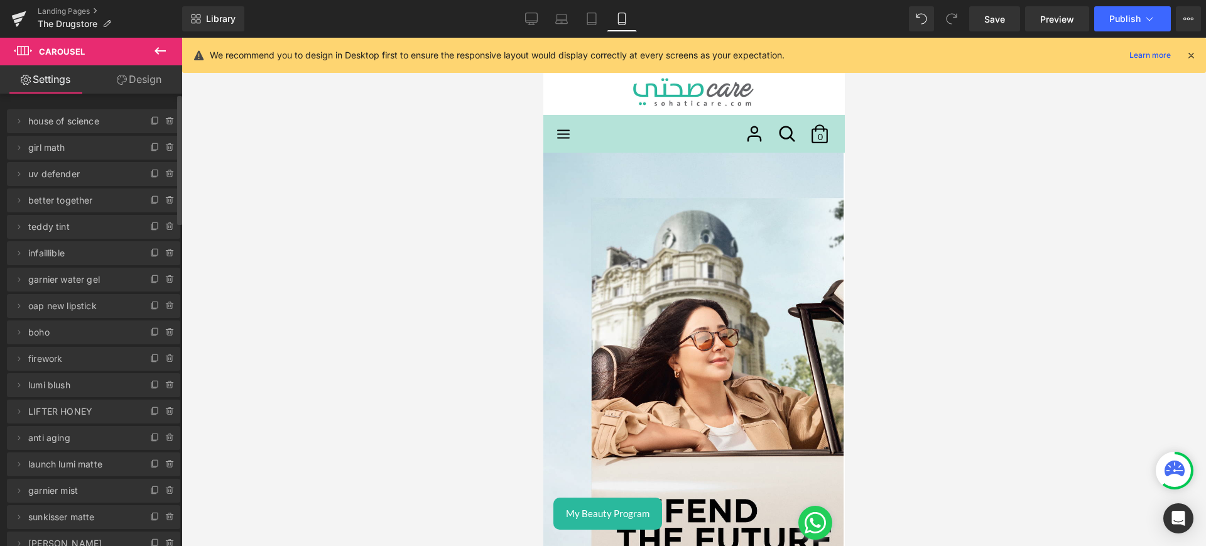
scroll to position [18, 0]
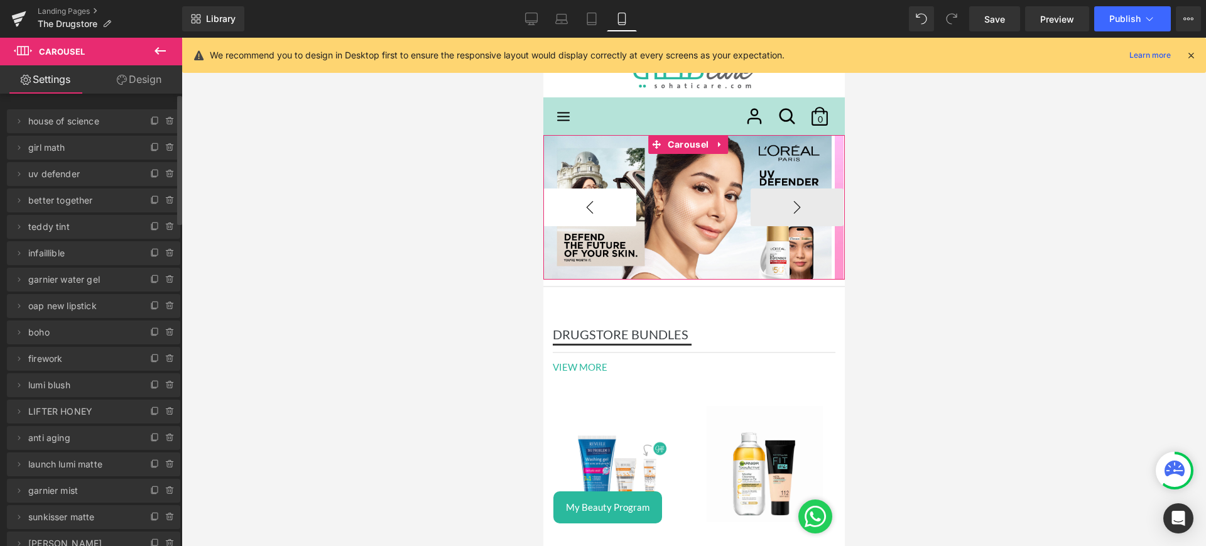
click at [580, 214] on button "‹" at bounding box center [589, 207] width 93 height 38
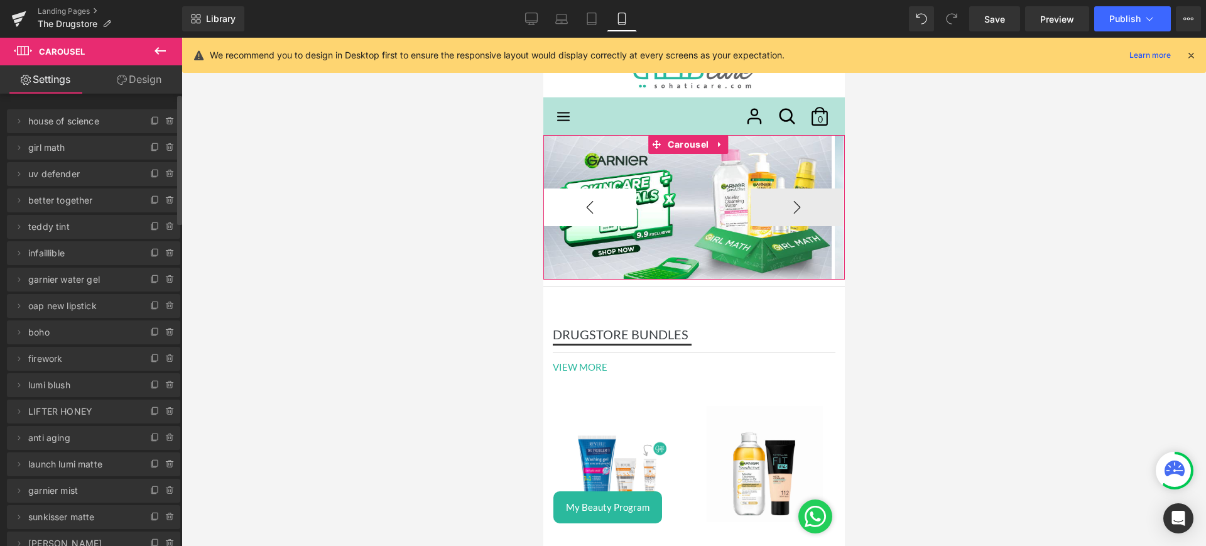
click at [580, 214] on button "‹" at bounding box center [589, 207] width 93 height 38
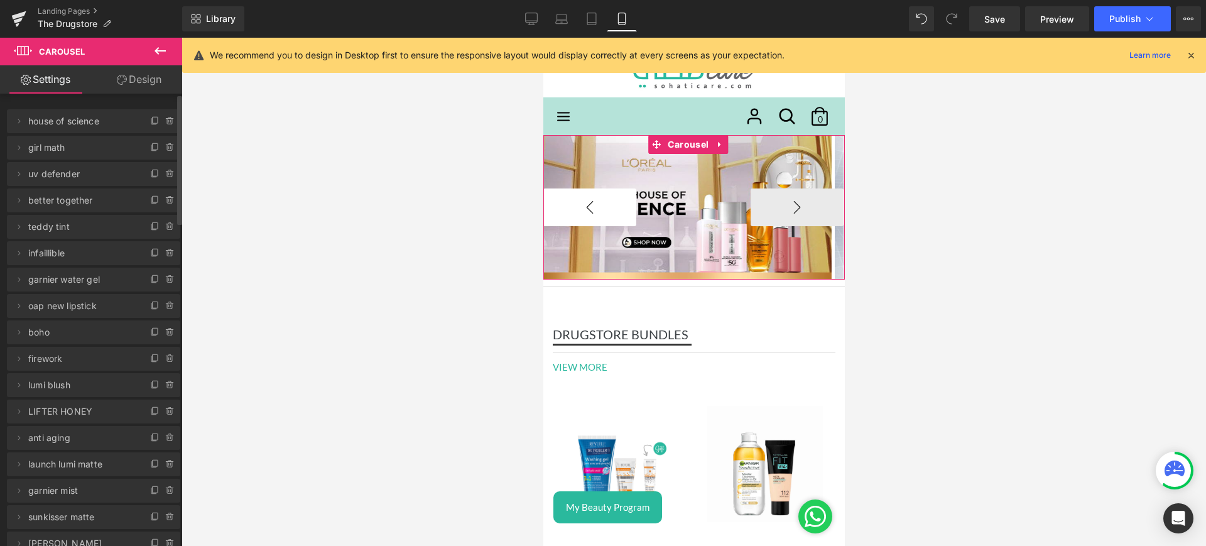
click at [580, 214] on button "‹" at bounding box center [589, 207] width 93 height 38
click at [689, 144] on span "Carousel" at bounding box center [687, 145] width 47 height 19
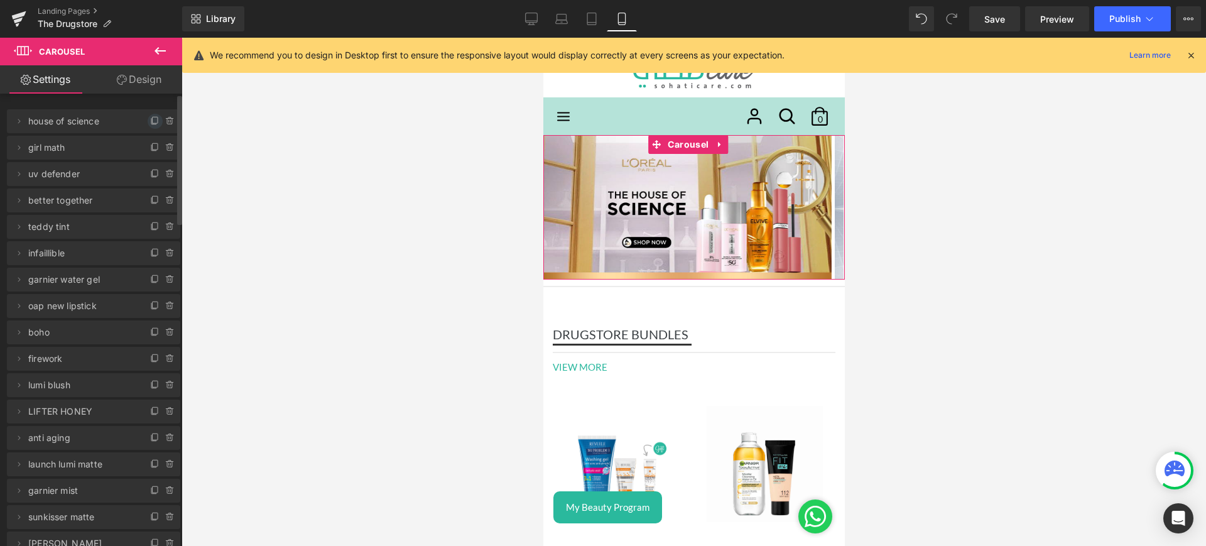
click at [151, 124] on icon at bounding box center [153, 122] width 5 height 6
click at [9, 146] on li "Delete Cancel house of science 36 house of science 36" at bounding box center [93, 148] width 173 height 24
click at [14, 146] on icon at bounding box center [19, 148] width 10 height 10
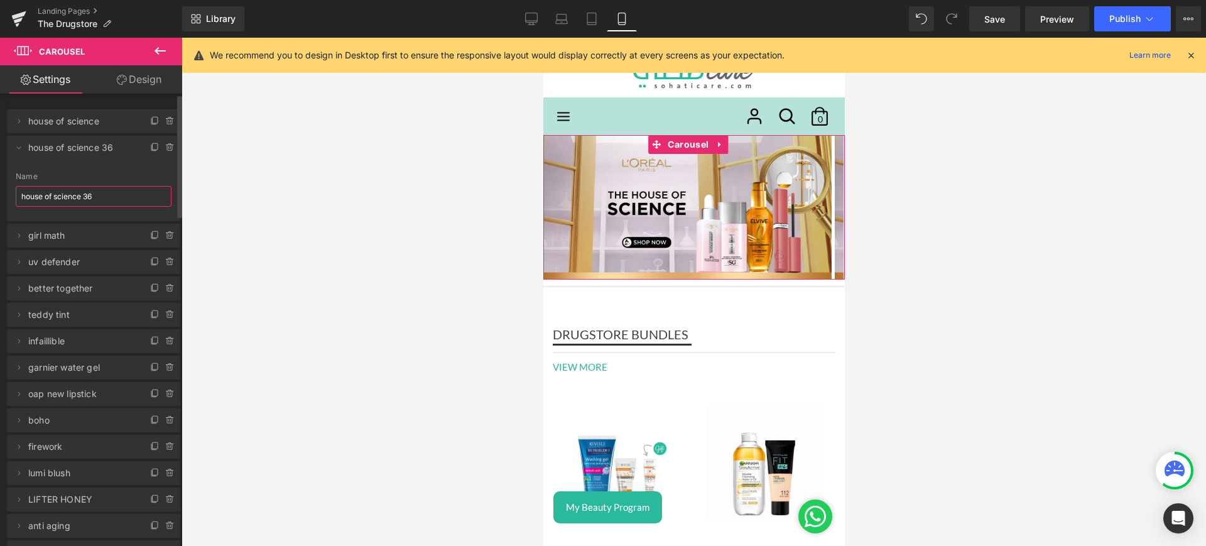
click at [97, 202] on input "house of science 36" at bounding box center [94, 196] width 156 height 21
type input "garnier patch"
click at [17, 154] on span at bounding box center [18, 147] width 15 height 15
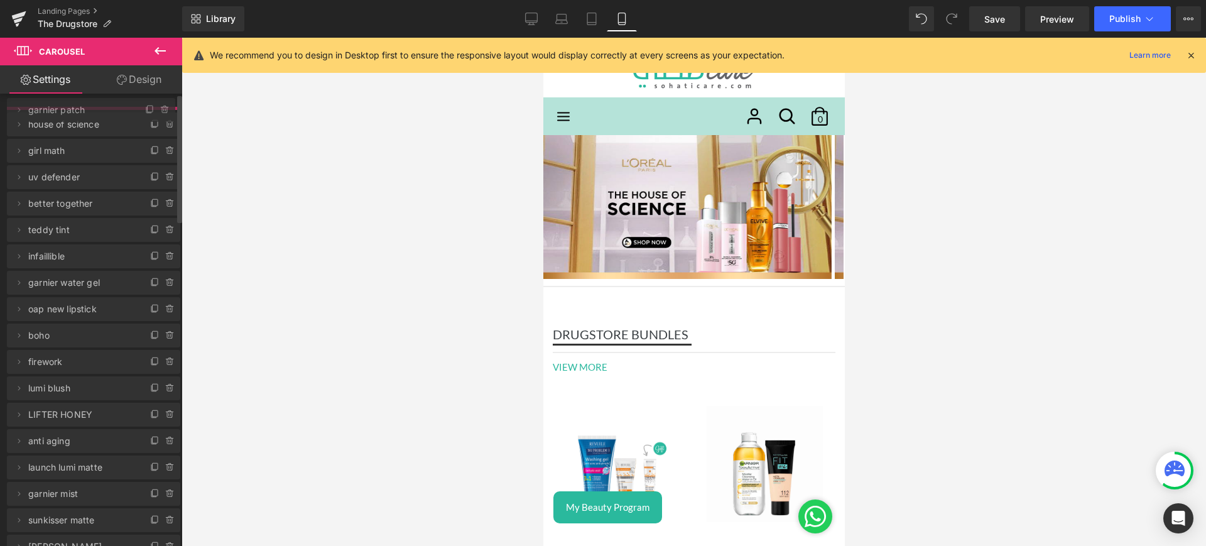
drag, startPoint x: 110, startPoint y: 153, endPoint x: 111, endPoint y: 116, distance: 37.7
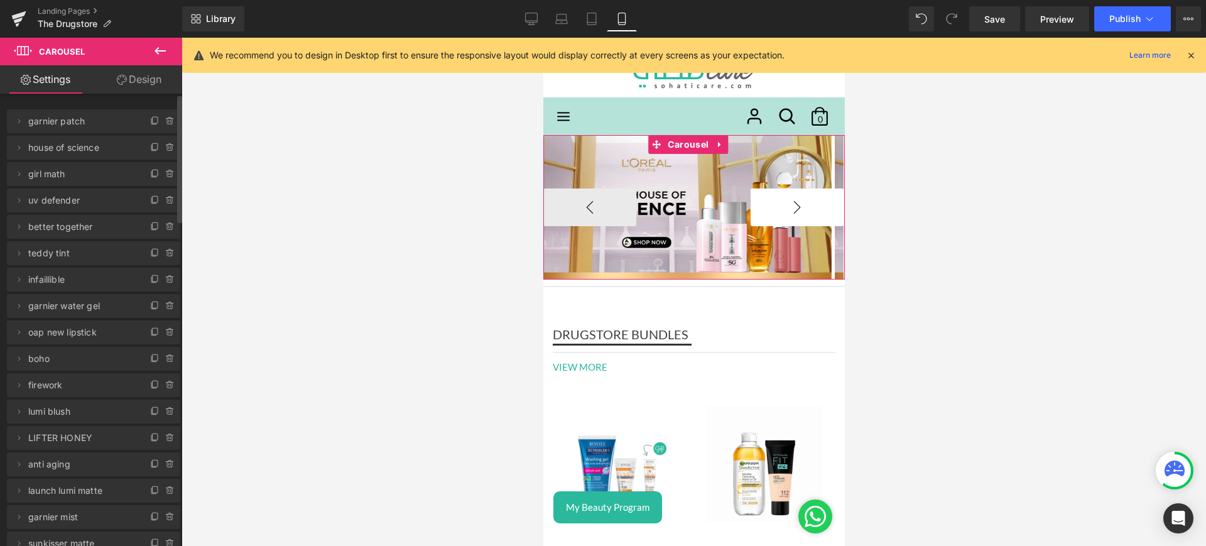
click at [769, 197] on button "›" at bounding box center [796, 207] width 93 height 38
click at [590, 217] on button "‹" at bounding box center [589, 207] width 93 height 38
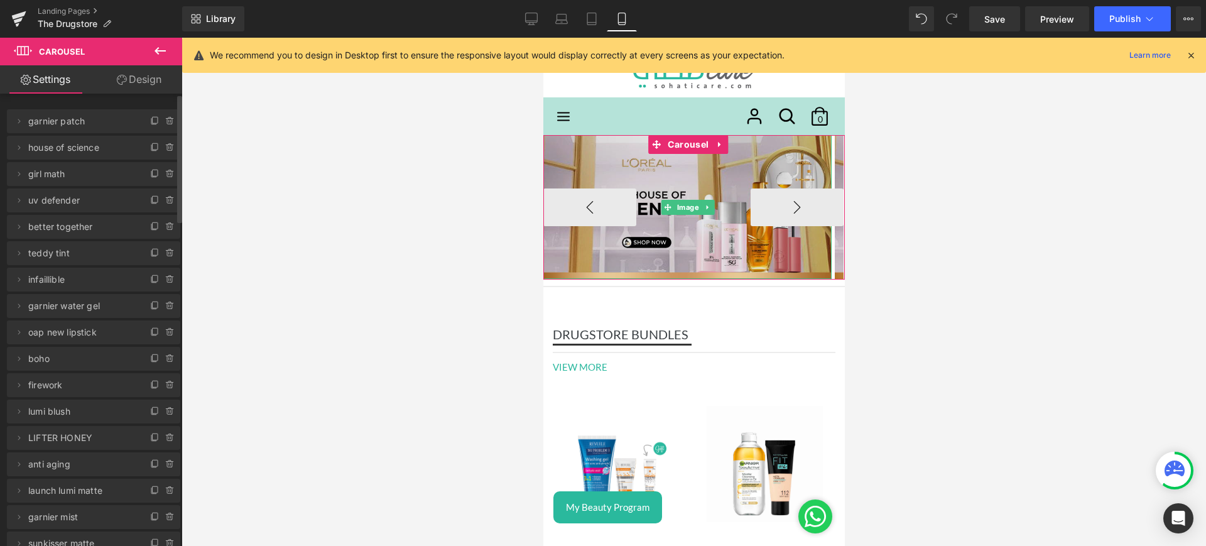
click at [667, 162] on img at bounding box center [687, 207] width 288 height 144
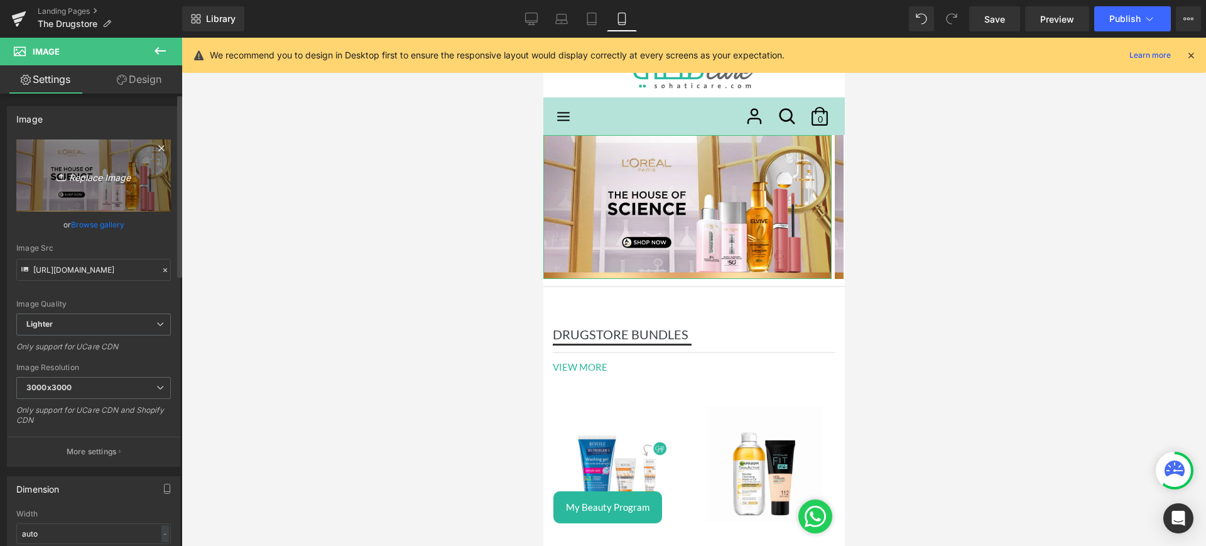
click at [85, 170] on icon "Replace Image" at bounding box center [93, 176] width 101 height 16
click at [101, 183] on link "Replace Image" at bounding box center [93, 175] width 155 height 72
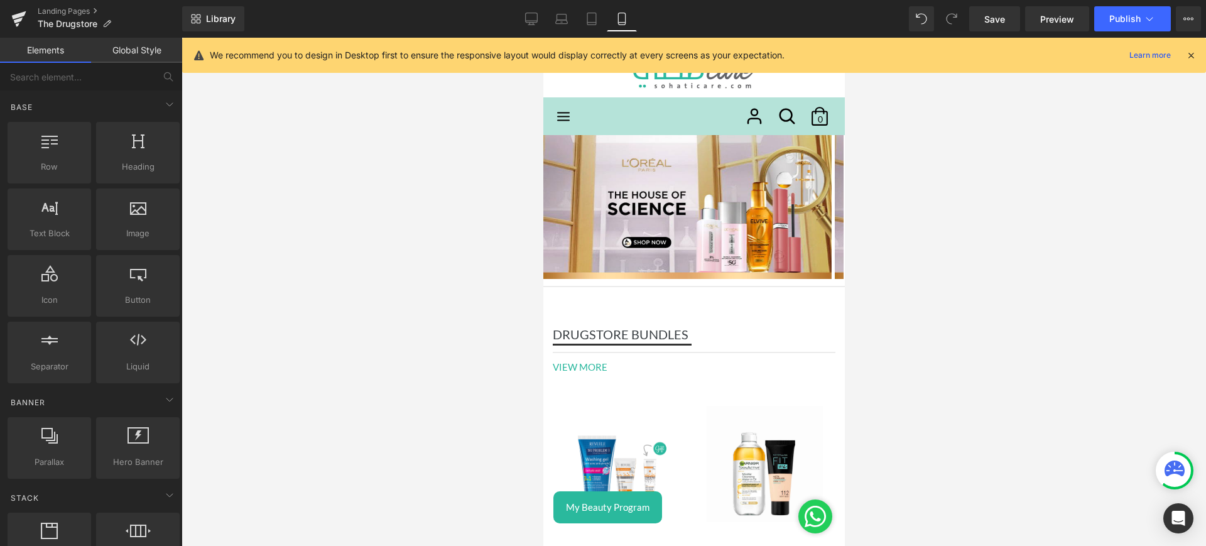
drag, startPoint x: 986, startPoint y: 0, endPoint x: 1176, endPoint y: 105, distance: 216.8
click at [1176, 105] on div at bounding box center [694, 292] width 1025 height 508
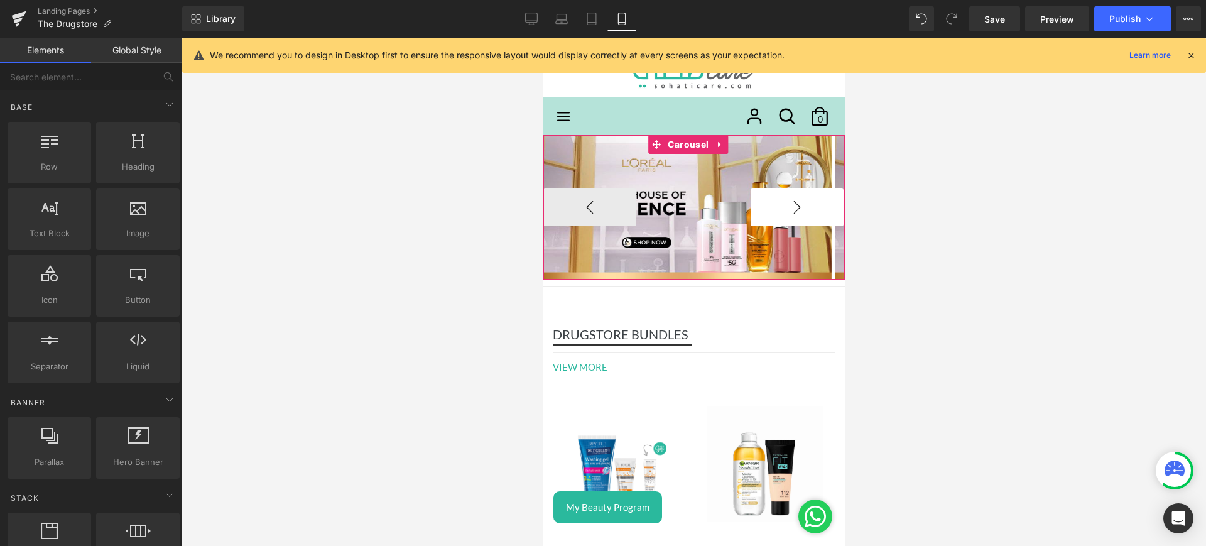
click at [750, 204] on button "›" at bounding box center [796, 207] width 93 height 38
click at [567, 208] on button "‹" at bounding box center [589, 207] width 93 height 38
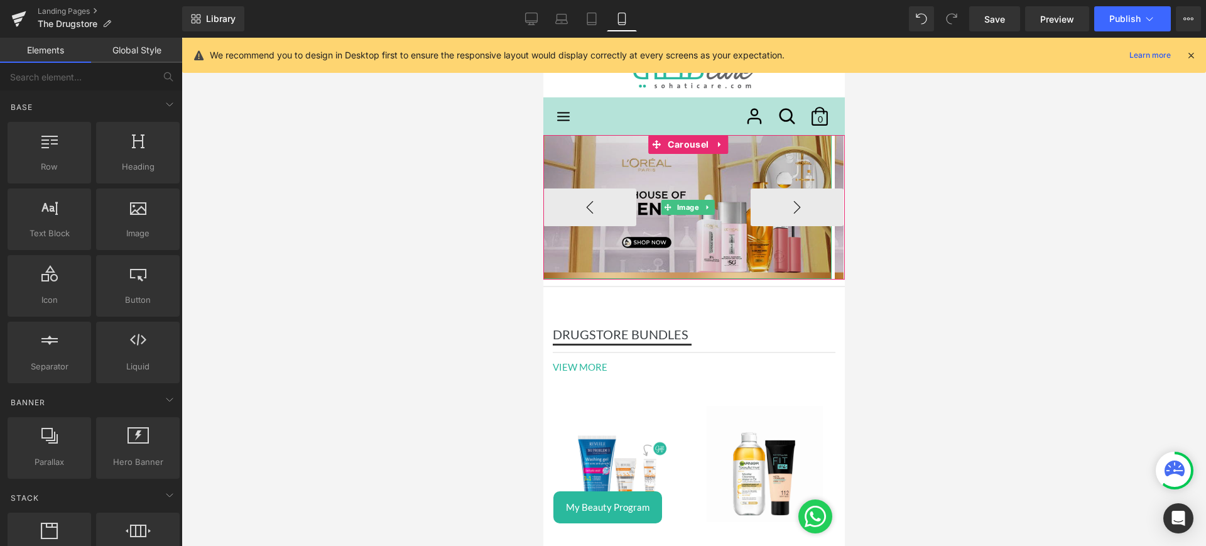
click at [653, 172] on img at bounding box center [687, 207] width 288 height 144
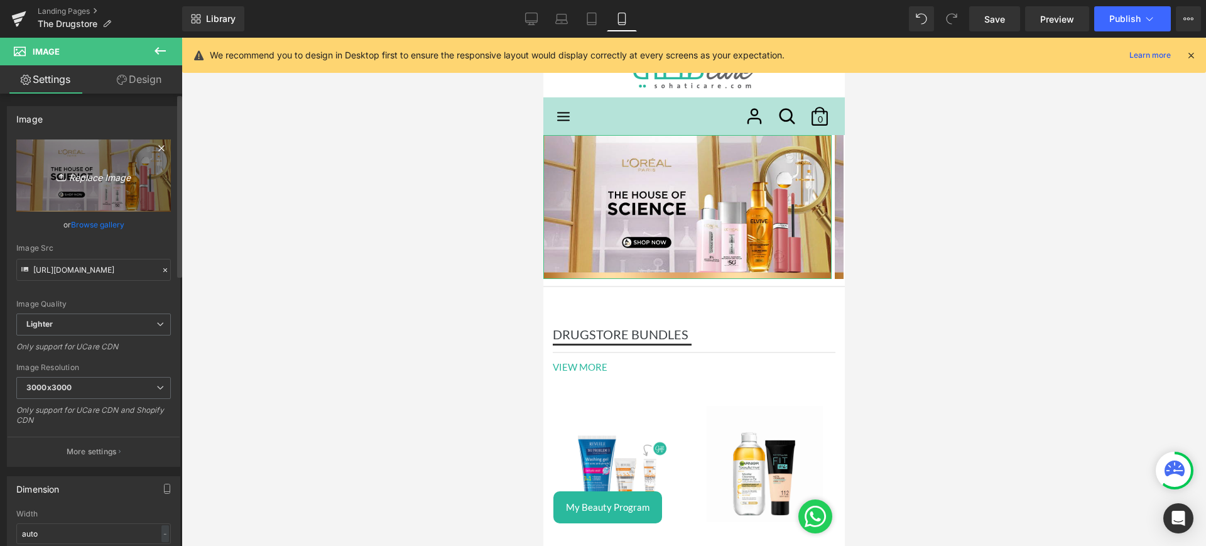
click at [109, 170] on icon "Replace Image" at bounding box center [93, 176] width 101 height 16
type input "C:\fakepath\fast mob.jpg"
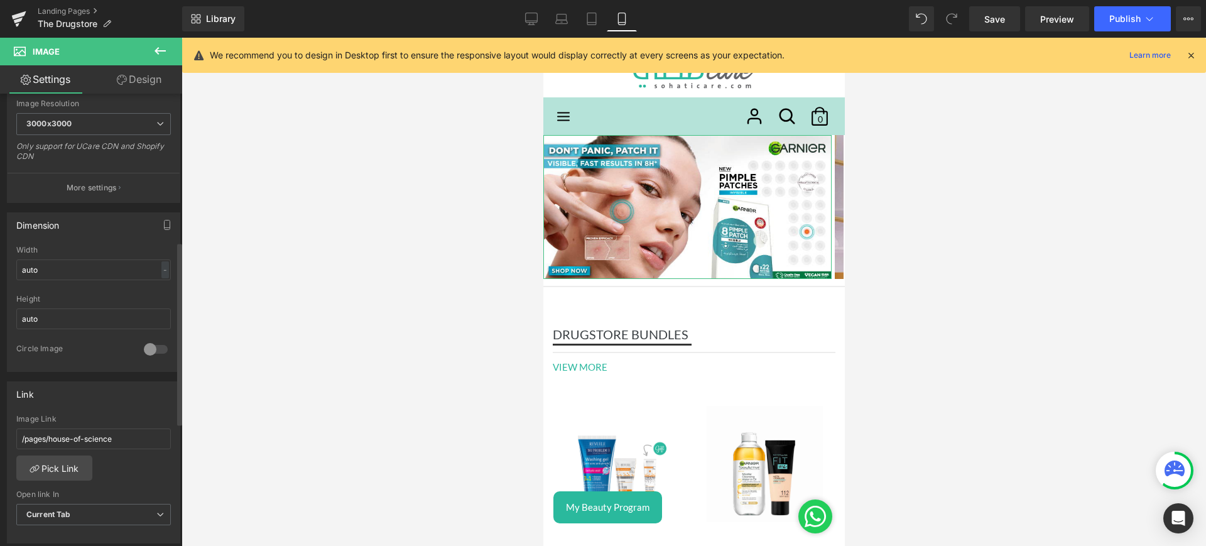
scroll to position [390, 0]
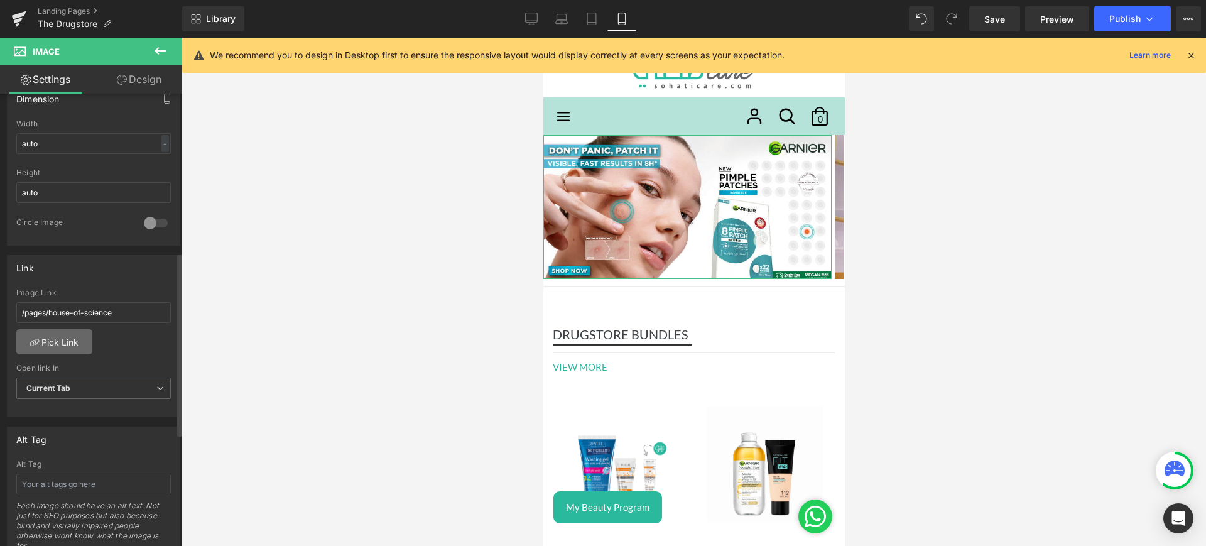
click at [53, 332] on link "Pick Link" at bounding box center [54, 341] width 76 height 25
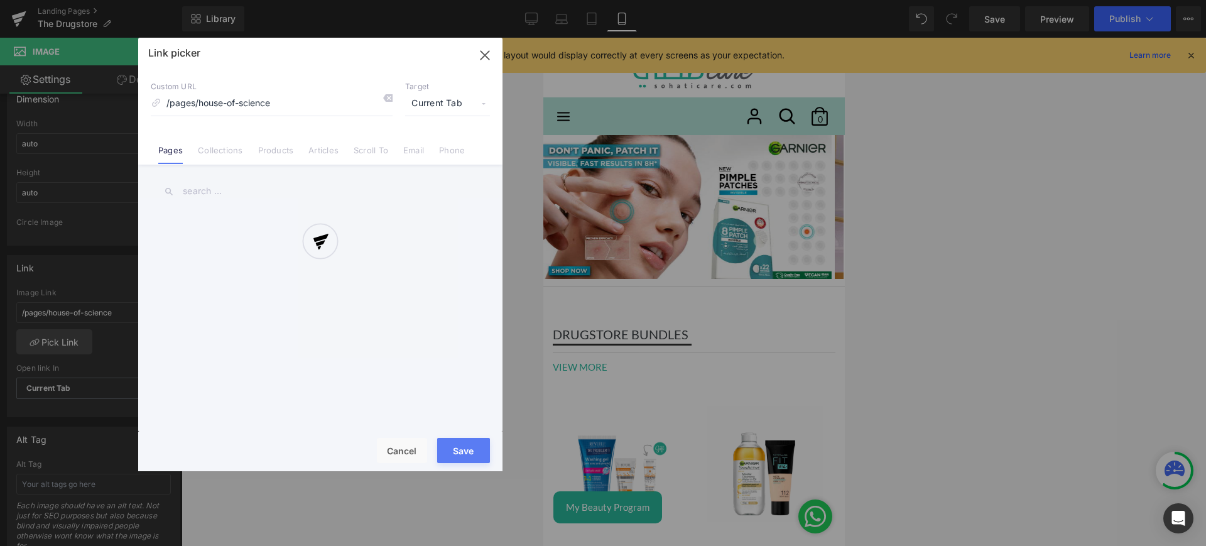
click at [225, 151] on div at bounding box center [320, 255] width 364 height 434
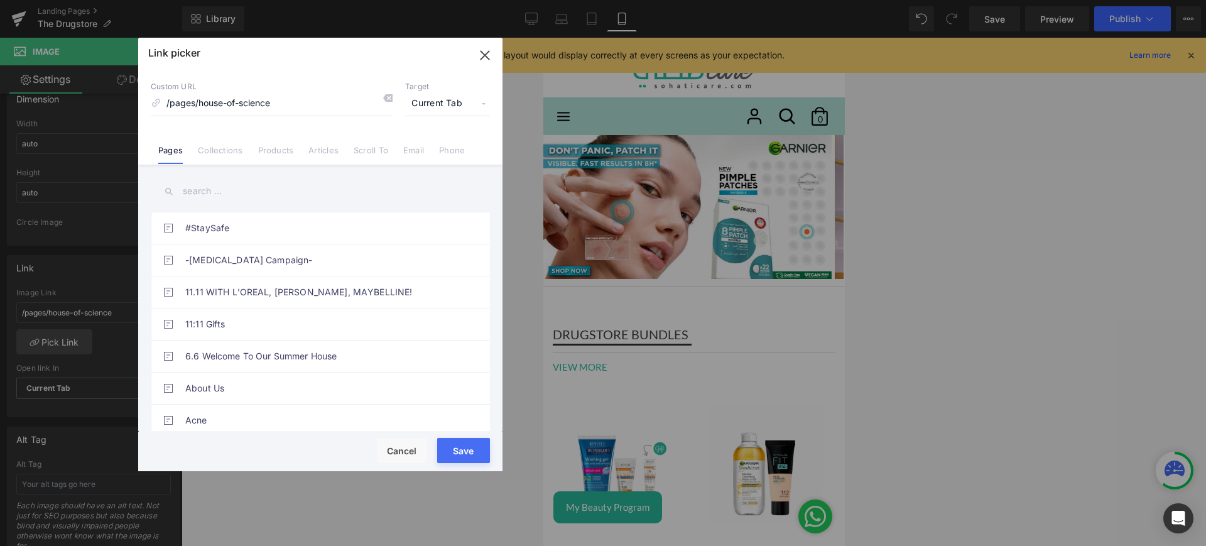
click at [225, 151] on link "Collections" at bounding box center [220, 154] width 45 height 19
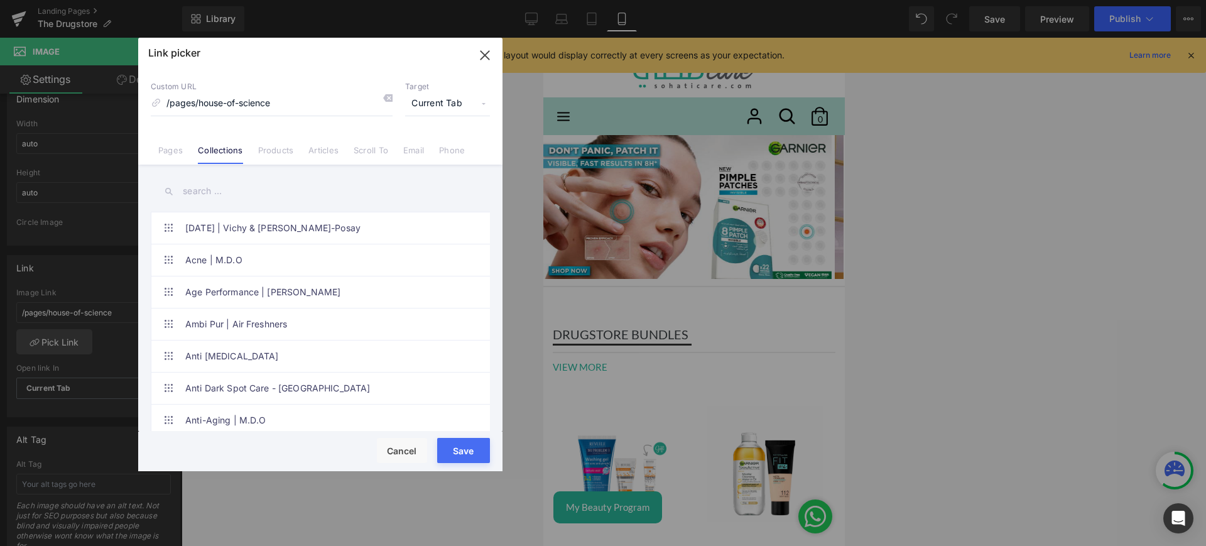
click at [210, 187] on input "text" at bounding box center [320, 191] width 339 height 28
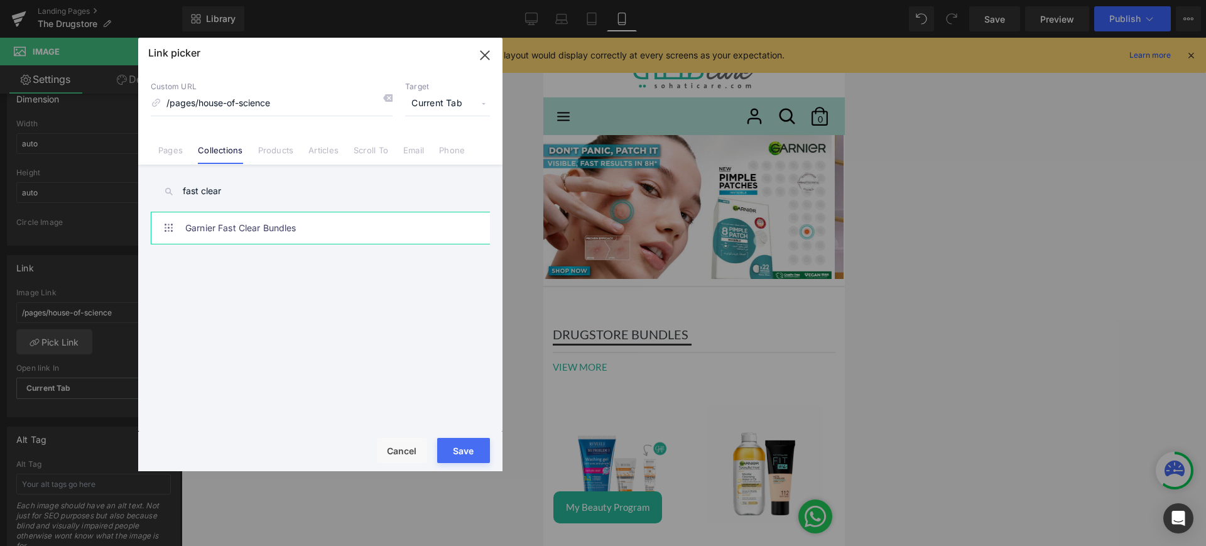
type input "fast clear"
click at [288, 230] on link "Garnier Fast Clear Bundles" at bounding box center [323, 227] width 276 height 31
click at [278, 293] on link "Garnier Fast Clear Range" at bounding box center [323, 291] width 276 height 31
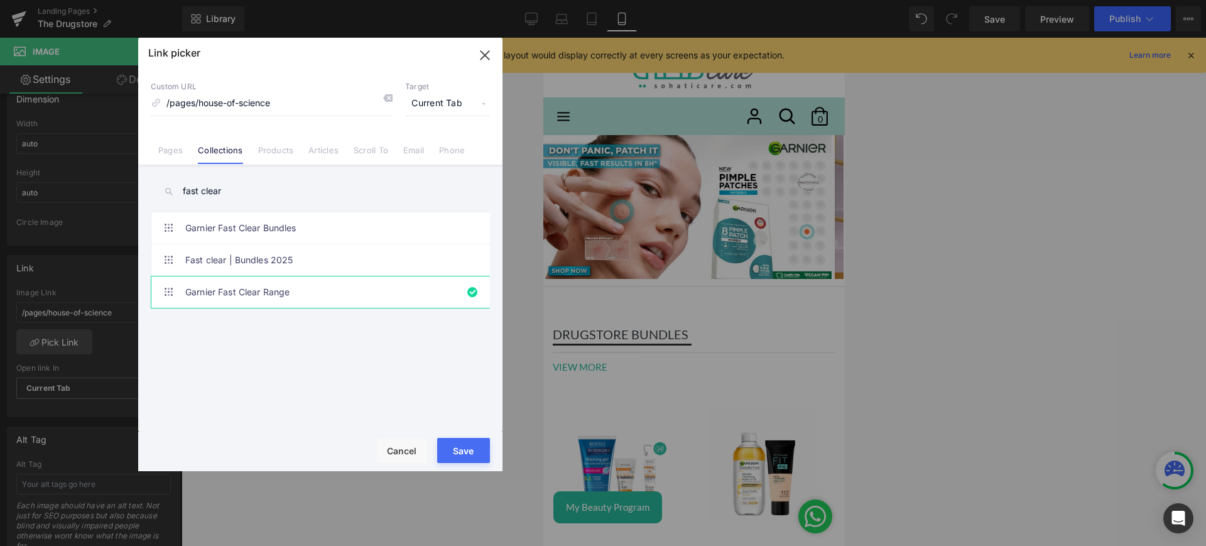
click at [467, 459] on button "Save" at bounding box center [463, 450] width 53 height 25
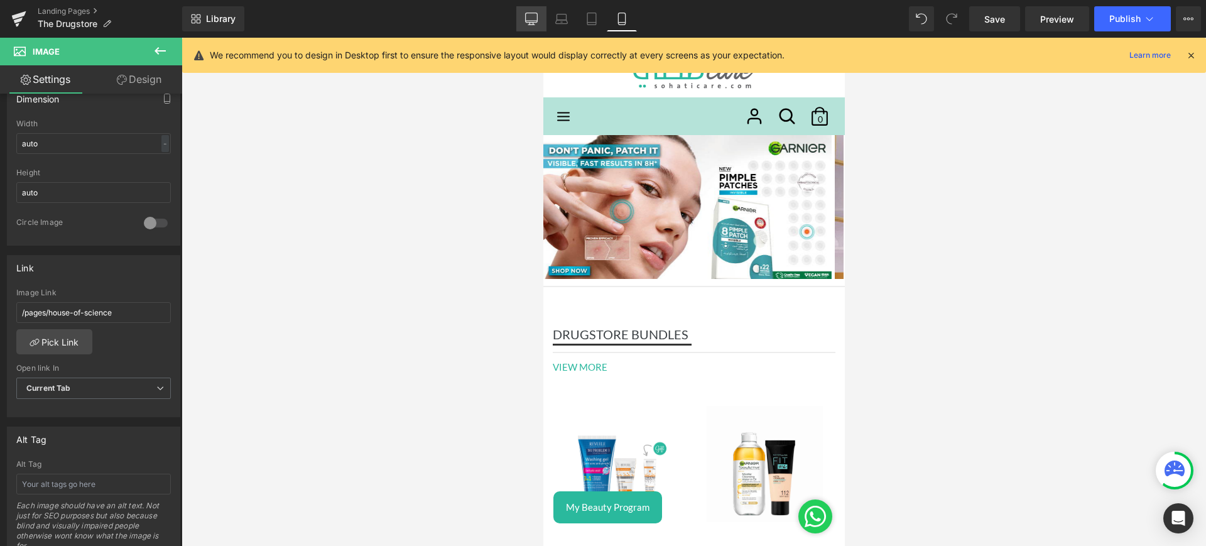
click at [527, 23] on icon at bounding box center [531, 19] width 13 height 13
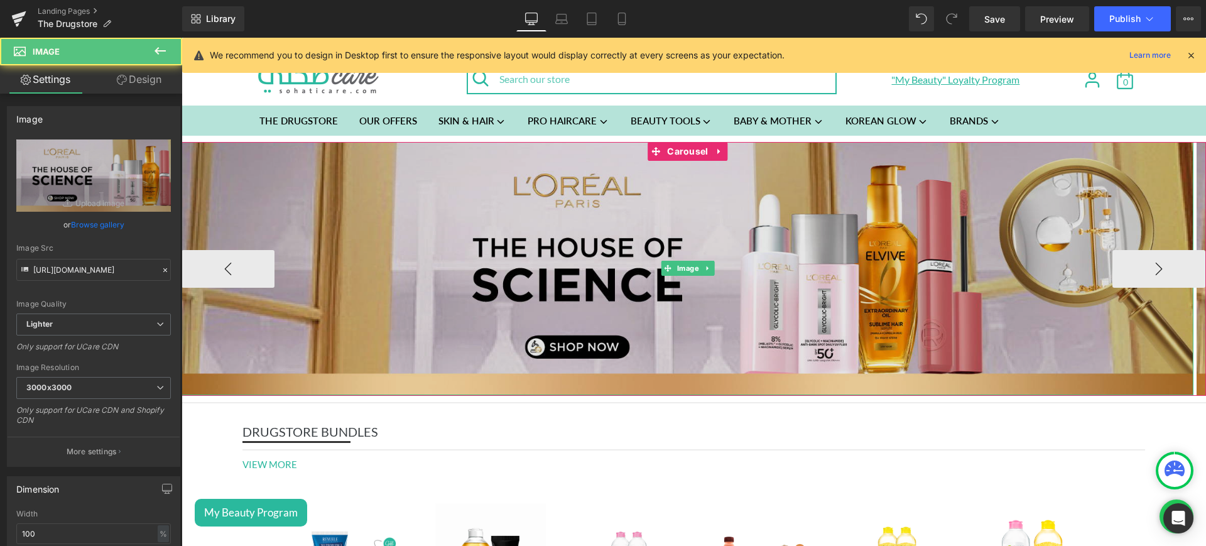
click at [592, 221] on img at bounding box center [688, 268] width 1012 height 253
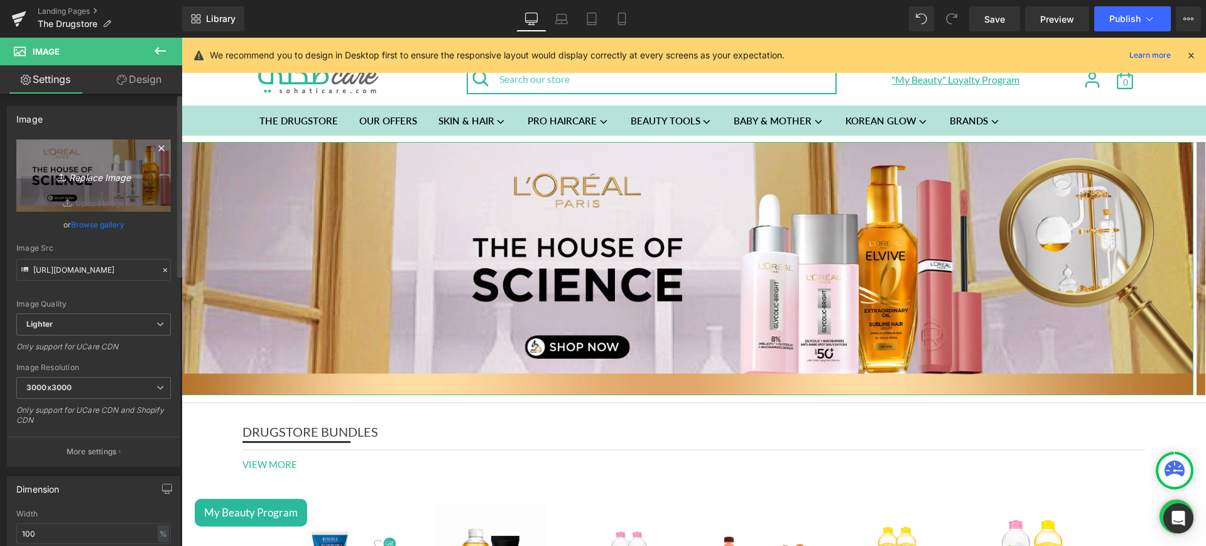
click at [88, 173] on icon "Replace Image" at bounding box center [93, 176] width 101 height 16
type input "C:\fakepath\fast web.jpg"
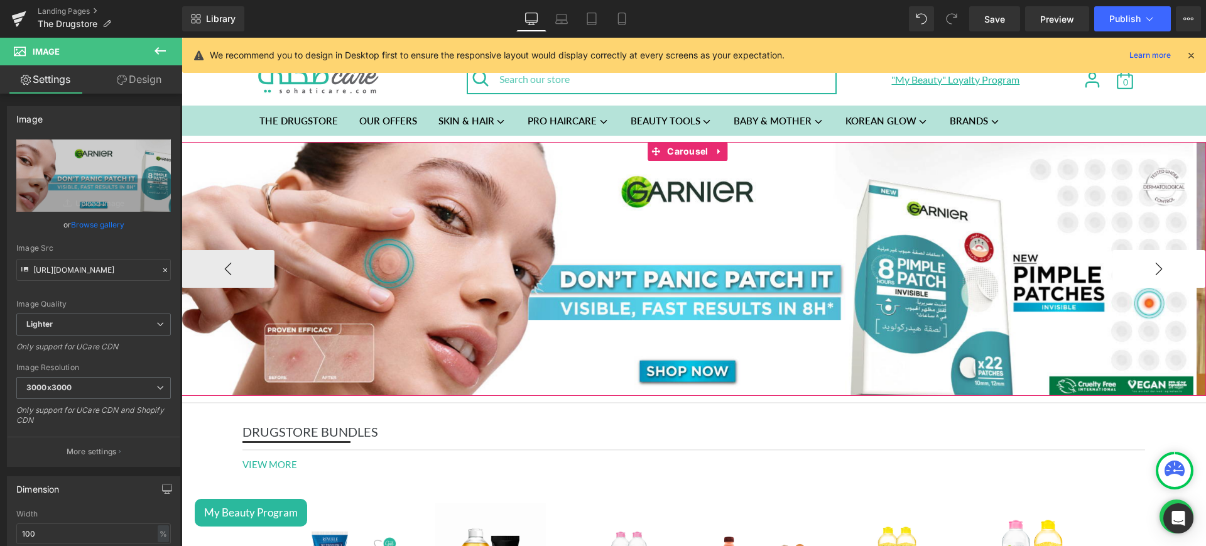
click at [1120, 261] on button "›" at bounding box center [1159, 269] width 93 height 38
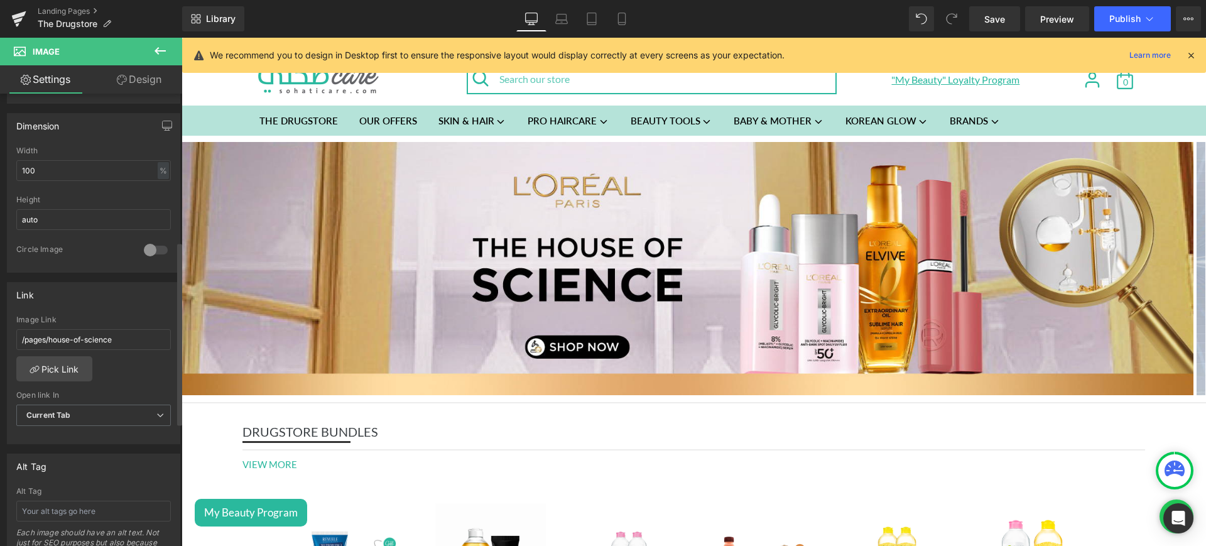
scroll to position [369, 0]
click at [68, 373] on link "Pick Link" at bounding box center [54, 362] width 76 height 25
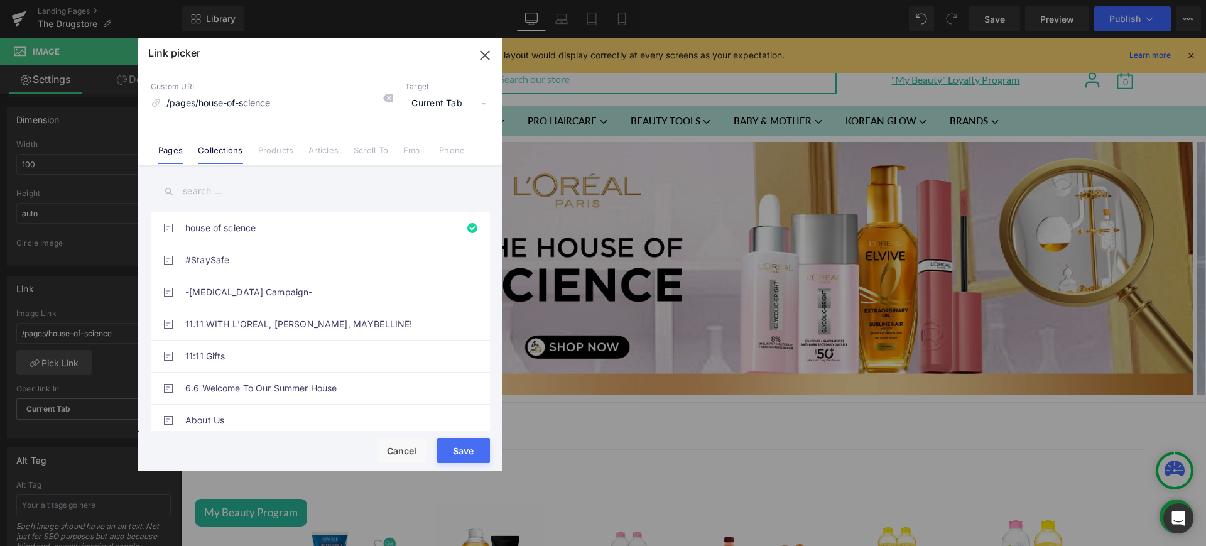
click at [209, 143] on li "Collections" at bounding box center [220, 145] width 60 height 22
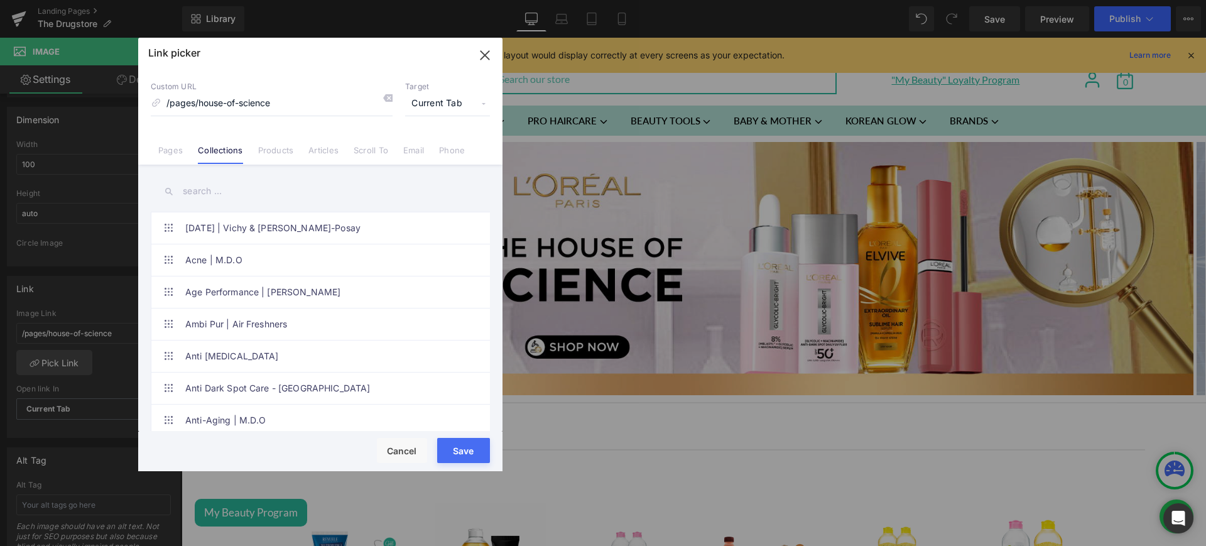
click at [221, 196] on input "text" at bounding box center [320, 191] width 339 height 28
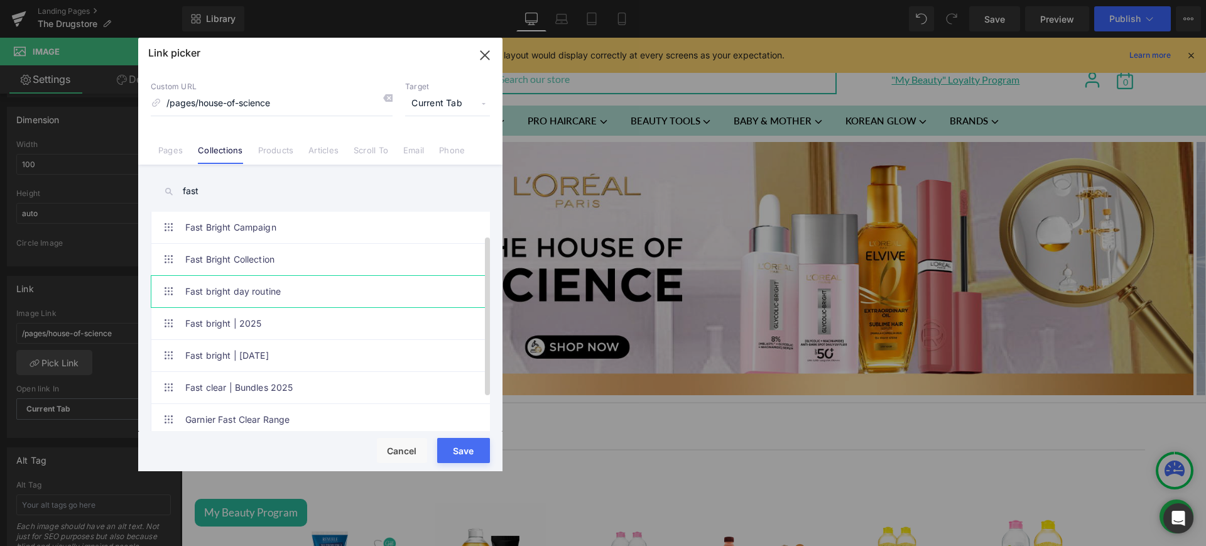
scroll to position [77, 0]
type input "fast"
click at [307, 404] on link "Garnier Fast Clear Range" at bounding box center [323, 419] width 276 height 31
click at [473, 451] on button "Save" at bounding box center [463, 450] width 53 height 25
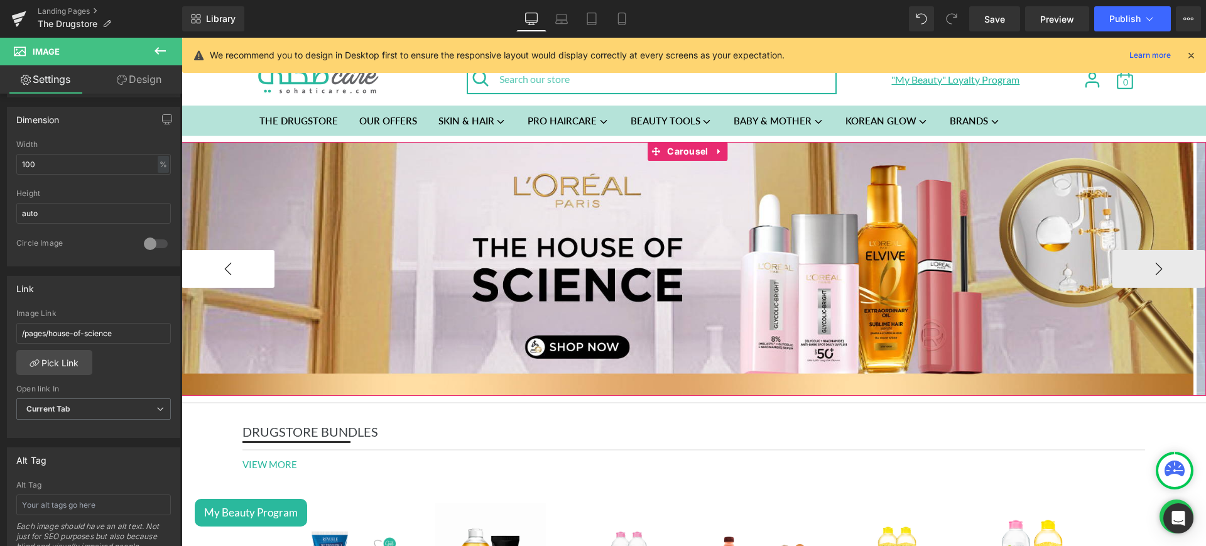
click at [239, 269] on button "‹" at bounding box center [228, 269] width 93 height 38
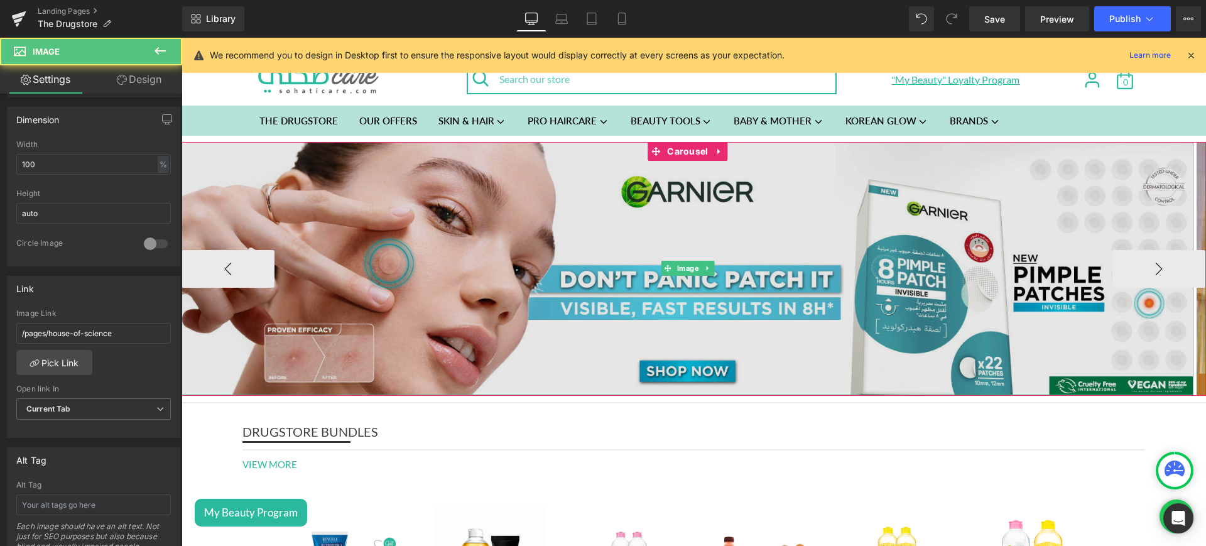
click at [455, 200] on img at bounding box center [688, 268] width 1012 height 253
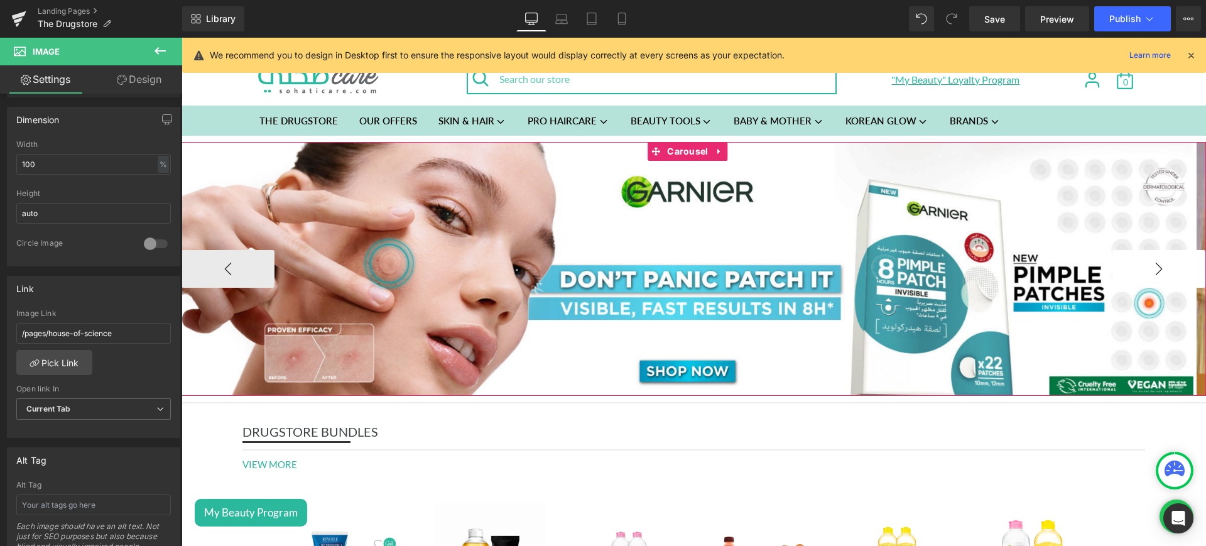
click at [1144, 263] on button "›" at bounding box center [1159, 269] width 93 height 38
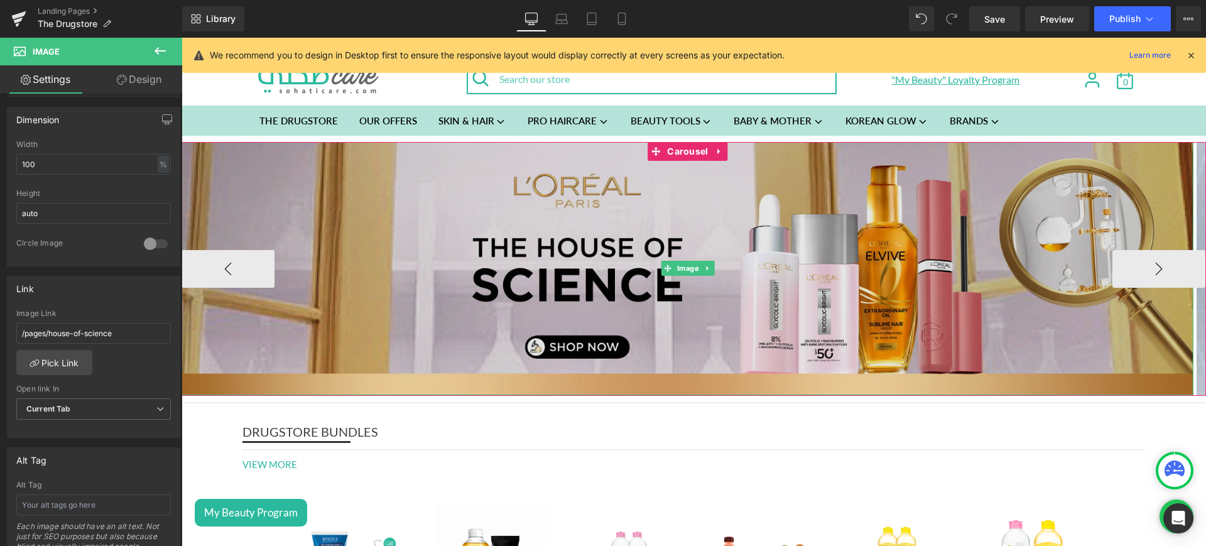
click at [481, 243] on img at bounding box center [688, 268] width 1012 height 253
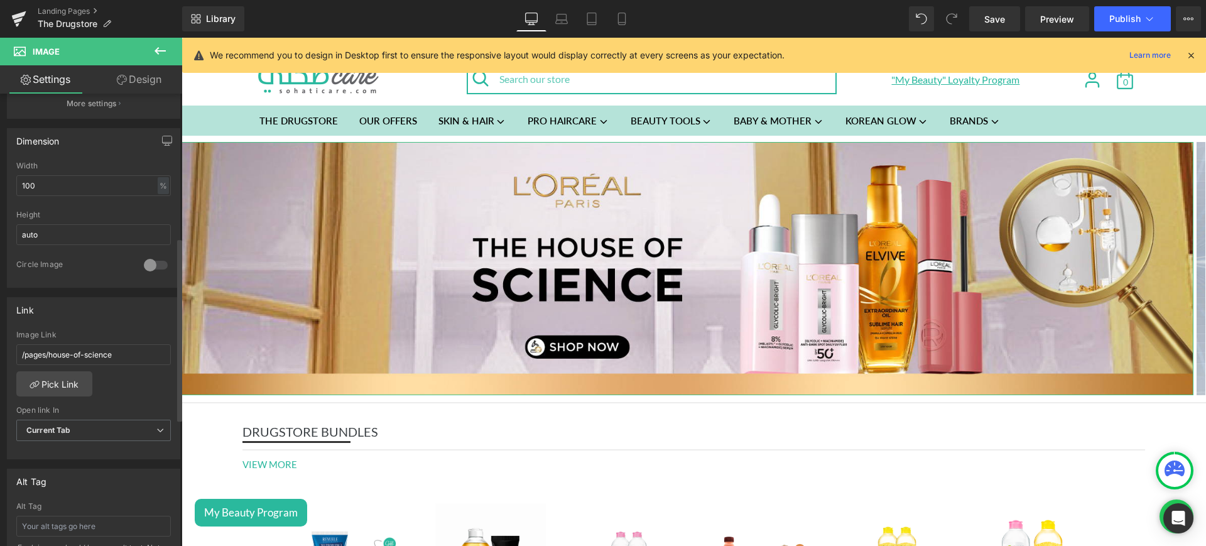
scroll to position [354, 0]
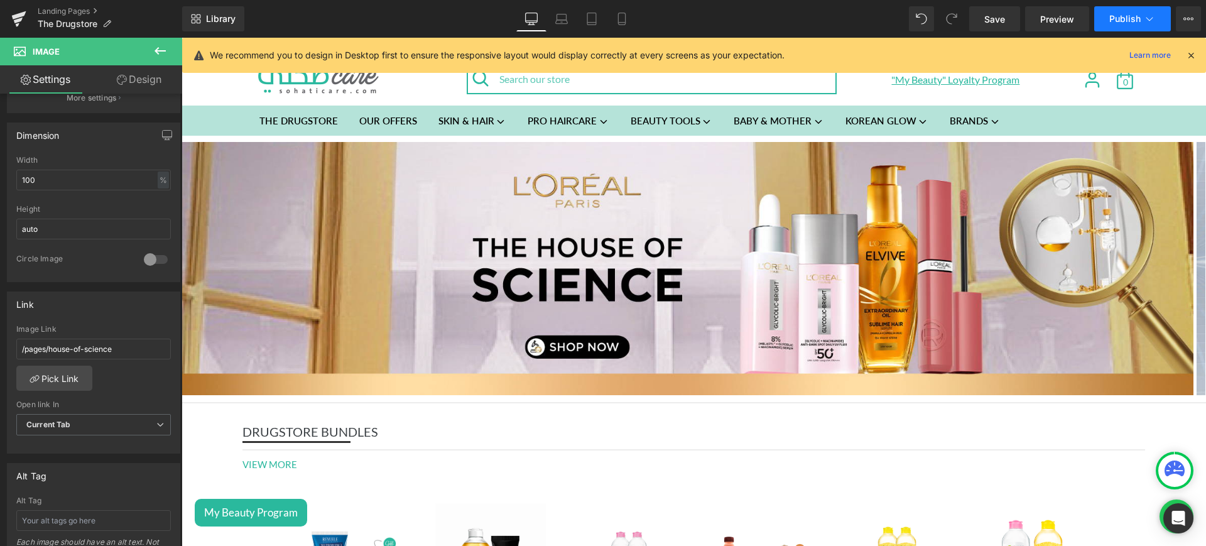
click at [1137, 6] on button "Publish" at bounding box center [1133, 18] width 77 height 25
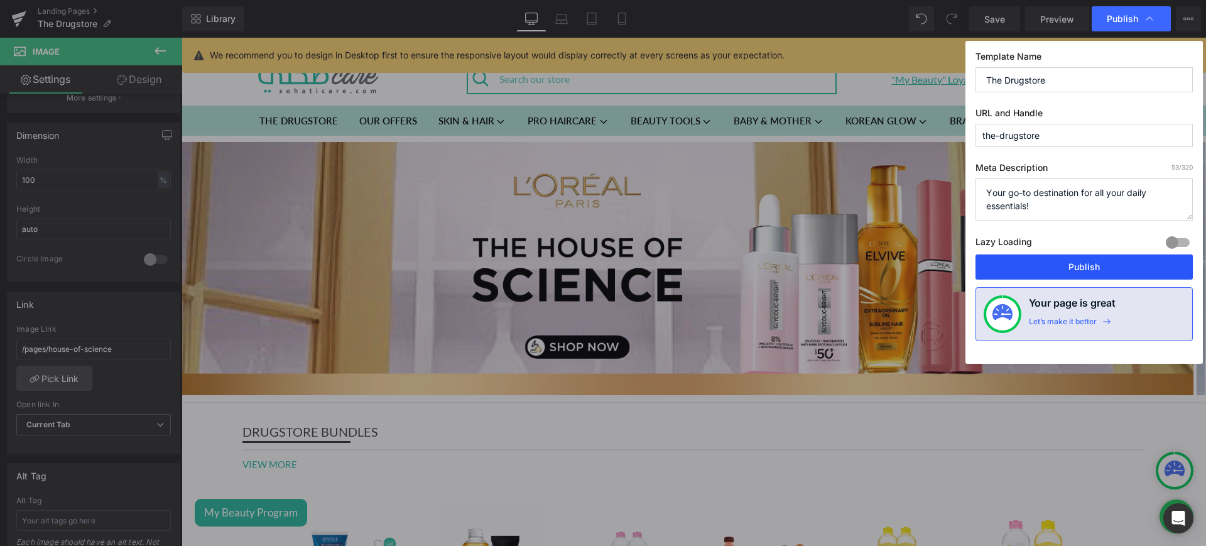
drag, startPoint x: 1068, startPoint y: 263, endPoint x: 664, endPoint y: 228, distance: 405.5
click at [1068, 263] on button "Publish" at bounding box center [1084, 266] width 217 height 25
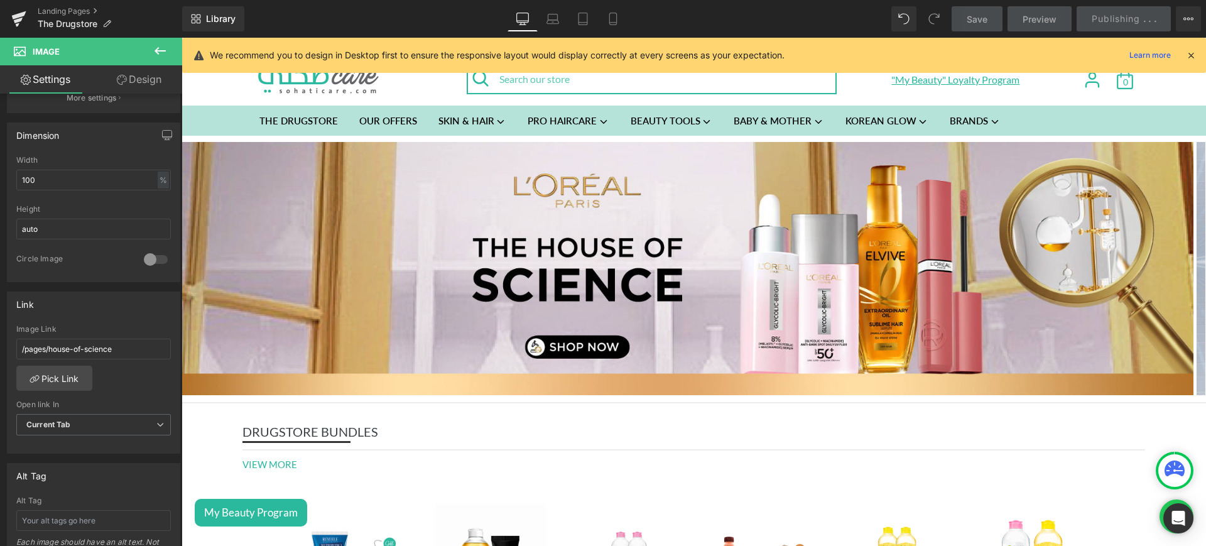
click at [160, 49] on icon at bounding box center [160, 50] width 15 height 15
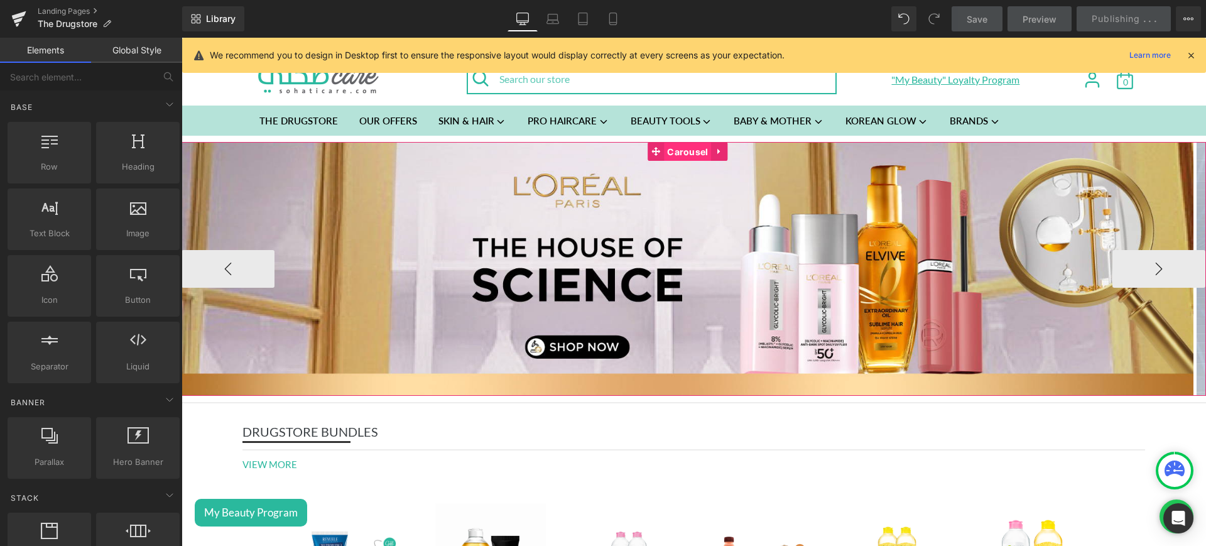
click at [689, 153] on span "Carousel" at bounding box center [687, 152] width 47 height 19
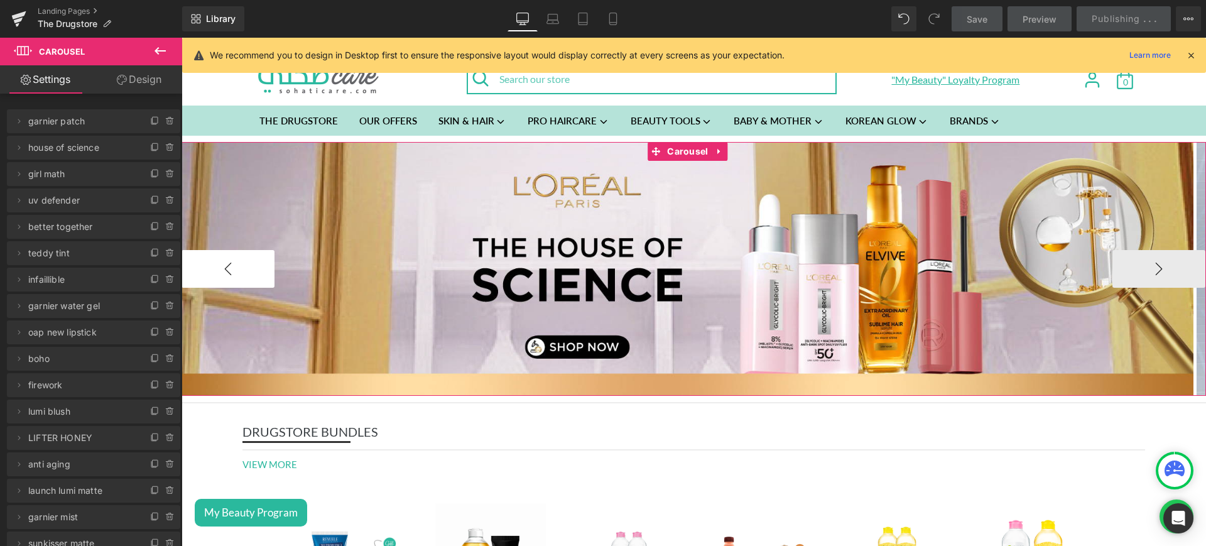
click at [220, 273] on button "‹" at bounding box center [228, 269] width 93 height 38
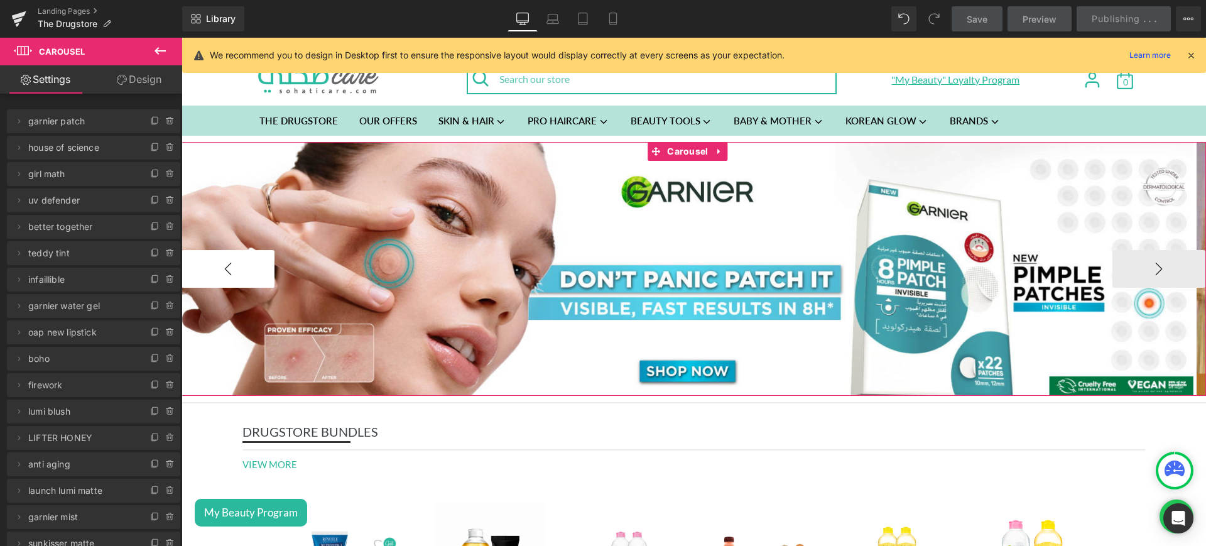
click at [215, 275] on button "‹" at bounding box center [228, 269] width 93 height 38
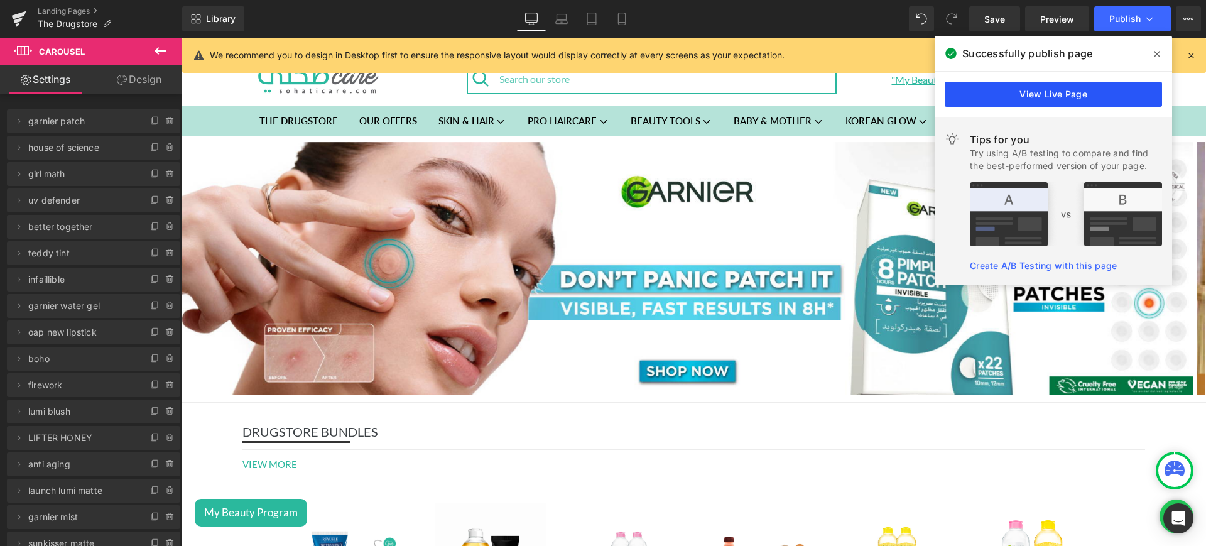
click at [1042, 85] on link "View Live Page" at bounding box center [1053, 94] width 217 height 25
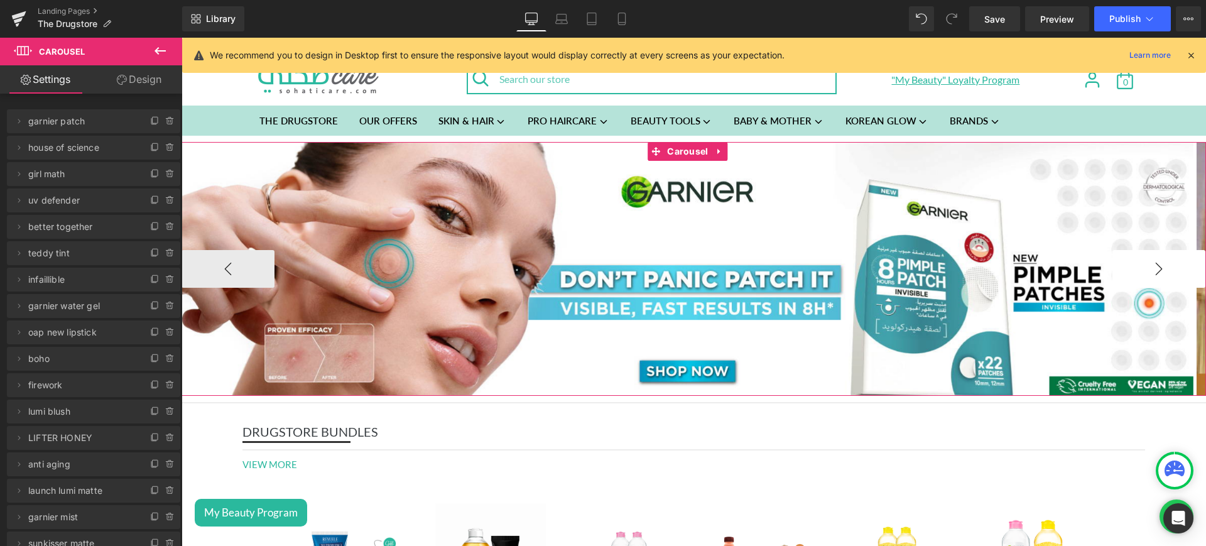
click at [1164, 258] on button "›" at bounding box center [1159, 269] width 93 height 38
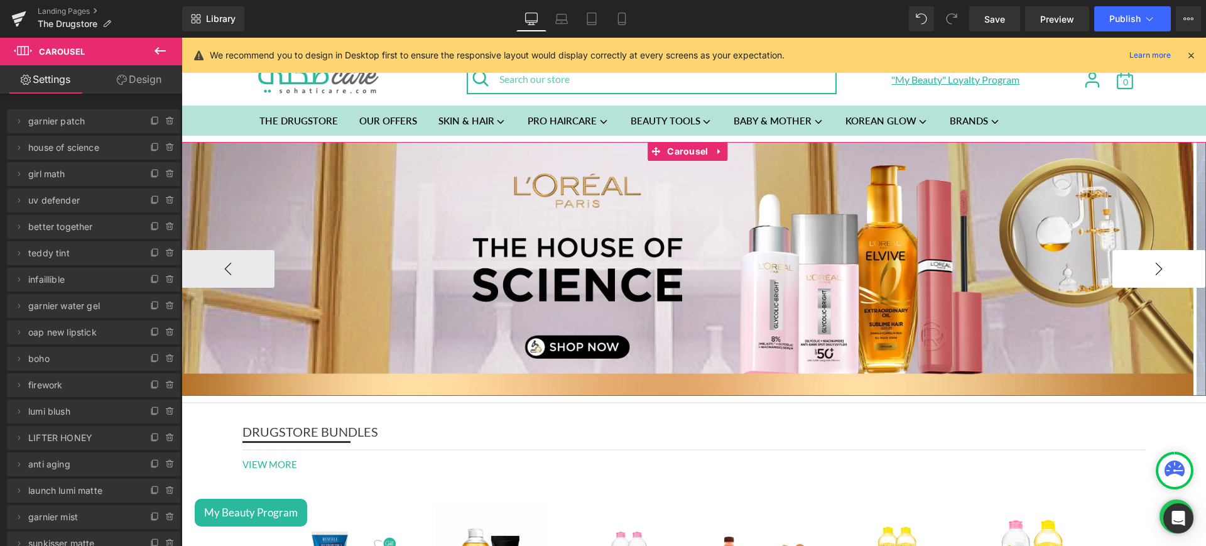
click at [1147, 269] on button "›" at bounding box center [1159, 269] width 93 height 38
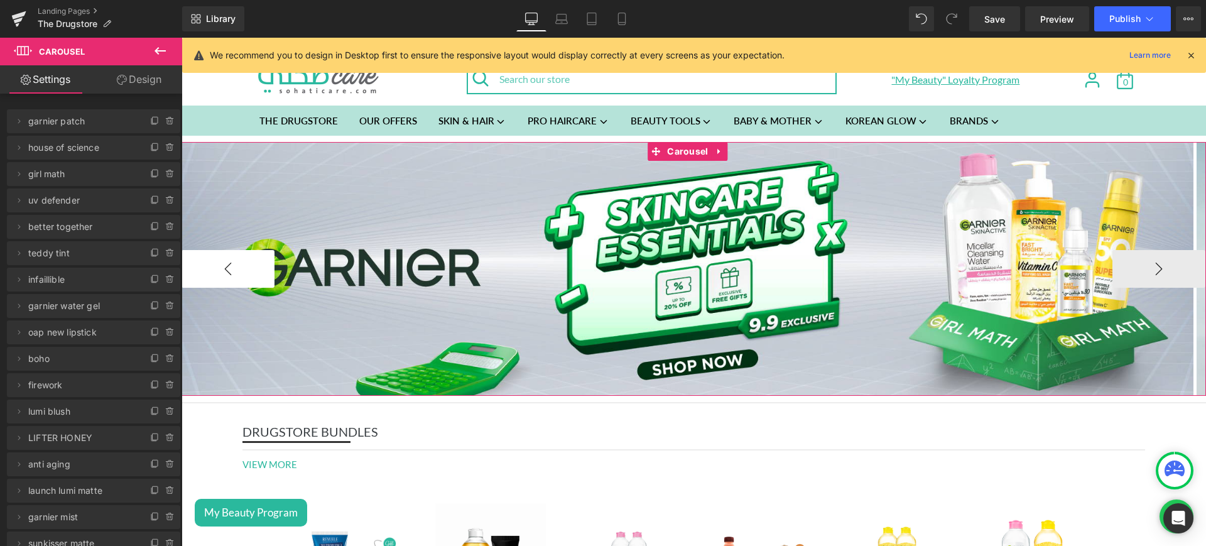
click at [237, 271] on button "‹" at bounding box center [228, 269] width 93 height 38
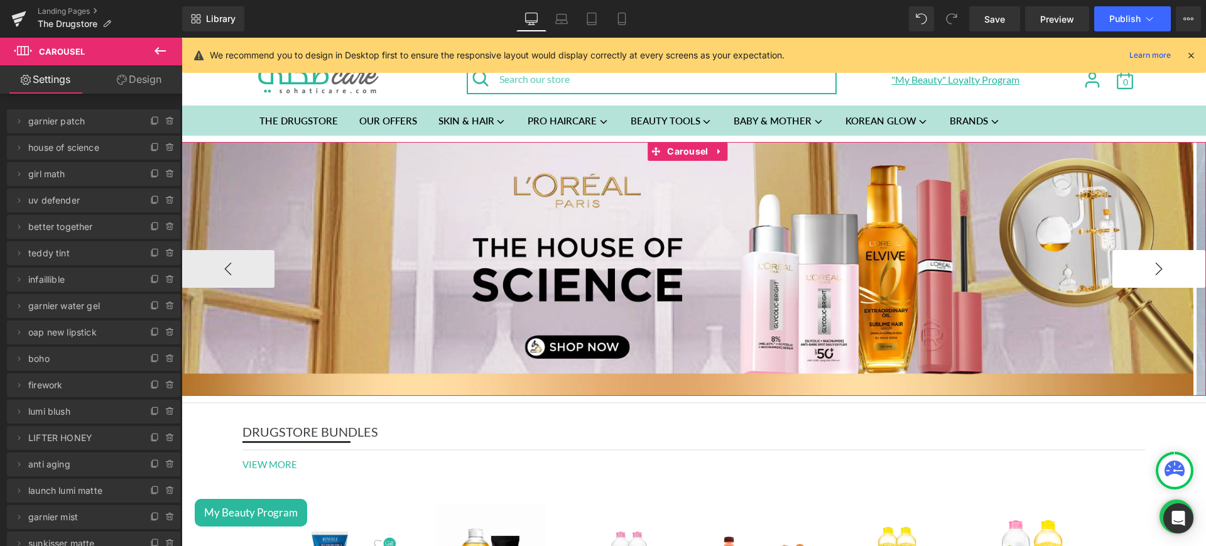
click at [1151, 272] on button "›" at bounding box center [1159, 269] width 93 height 38
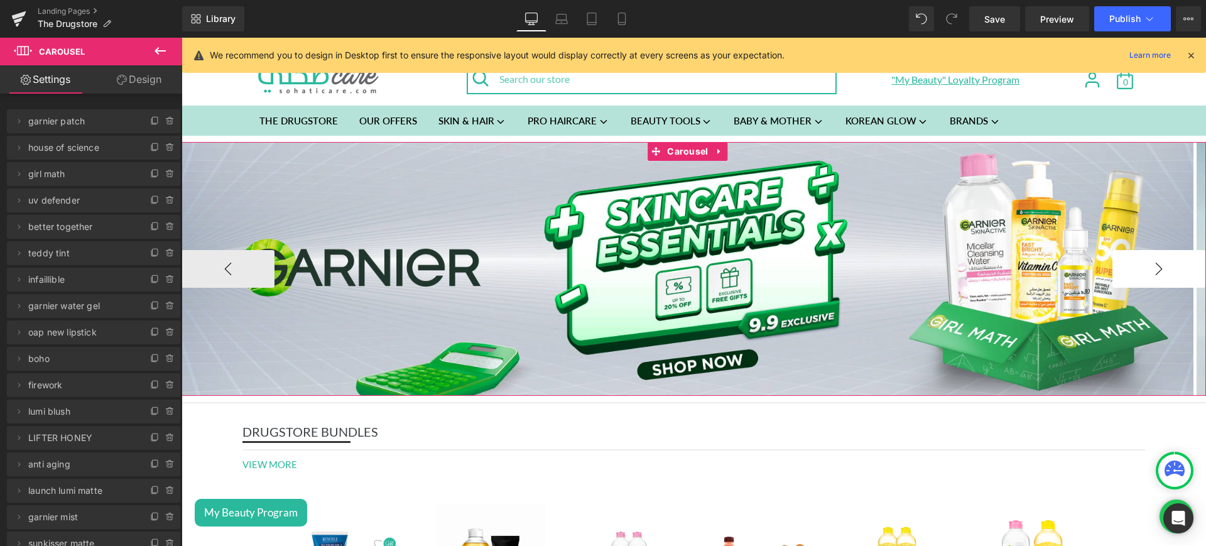
click at [1151, 272] on button "›" at bounding box center [1159, 269] width 93 height 38
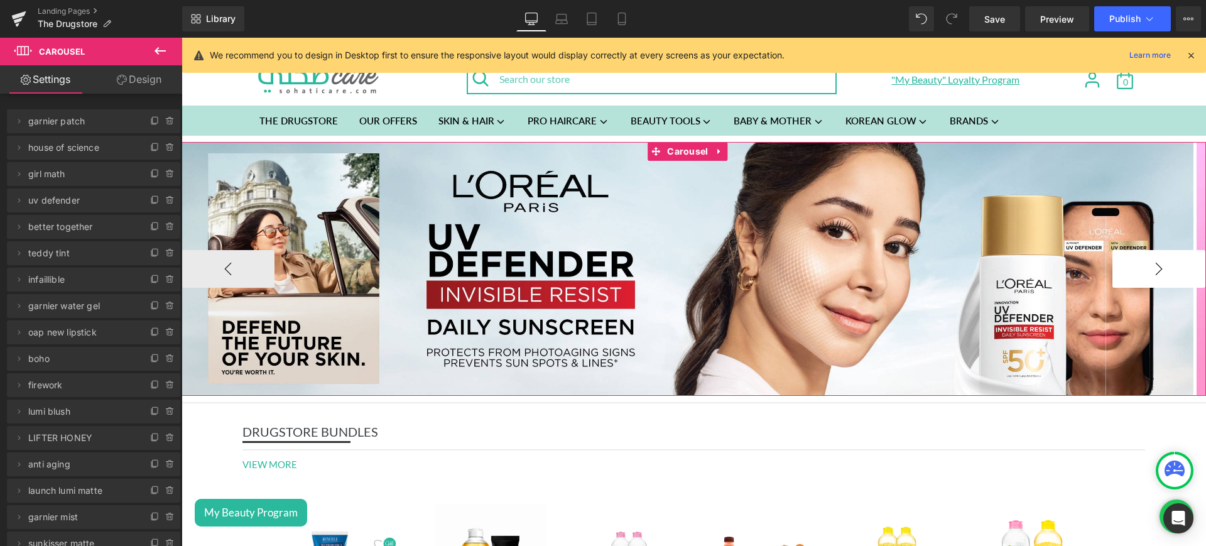
click at [1183, 269] on button "›" at bounding box center [1159, 269] width 93 height 38
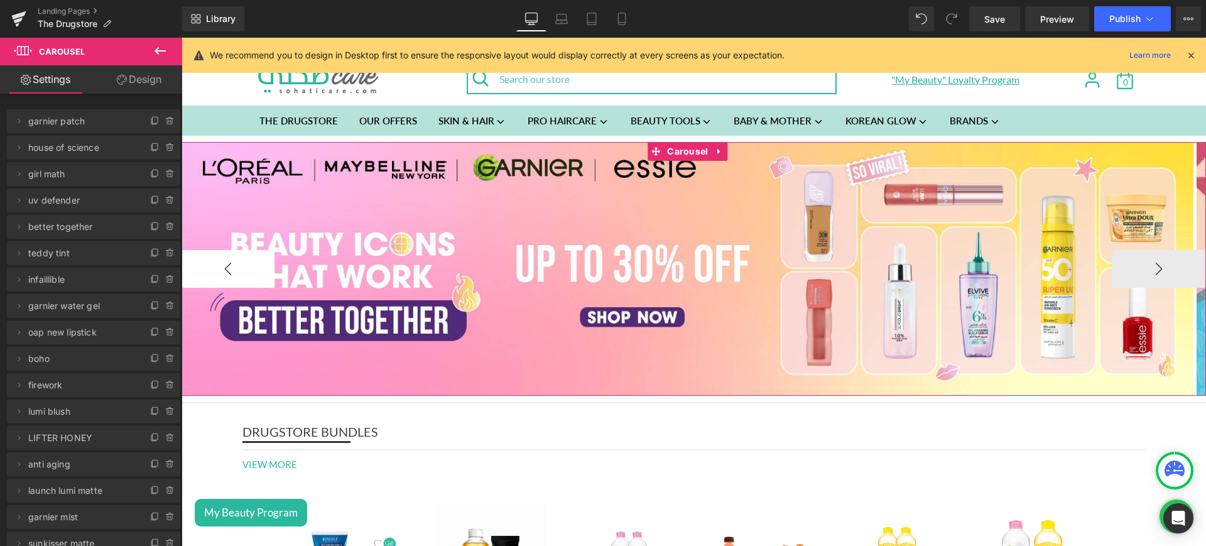
click at [218, 268] on button "‹" at bounding box center [228, 269] width 93 height 38
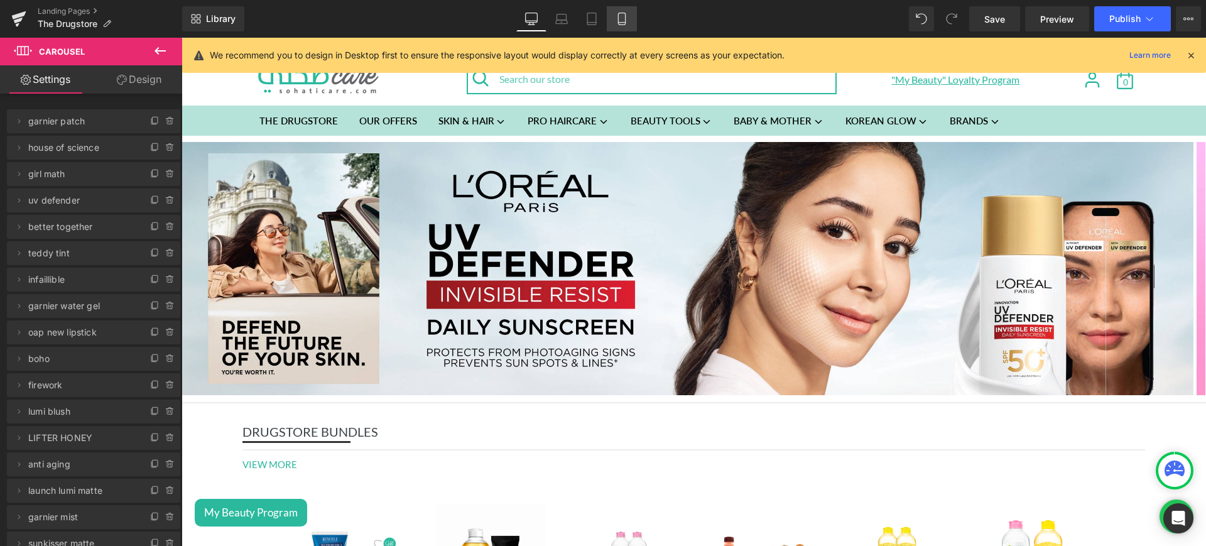
click at [620, 13] on icon at bounding box center [621, 19] width 7 height 12
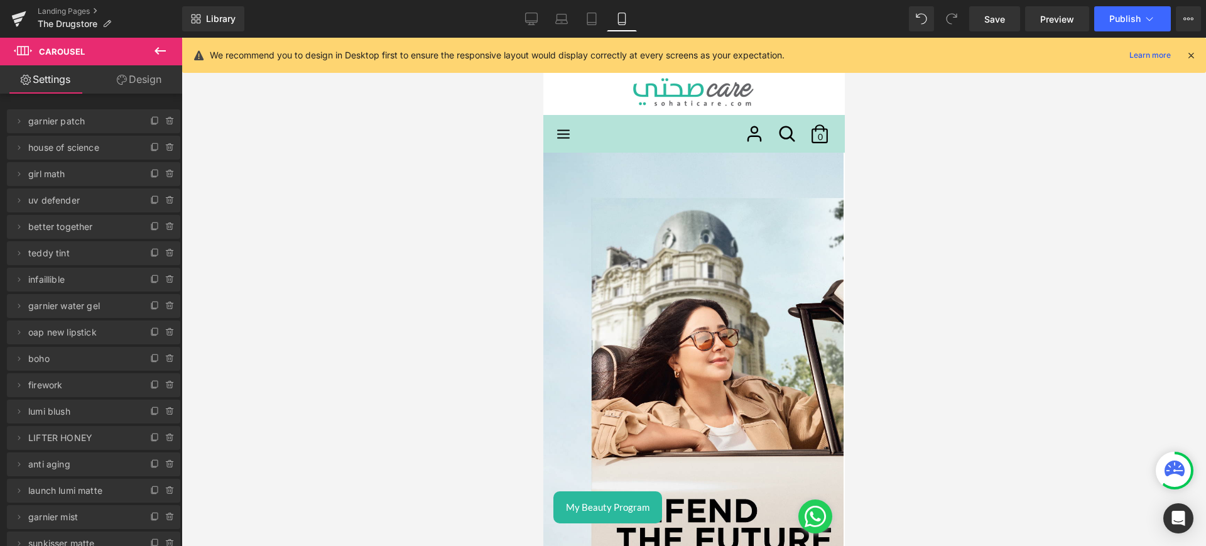
scroll to position [18, 0]
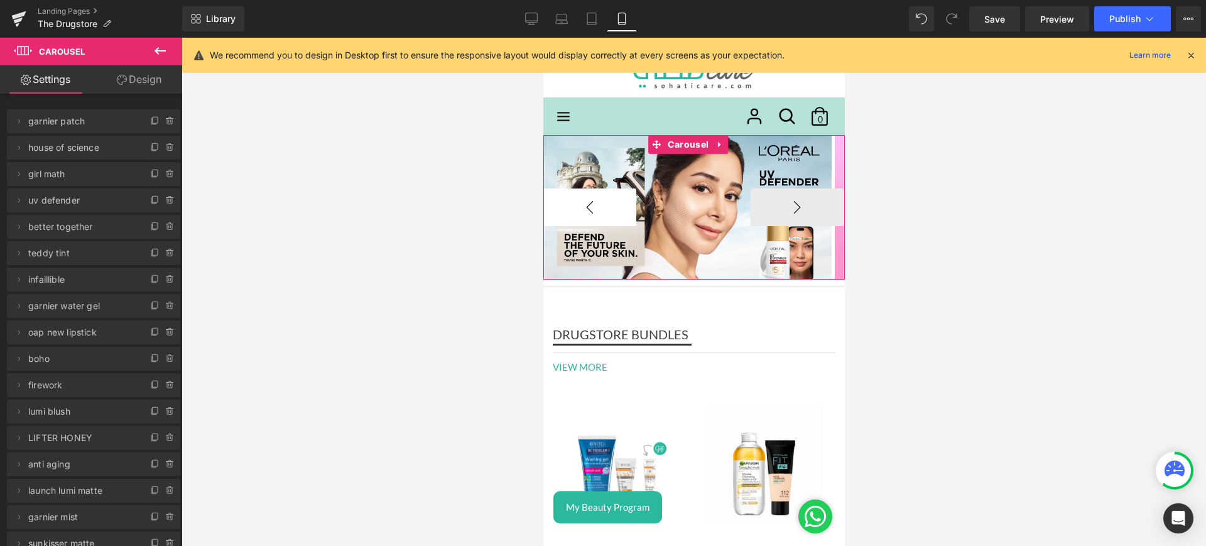
click at [604, 203] on button "‹" at bounding box center [589, 207] width 93 height 38
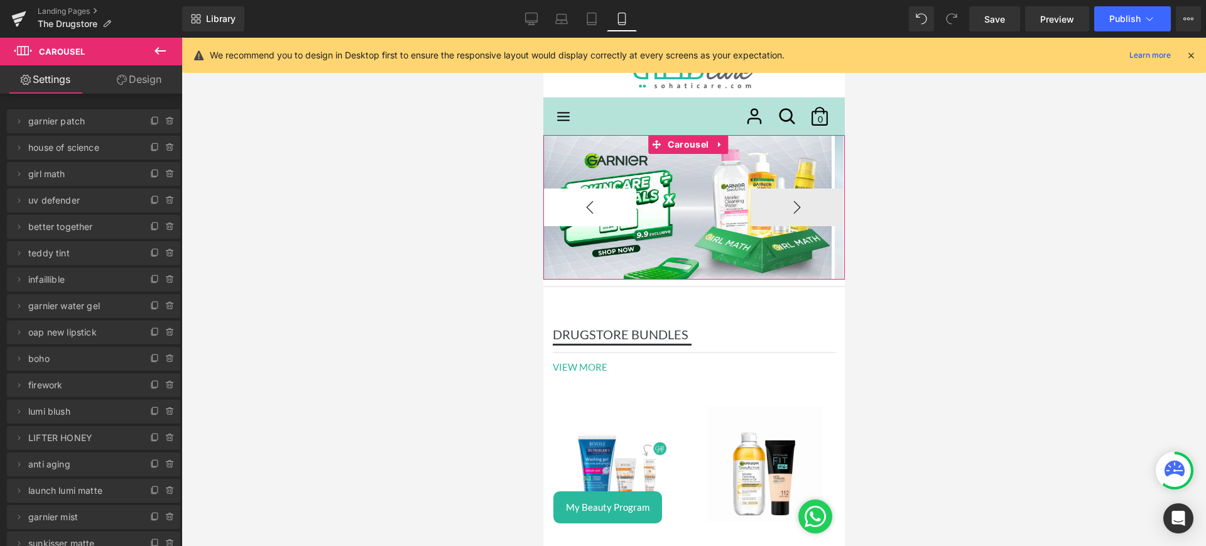
click at [604, 203] on button "‹" at bounding box center [589, 207] width 93 height 38
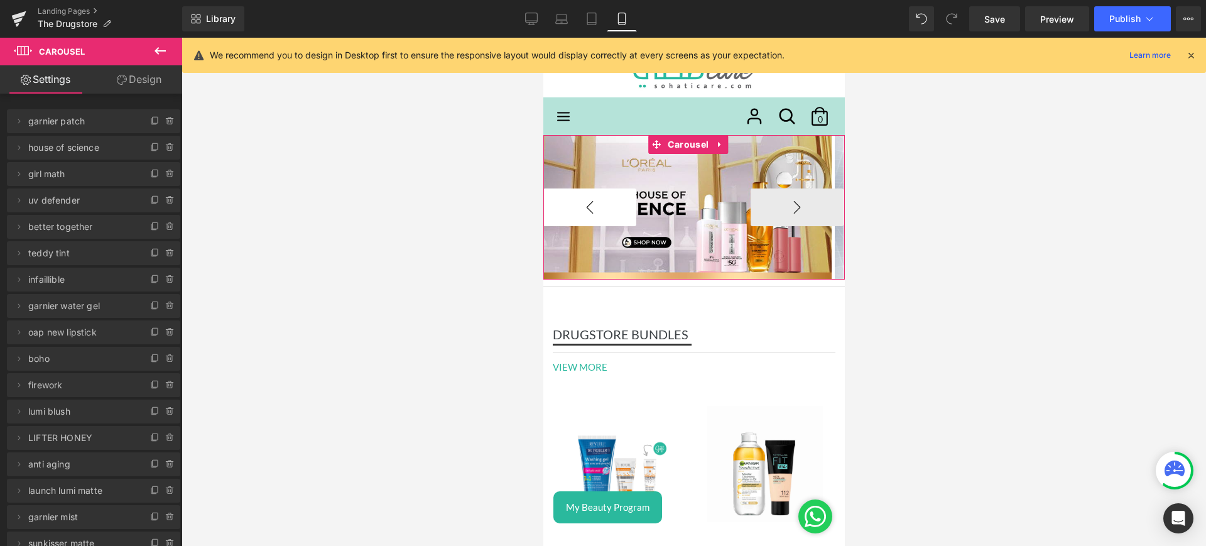
click at [604, 203] on button "‹" at bounding box center [589, 207] width 93 height 38
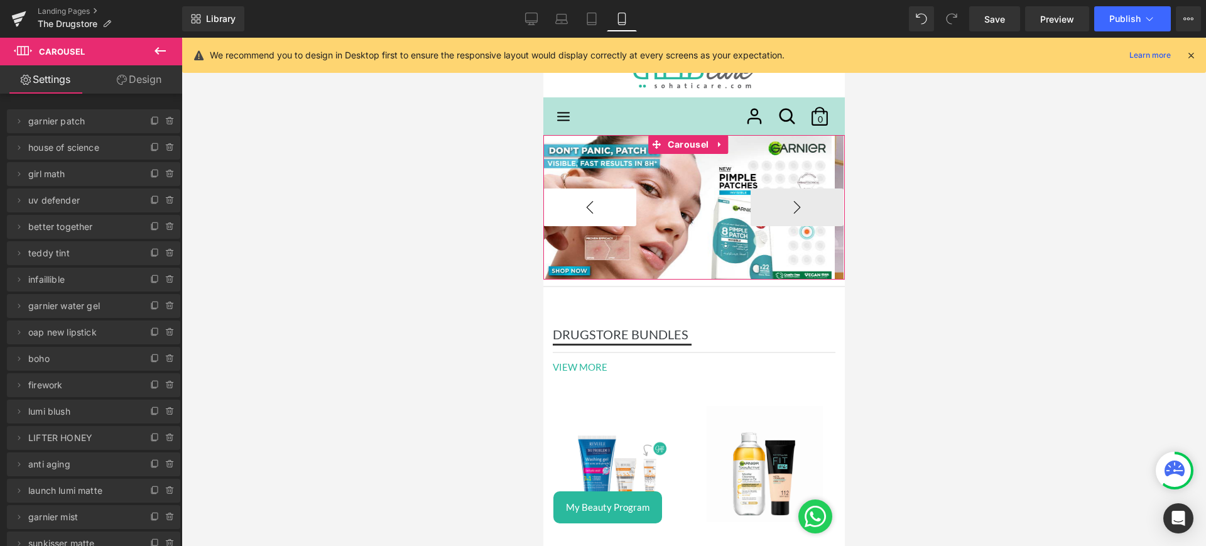
click at [604, 203] on button "‹" at bounding box center [589, 207] width 93 height 38
click at [787, 202] on button "›" at bounding box center [796, 207] width 93 height 38
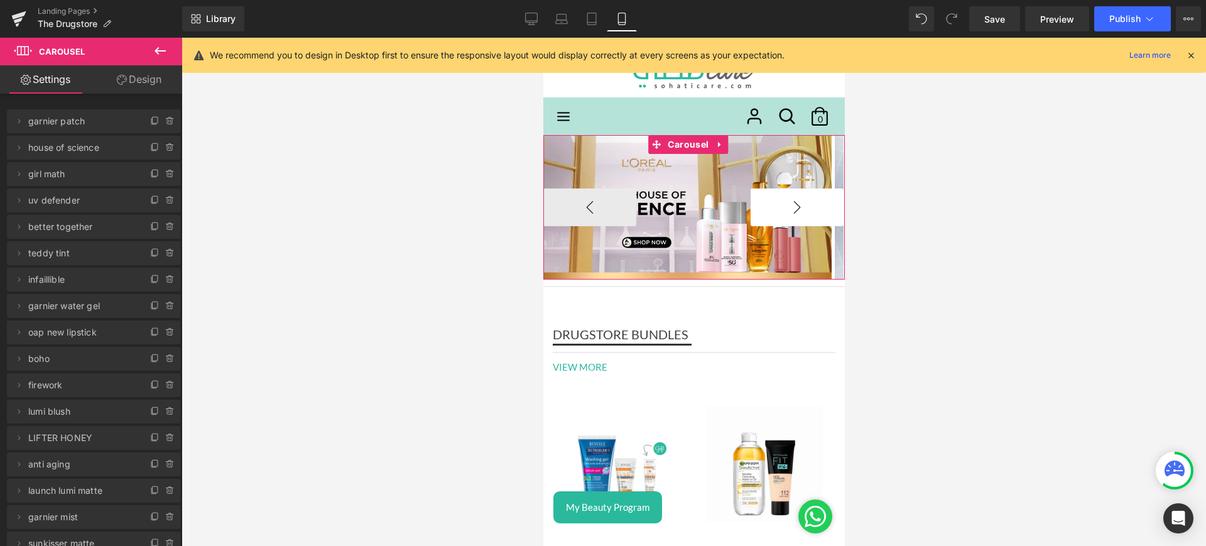
click at [787, 202] on button "›" at bounding box center [796, 207] width 93 height 38
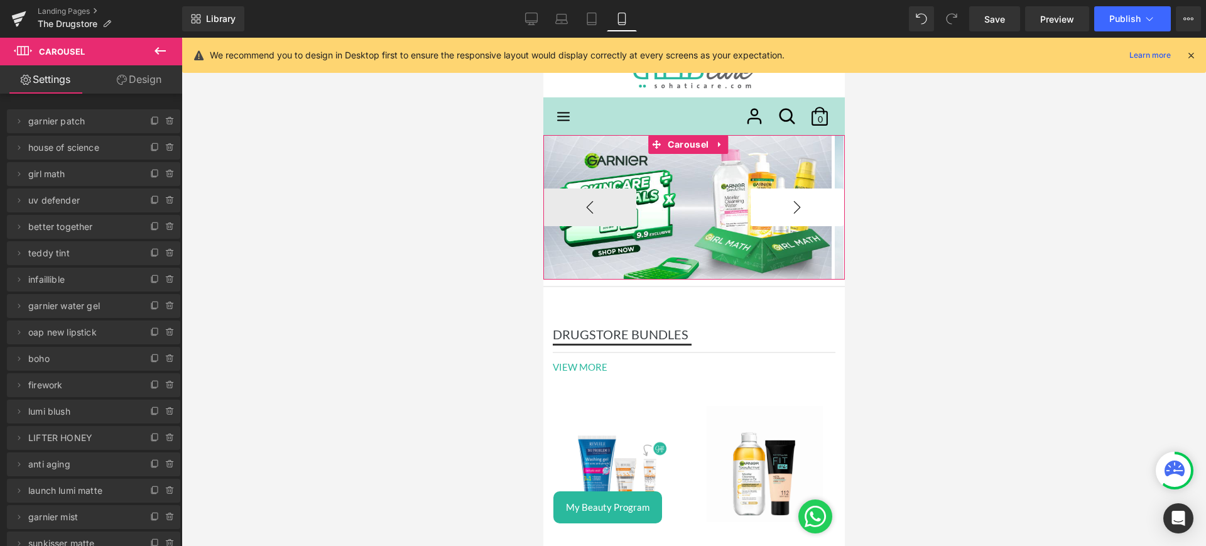
click at [787, 202] on button "›" at bounding box center [796, 207] width 93 height 38
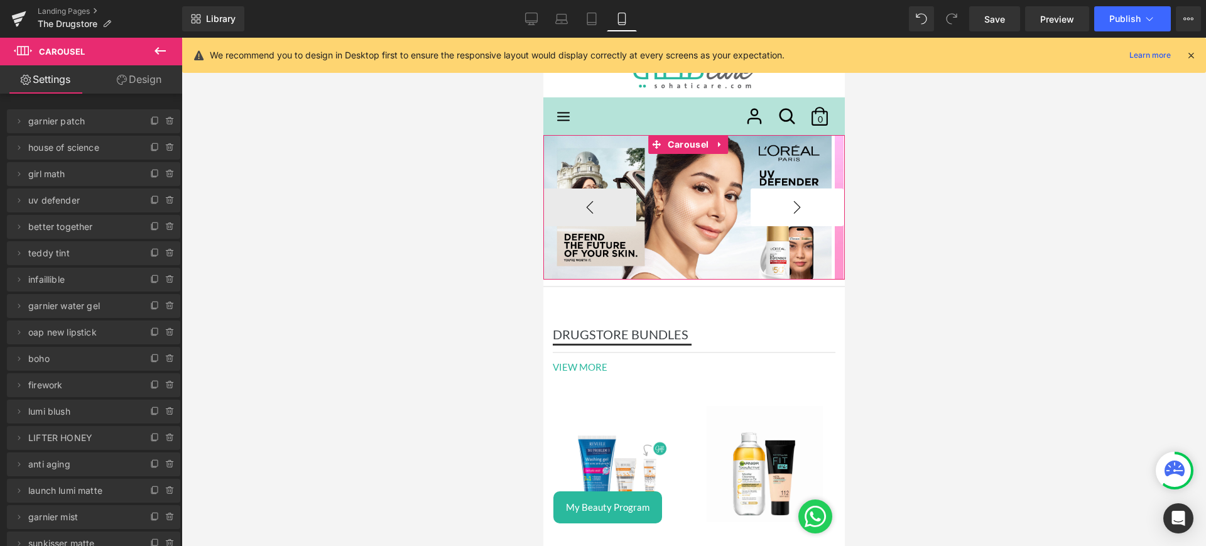
click at [787, 202] on button "›" at bounding box center [796, 207] width 93 height 38
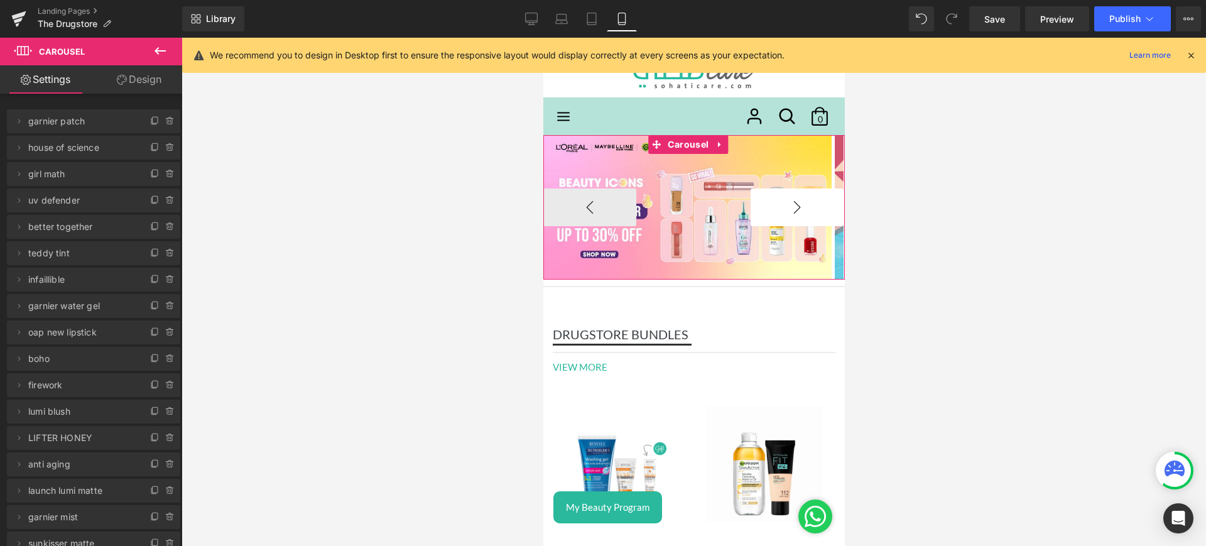
click at [787, 202] on button "›" at bounding box center [796, 207] width 93 height 38
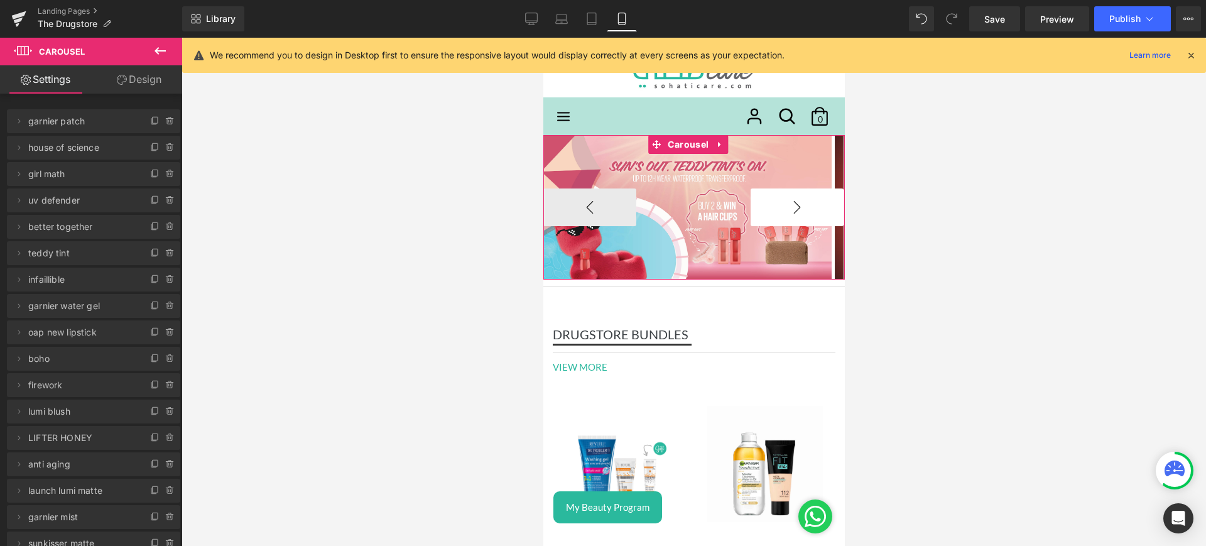
click at [787, 202] on button "›" at bounding box center [796, 207] width 93 height 38
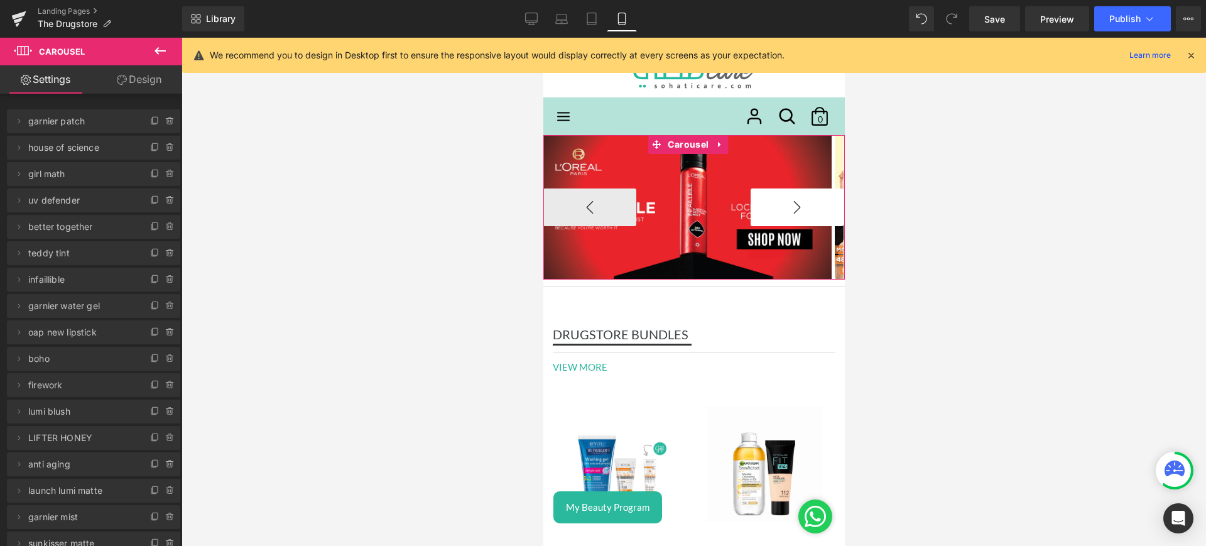
click at [787, 202] on button "›" at bounding box center [796, 207] width 93 height 38
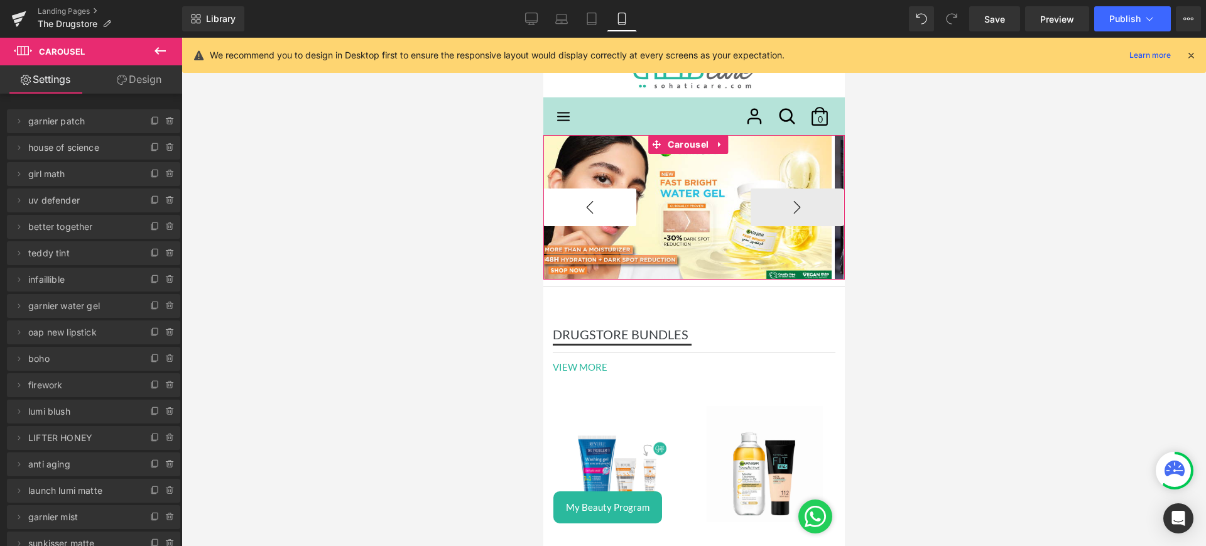
click at [604, 216] on button "‹" at bounding box center [589, 207] width 93 height 38
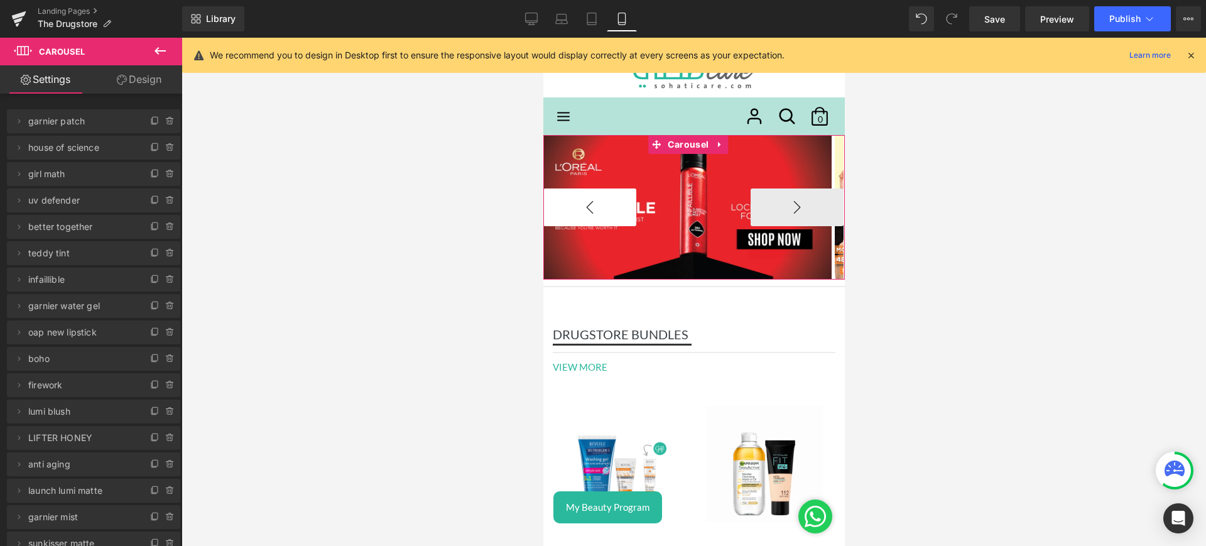
click at [604, 216] on button "‹" at bounding box center [589, 207] width 93 height 38
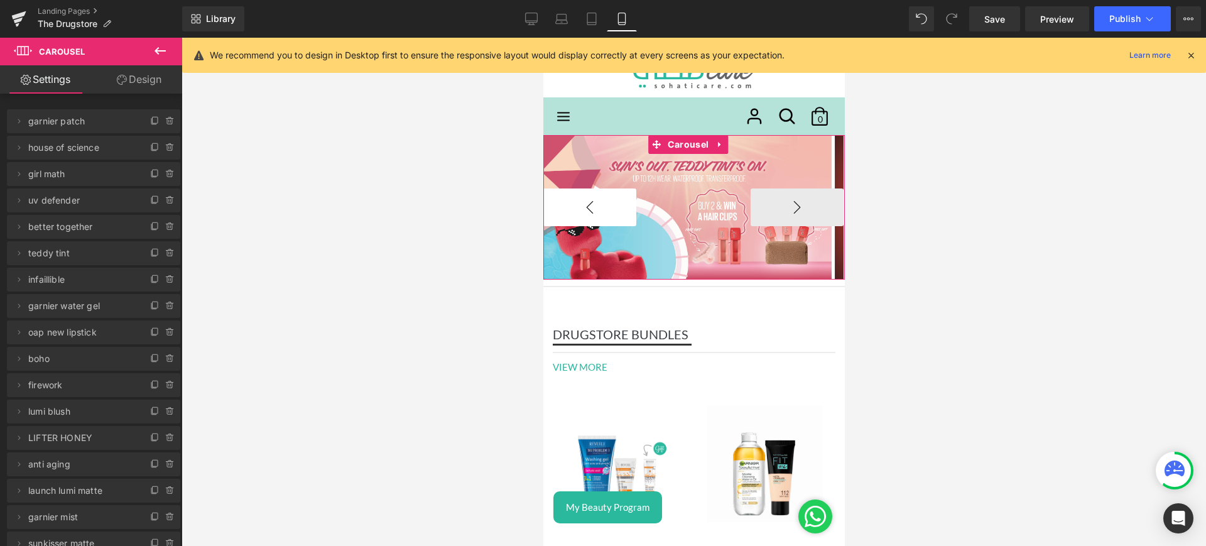
click at [604, 216] on button "‹" at bounding box center [589, 207] width 93 height 38
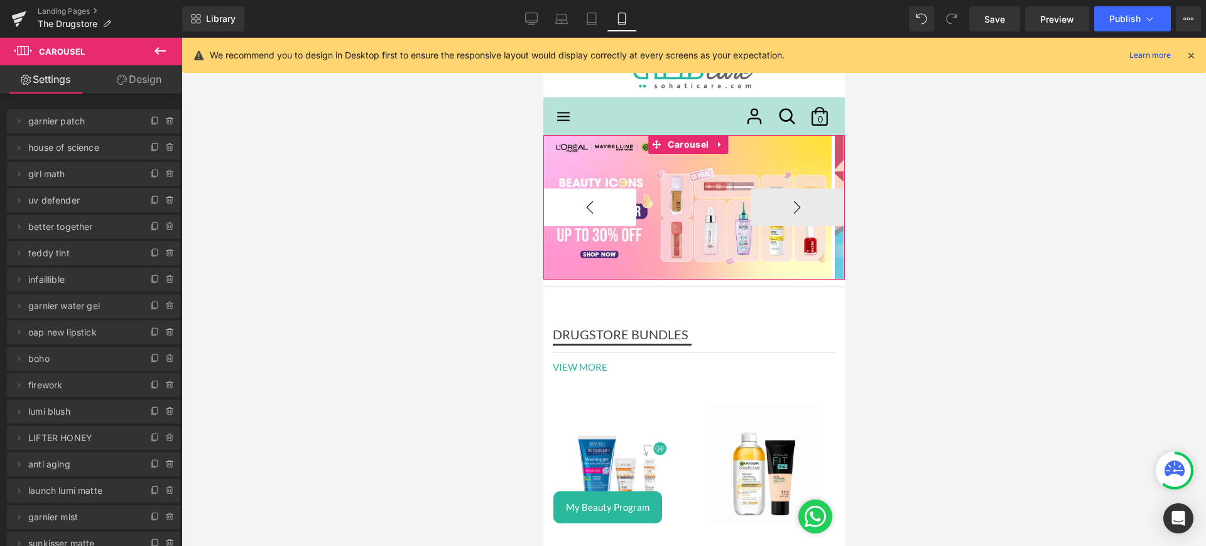
click at [604, 216] on button "‹" at bounding box center [589, 207] width 93 height 38
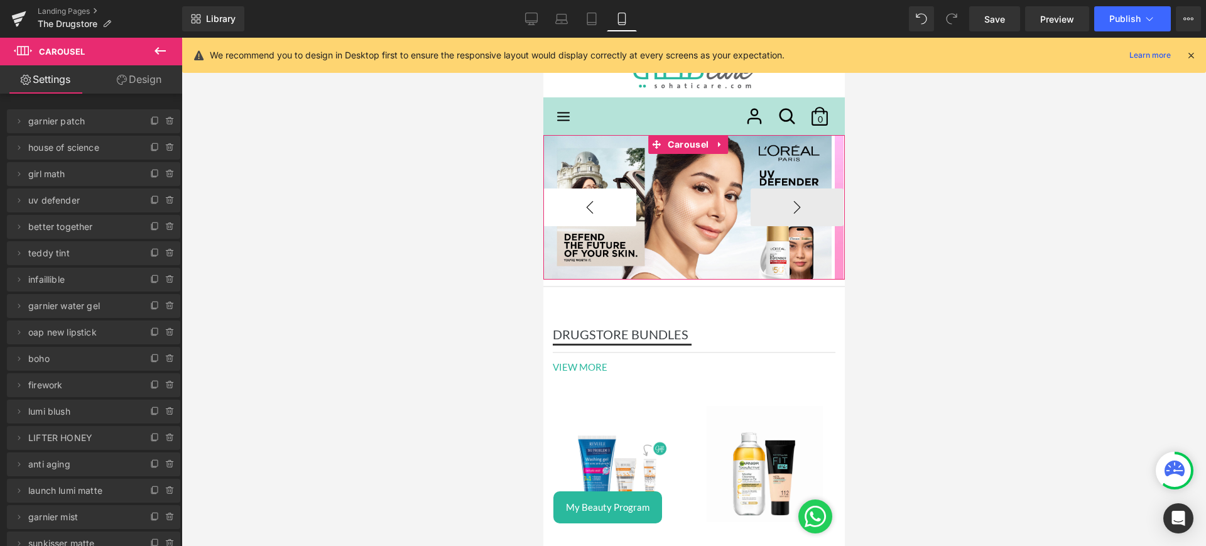
drag, startPoint x: 578, startPoint y: 213, endPoint x: 568, endPoint y: 215, distance: 10.2
click at [578, 213] on button "‹" at bounding box center [589, 207] width 93 height 38
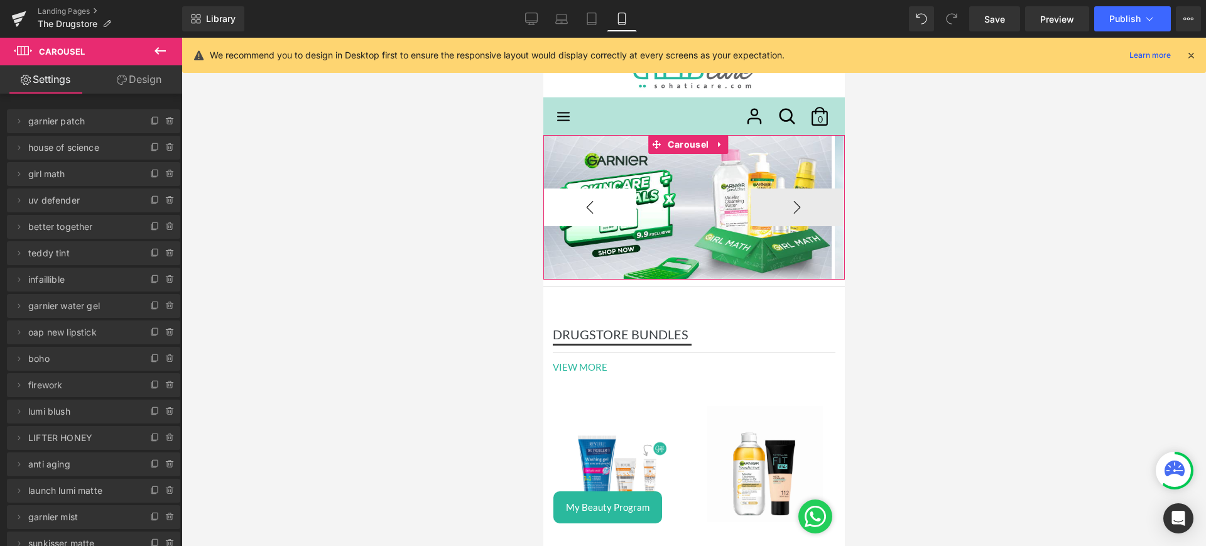
click at [574, 199] on button "‹" at bounding box center [589, 207] width 93 height 38
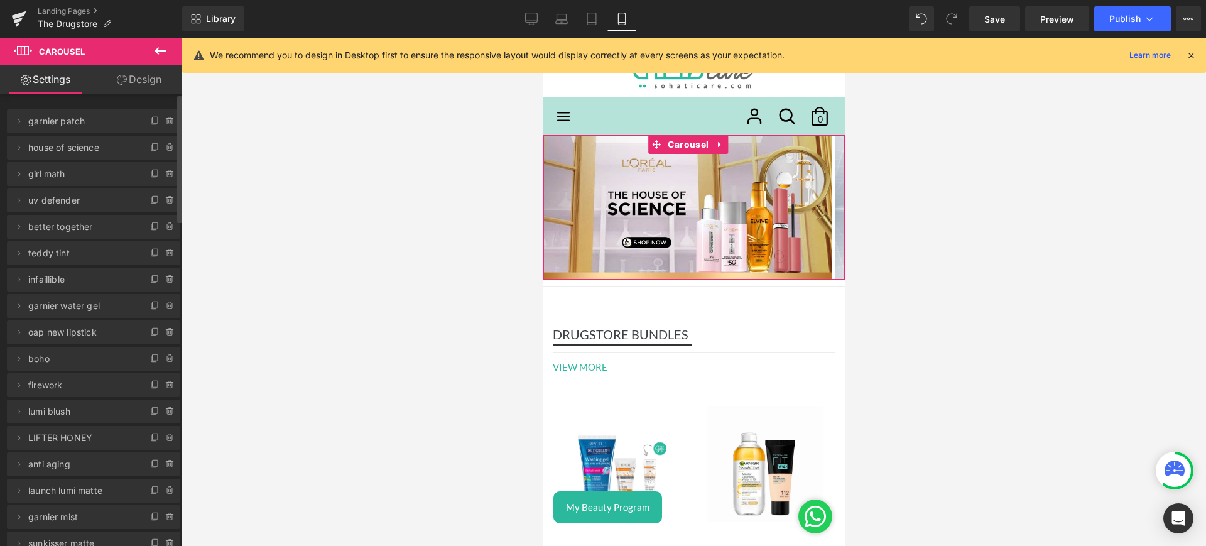
click at [142, 147] on li "Delete Cancel house of science house of science Name house of science" at bounding box center [93, 148] width 173 height 24
click at [150, 146] on icon at bounding box center [155, 148] width 10 height 10
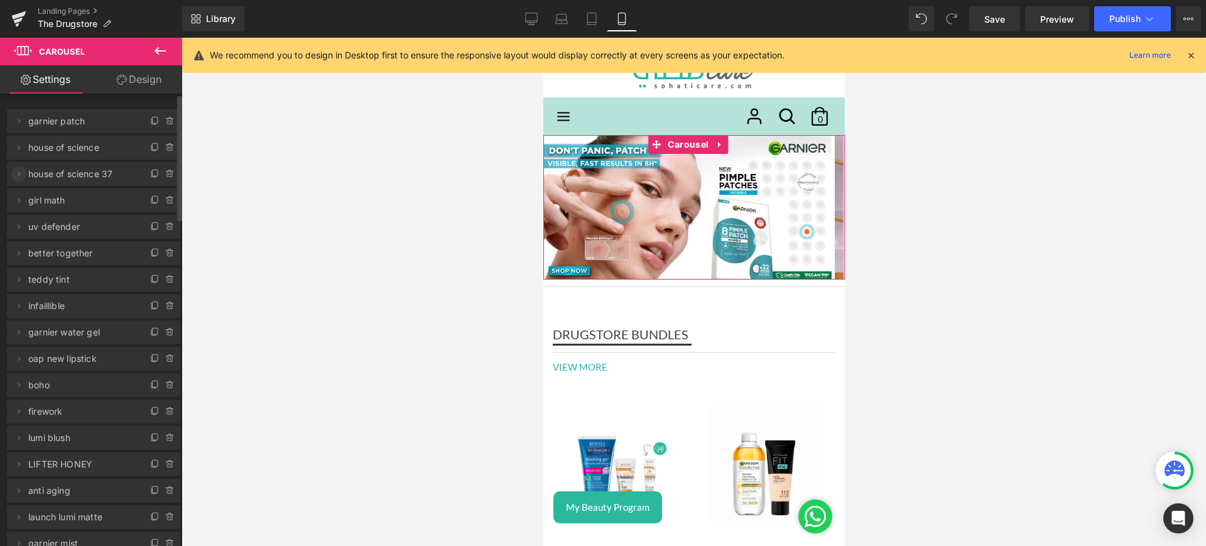
click at [22, 169] on icon at bounding box center [19, 174] width 10 height 10
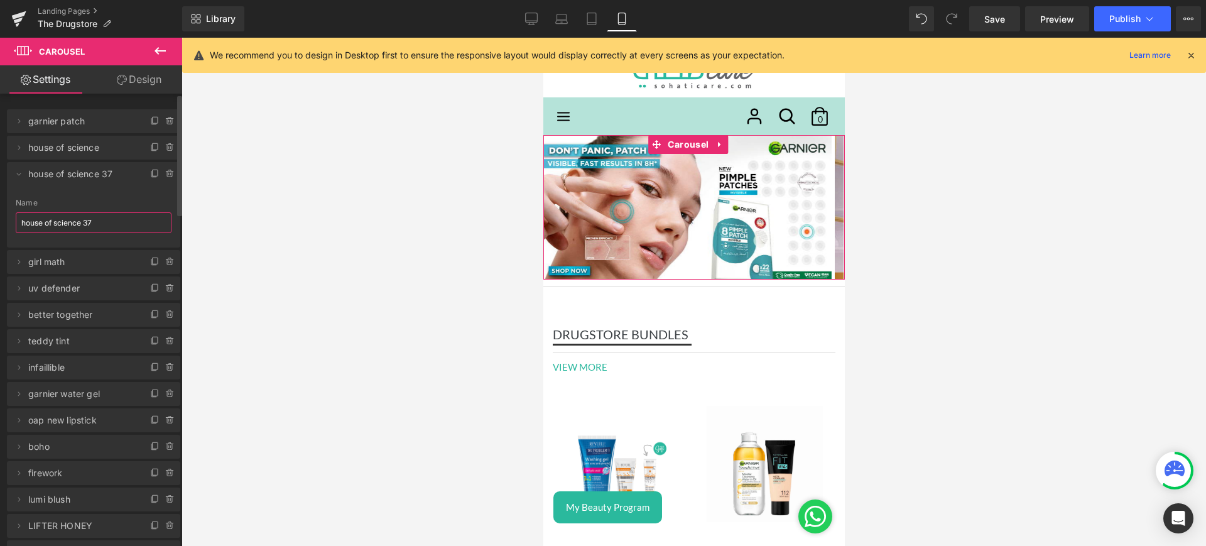
click at [118, 221] on input "house of science 37" at bounding box center [94, 222] width 156 height 21
type input "end of summer"
click at [21, 174] on icon at bounding box center [19, 174] width 10 height 10
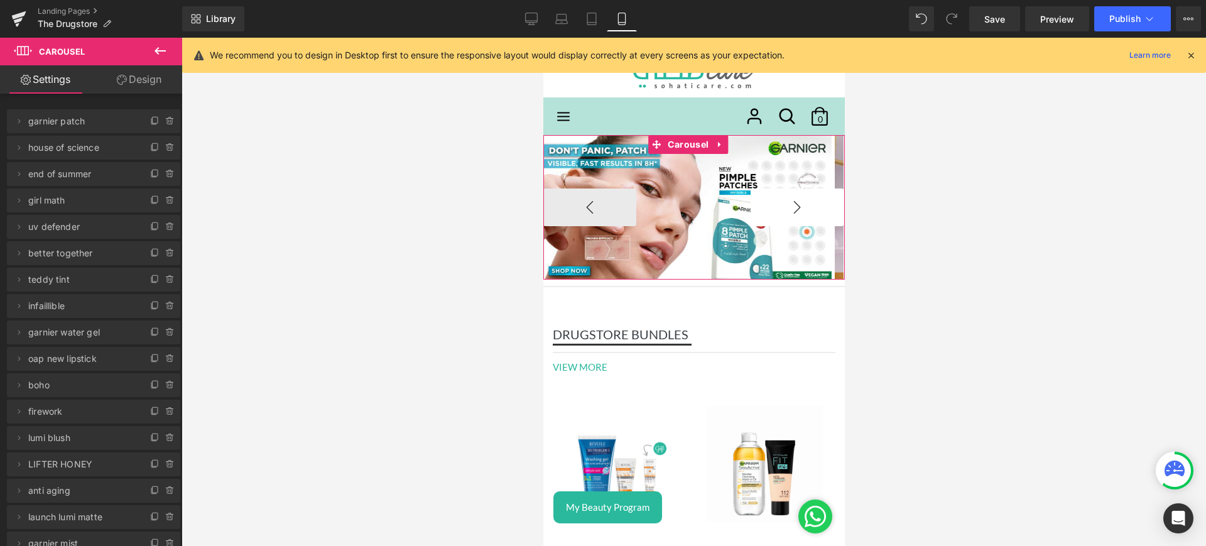
click at [760, 198] on button "›" at bounding box center [796, 207] width 93 height 38
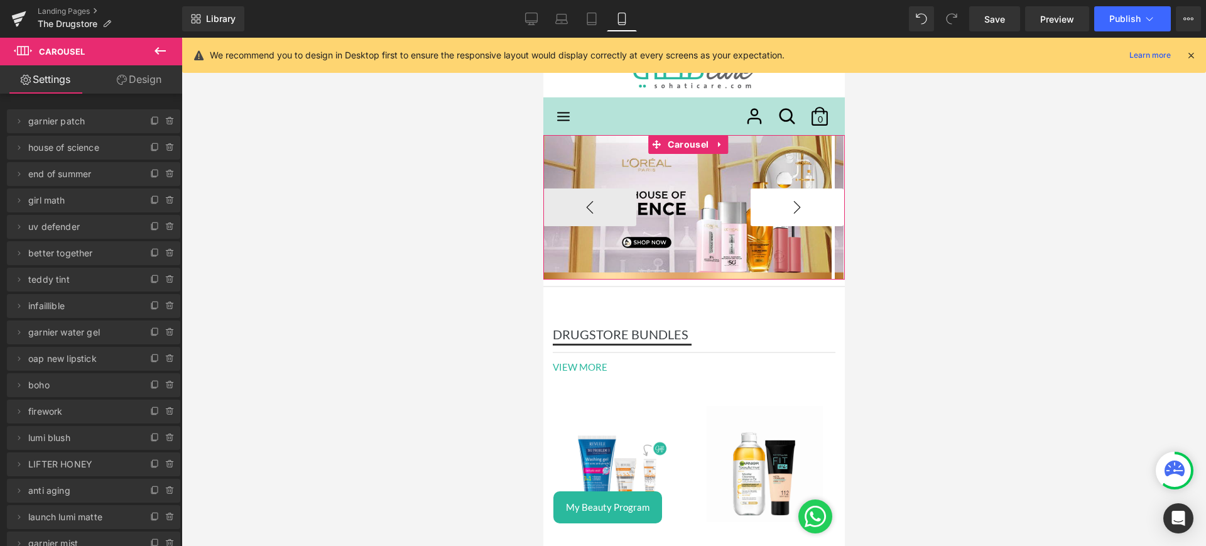
click at [760, 198] on button "›" at bounding box center [796, 207] width 93 height 38
click at [584, 190] on button "‹" at bounding box center [589, 207] width 93 height 38
click at [593, 207] on button "‹" at bounding box center [589, 207] width 93 height 38
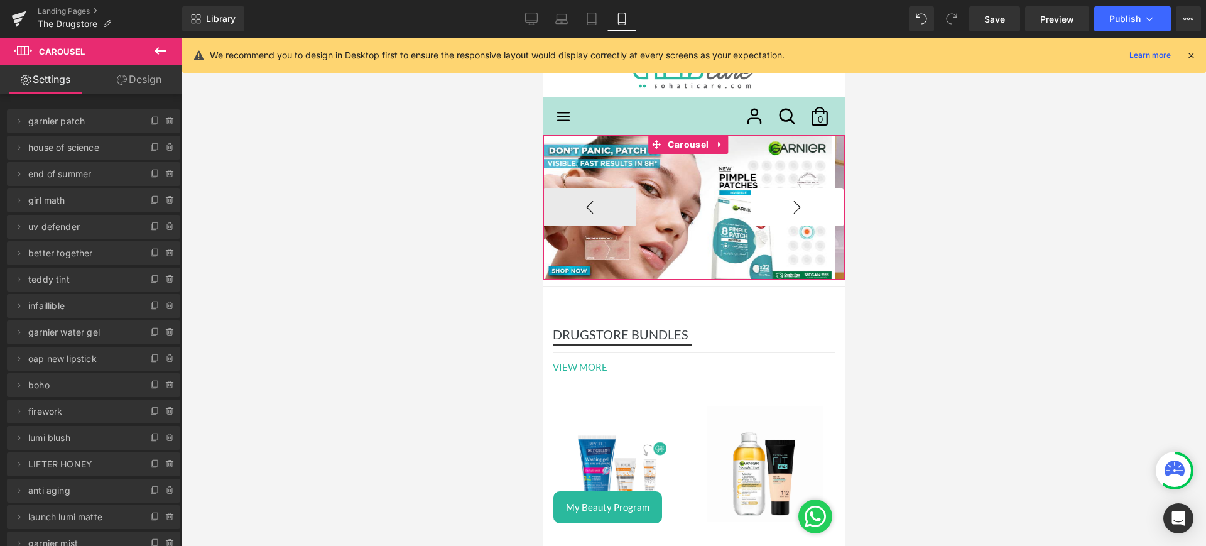
click at [790, 202] on button "›" at bounding box center [796, 207] width 93 height 38
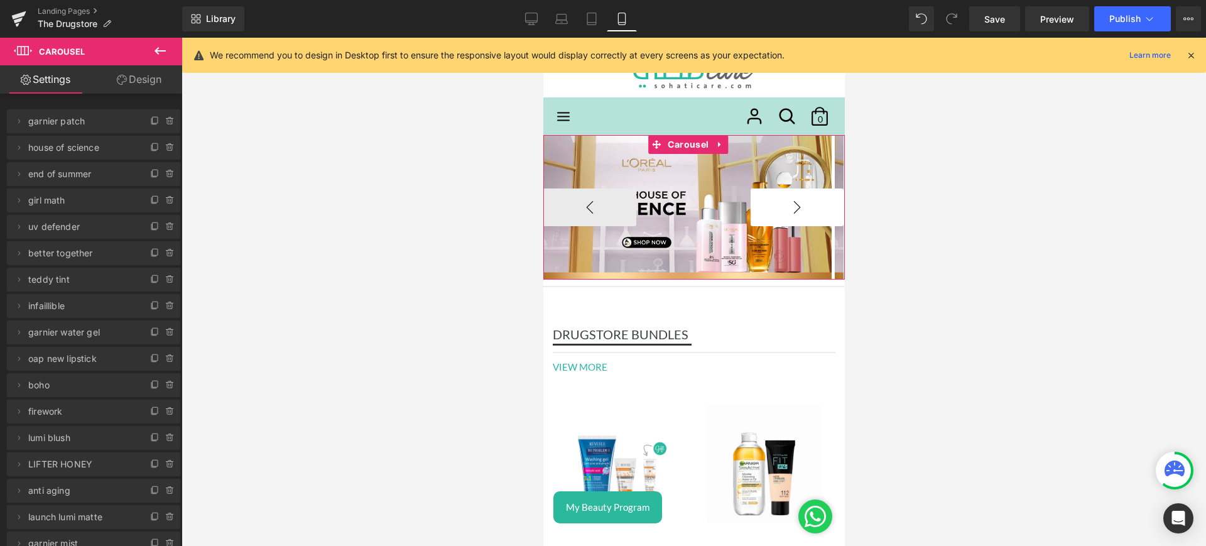
click at [790, 202] on button "›" at bounding box center [796, 207] width 93 height 38
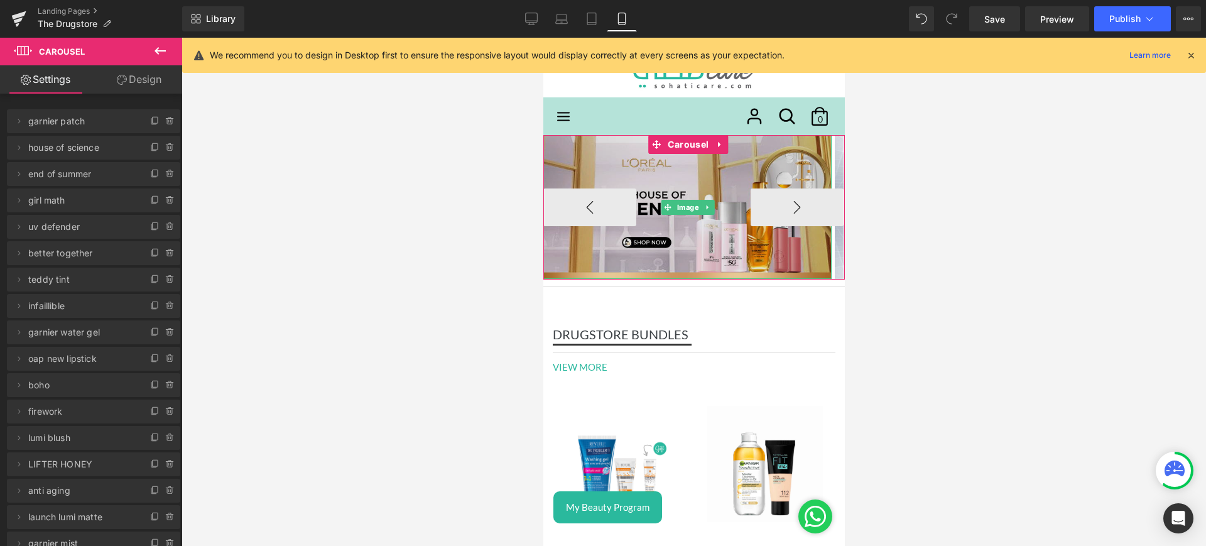
click at [696, 175] on img at bounding box center [687, 207] width 288 height 144
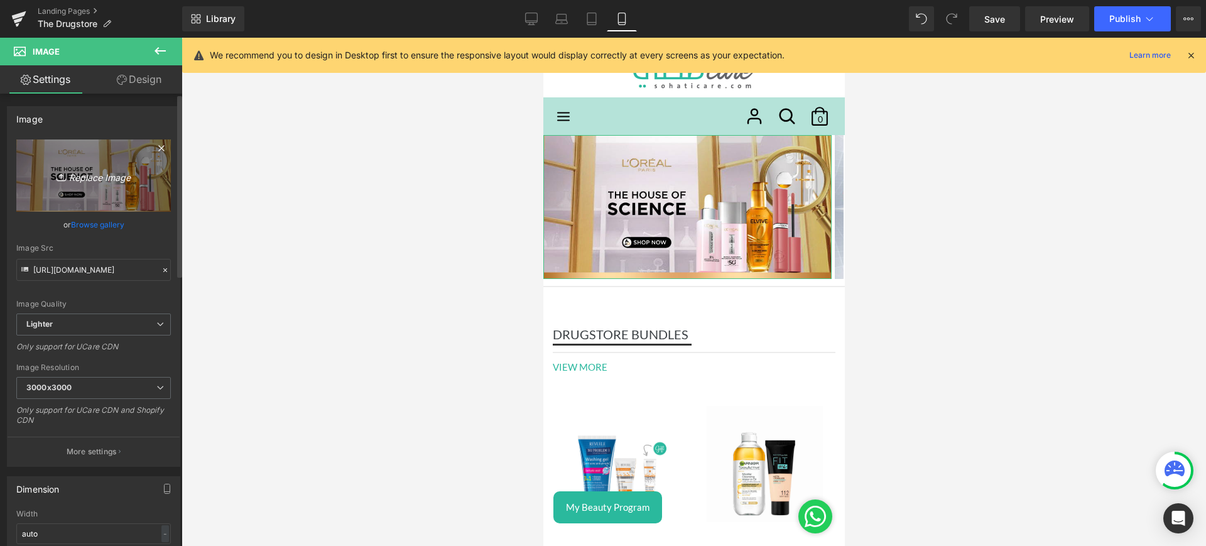
click at [100, 170] on icon "Replace Image" at bounding box center [93, 176] width 101 height 16
type input "C:\fakepath\end mob.jpg"
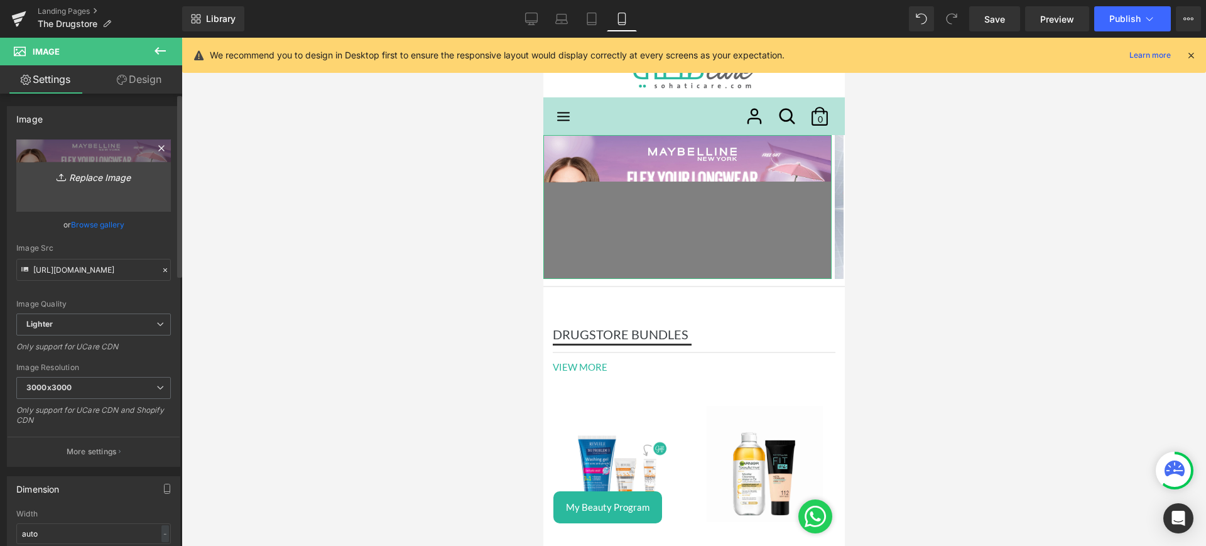
click at [92, 177] on icon "Replace Image" at bounding box center [93, 176] width 101 height 16
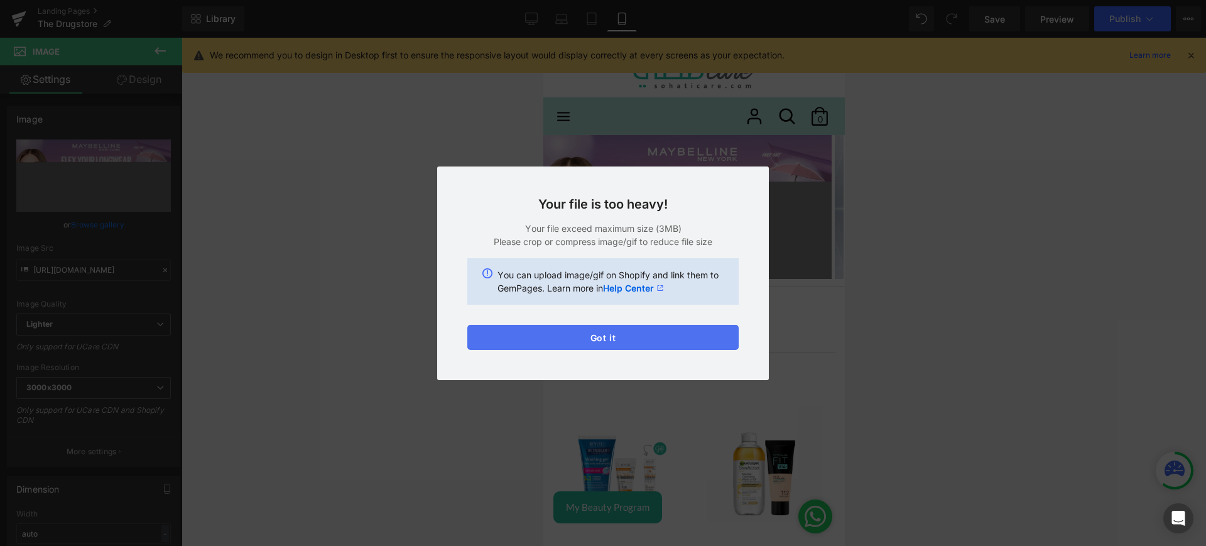
click at [622, 344] on button "Got it" at bounding box center [602, 337] width 271 height 25
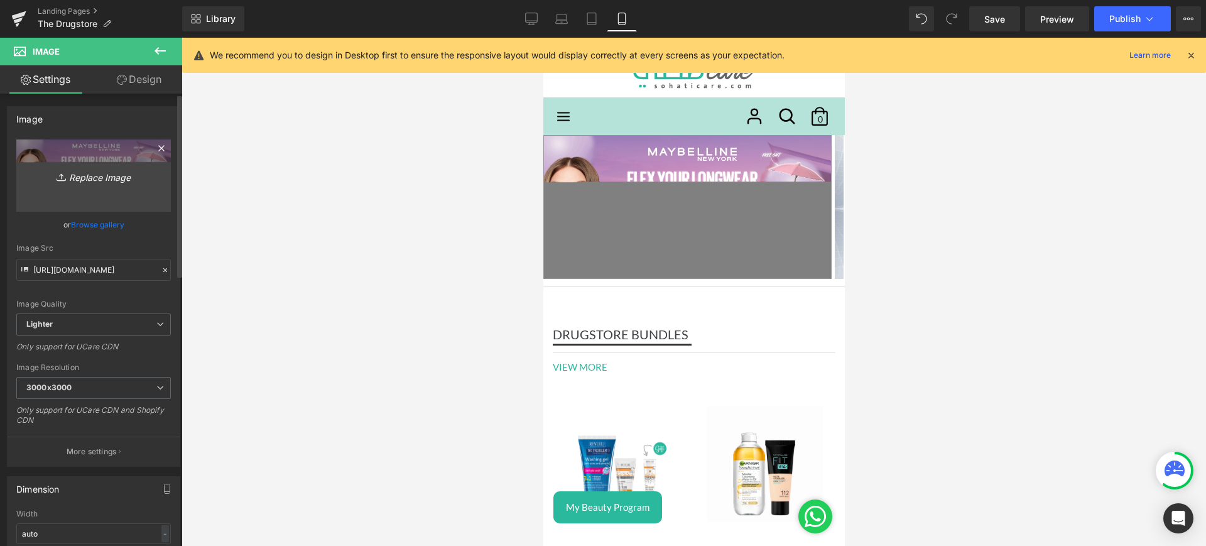
click at [96, 171] on icon "Replace Image" at bounding box center [93, 176] width 101 height 16
type input "C:\fakepath\end mob.jpg"
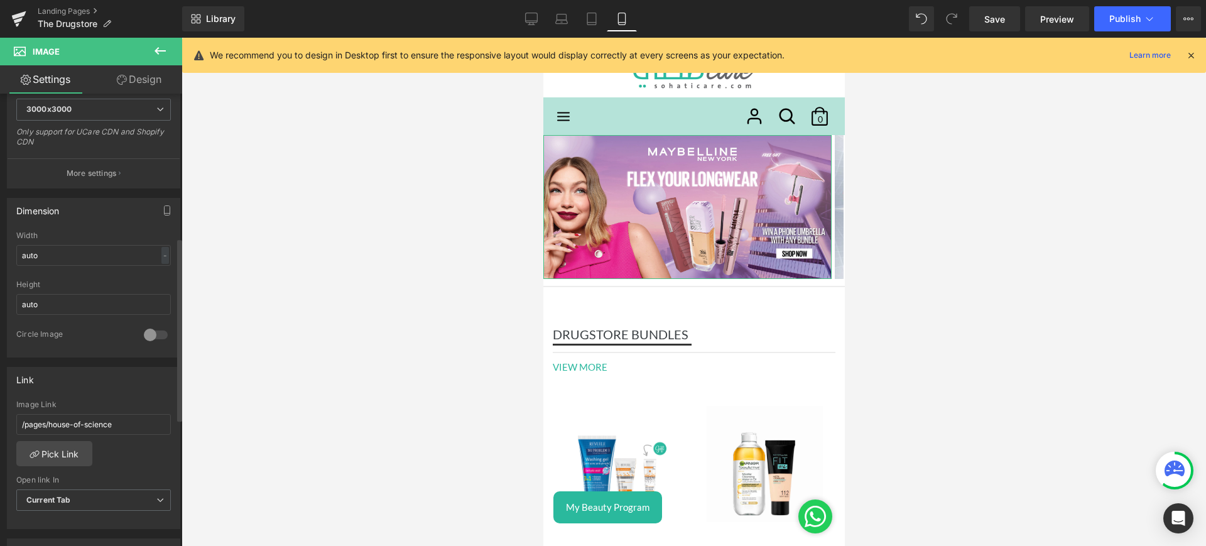
scroll to position [362, 0]
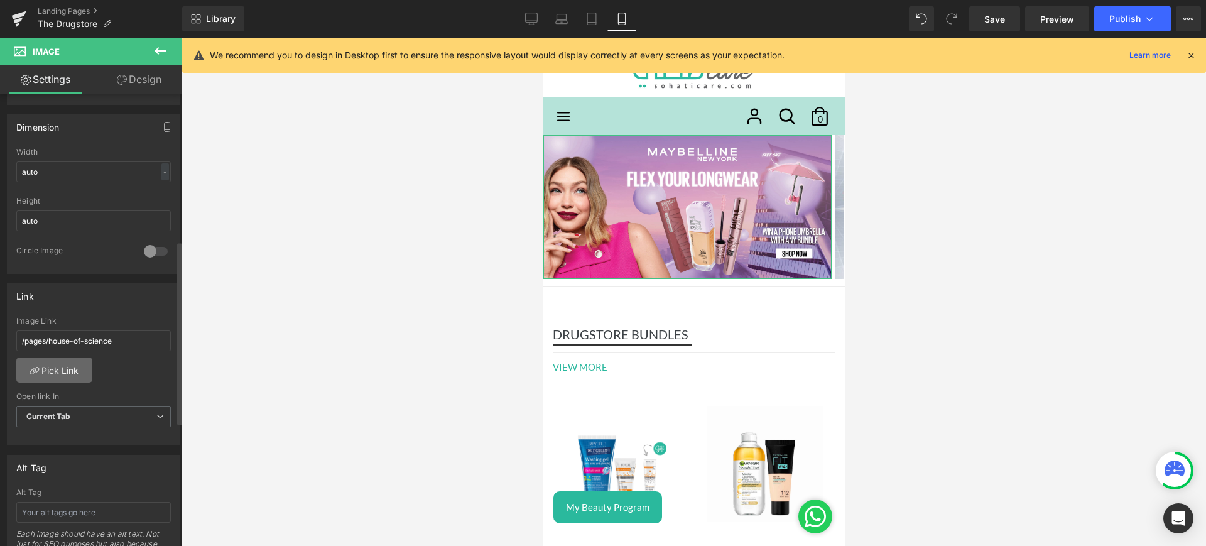
click at [53, 374] on link "Pick Link" at bounding box center [54, 370] width 76 height 25
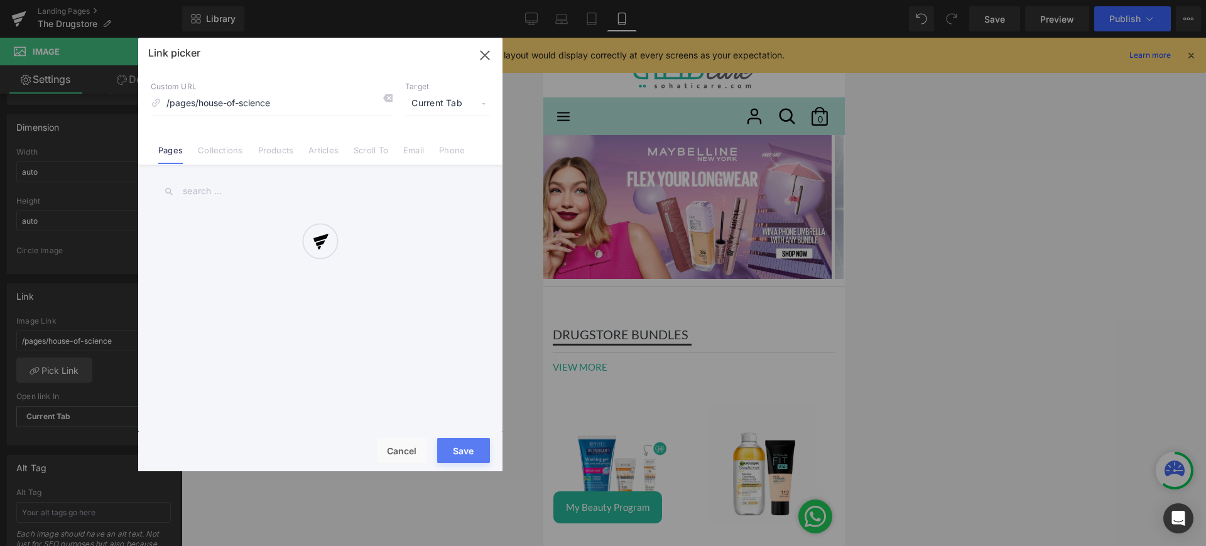
click at [219, 148] on div at bounding box center [320, 255] width 364 height 434
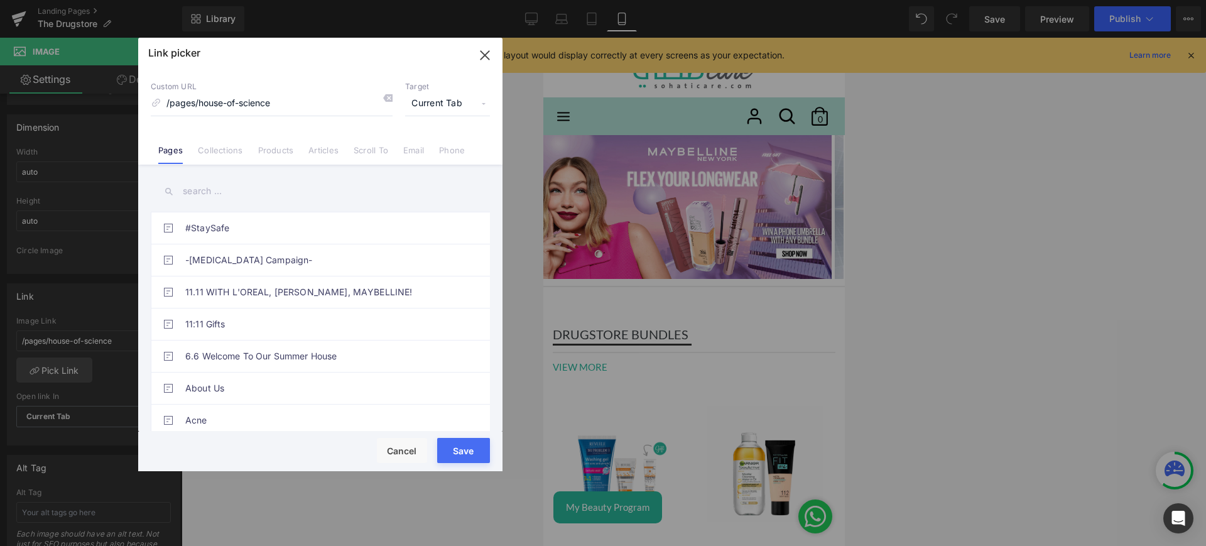
click at [219, 148] on link "Collections" at bounding box center [220, 154] width 45 height 19
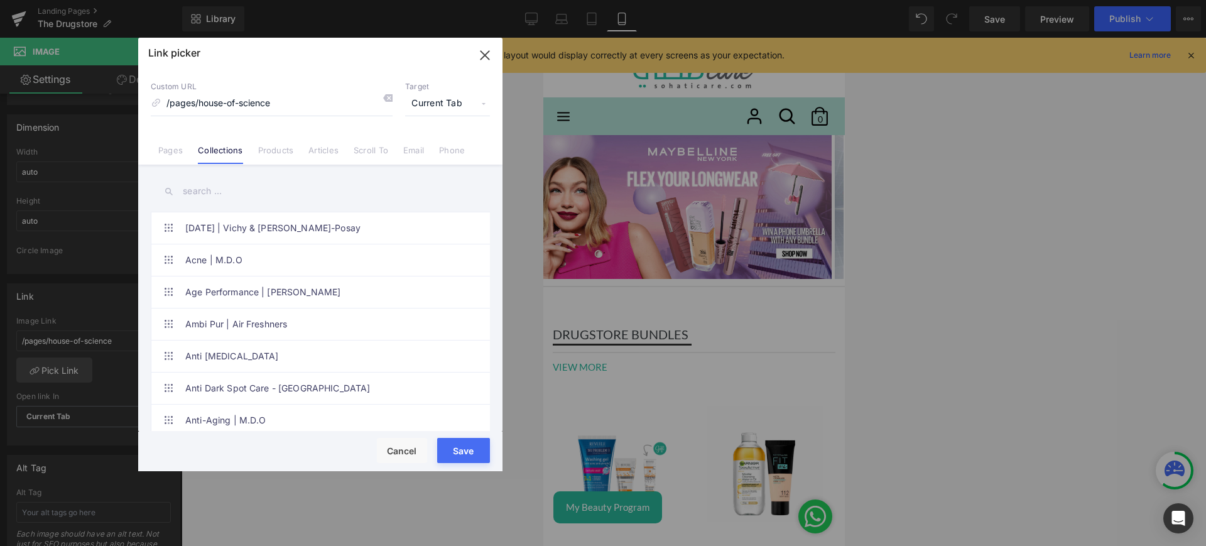
click at [186, 197] on input "text" at bounding box center [320, 191] width 339 height 28
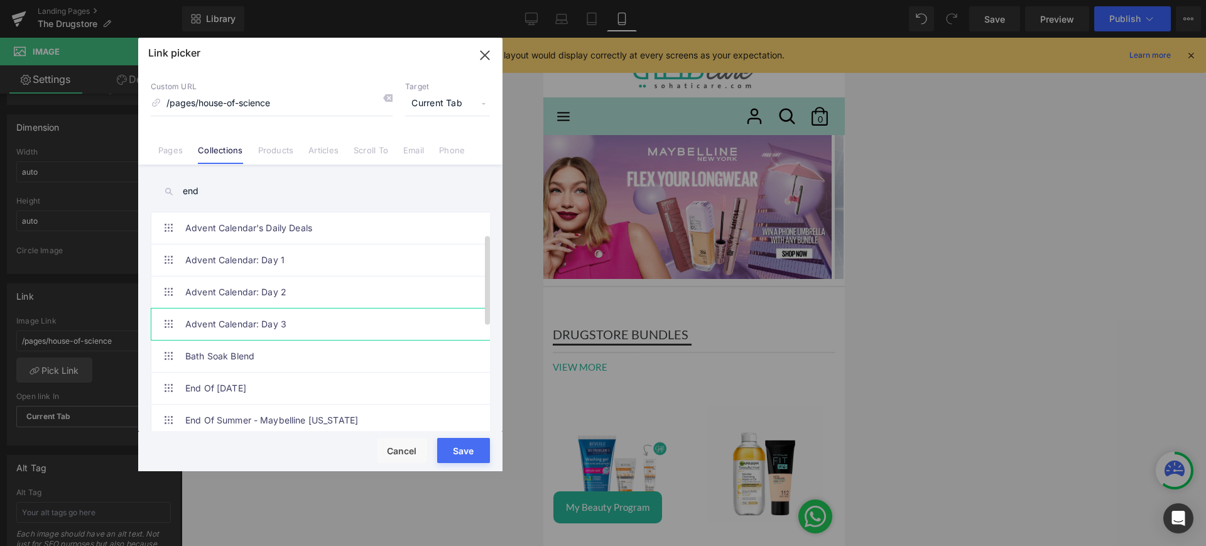
scroll to position [98, 0]
type input "end"
click at [273, 323] on link "End Of Summer - Maybelline New York" at bounding box center [323, 322] width 276 height 31
click at [478, 445] on button "Save" at bounding box center [463, 450] width 53 height 25
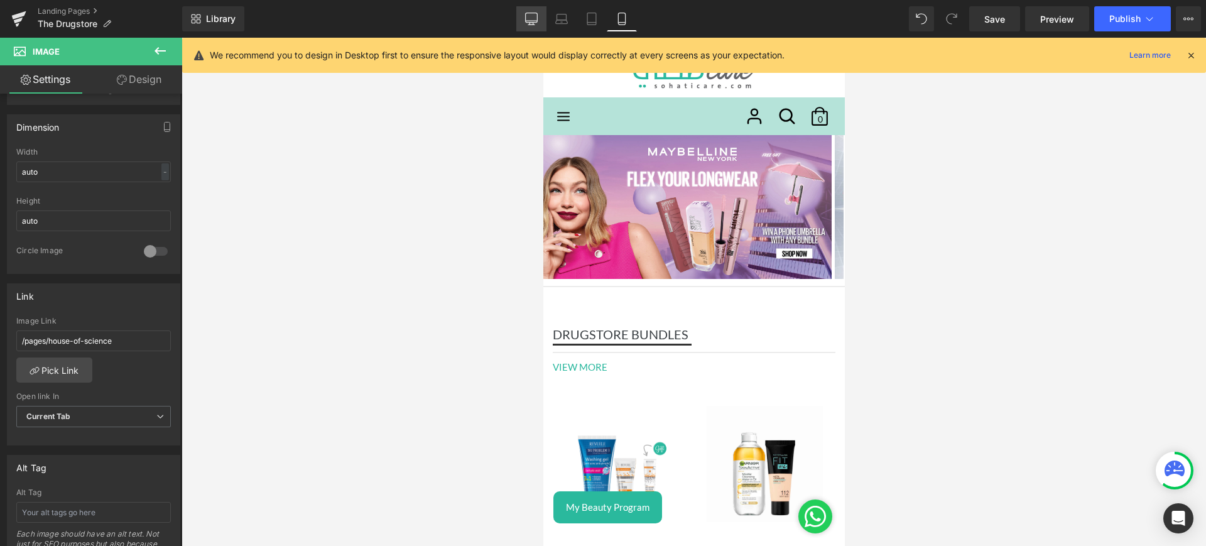
click at [530, 21] on icon at bounding box center [532, 21] width 12 height 0
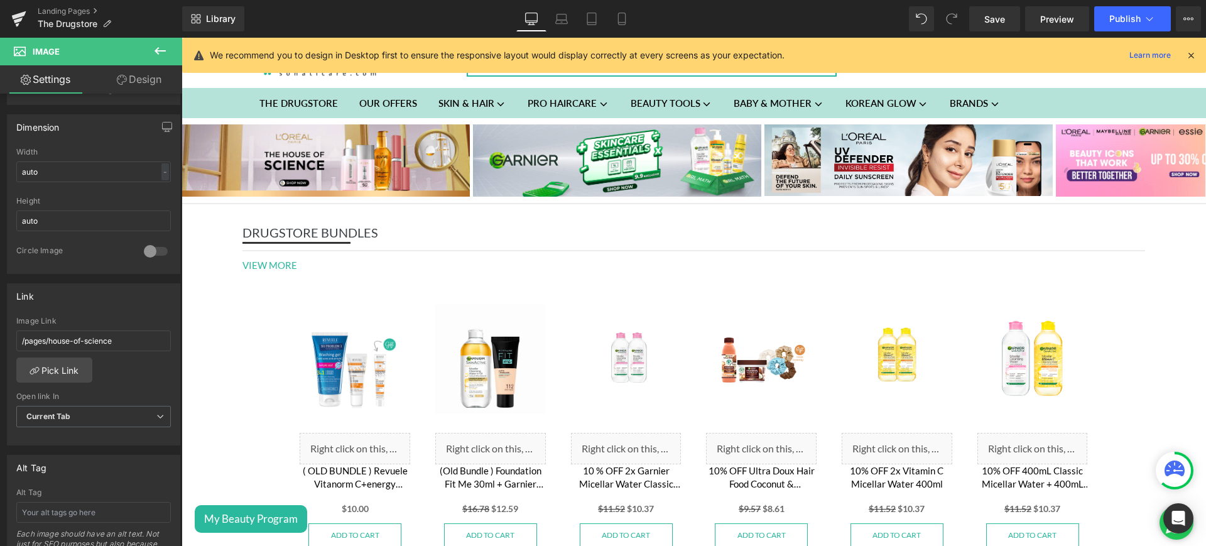
scroll to position [0, 0]
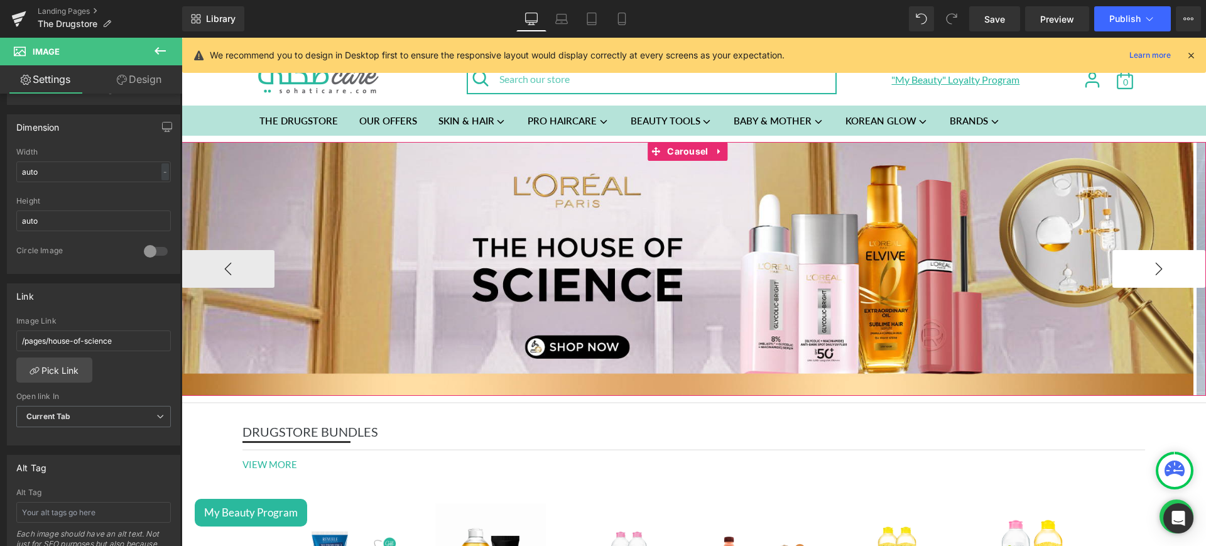
click at [1136, 257] on button "›" at bounding box center [1159, 269] width 93 height 38
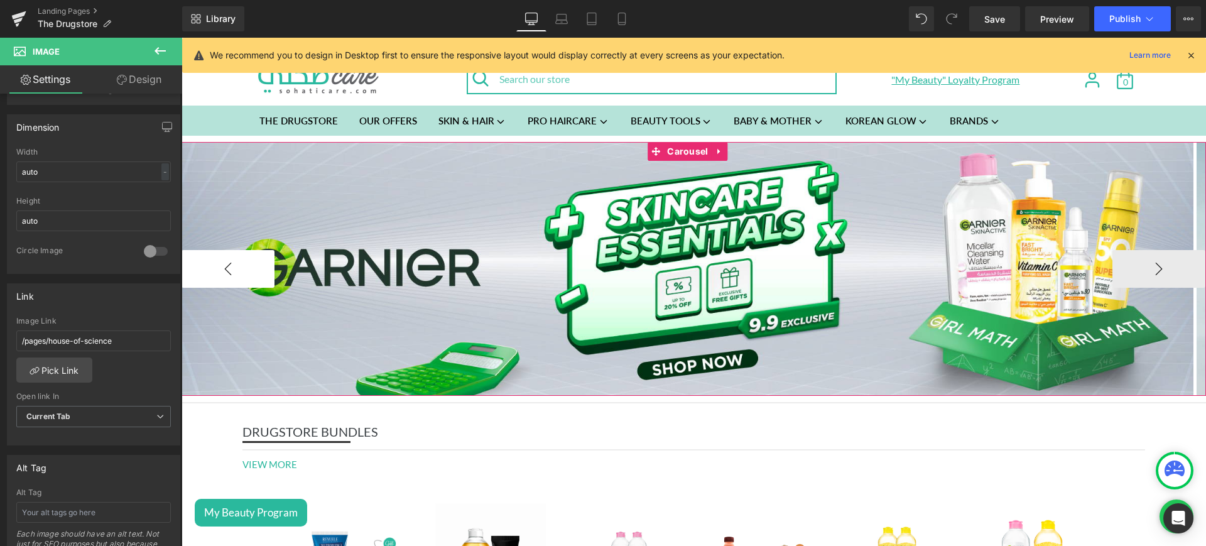
click at [228, 261] on button "‹" at bounding box center [228, 269] width 93 height 38
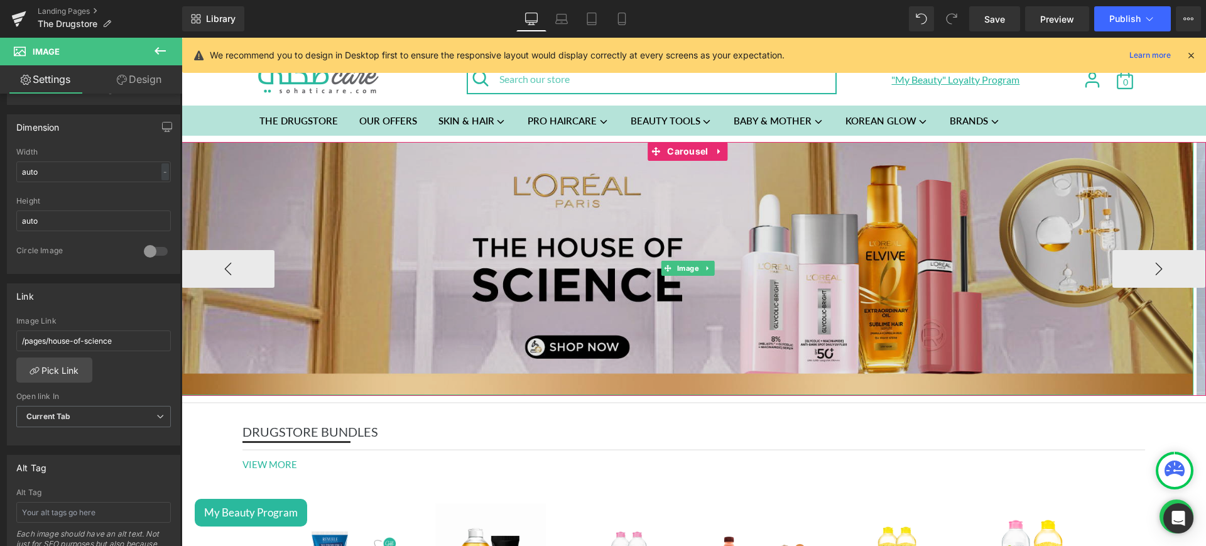
click at [478, 202] on img at bounding box center [688, 268] width 1012 height 253
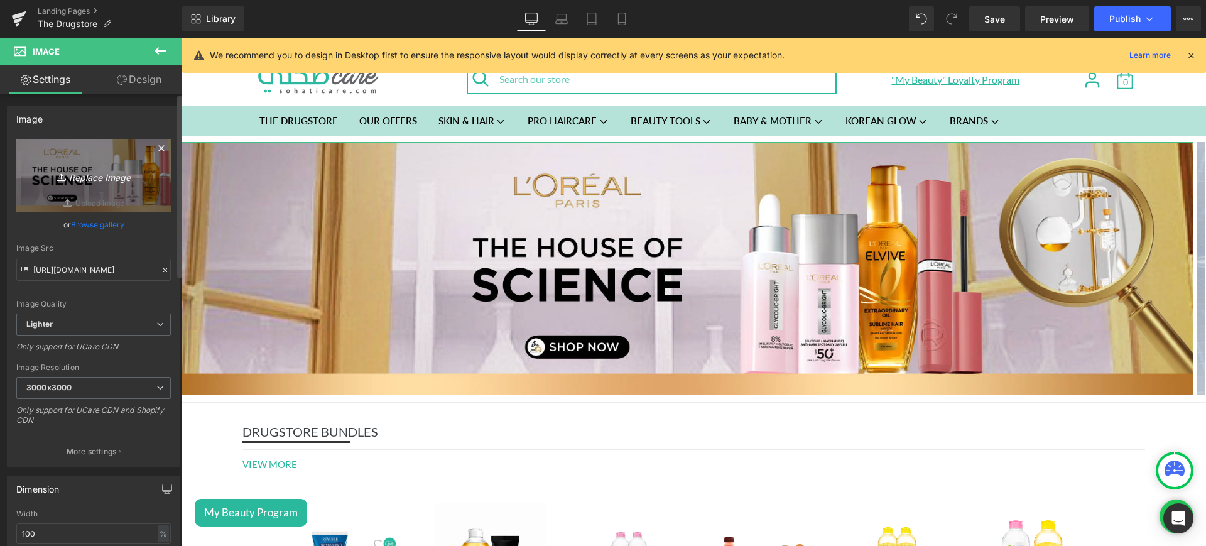
click at [88, 172] on icon "Replace Image" at bounding box center [93, 176] width 101 height 16
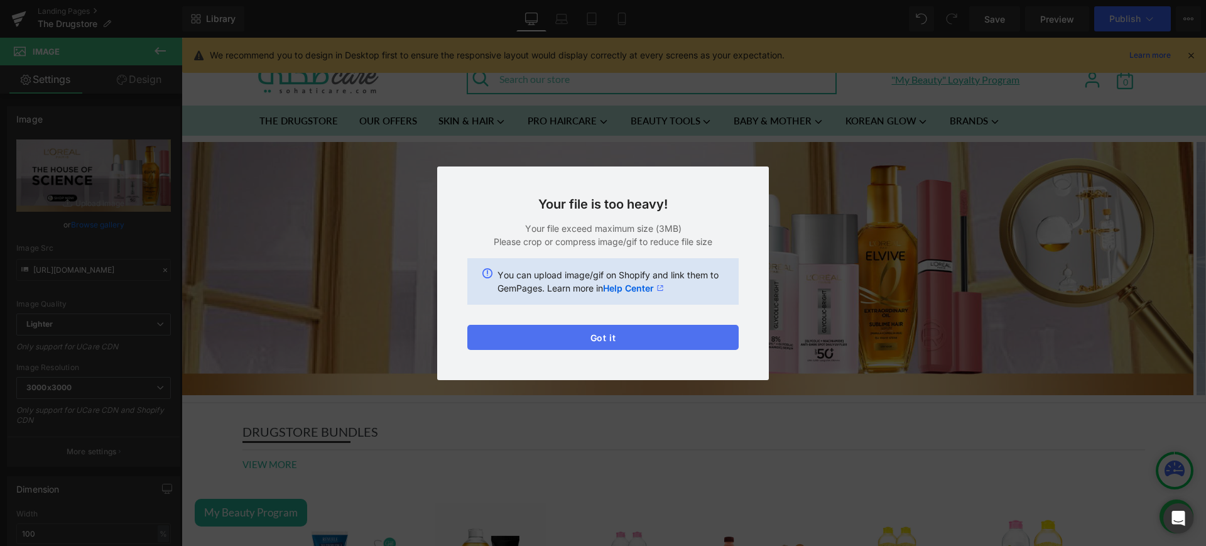
click at [636, 336] on button "Got it" at bounding box center [602, 337] width 271 height 25
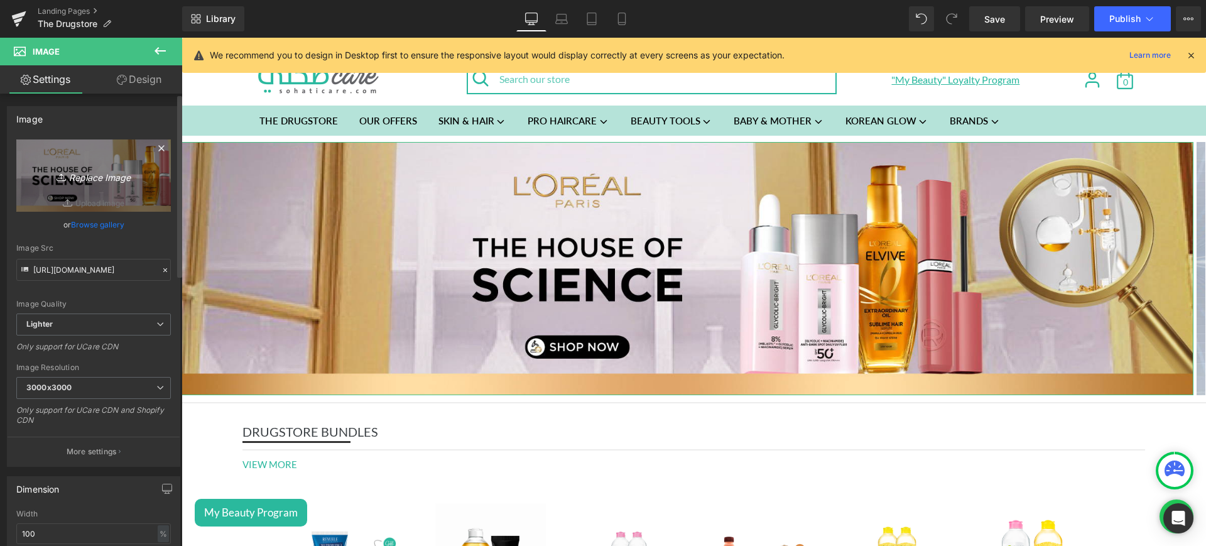
click at [92, 180] on icon "Replace Image" at bounding box center [93, 176] width 101 height 16
click at [109, 176] on icon "Replace Image" at bounding box center [93, 176] width 101 height 16
type input "C:\fakepath\end mob.jpg"
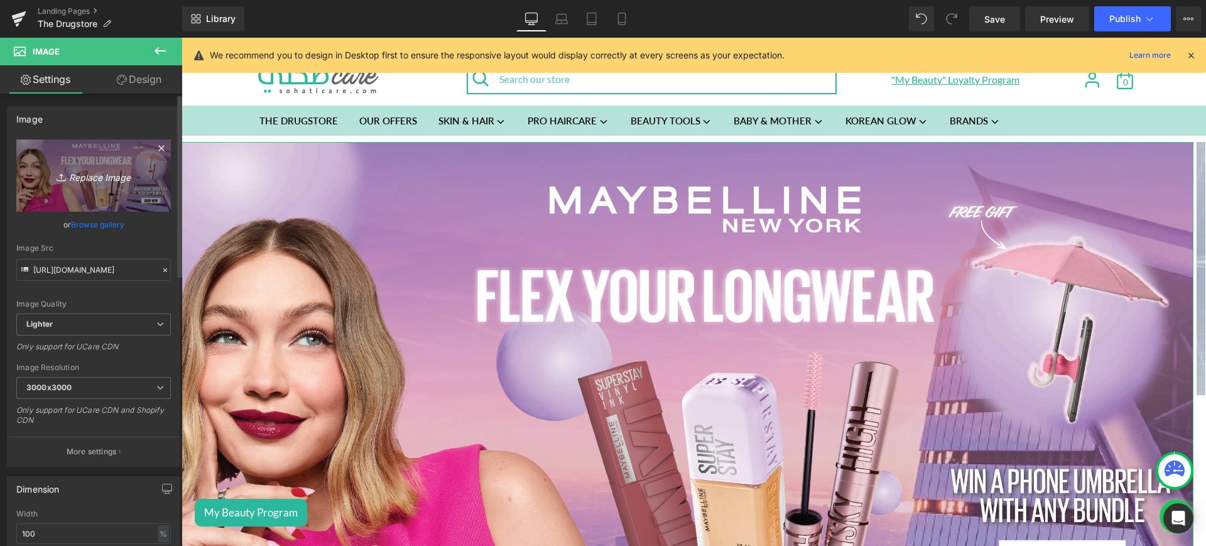
click at [98, 175] on icon "Replace Image" at bounding box center [93, 176] width 101 height 16
type input "C:\fakepath\end web.jpg"
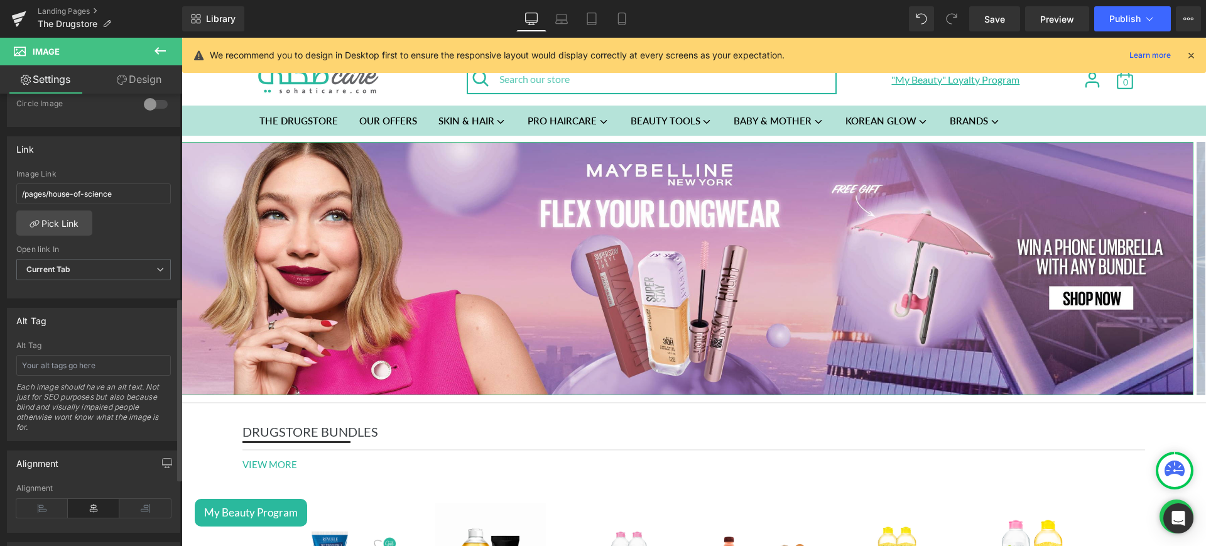
scroll to position [515, 0]
click at [58, 220] on link "Pick Link" at bounding box center [54, 217] width 76 height 25
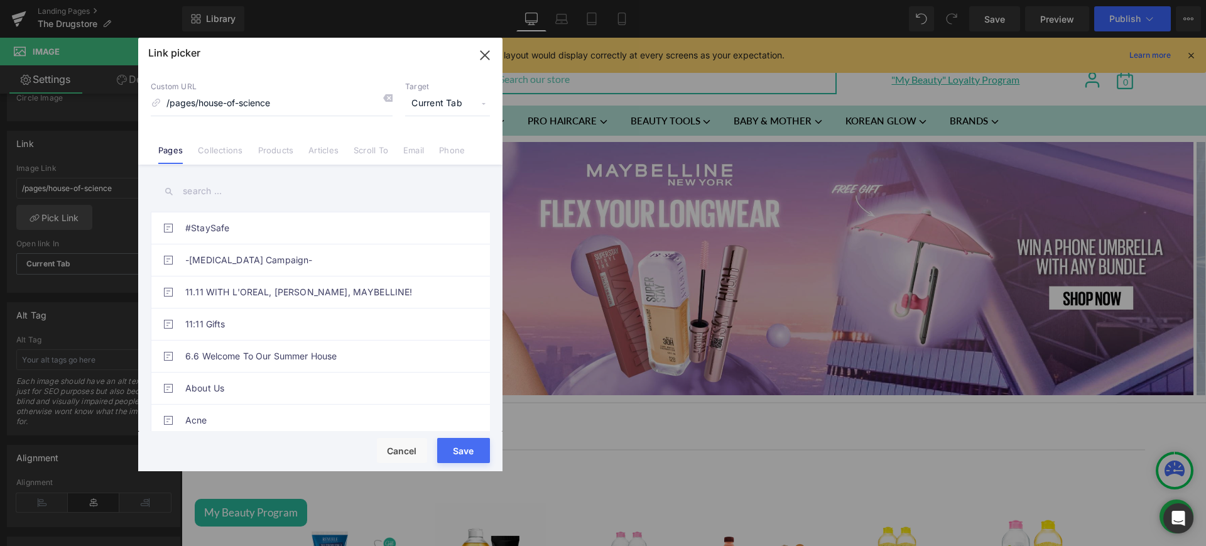
click at [228, 151] on link "Collections" at bounding box center [220, 154] width 45 height 19
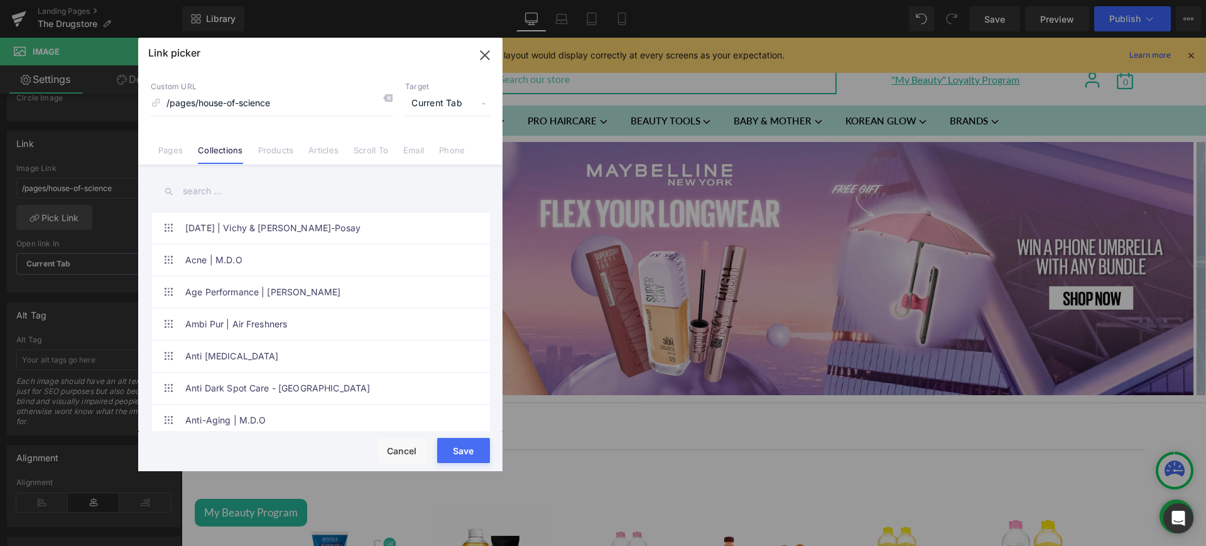
click at [234, 194] on input "text" at bounding box center [320, 191] width 339 height 28
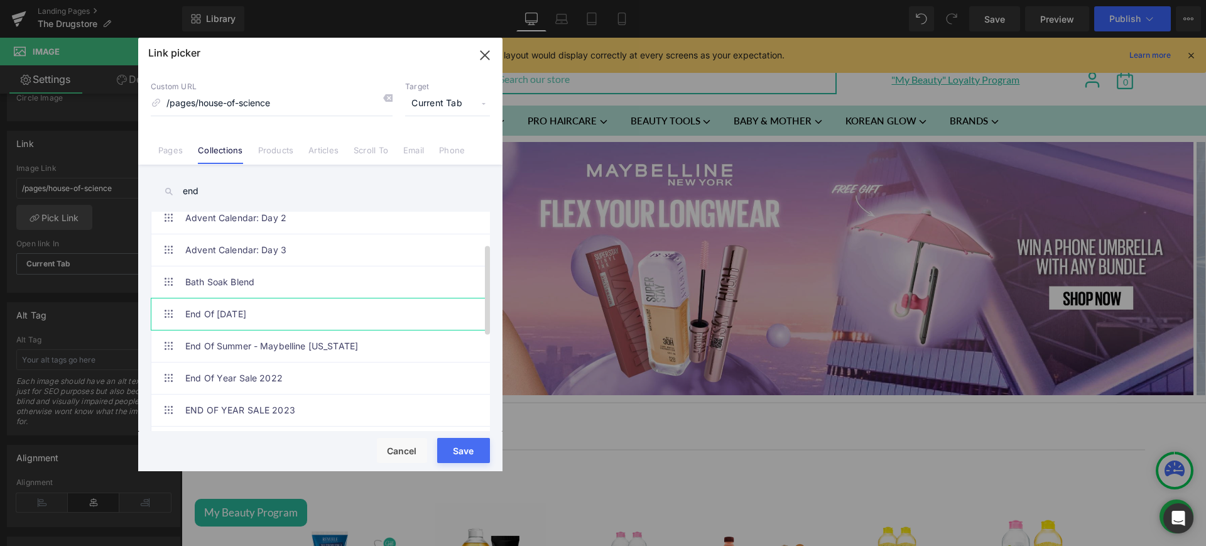
scroll to position [76, 0]
type input "end"
click at [281, 340] on link "End Of Summer - Maybelline New York" at bounding box center [323, 344] width 276 height 31
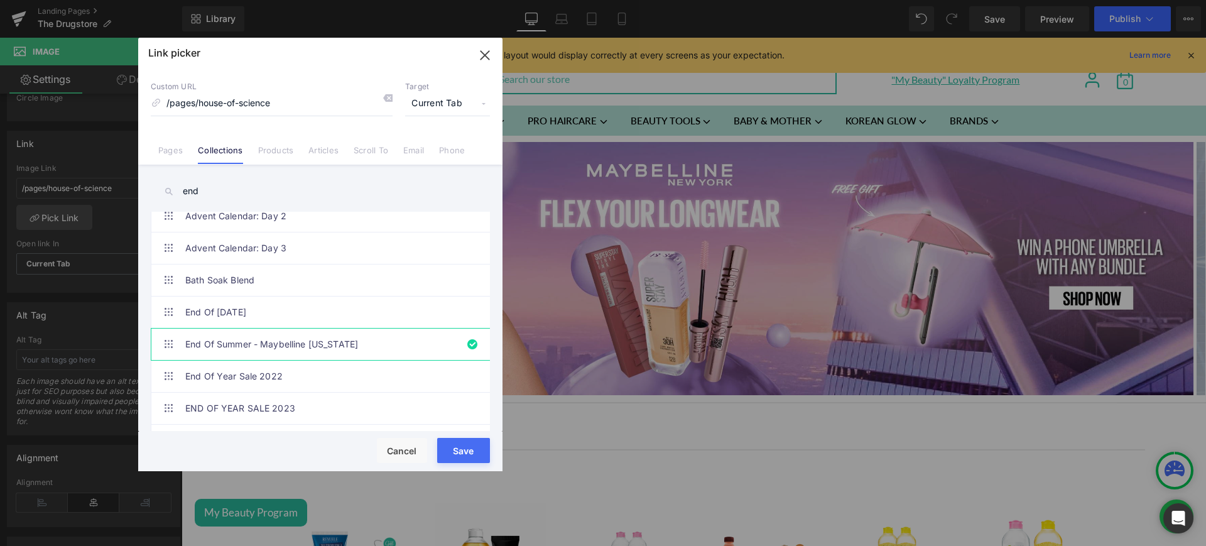
click at [478, 445] on button "Save" at bounding box center [463, 450] width 53 height 25
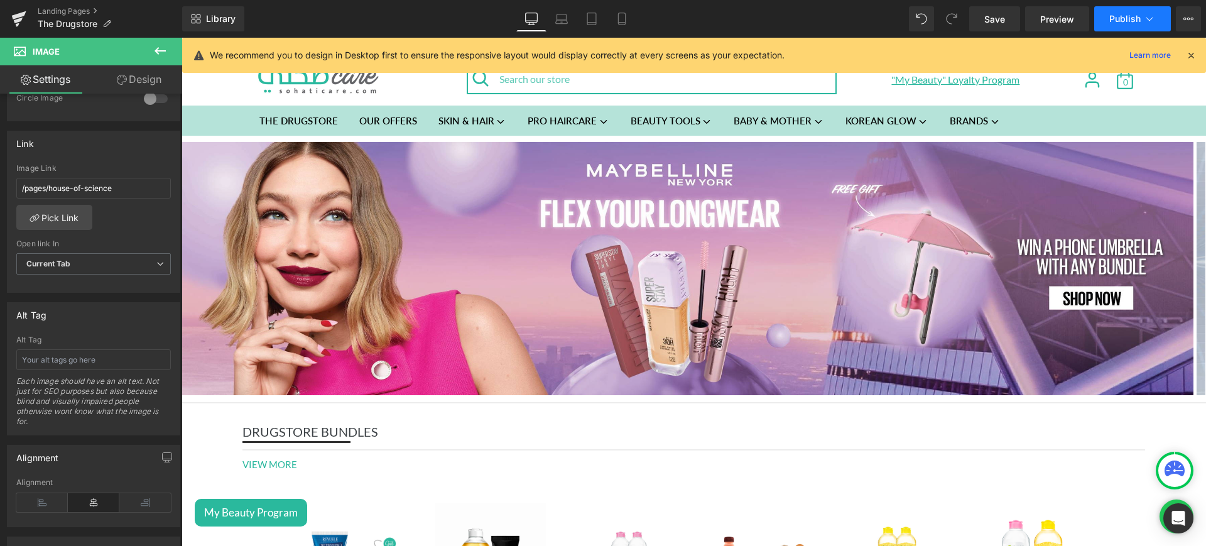
click at [1116, 16] on span "Publish" at bounding box center [1125, 19] width 31 height 10
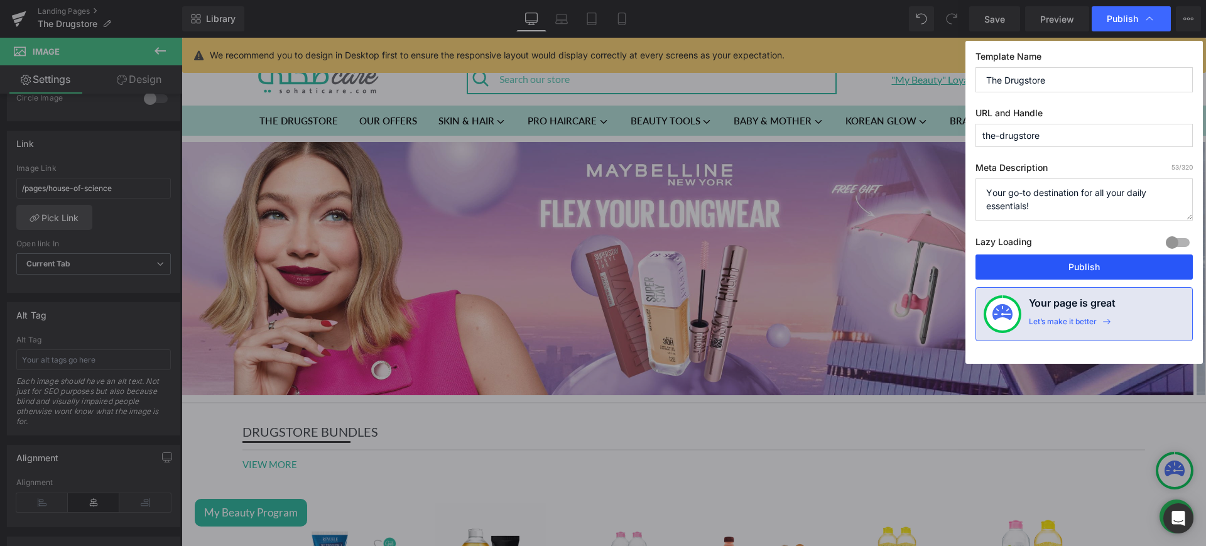
click at [1034, 267] on button "Publish" at bounding box center [1084, 266] width 217 height 25
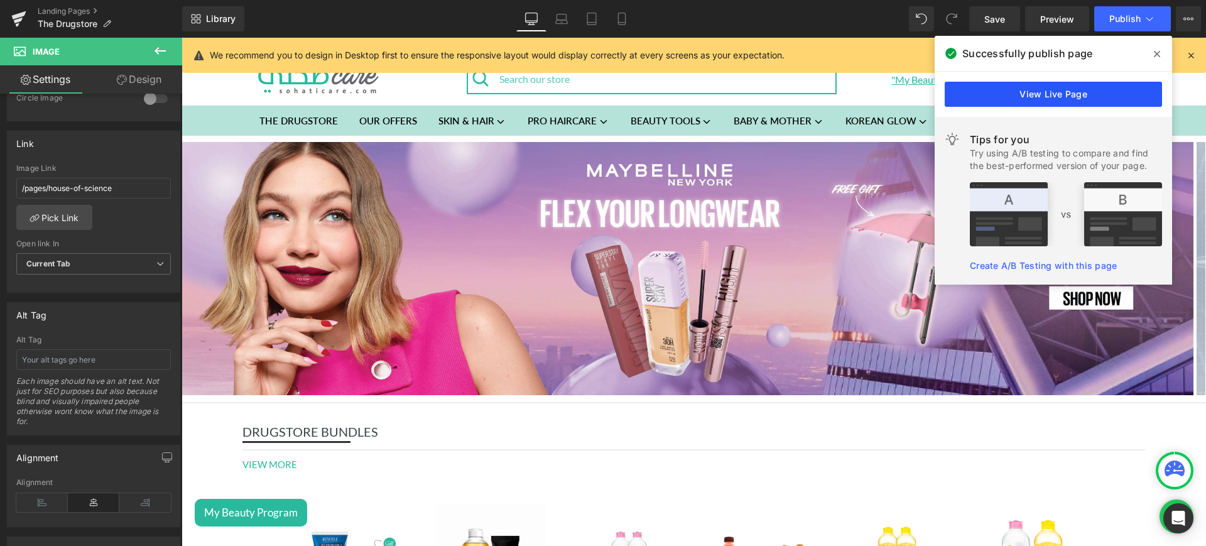
click at [1025, 96] on link "View Live Page" at bounding box center [1053, 94] width 217 height 25
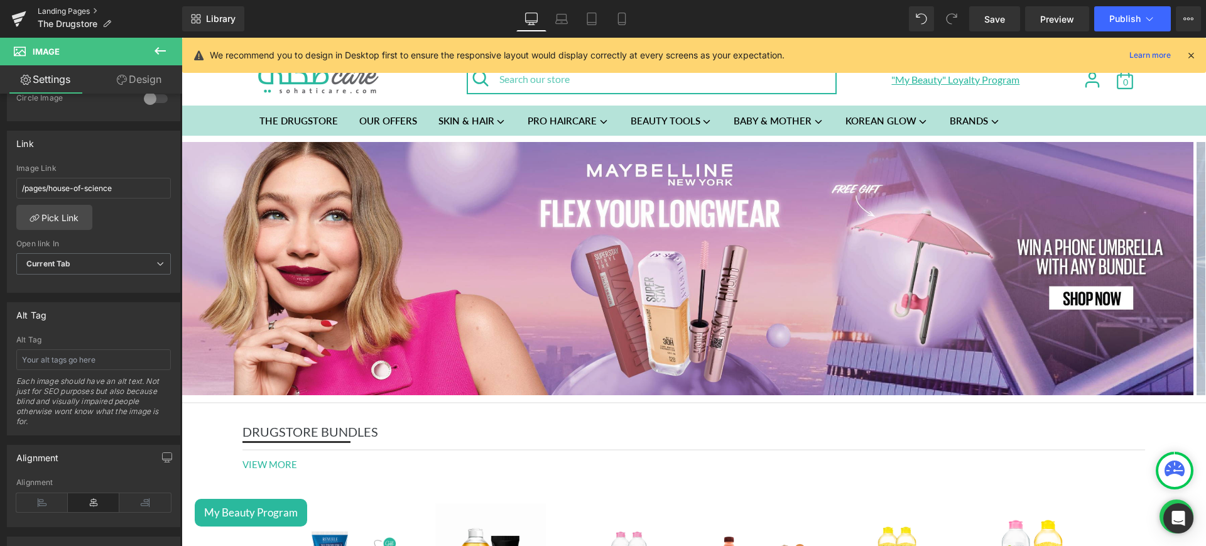
click at [77, 8] on link "Landing Pages" at bounding box center [110, 11] width 145 height 10
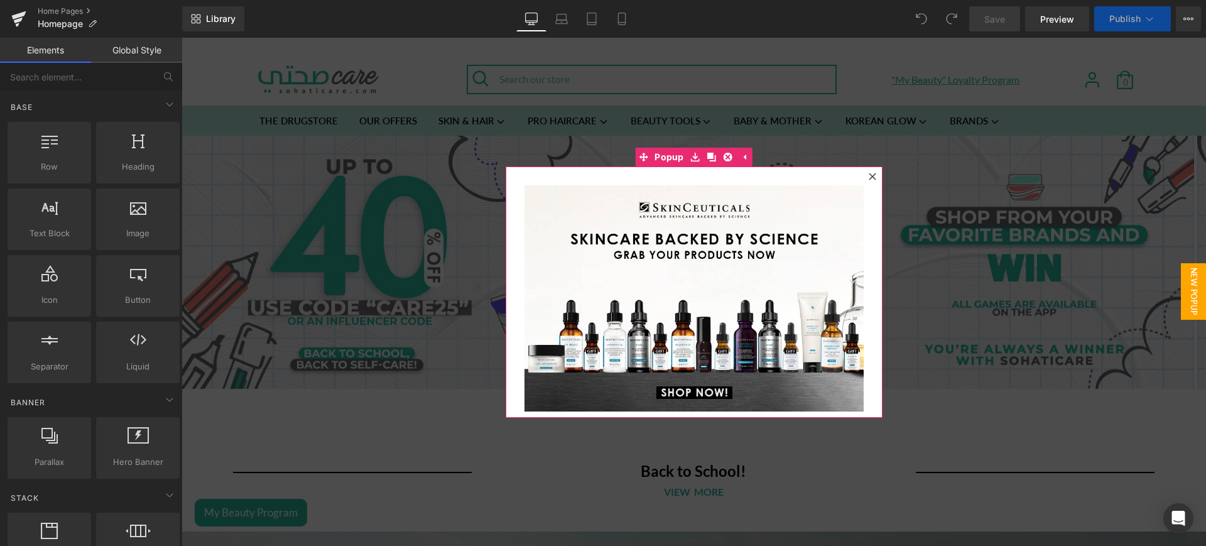
click at [869, 177] on icon at bounding box center [873, 177] width 8 height 8
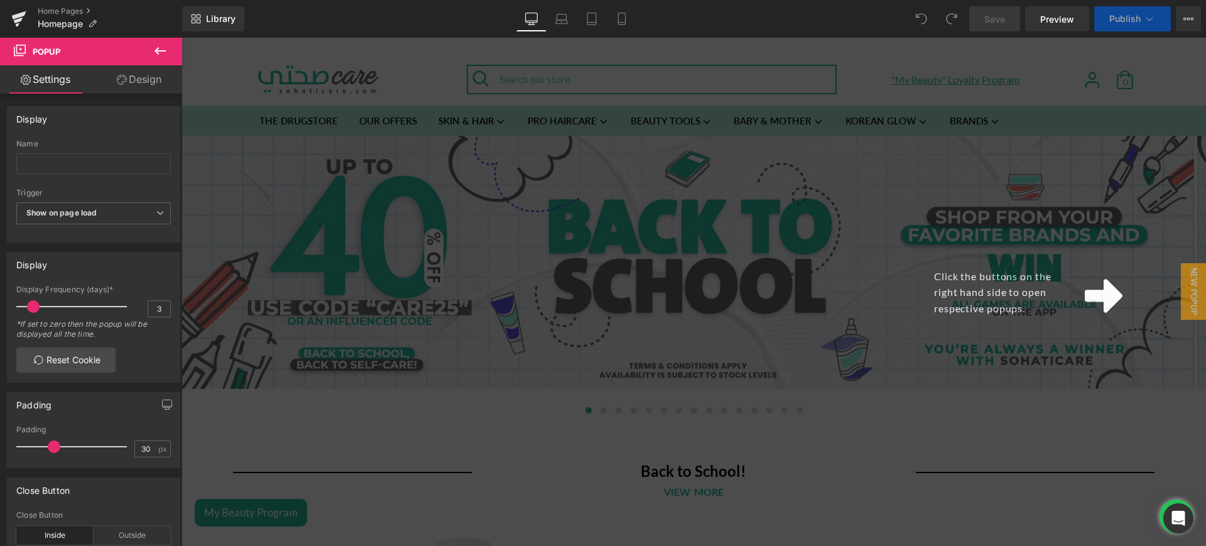
click at [849, 88] on div "Click the buttons on the right hand side to open respective popups." at bounding box center [694, 292] width 1025 height 508
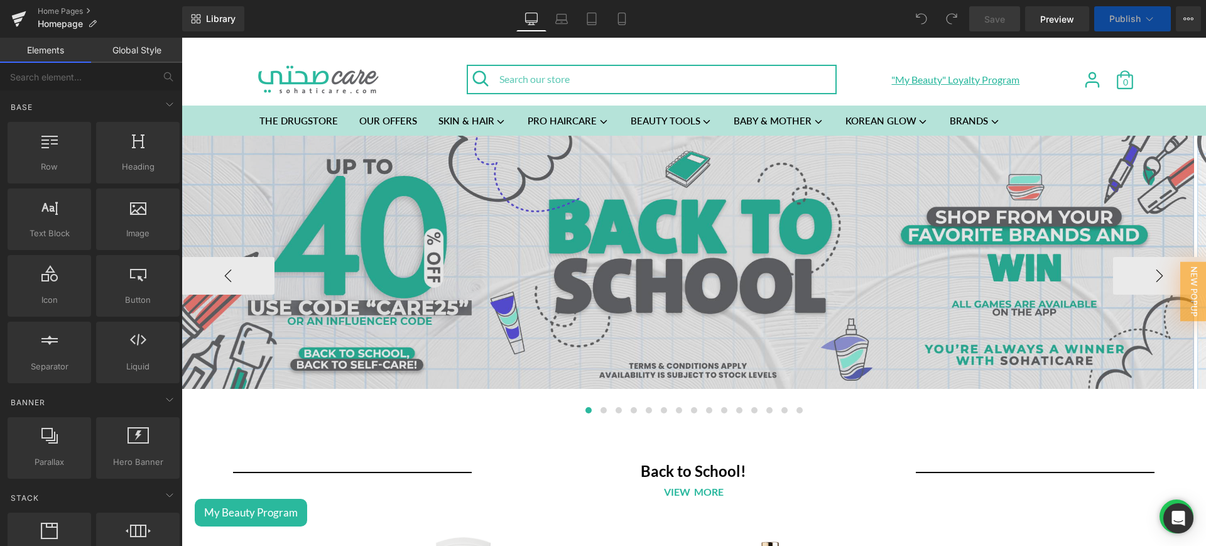
click at [683, 292] on img at bounding box center [688, 262] width 1013 height 253
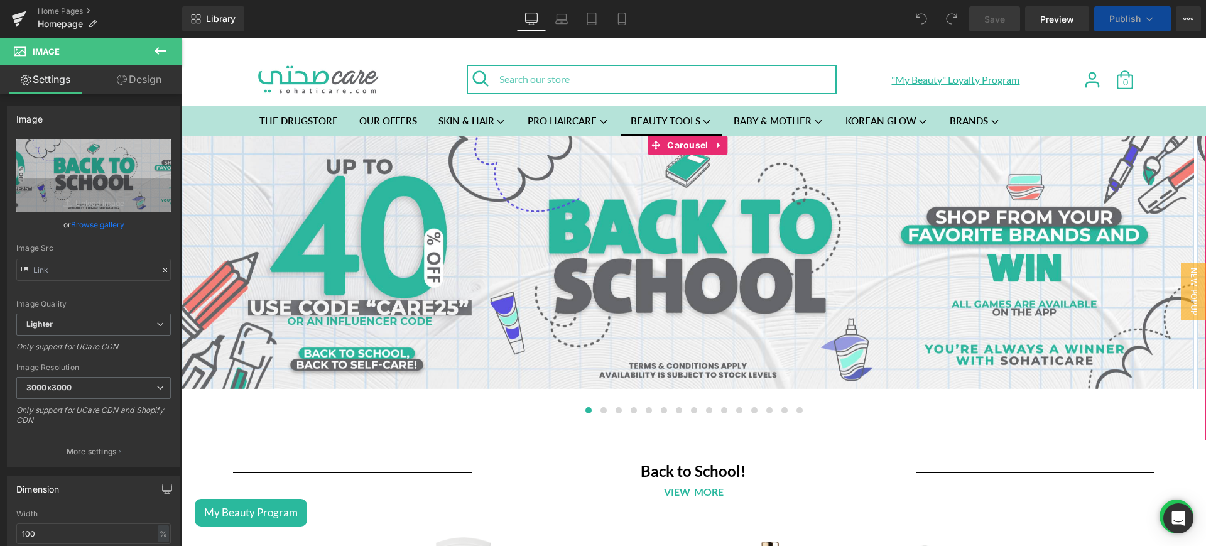
click at [692, 131] on link "BEAUTY TOOLS" at bounding box center [671, 121] width 101 height 30
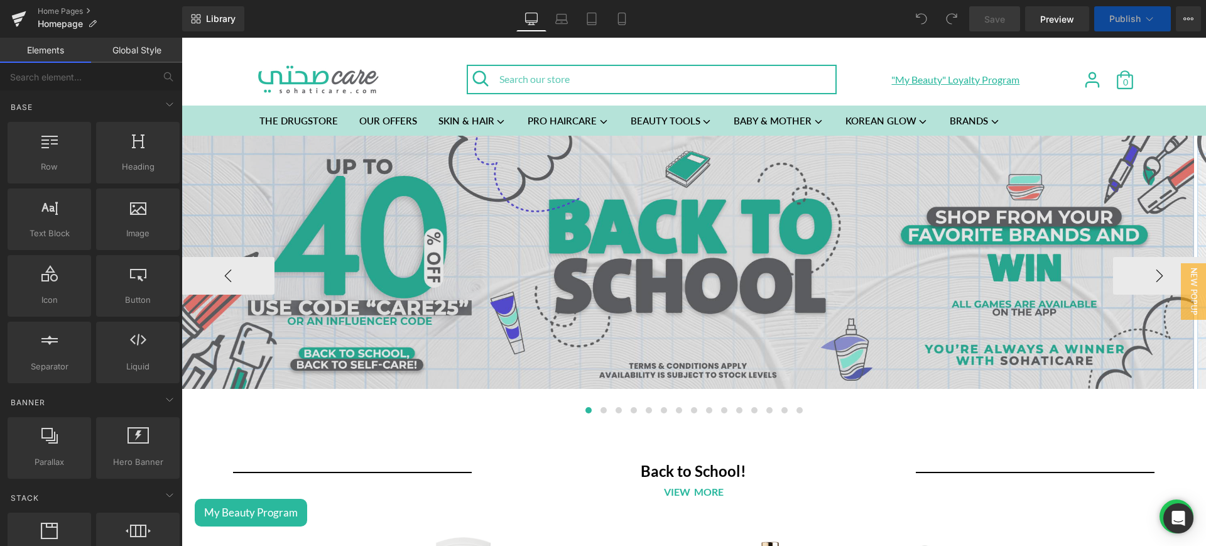
click at [699, 245] on img at bounding box center [688, 262] width 1013 height 253
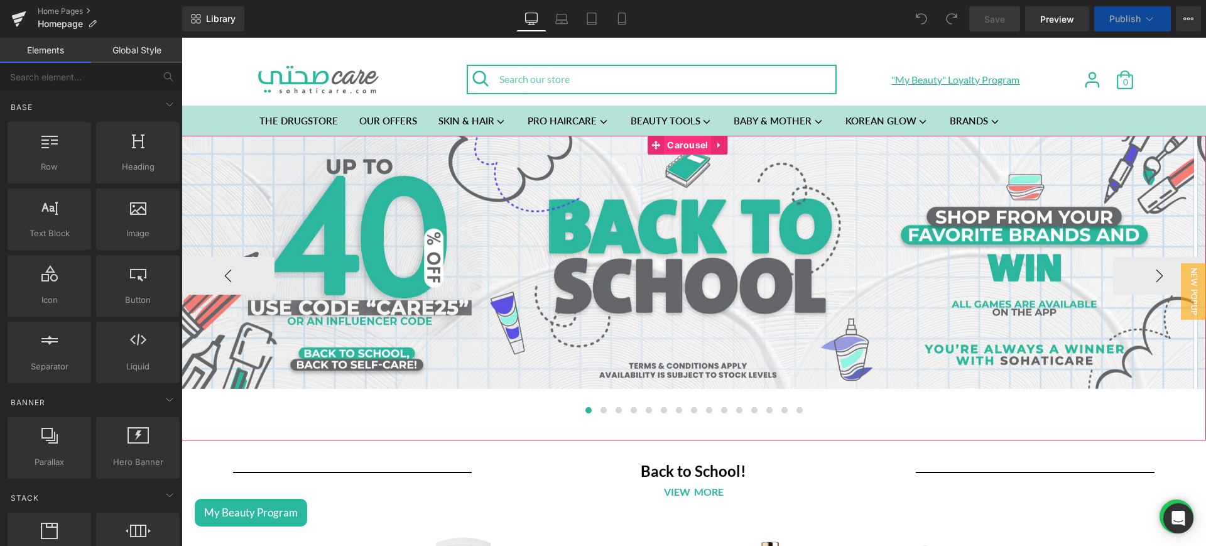
click at [679, 141] on span "Carousel" at bounding box center [687, 145] width 47 height 19
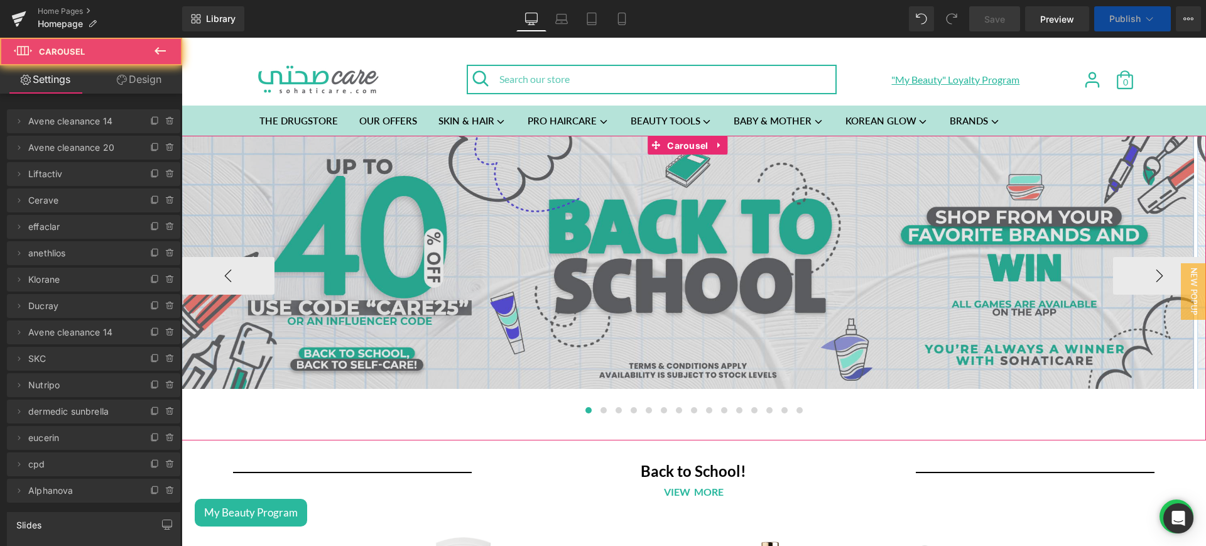
click at [1098, 270] on img at bounding box center [688, 262] width 1013 height 253
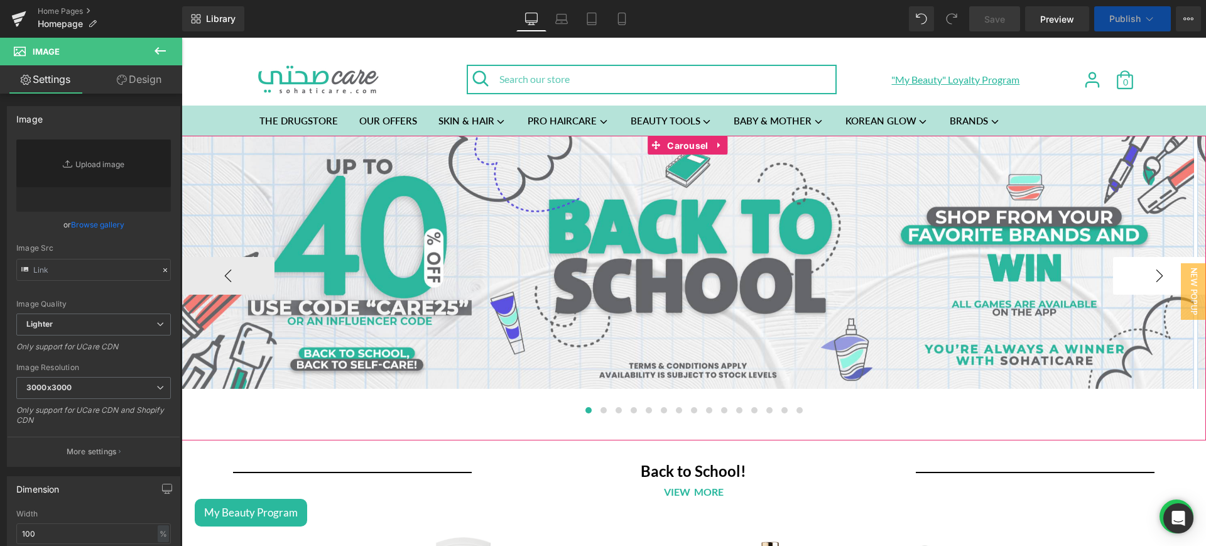
click at [1115, 270] on button "›" at bounding box center [1159, 276] width 93 height 38
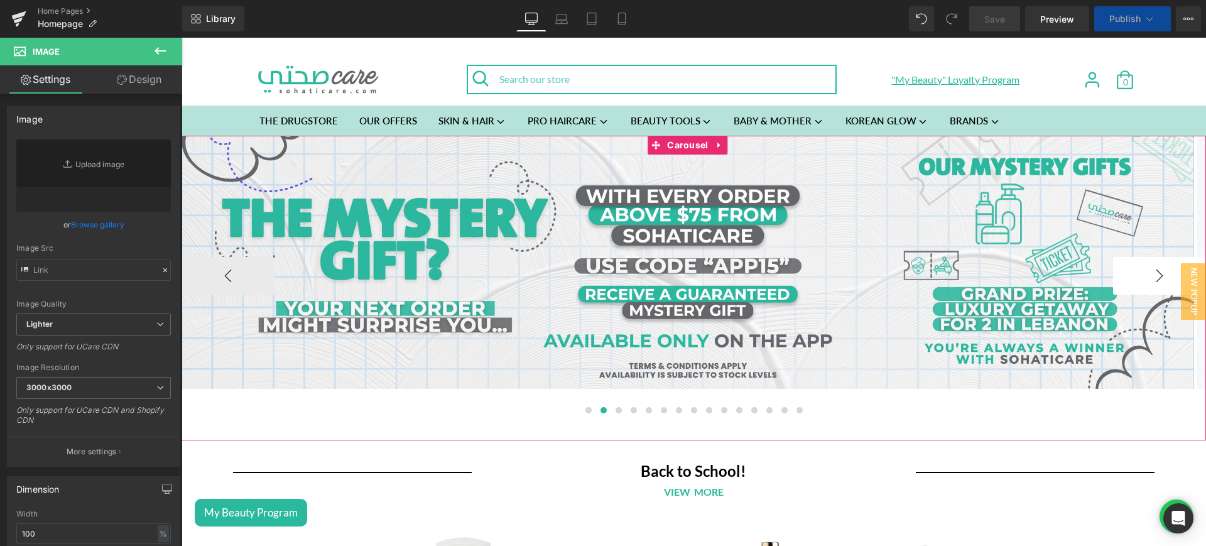
click at [1115, 270] on button "›" at bounding box center [1159, 276] width 93 height 38
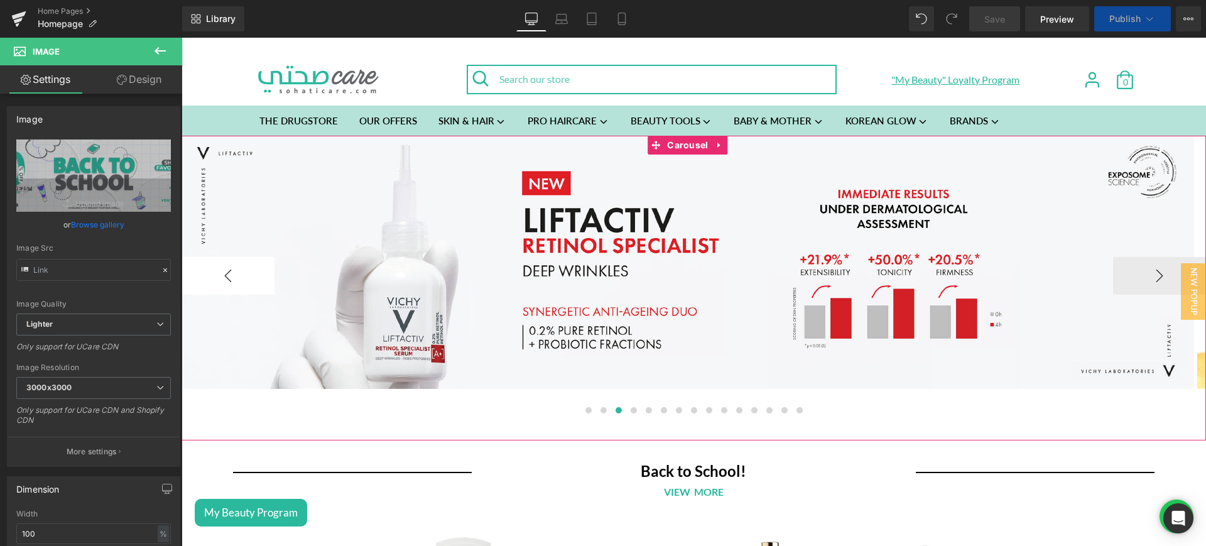
click at [225, 273] on button "‹" at bounding box center [228, 276] width 93 height 38
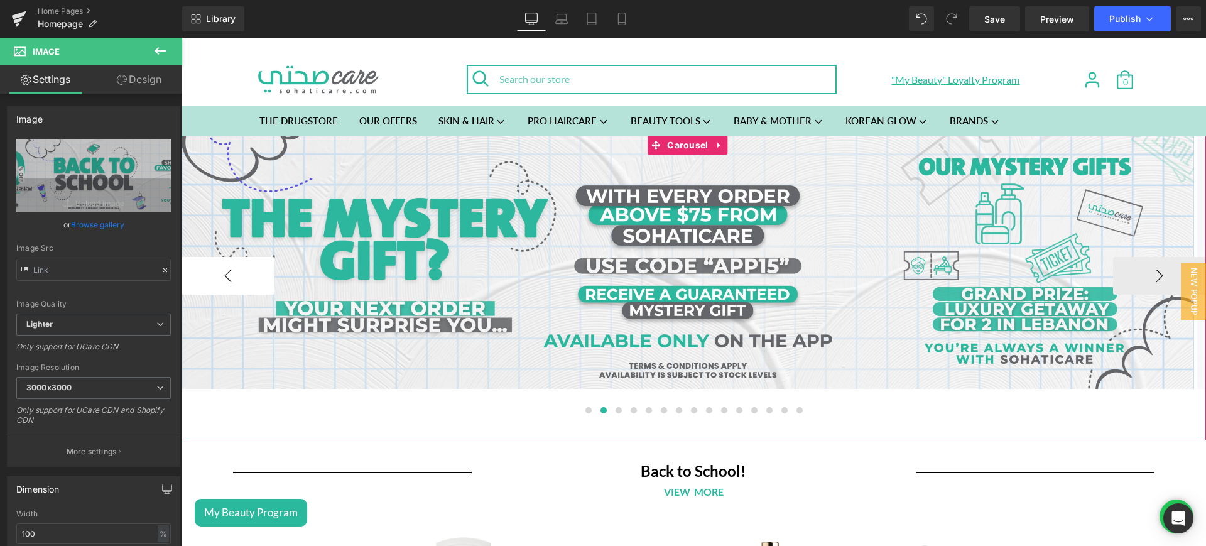
click at [225, 273] on button "‹" at bounding box center [228, 276] width 93 height 38
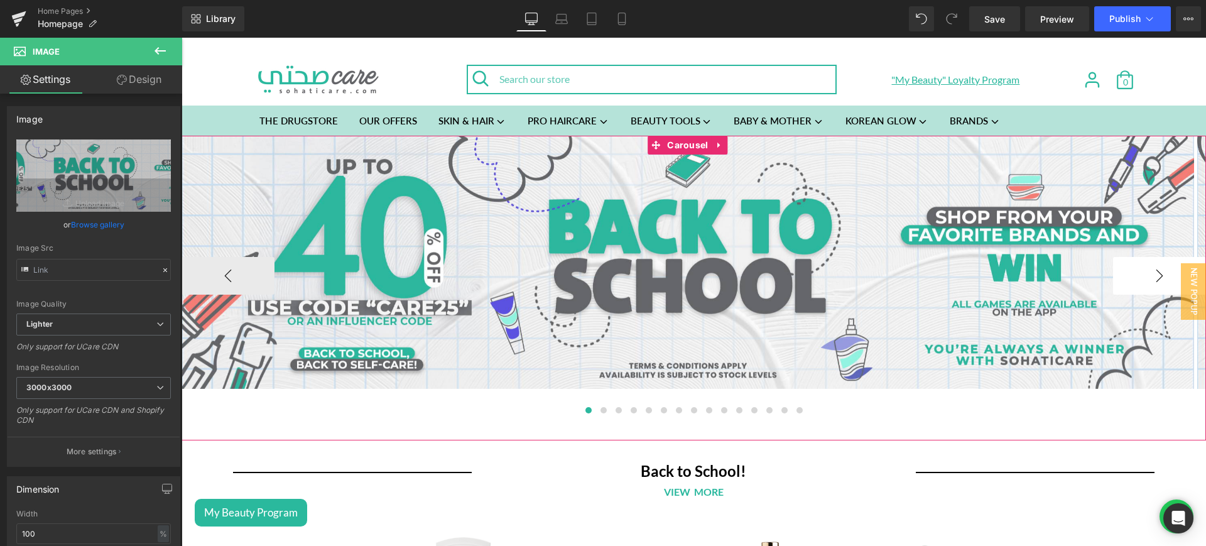
click at [1139, 272] on button "›" at bounding box center [1159, 276] width 93 height 38
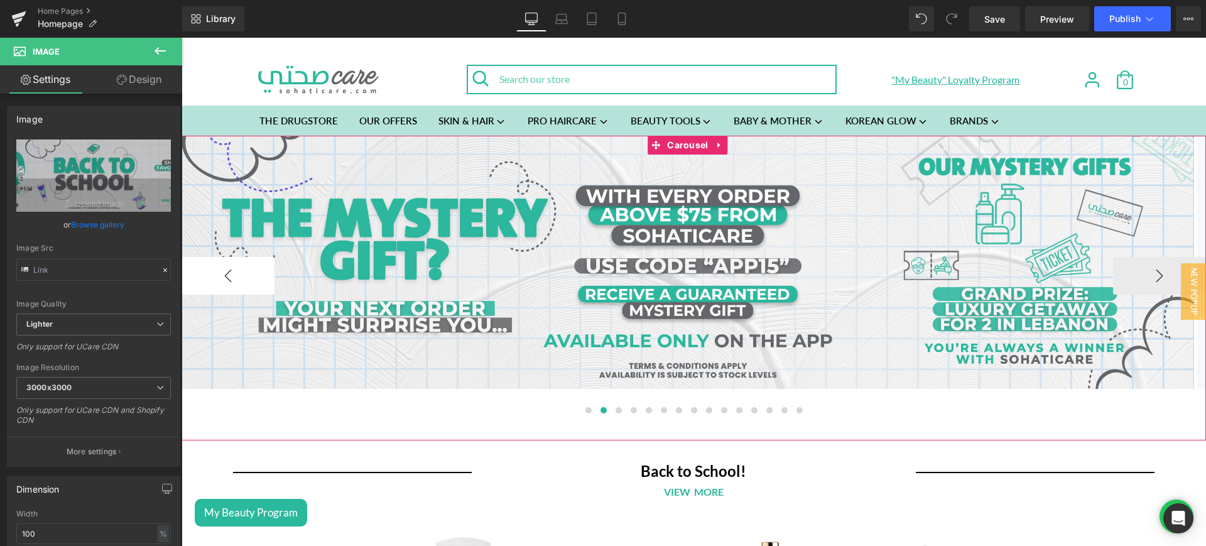
click at [253, 281] on button "‹" at bounding box center [228, 276] width 93 height 38
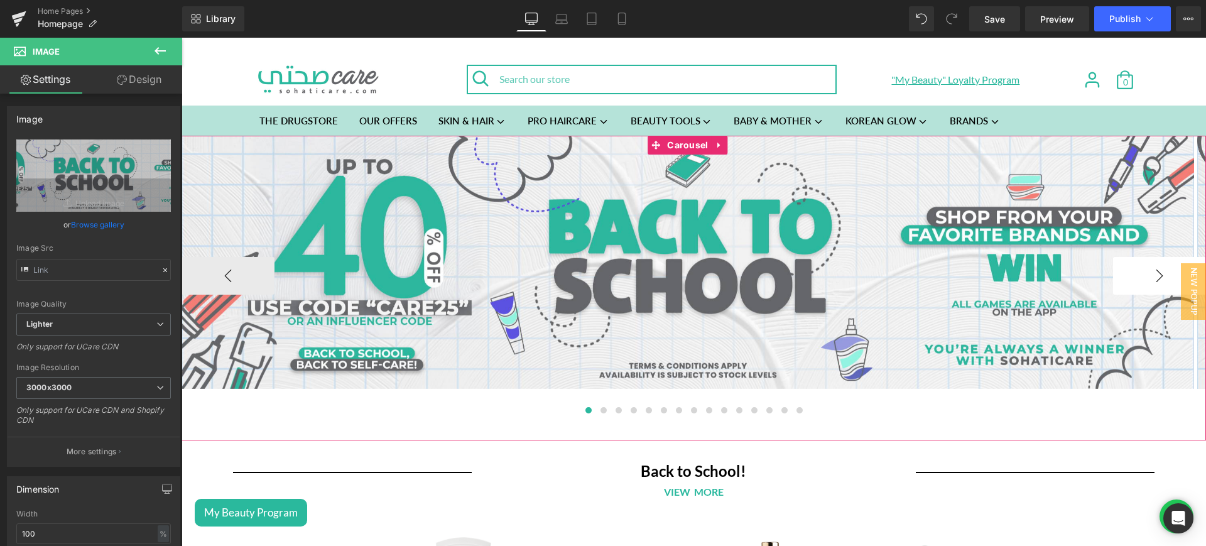
click at [1134, 280] on button "›" at bounding box center [1159, 276] width 93 height 38
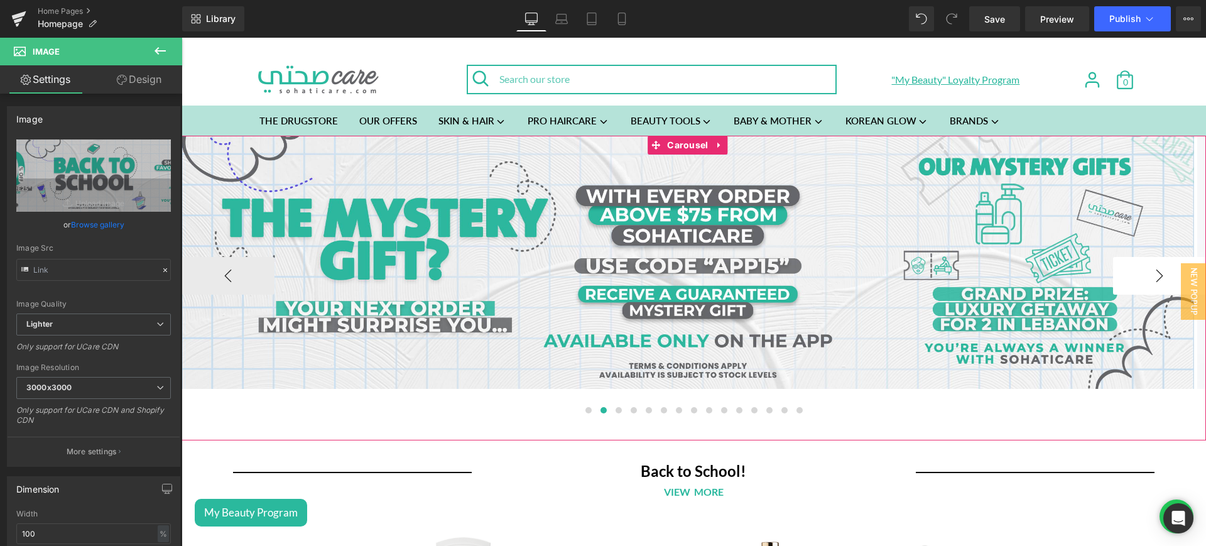
click at [1134, 280] on button "›" at bounding box center [1159, 276] width 93 height 38
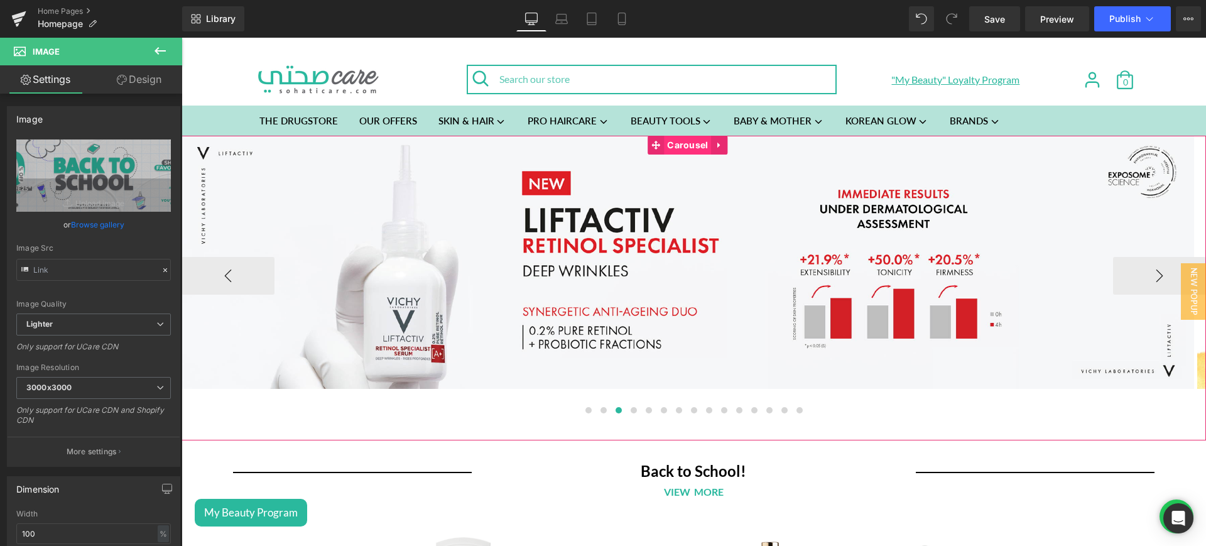
click at [686, 147] on span "Carousel" at bounding box center [687, 145] width 47 height 19
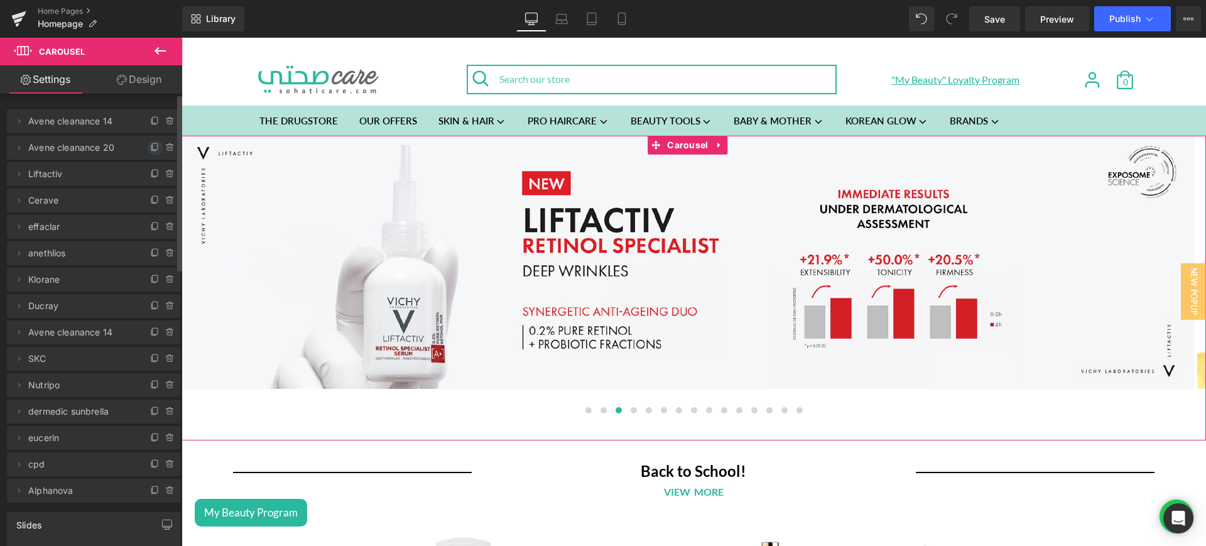
click at [151, 147] on icon at bounding box center [155, 148] width 10 height 10
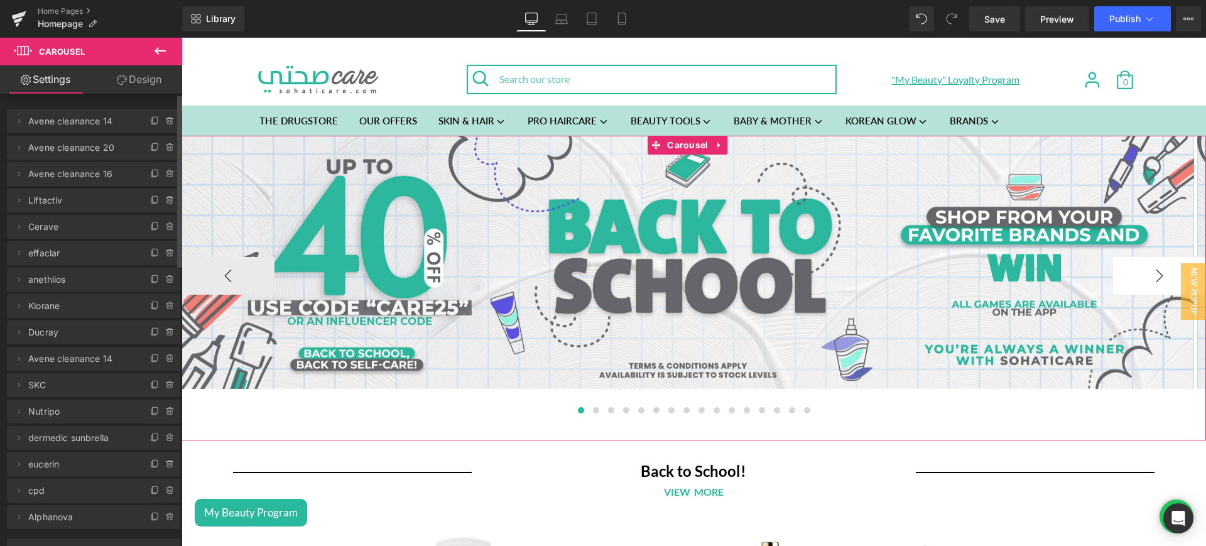
click at [1115, 272] on button "›" at bounding box center [1159, 276] width 93 height 38
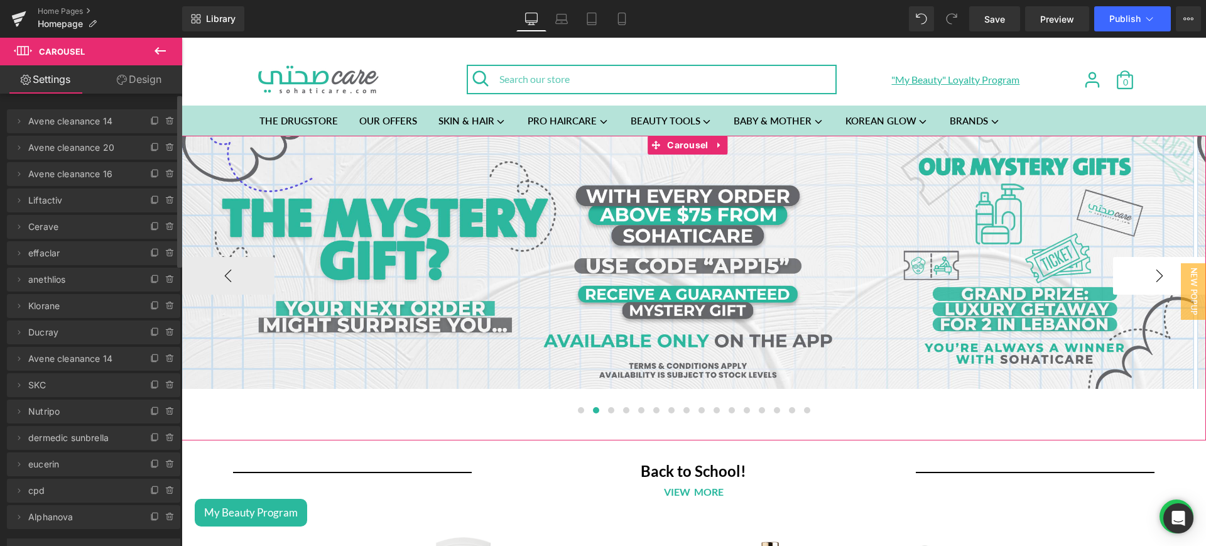
click at [1115, 272] on button "›" at bounding box center [1159, 276] width 93 height 38
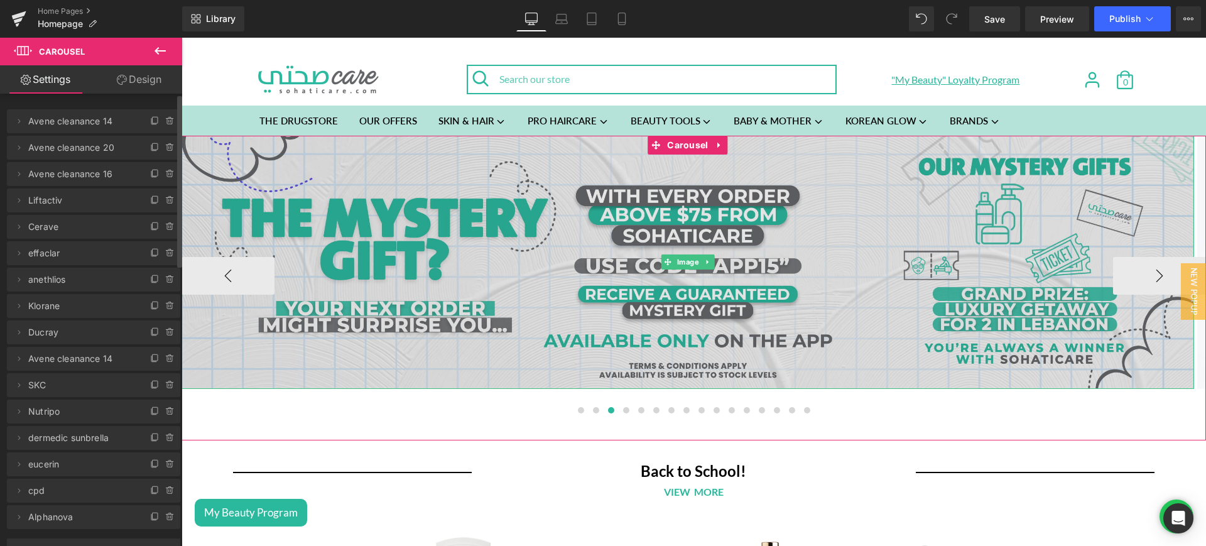
click at [601, 223] on img at bounding box center [688, 262] width 1013 height 253
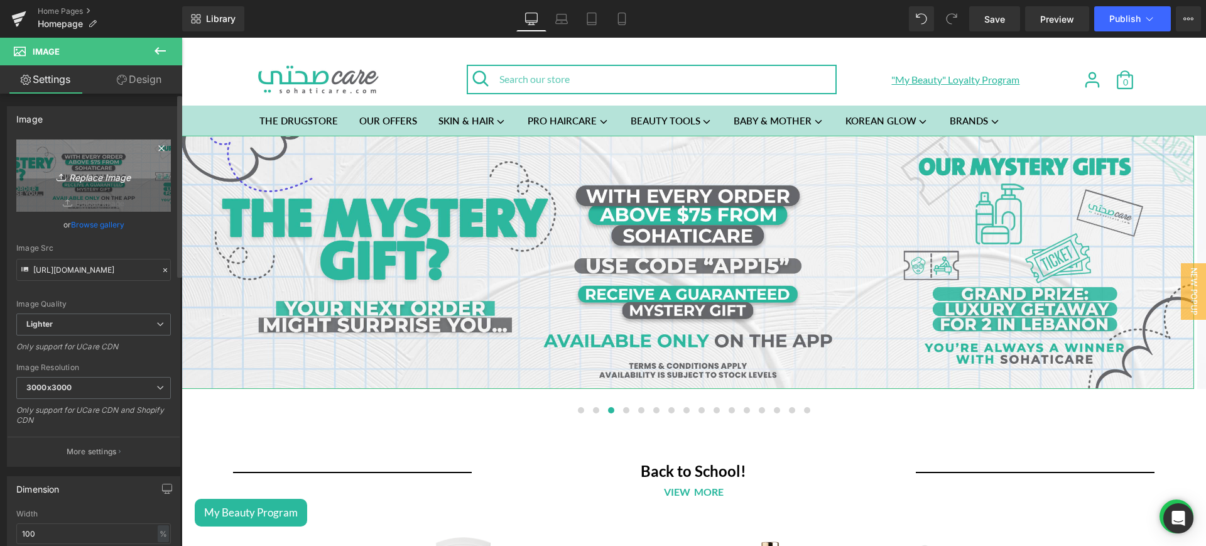
click at [96, 168] on icon "Replace Image" at bounding box center [93, 176] width 101 height 16
type input "C:\fakepath\phyto web.png"
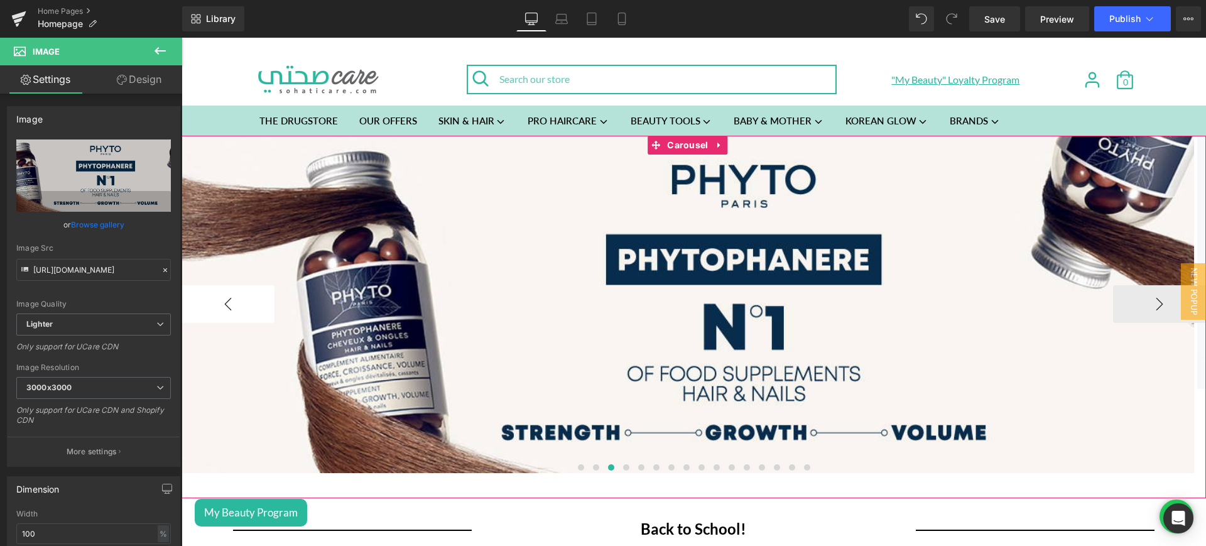
click at [226, 303] on button "‹" at bounding box center [228, 304] width 93 height 38
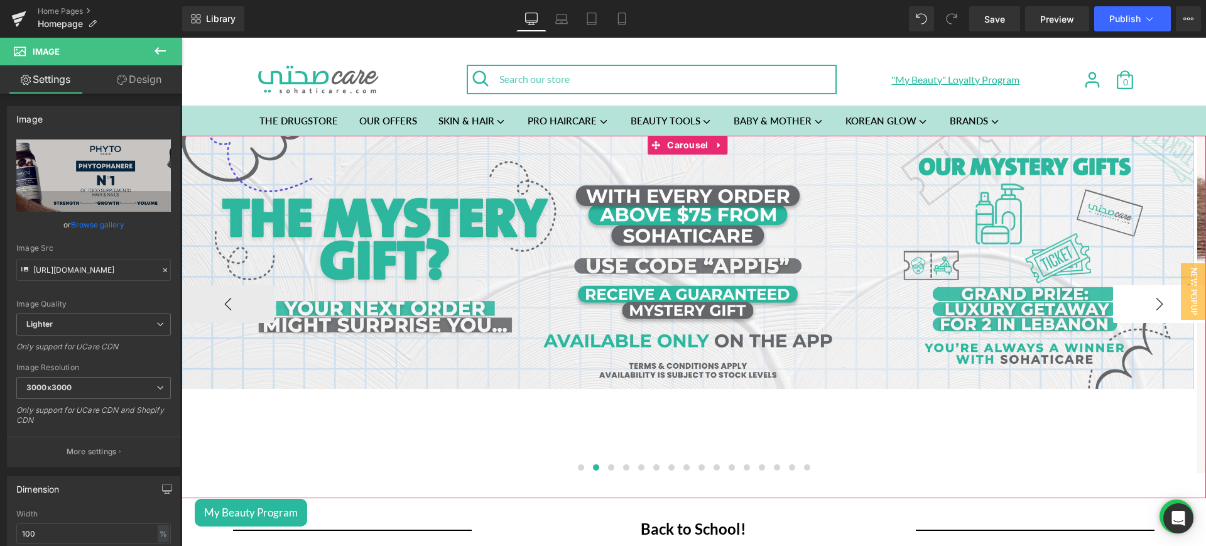
click at [1139, 303] on button "›" at bounding box center [1159, 304] width 93 height 38
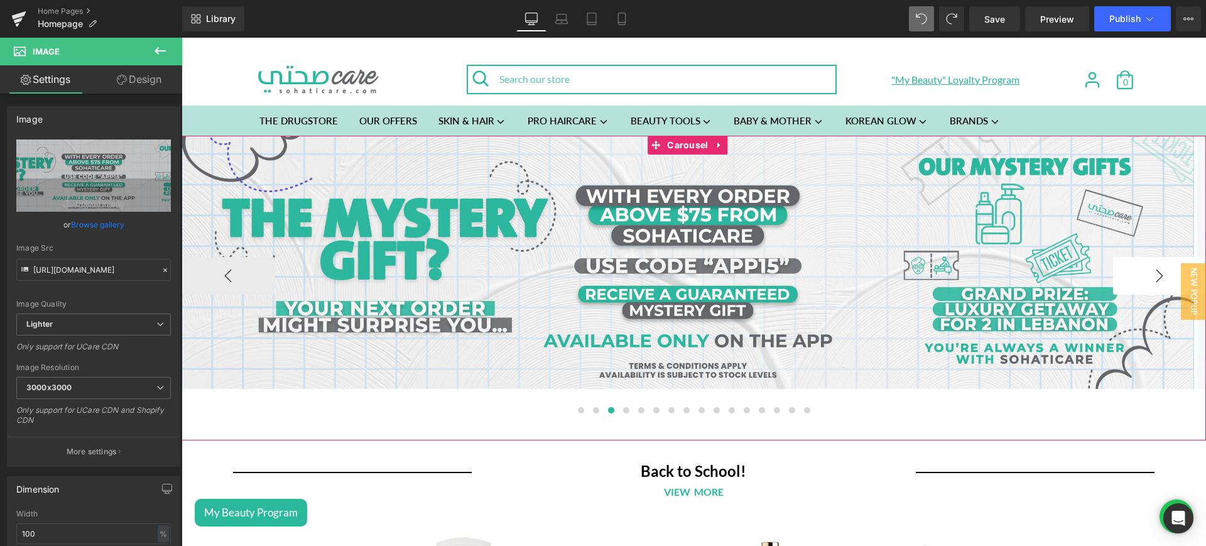
click at [1135, 270] on button "›" at bounding box center [1159, 276] width 93 height 38
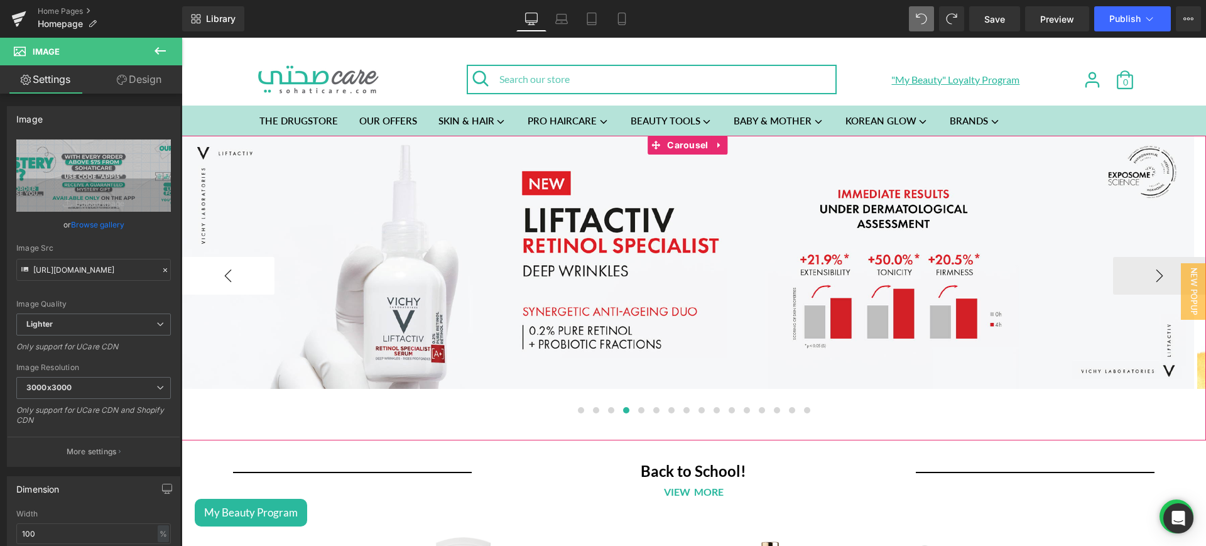
click at [214, 280] on button "‹" at bounding box center [228, 276] width 93 height 38
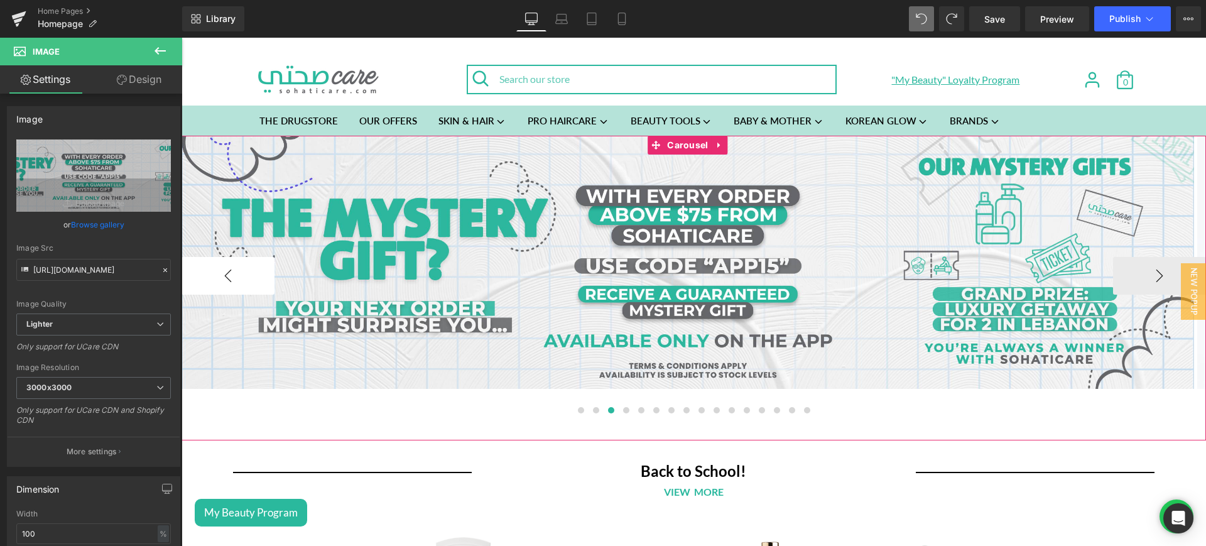
click at [214, 280] on button "‹" at bounding box center [228, 276] width 93 height 38
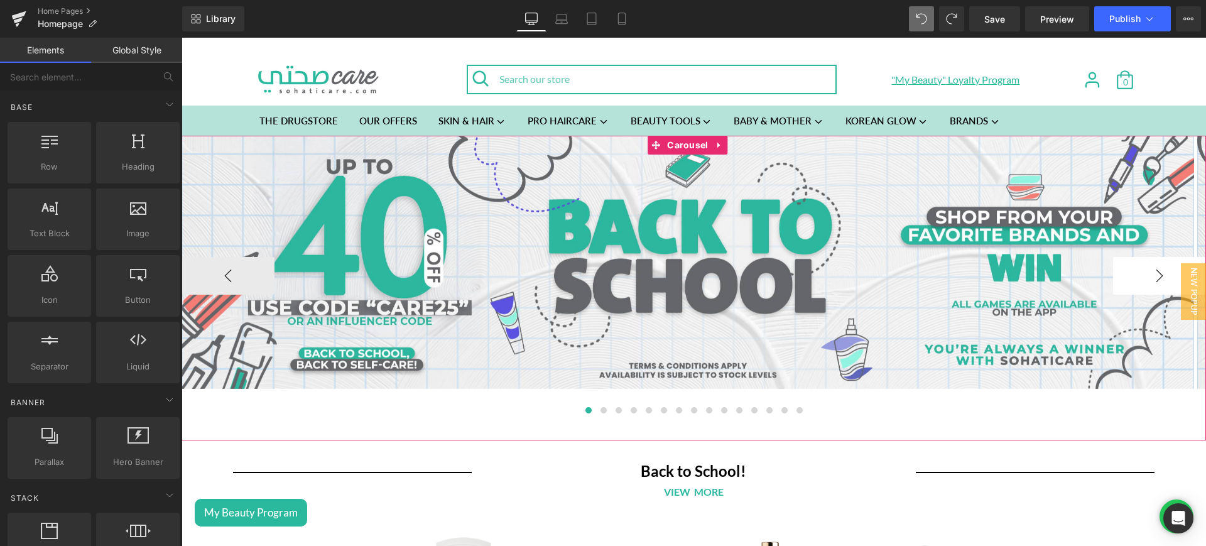
click at [1142, 270] on button "›" at bounding box center [1159, 276] width 93 height 38
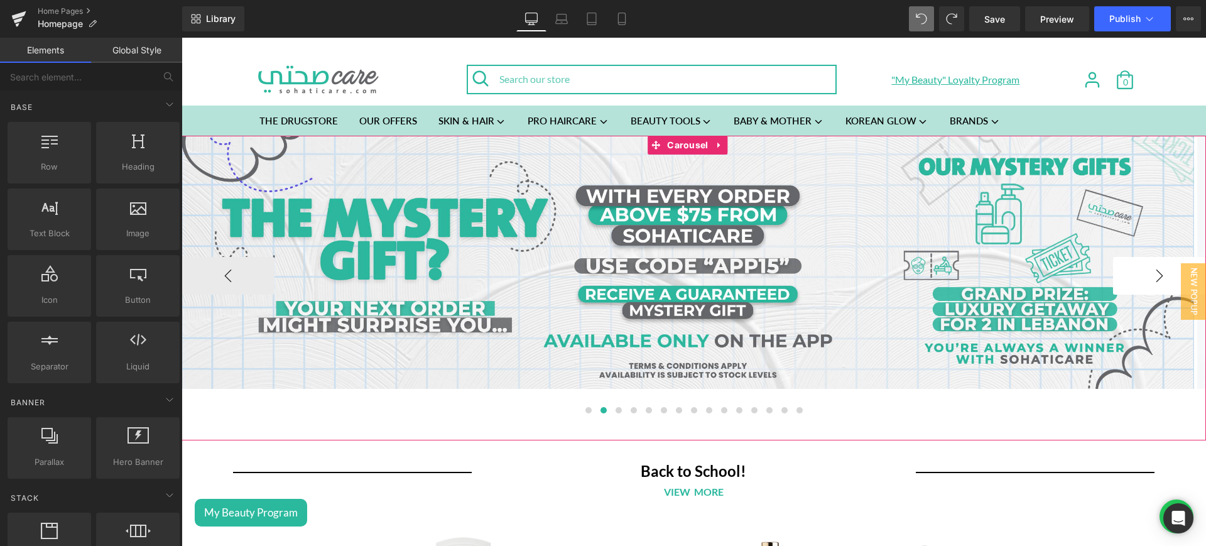
click at [1142, 270] on button "›" at bounding box center [1159, 276] width 93 height 38
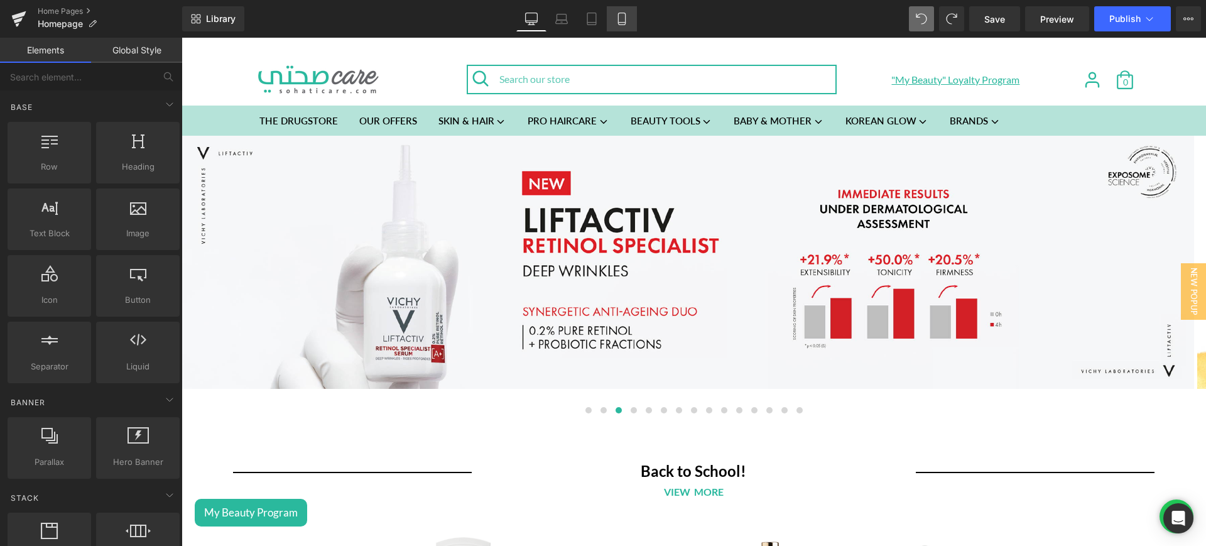
click at [622, 23] on icon at bounding box center [622, 19] width 13 height 13
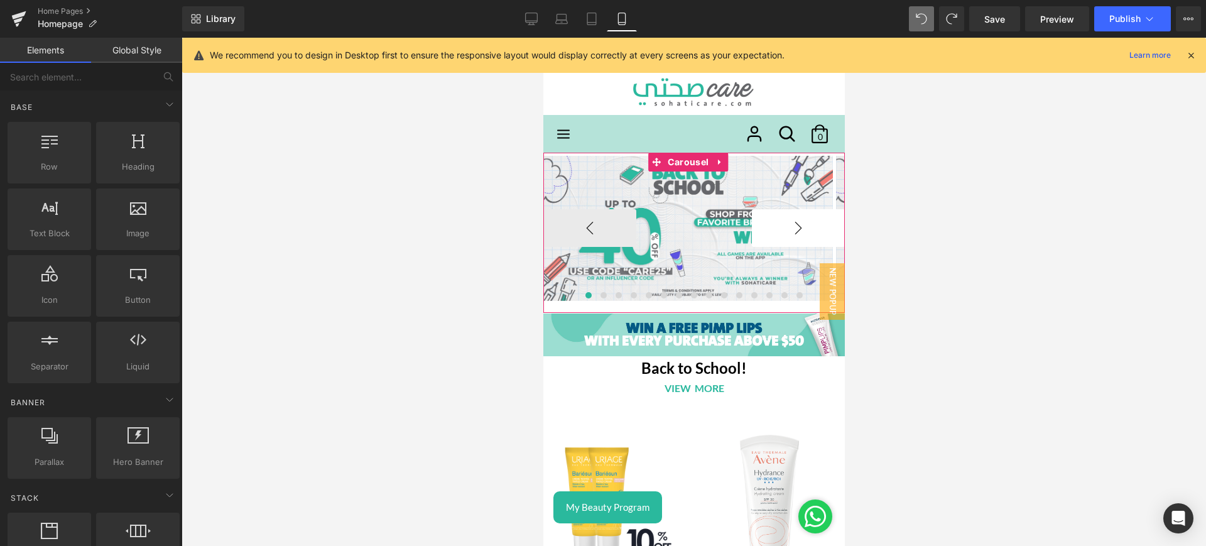
click at [751, 227] on button "›" at bounding box center [797, 228] width 93 height 38
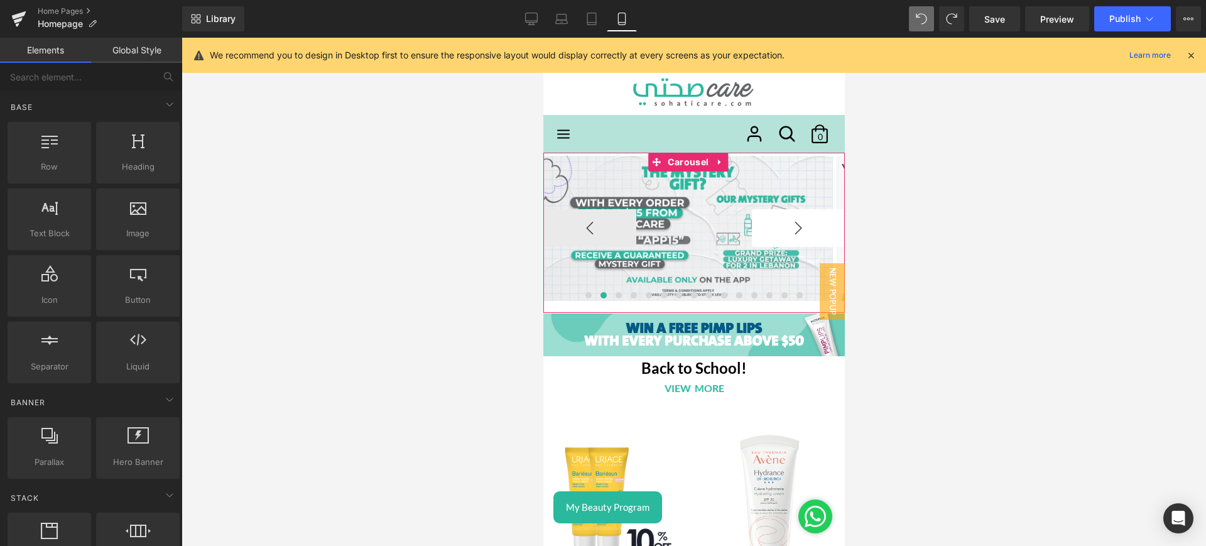
click at [751, 227] on button "›" at bounding box center [797, 228] width 93 height 38
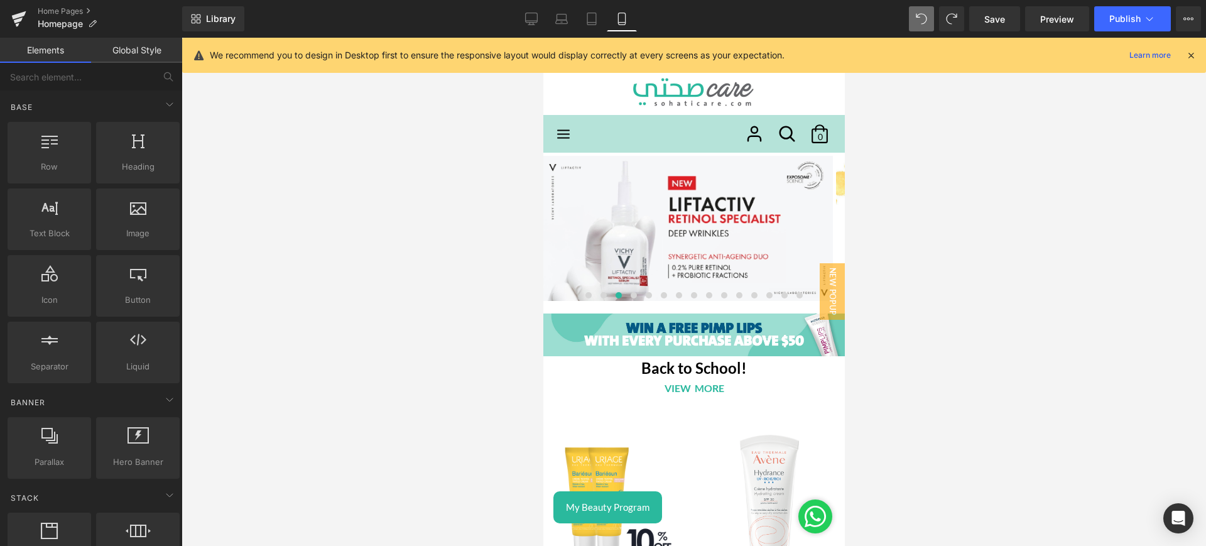
click at [684, 151] on div "Search Search our store Close search "My Beauty" Loyalty Program Log in Create …" at bounding box center [694, 134] width 302 height 38
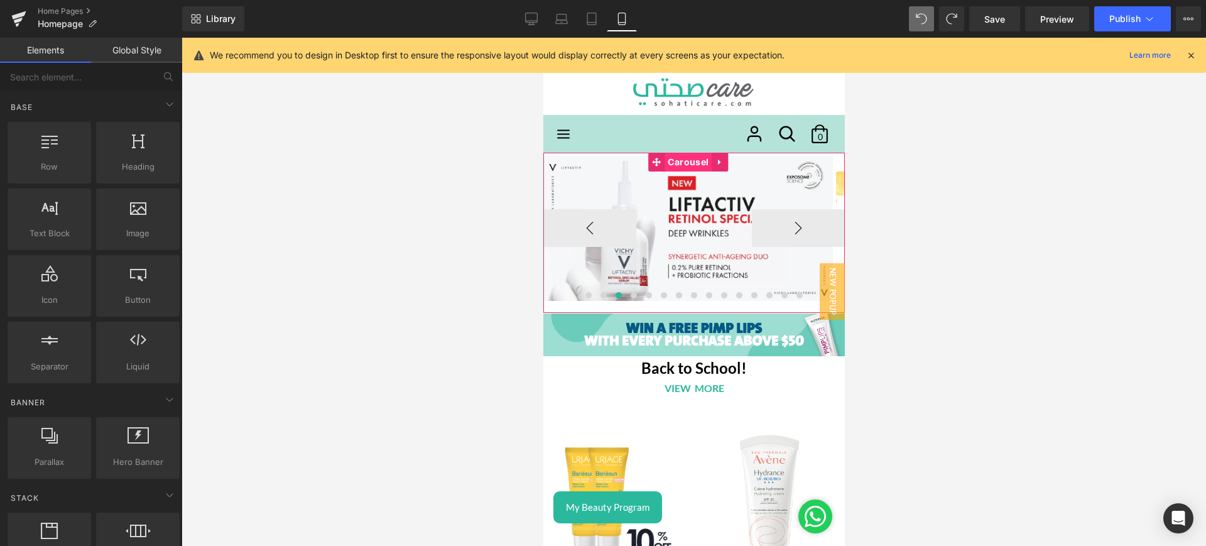
click at [689, 160] on span "Carousel" at bounding box center [687, 162] width 47 height 19
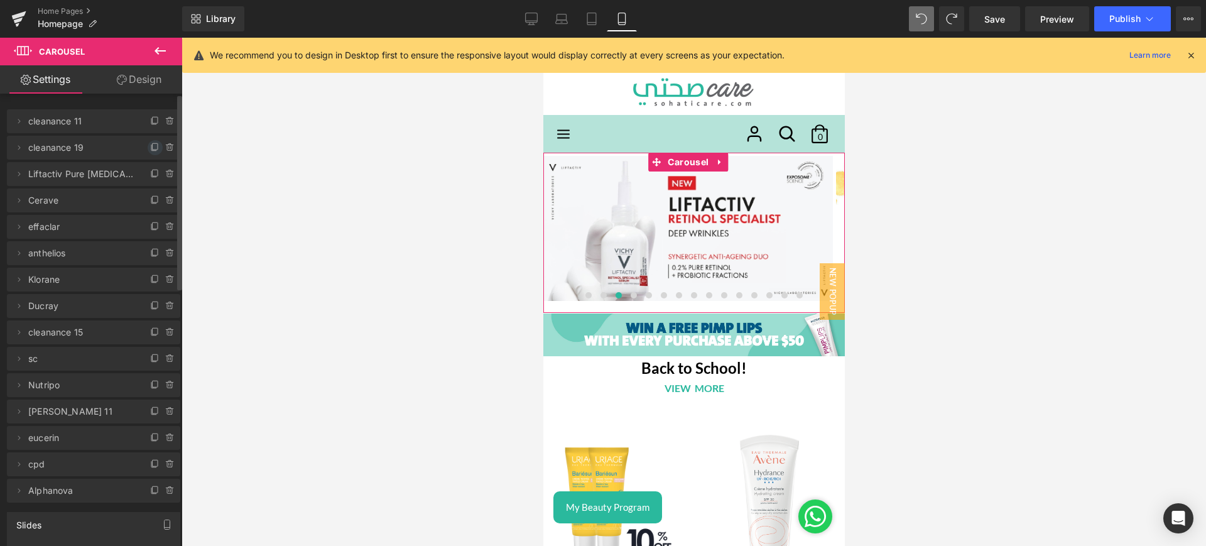
click at [150, 151] on icon at bounding box center [155, 148] width 10 height 10
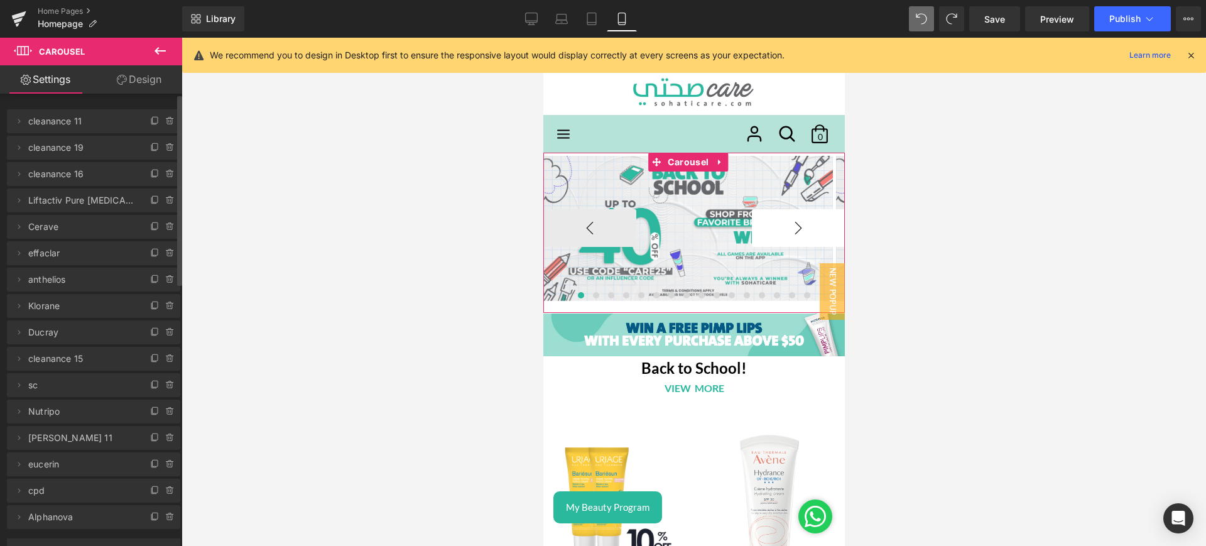
click at [789, 222] on button "›" at bounding box center [797, 228] width 93 height 38
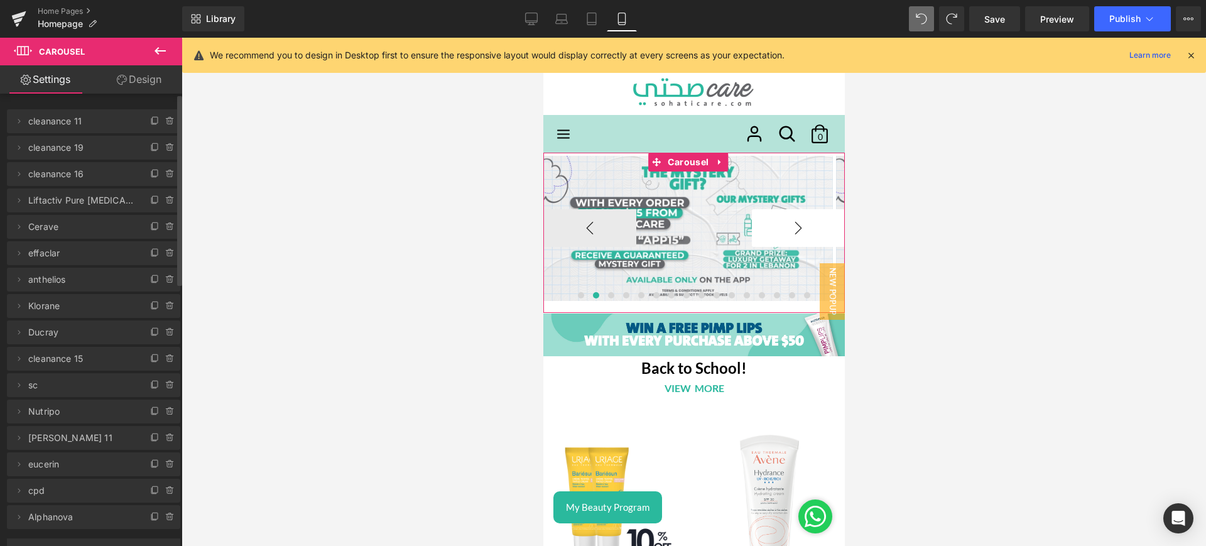
click at [789, 222] on button "›" at bounding box center [797, 228] width 93 height 38
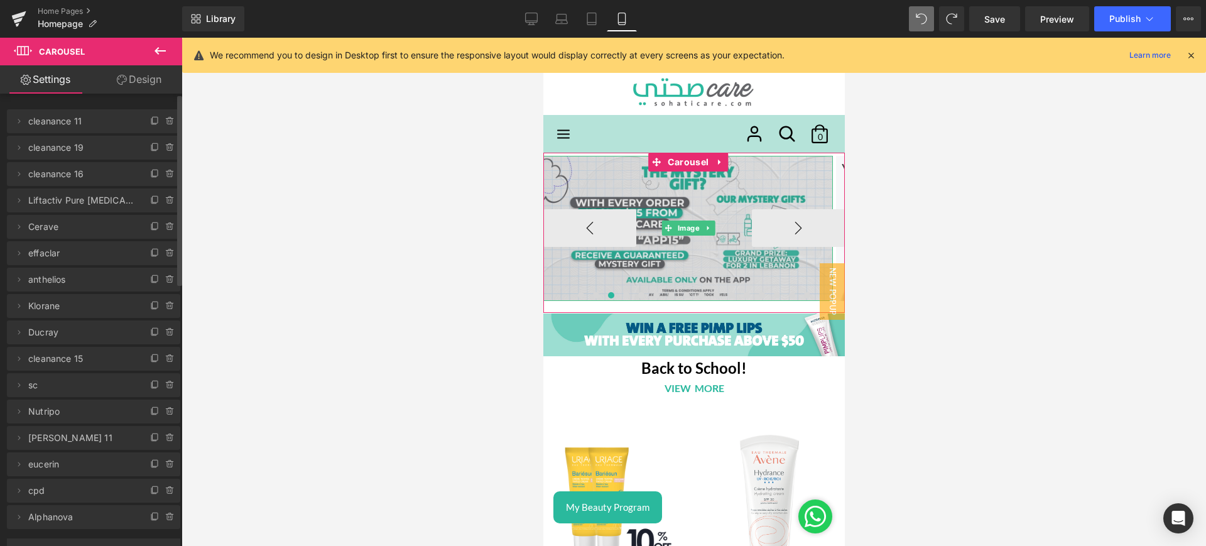
click at [678, 207] on img at bounding box center [688, 228] width 290 height 145
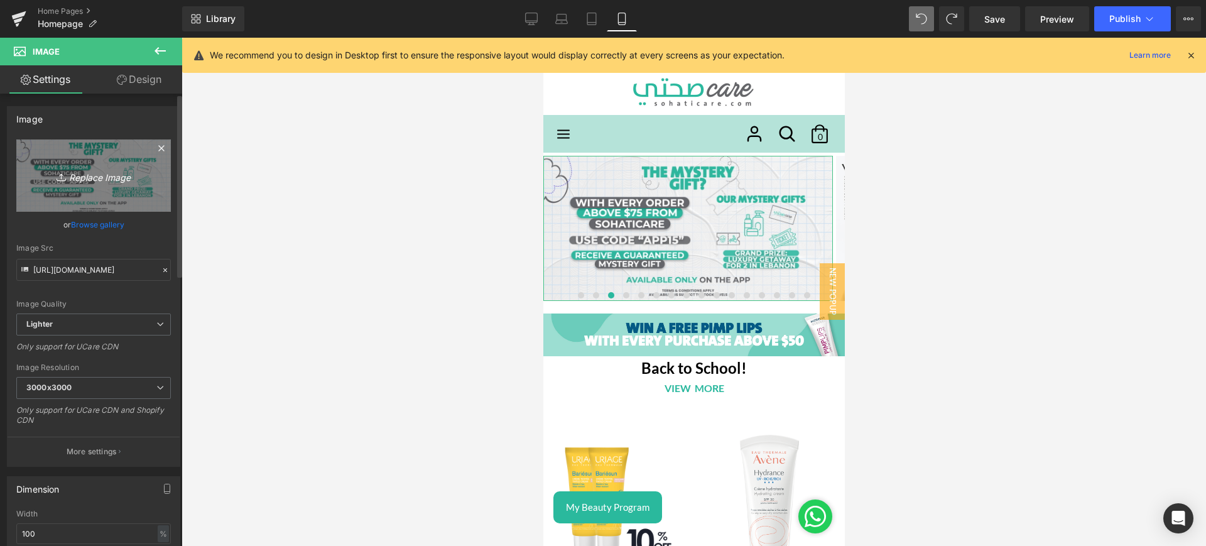
click at [103, 177] on icon "Replace Image" at bounding box center [93, 176] width 101 height 16
type input "C:\fakepath\phyto mob.jpg"
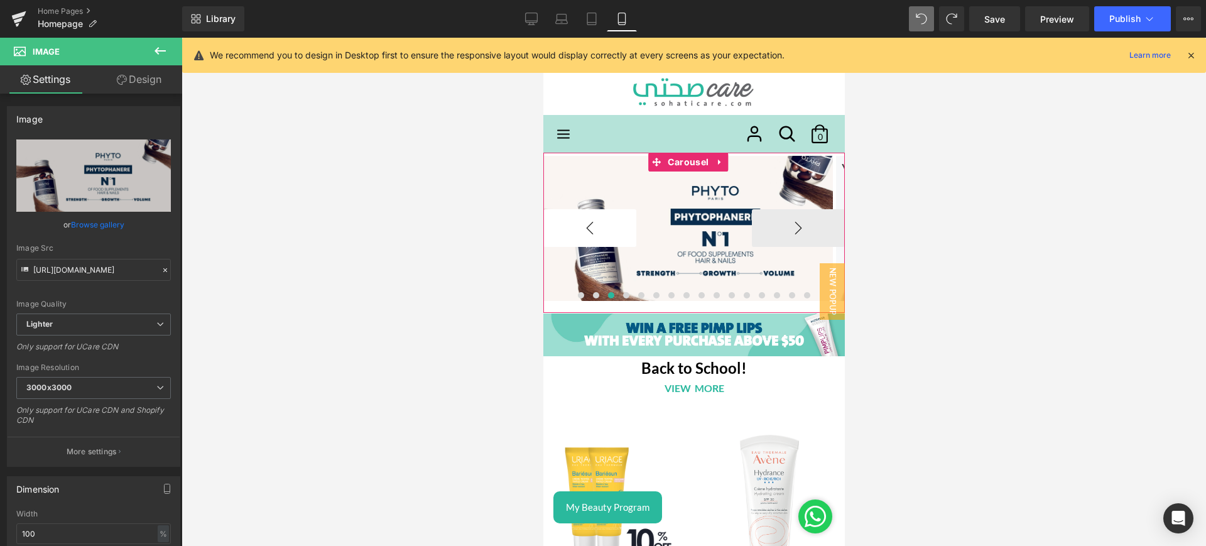
click at [577, 233] on button "‹" at bounding box center [589, 228] width 93 height 38
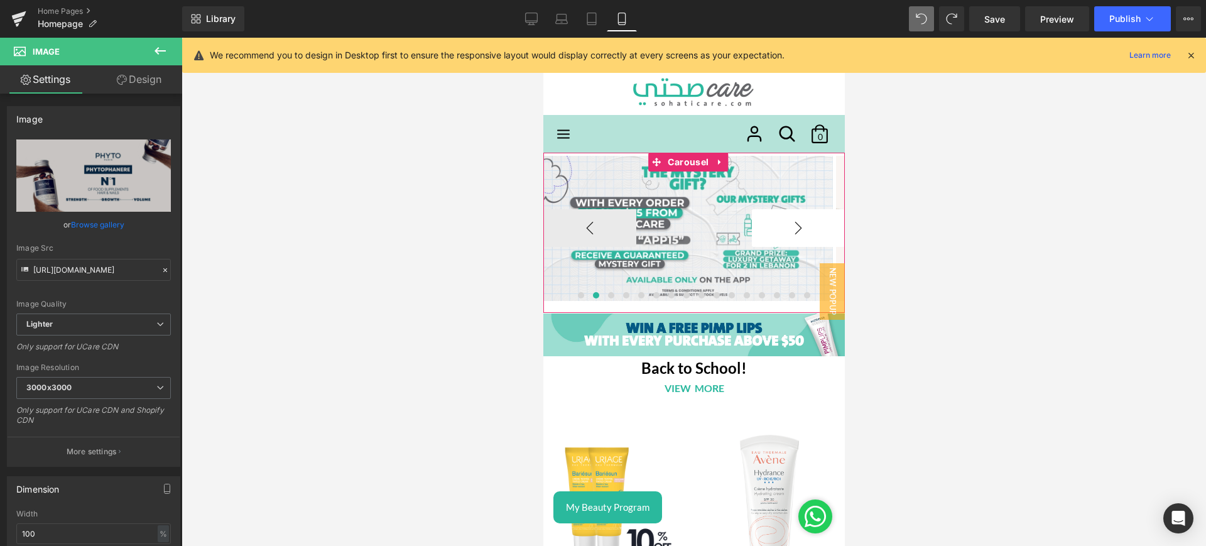
click at [775, 232] on button "›" at bounding box center [797, 228] width 93 height 38
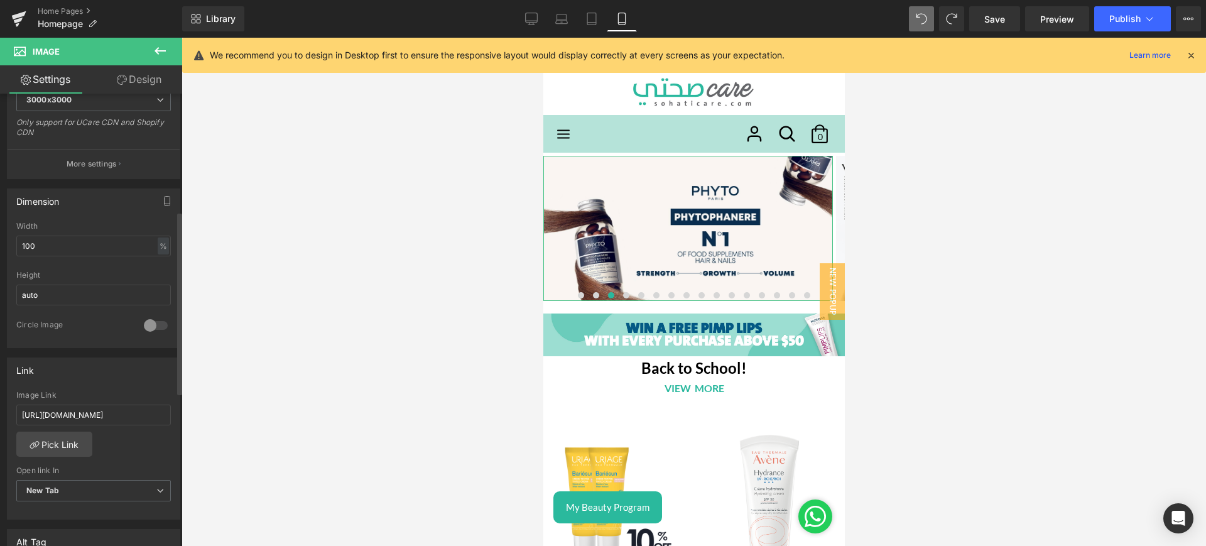
scroll to position [388, 0]
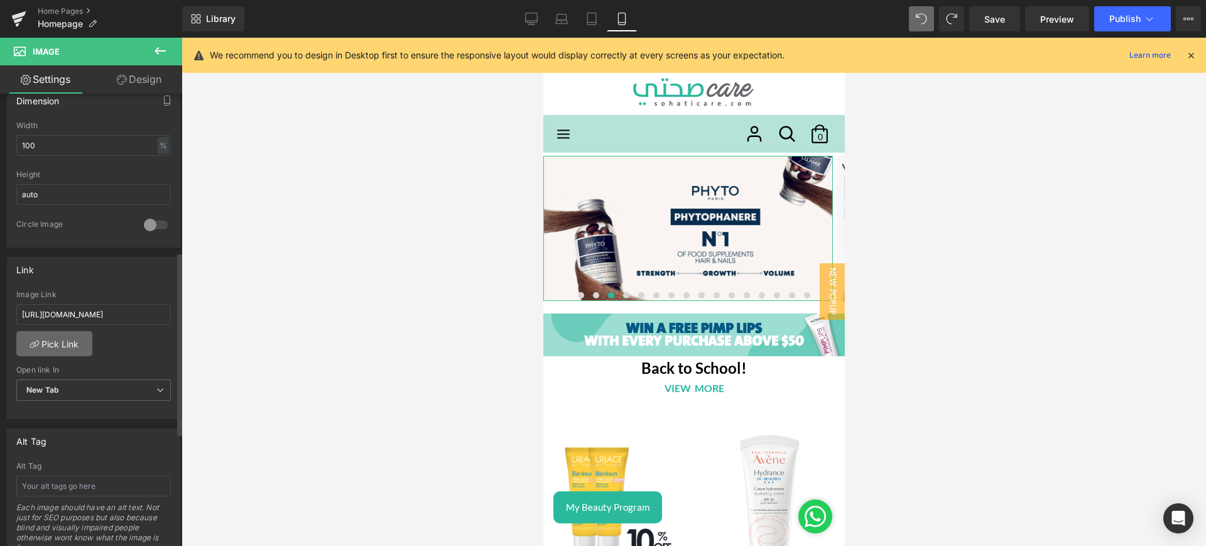
click at [63, 346] on link "Pick Link" at bounding box center [54, 343] width 76 height 25
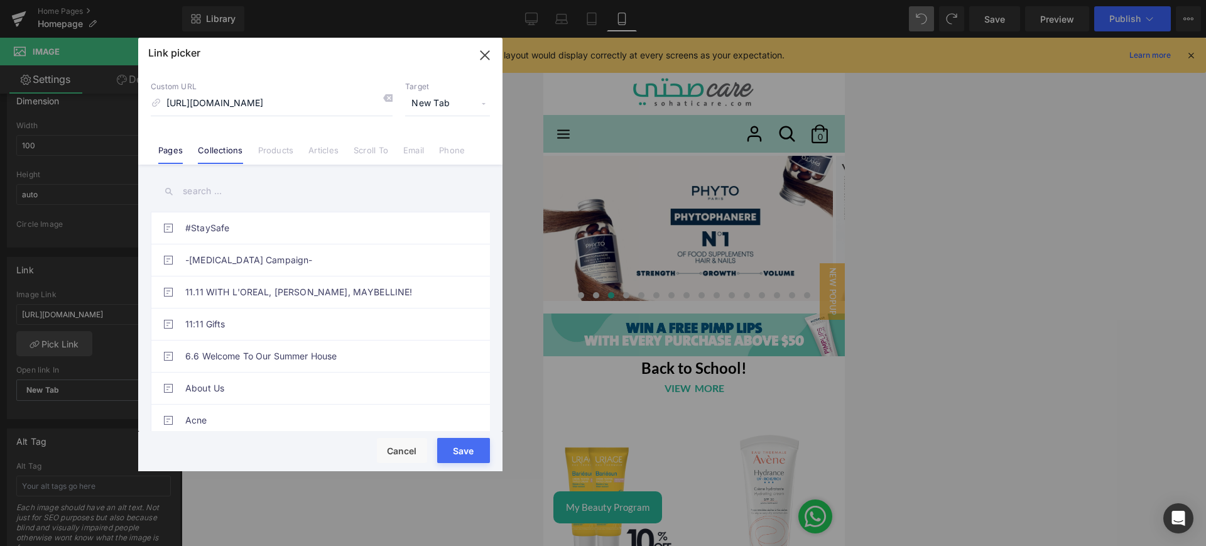
click at [229, 153] on link "Collections" at bounding box center [220, 154] width 45 height 19
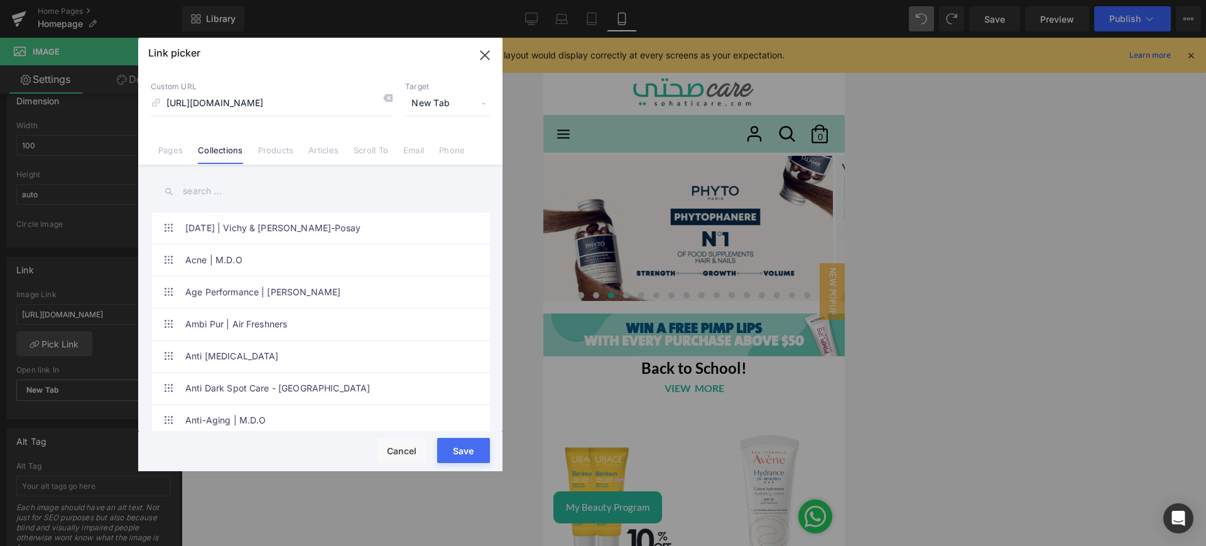
click at [209, 195] on input "text" at bounding box center [320, 191] width 339 height 28
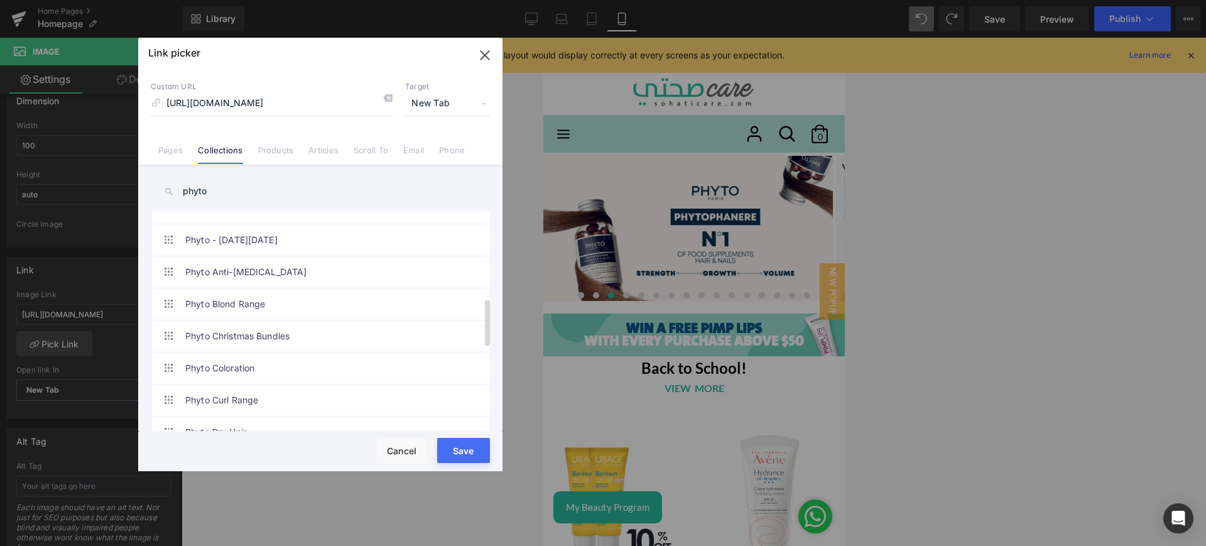
scroll to position [333, 0]
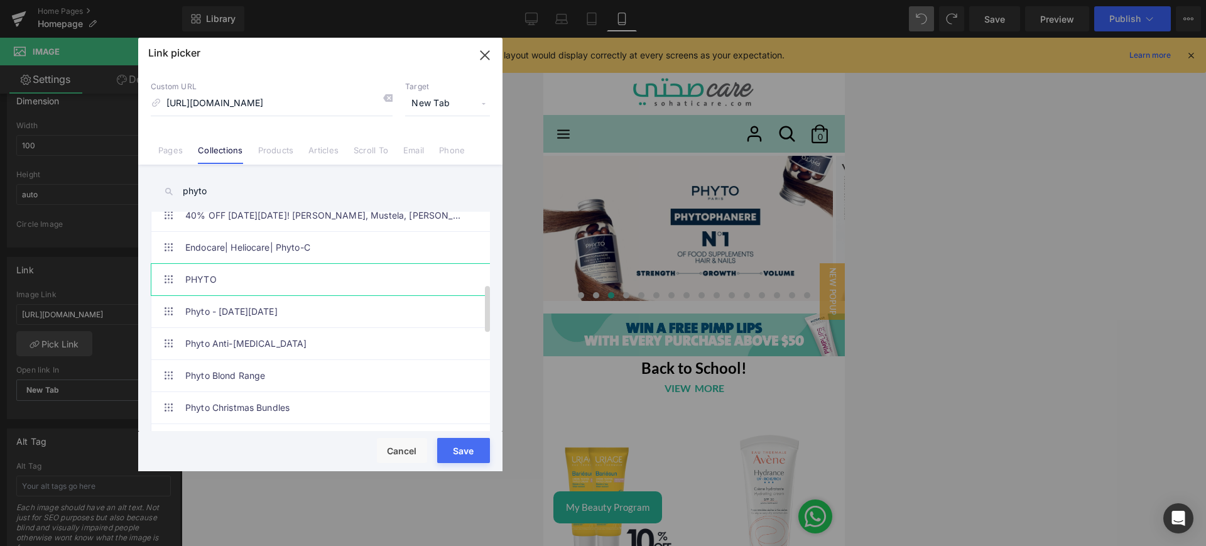
type input "phyto"
click at [222, 285] on link "PHYTO" at bounding box center [323, 279] width 276 height 31
click at [483, 445] on button "Save" at bounding box center [463, 450] width 53 height 25
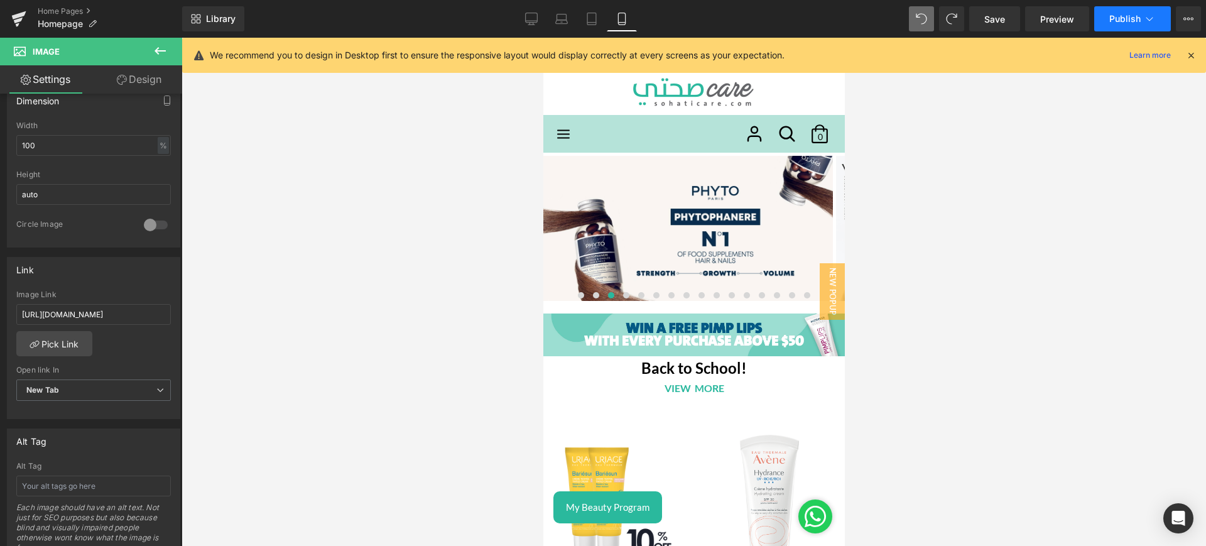
click at [1110, 15] on span "Publish" at bounding box center [1125, 19] width 31 height 10
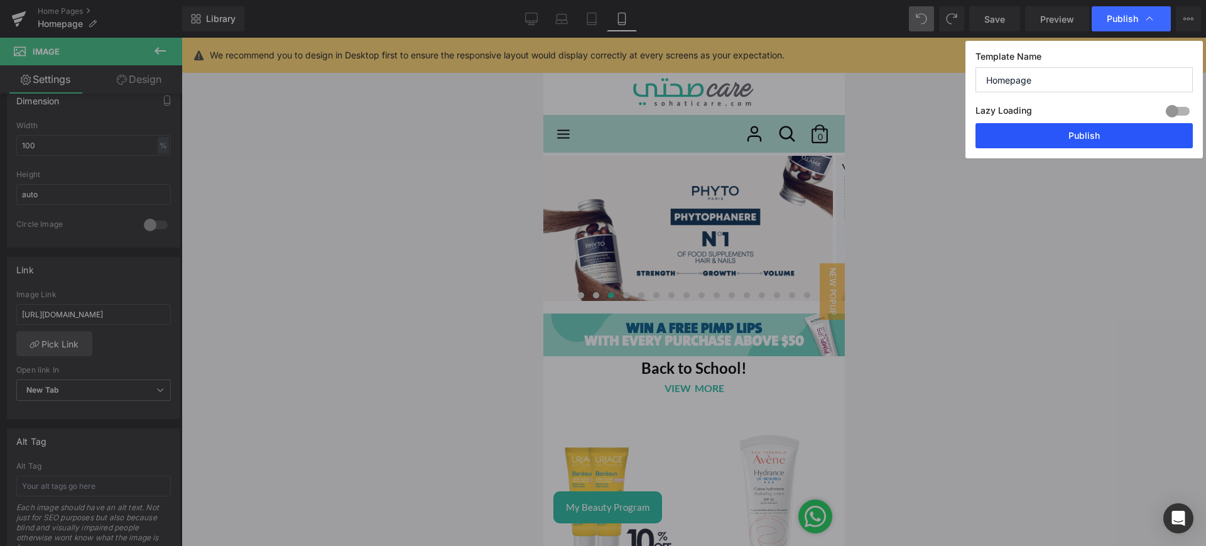
click at [1088, 132] on button "Publish" at bounding box center [1084, 135] width 217 height 25
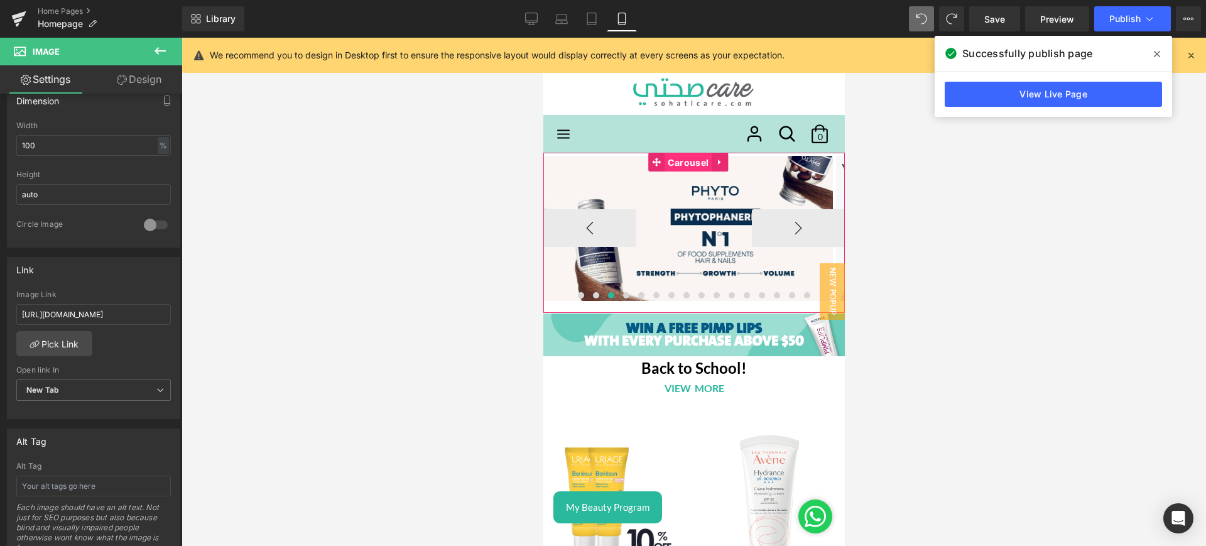
click at [680, 166] on span "Carousel" at bounding box center [687, 162] width 47 height 19
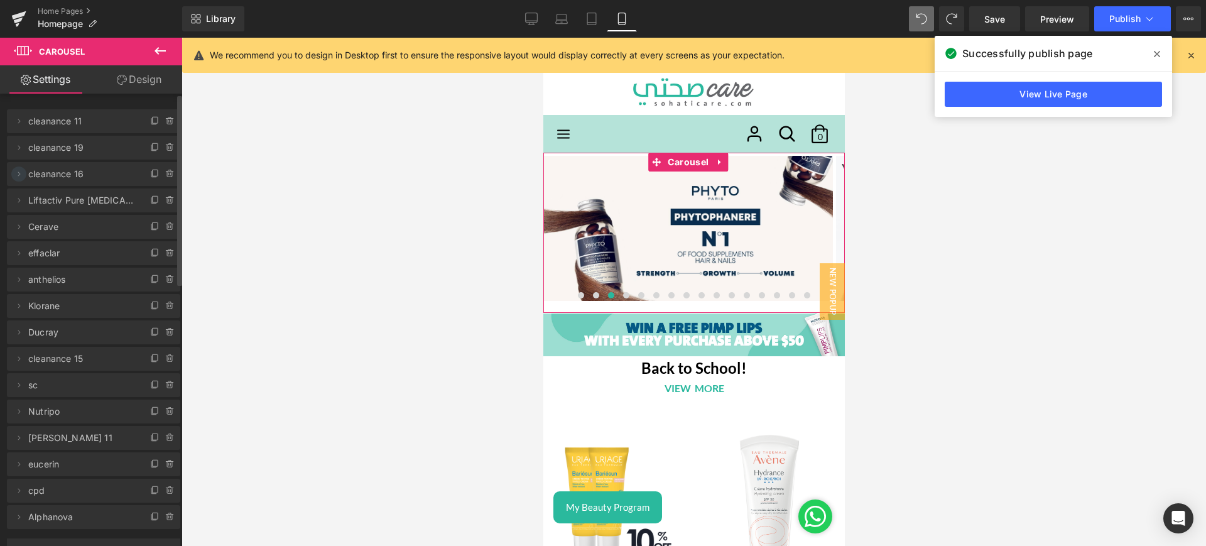
click at [15, 170] on icon at bounding box center [19, 174] width 10 height 10
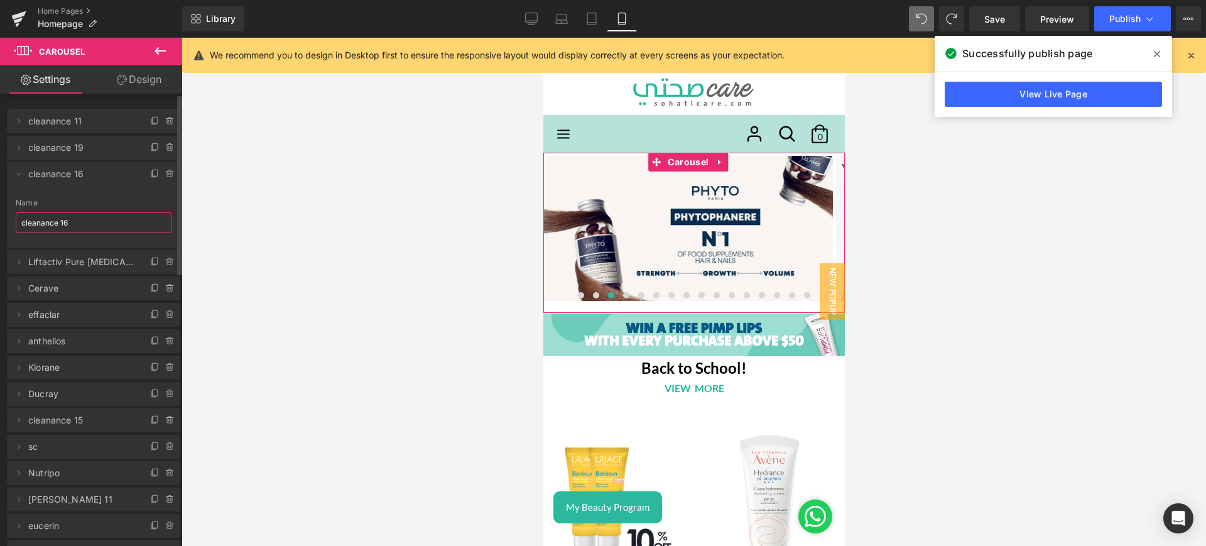
click at [90, 221] on input "cleanance 16" at bounding box center [94, 222] width 156 height 21
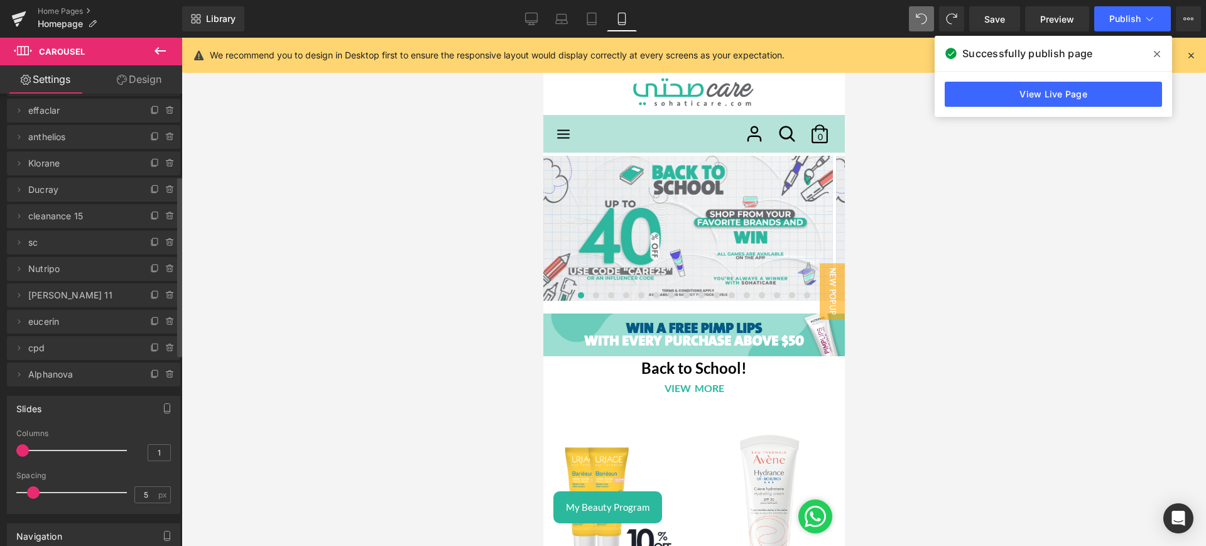
scroll to position [0, 0]
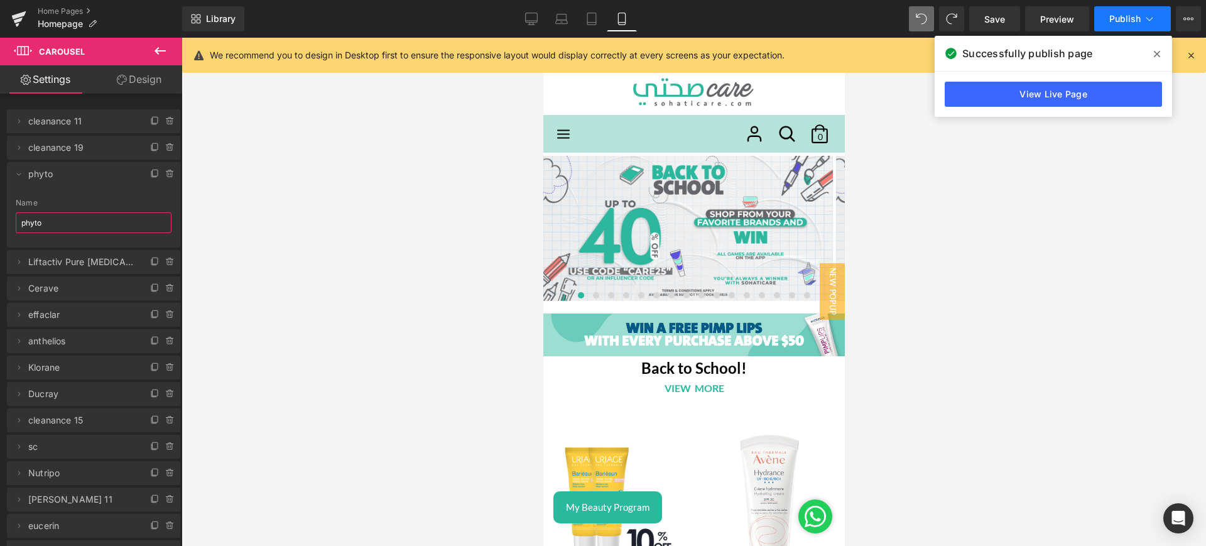
type input "phyto"
click at [1132, 25] on button "Publish" at bounding box center [1133, 18] width 77 height 25
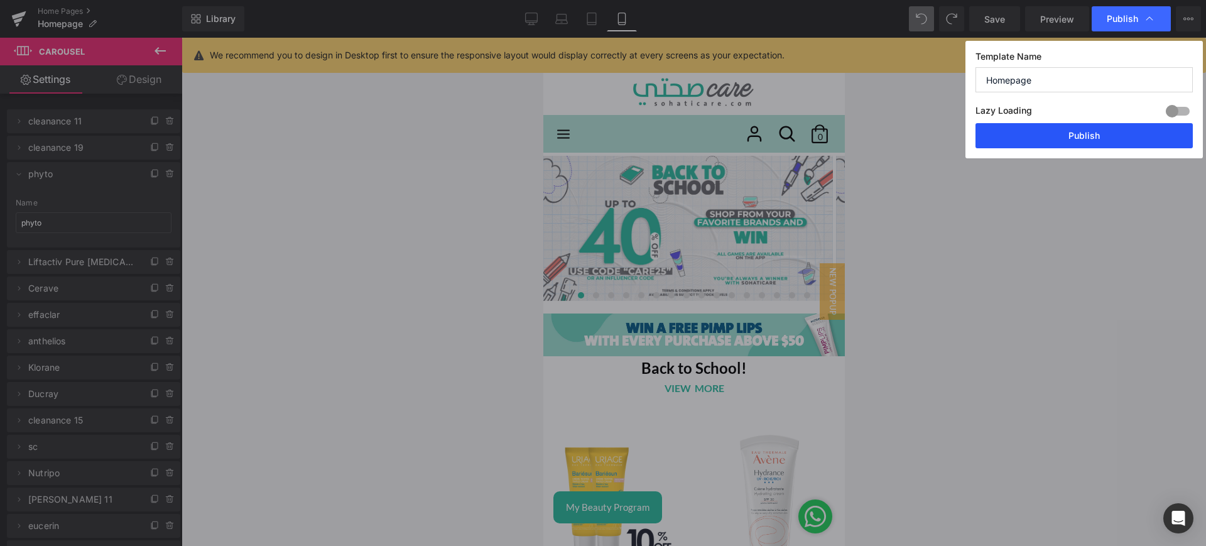
click at [1103, 129] on button "Publish" at bounding box center [1084, 135] width 217 height 25
